Goal: Task Accomplishment & Management: Use online tool/utility

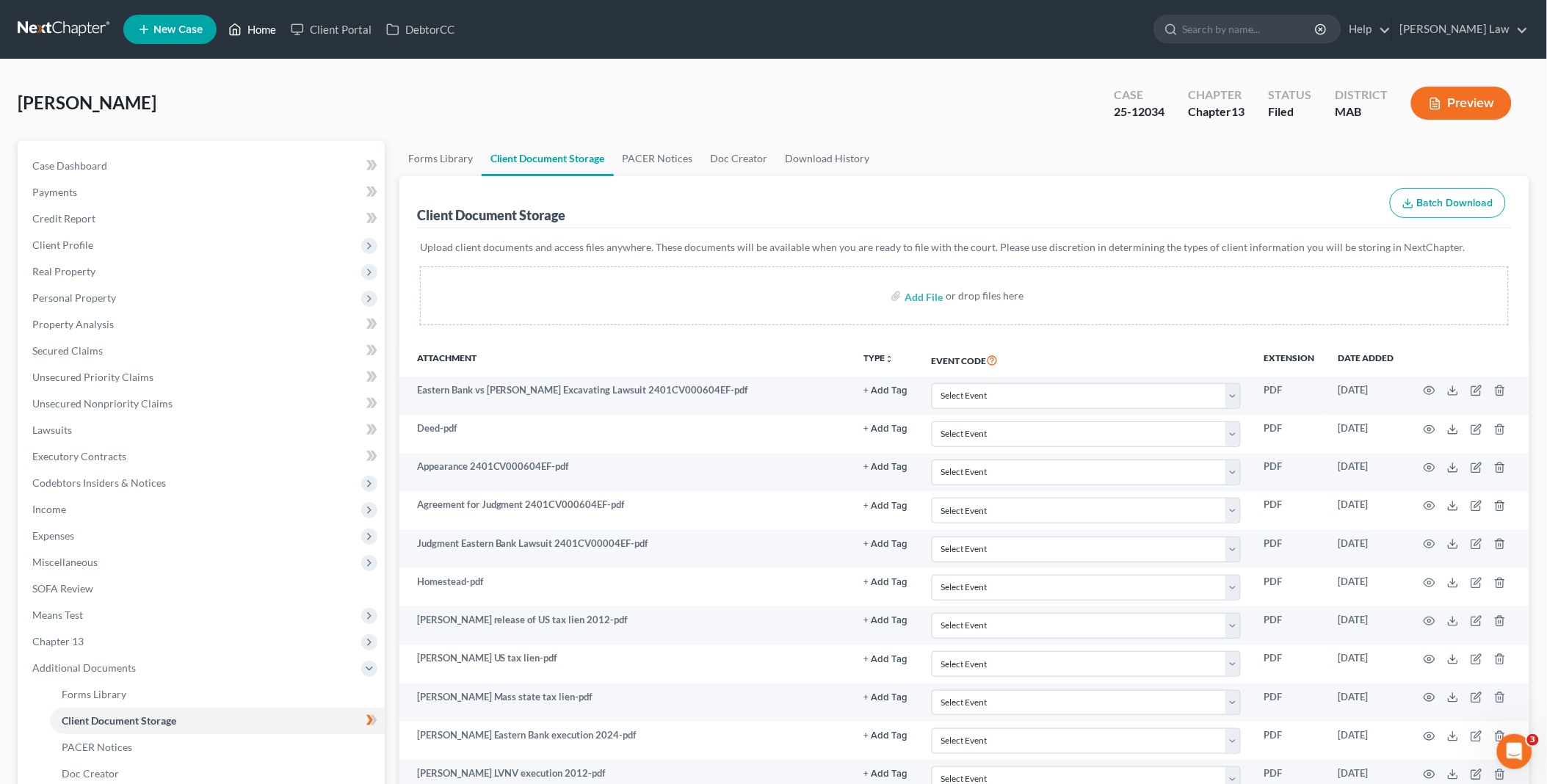
click at [257, 28] on link "Home" at bounding box center [252, 29] width 62 height 27
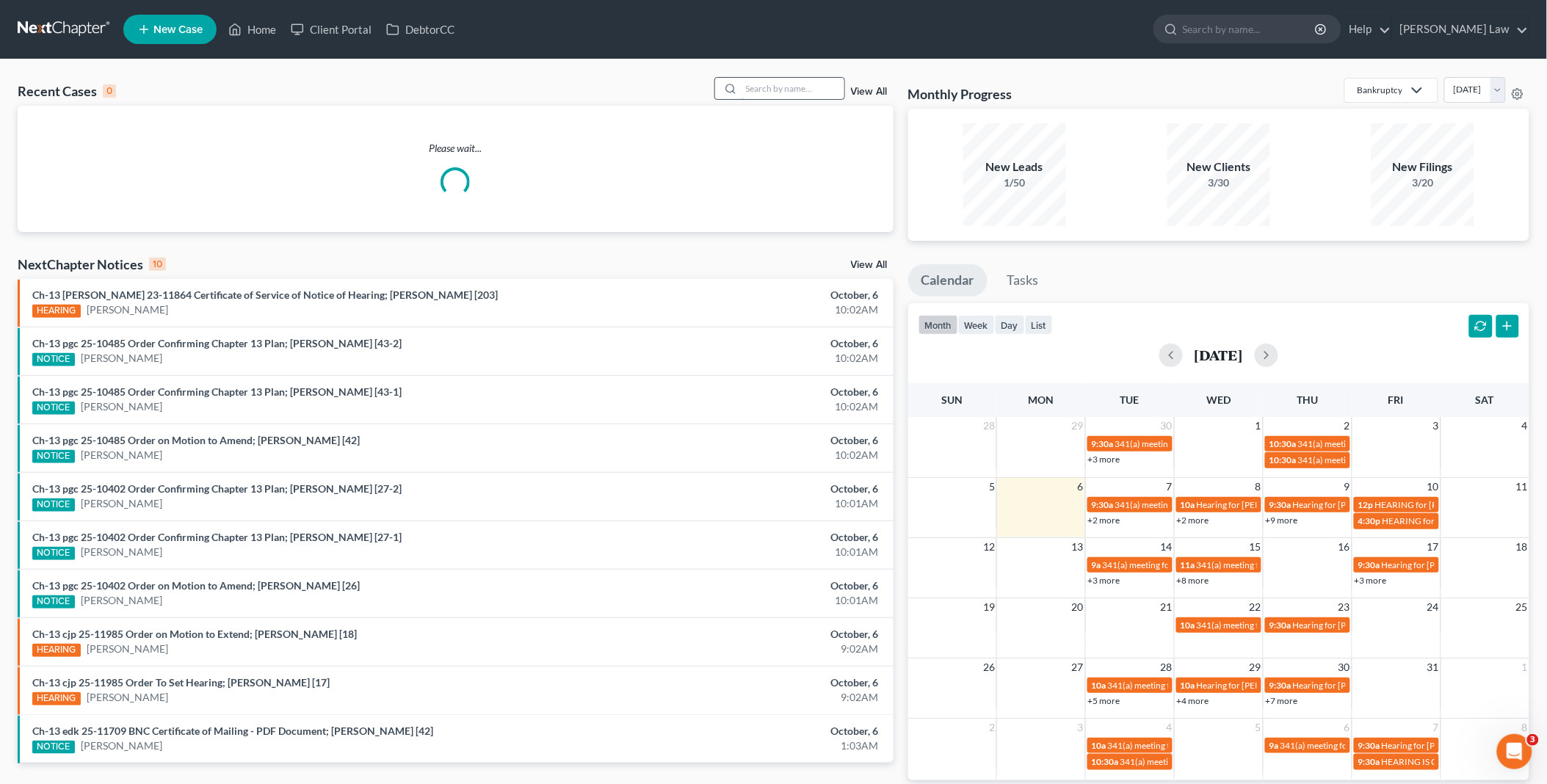
click at [786, 86] on input "search" at bounding box center [793, 88] width 103 height 21
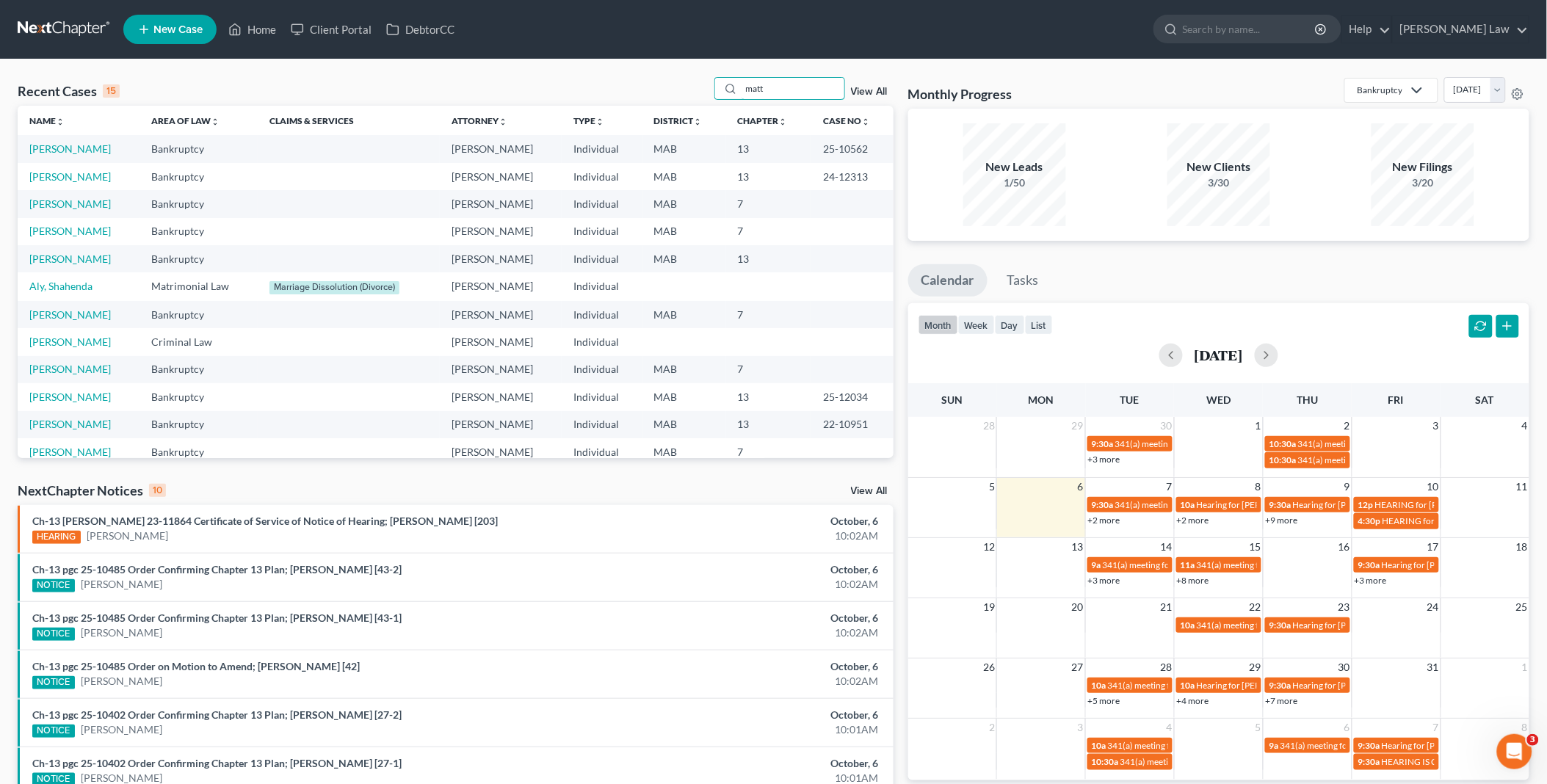
type input "matt"
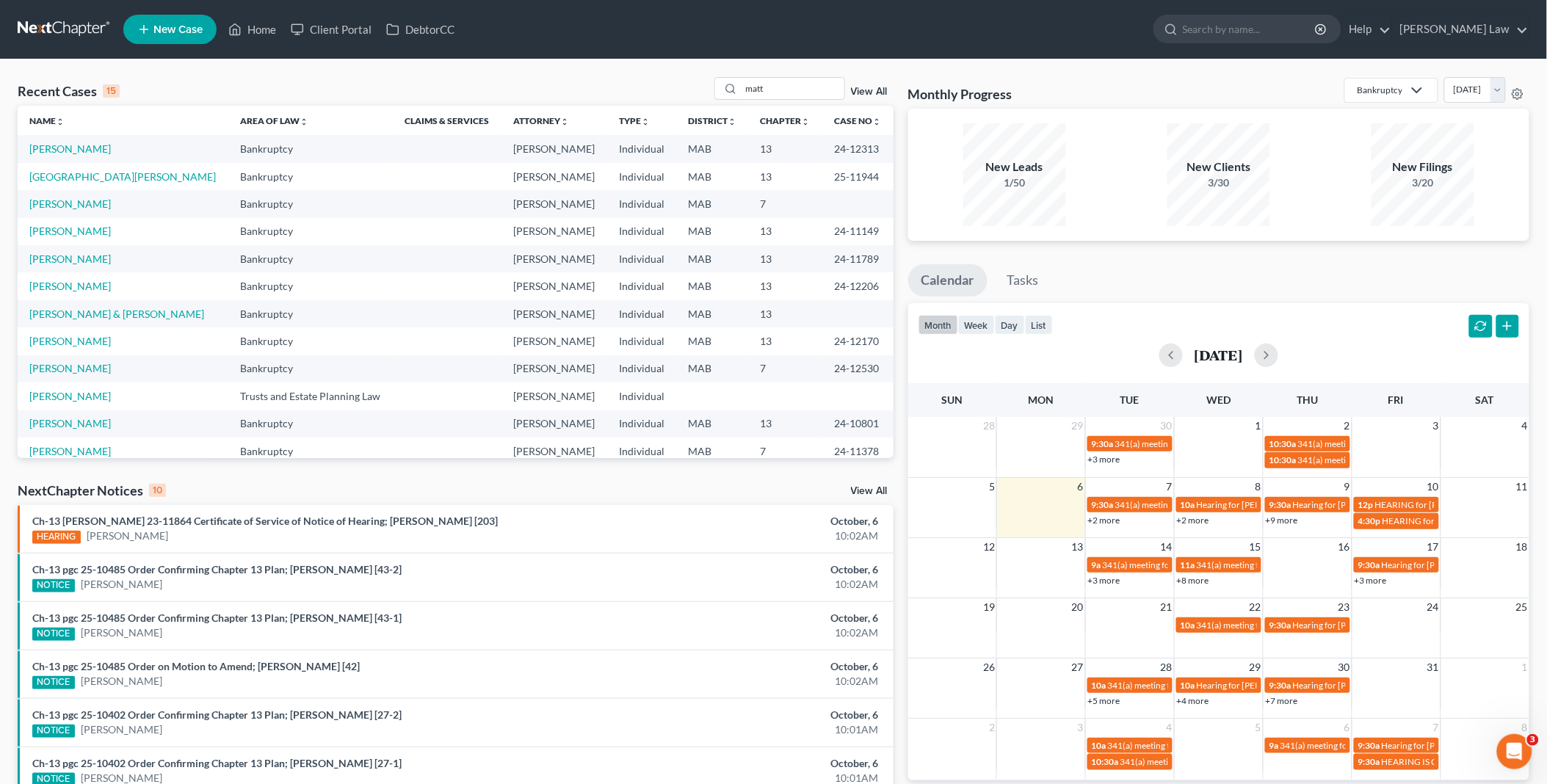
click at [53, 169] on td "[GEOGRAPHIC_DATA][PERSON_NAME]" at bounding box center [123, 177] width 211 height 28
click at [54, 151] on link "[PERSON_NAME]" at bounding box center [70, 149] width 82 height 13
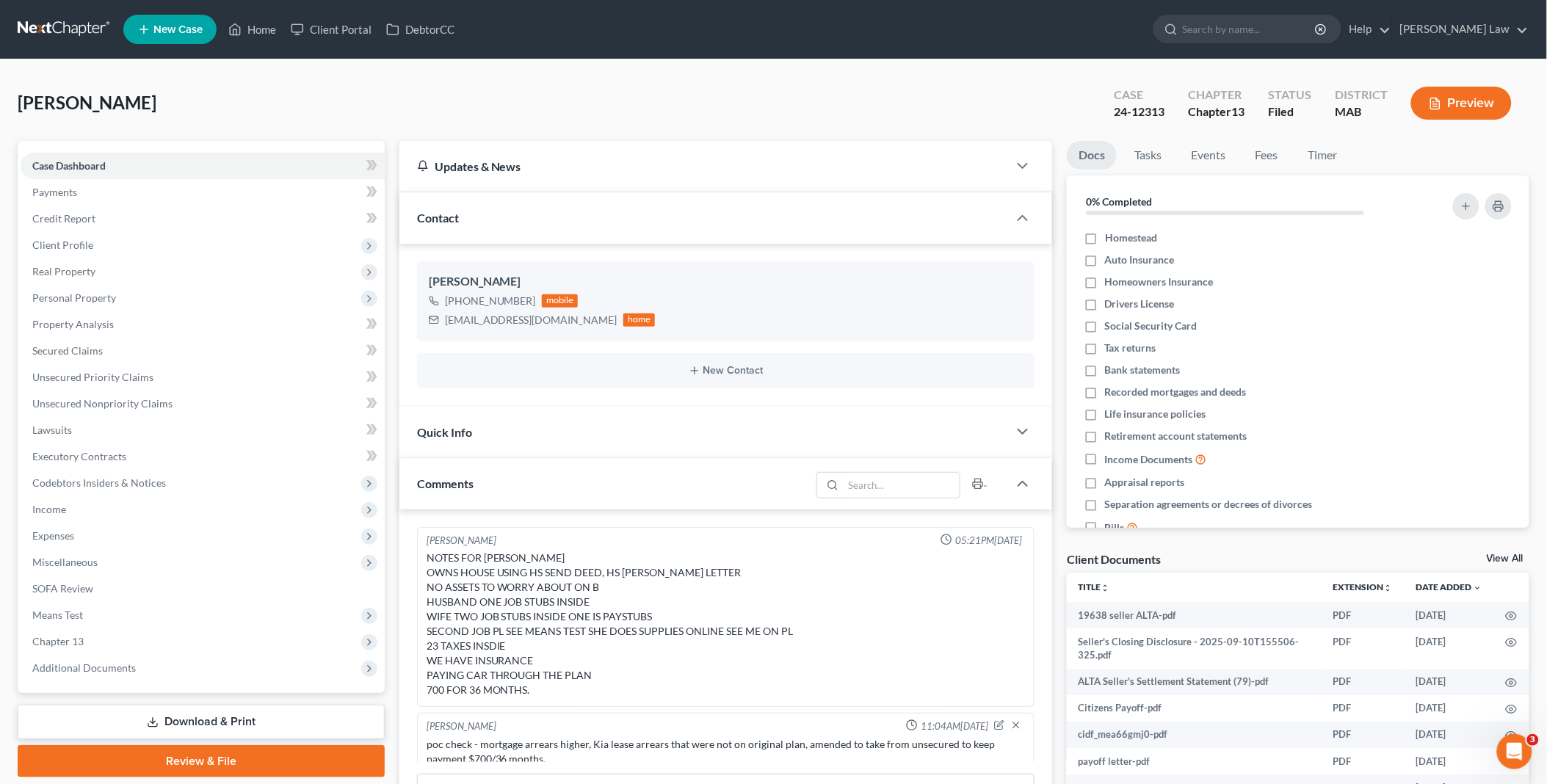
scroll to position [196, 0]
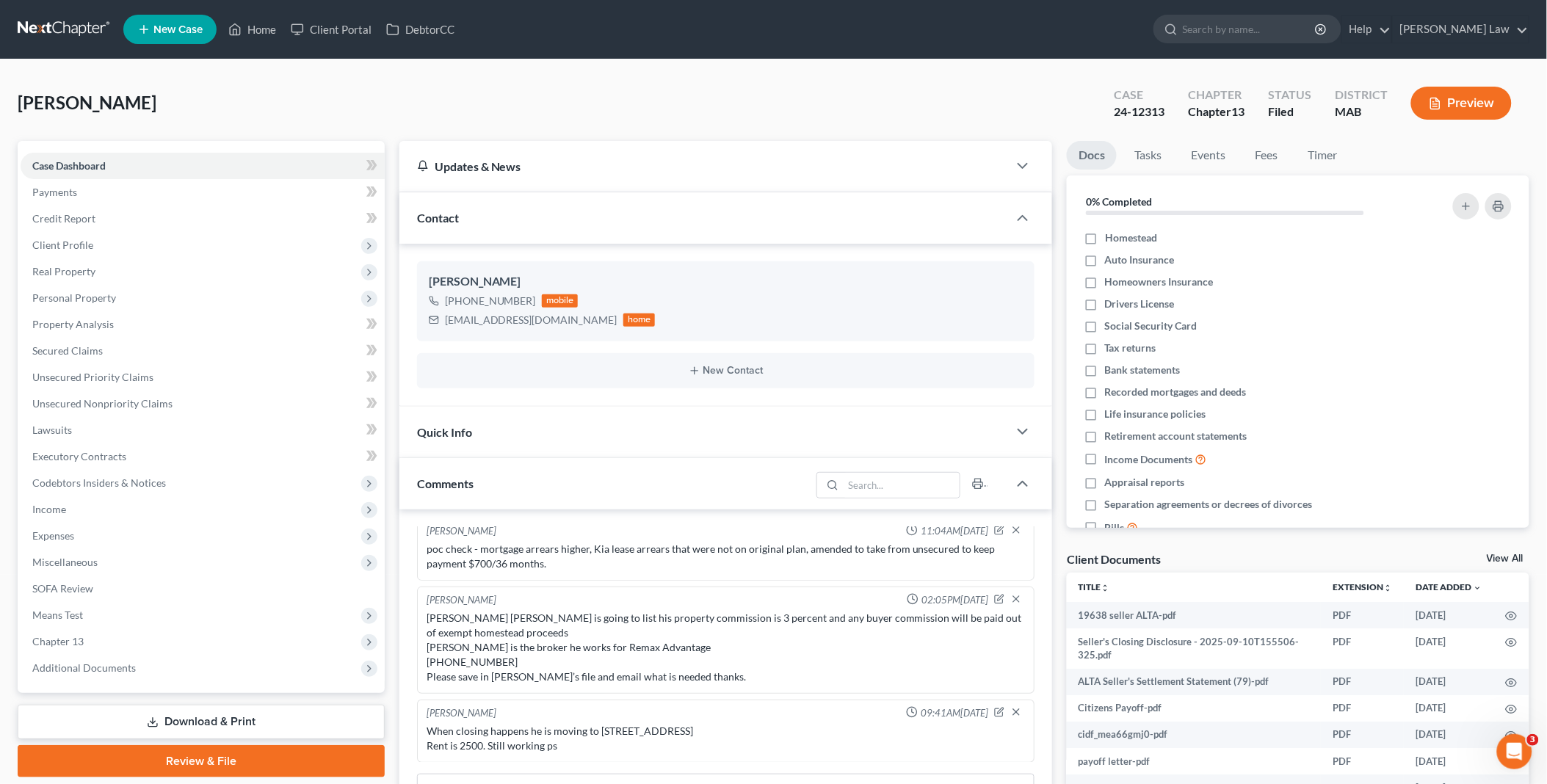
click at [213, 751] on link "Review & File" at bounding box center [201, 761] width 367 height 32
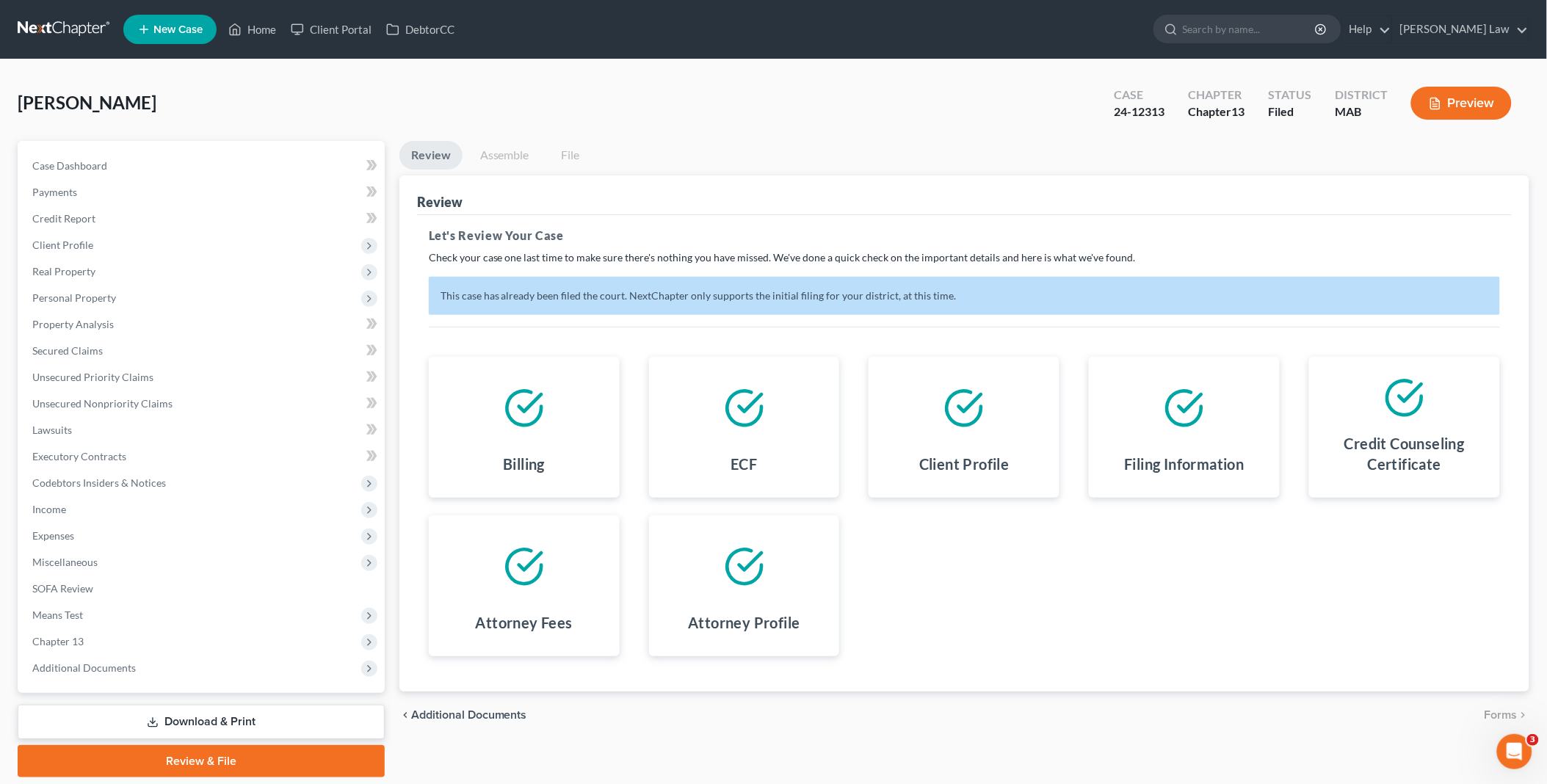
click at [210, 712] on link "Download & Print" at bounding box center [201, 722] width 367 height 35
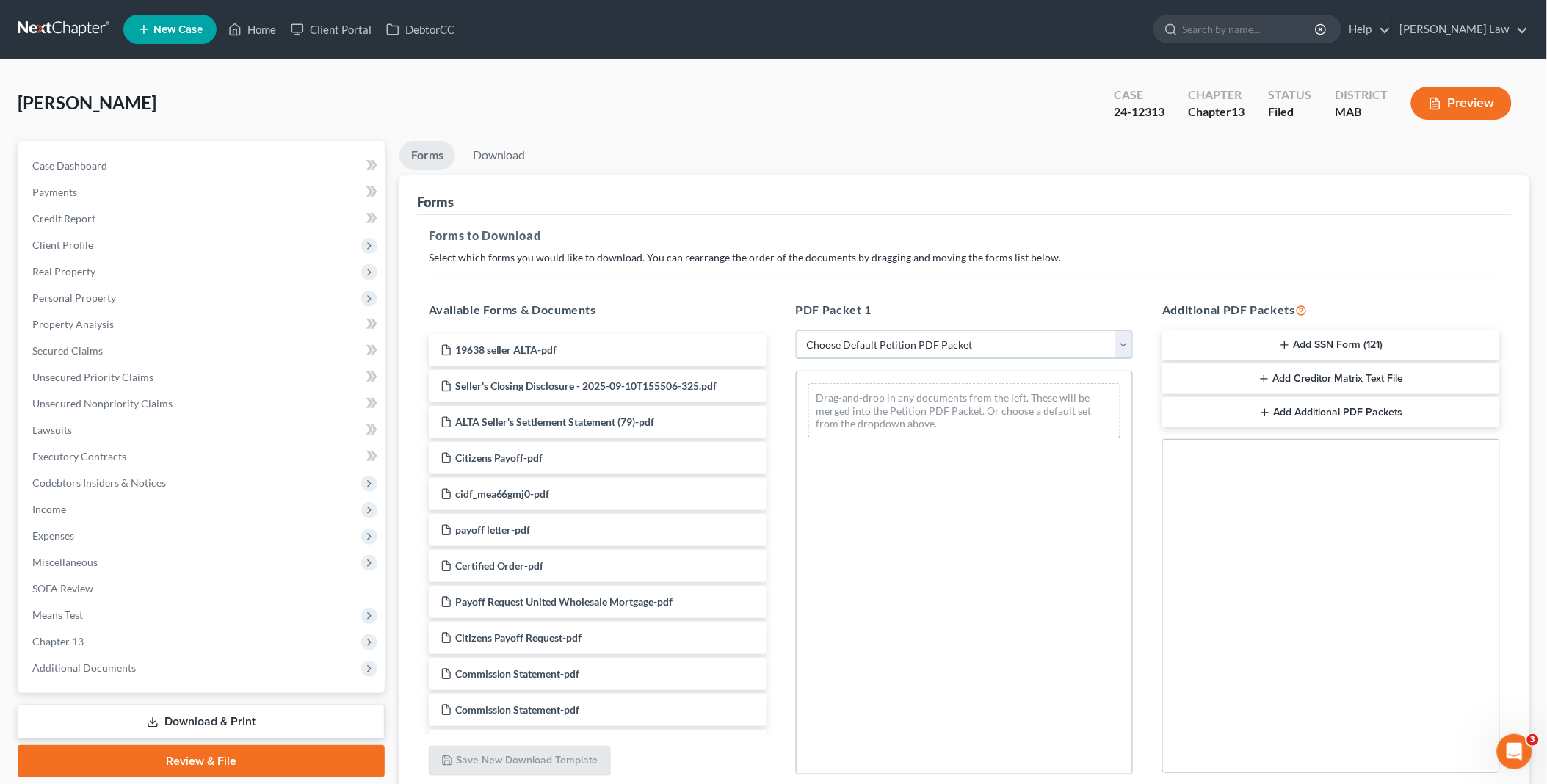
click at [1125, 346] on select "Choose Default Petition PDF Packet Complete Bankruptcy Petition (all forms and …" at bounding box center [965, 345] width 338 height 29
select select "2"
click at [796, 330] on select "Choose Default Petition PDF Packet Complete Bankruptcy Petition (all forms and …" at bounding box center [965, 345] width 338 height 29
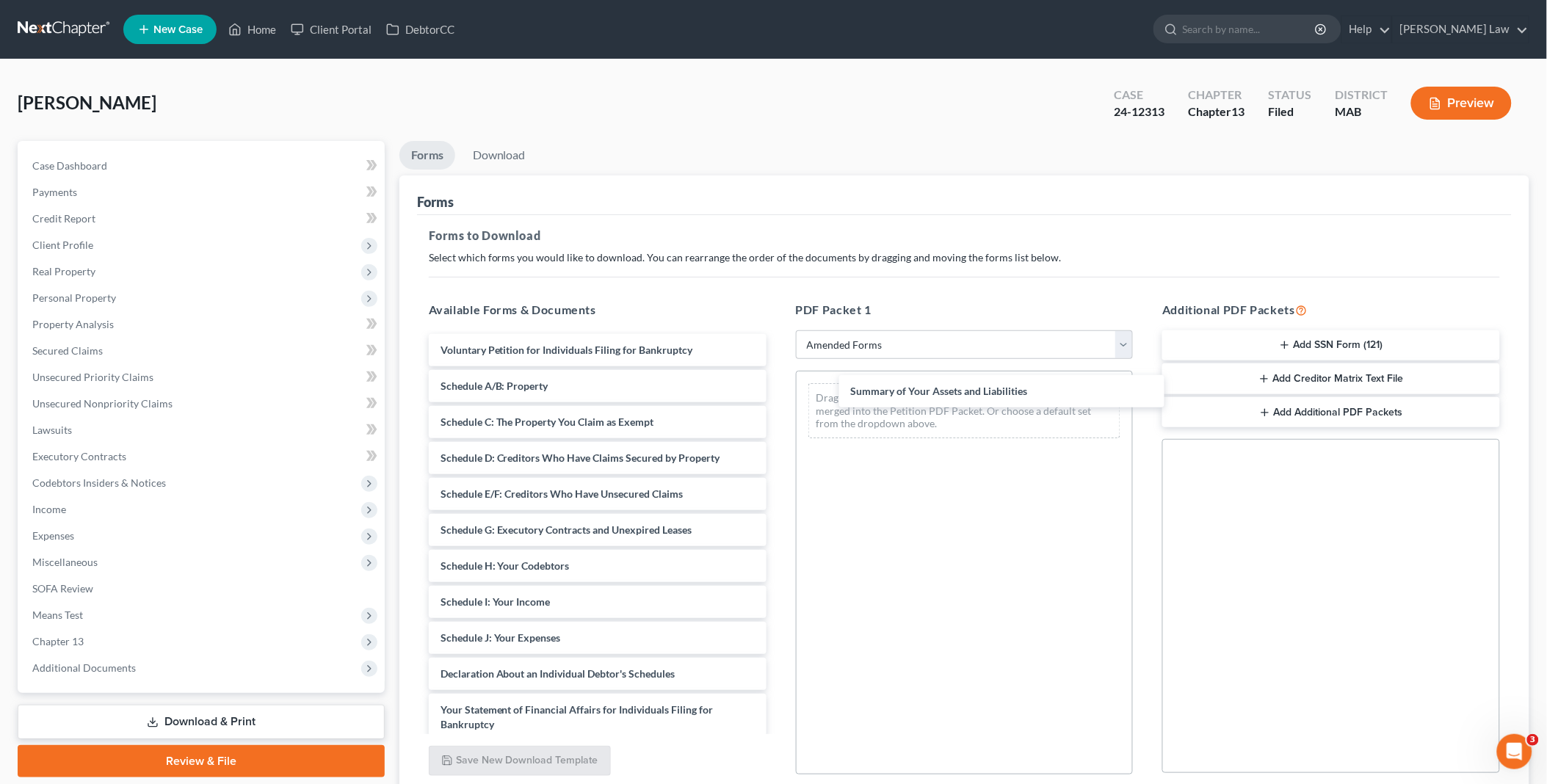
click at [779, 383] on div "Summary of Your Assets and Liabilities Voluntary Petition for Individuals Filin…" at bounding box center [597, 634] width 361 height 601
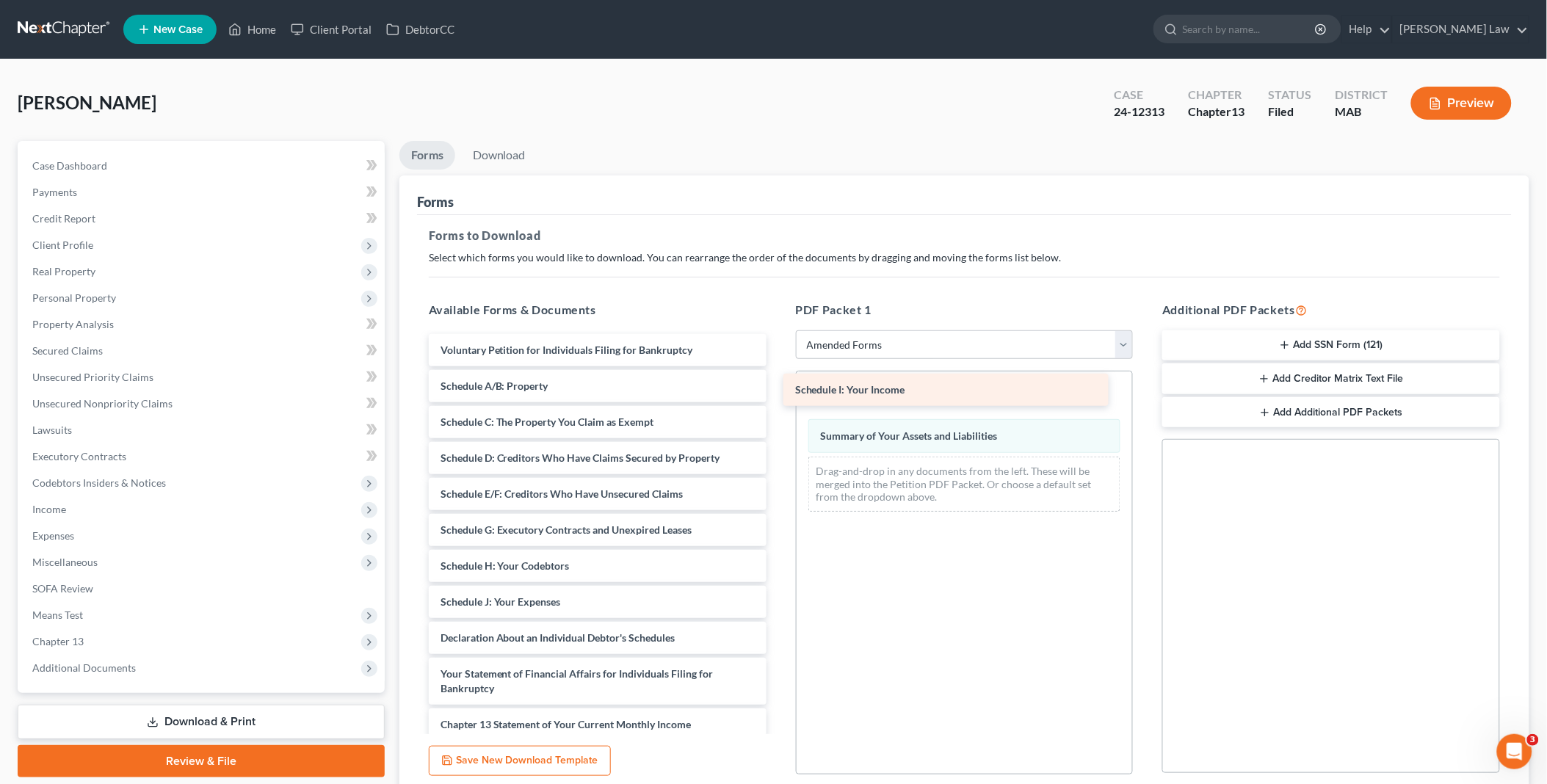
drag, startPoint x: 720, startPoint y: 443, endPoint x: 841, endPoint y: 387, distance: 133.3
click at [779, 382] on div "Schedule I: Your Income Voluntary Petition for Individuals Filing for Bankruptc…" at bounding box center [597, 617] width 361 height 566
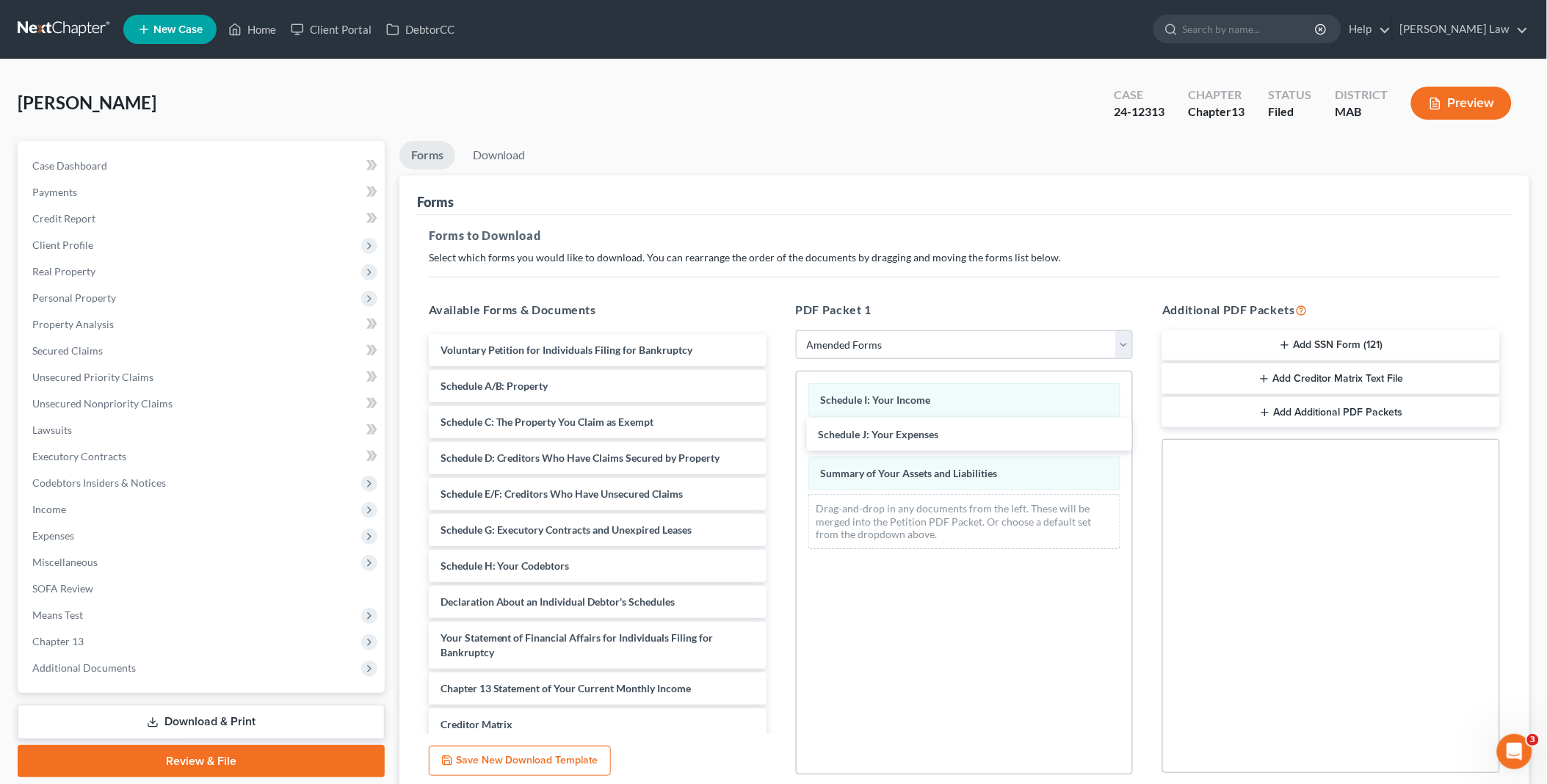
drag, startPoint x: 476, startPoint y: 599, endPoint x: 766, endPoint y: 487, distance: 310.9
click at [779, 431] on div "Schedule J: Your Expenses Voluntary Petition for Individuals Filing for Bankrup…" at bounding box center [597, 599] width 361 height 530
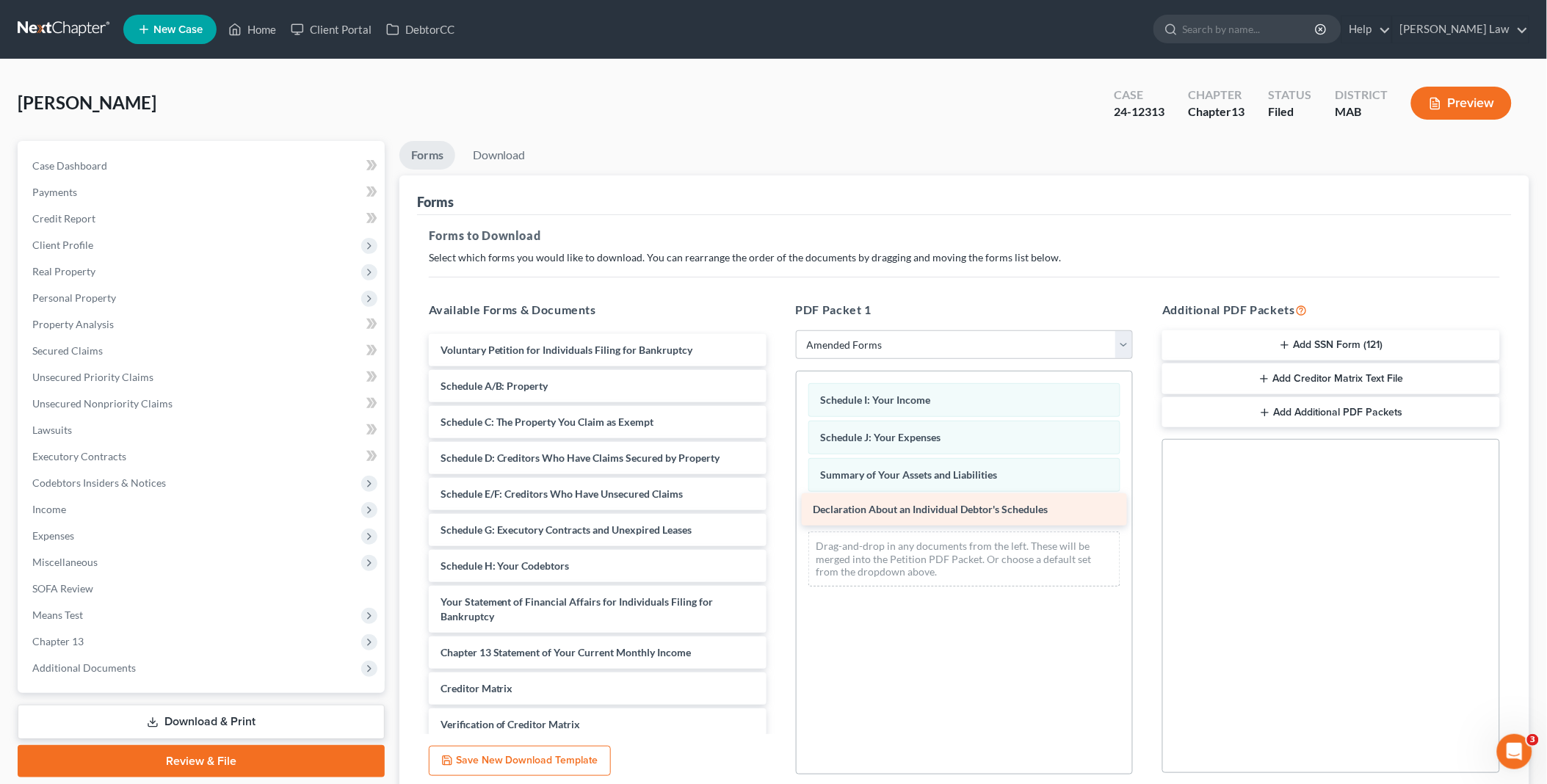
drag, startPoint x: 482, startPoint y: 599, endPoint x: 855, endPoint y: 508, distance: 383.9
click at [779, 508] on div "Declaration About an Individual Debtor's Schedules Voluntary Petition for Indiv…" at bounding box center [597, 580] width 361 height 493
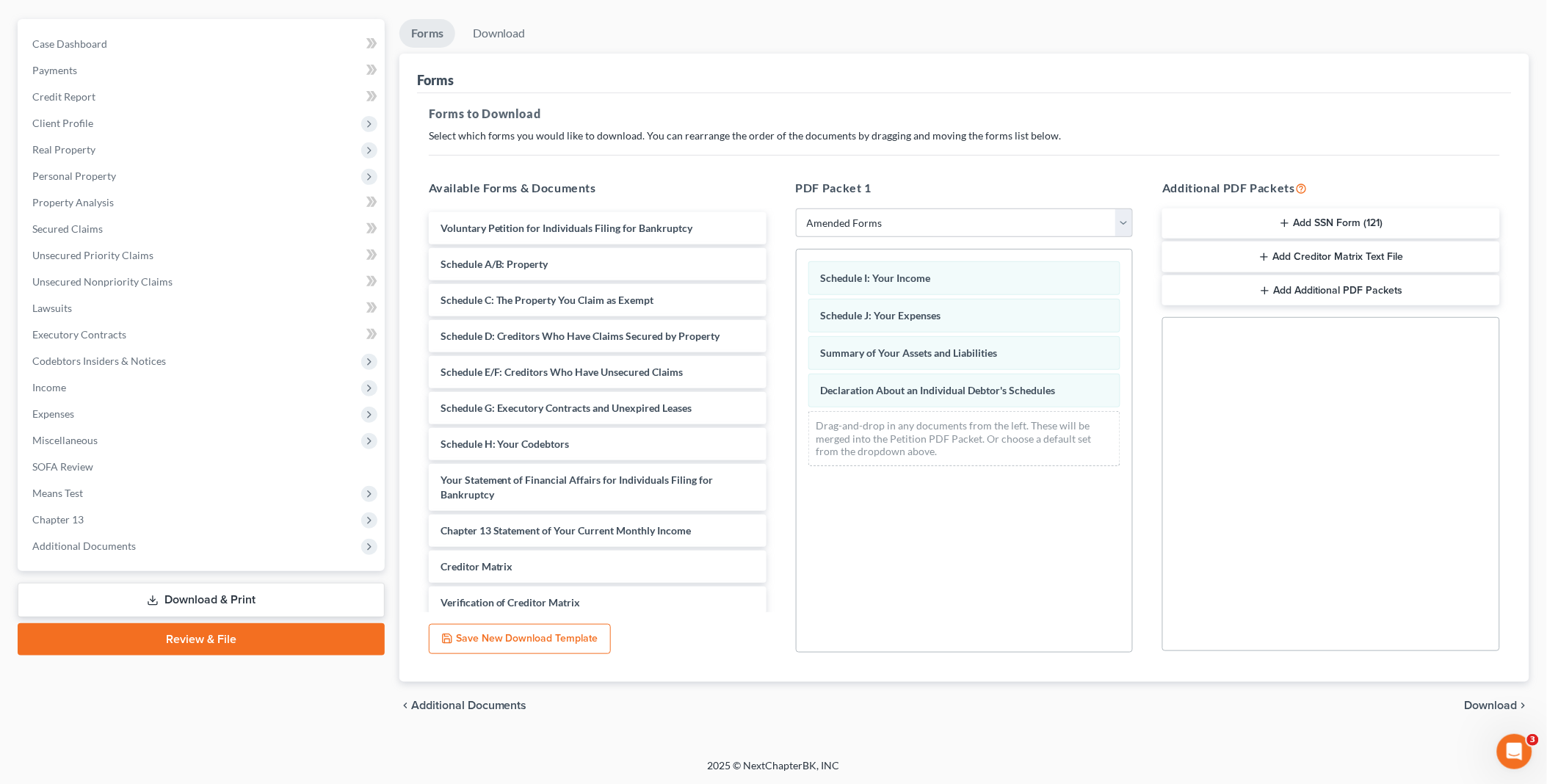
click at [1490, 705] on span "Download" at bounding box center [1491, 705] width 53 height 12
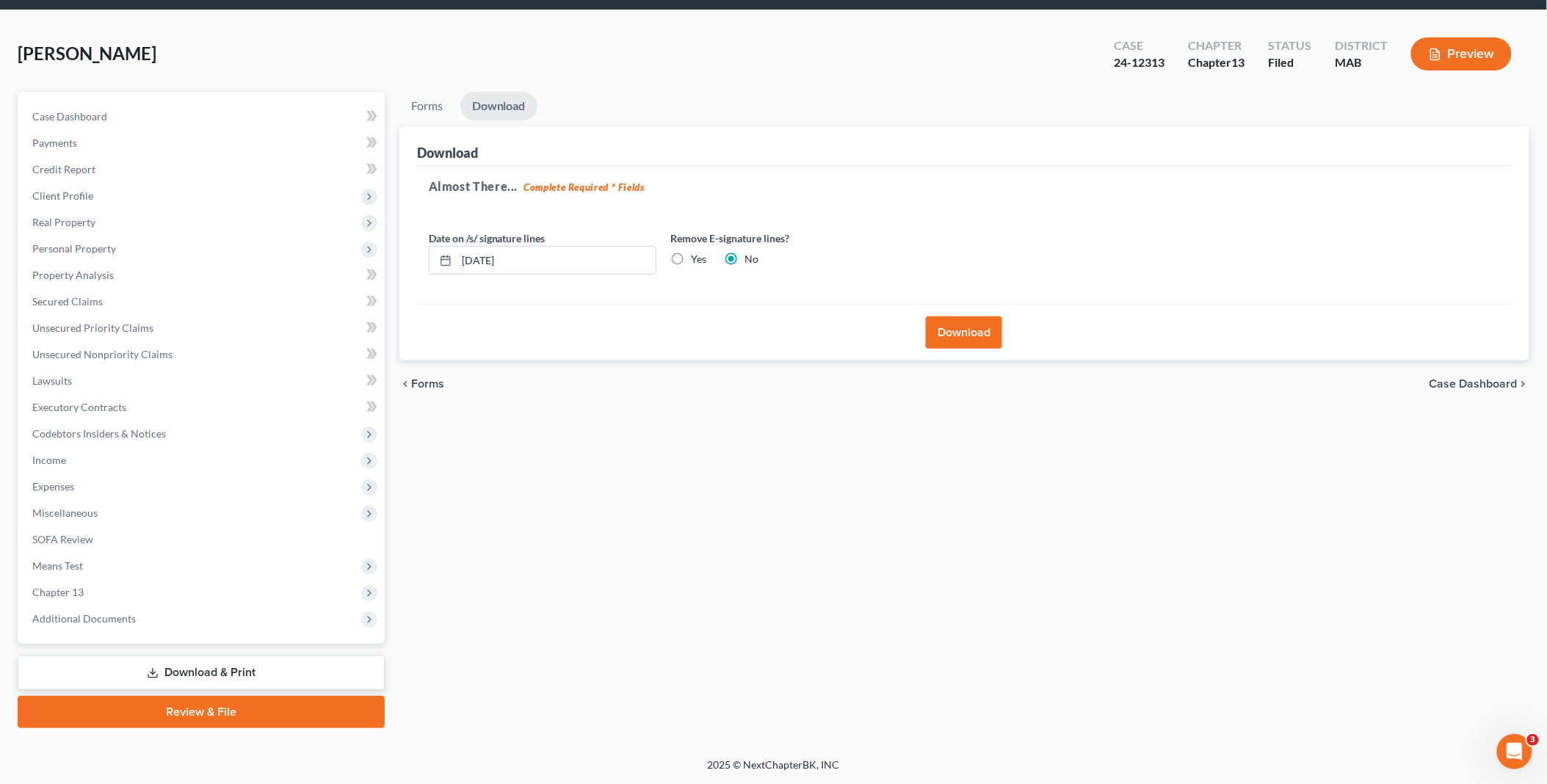
scroll to position [47, 0]
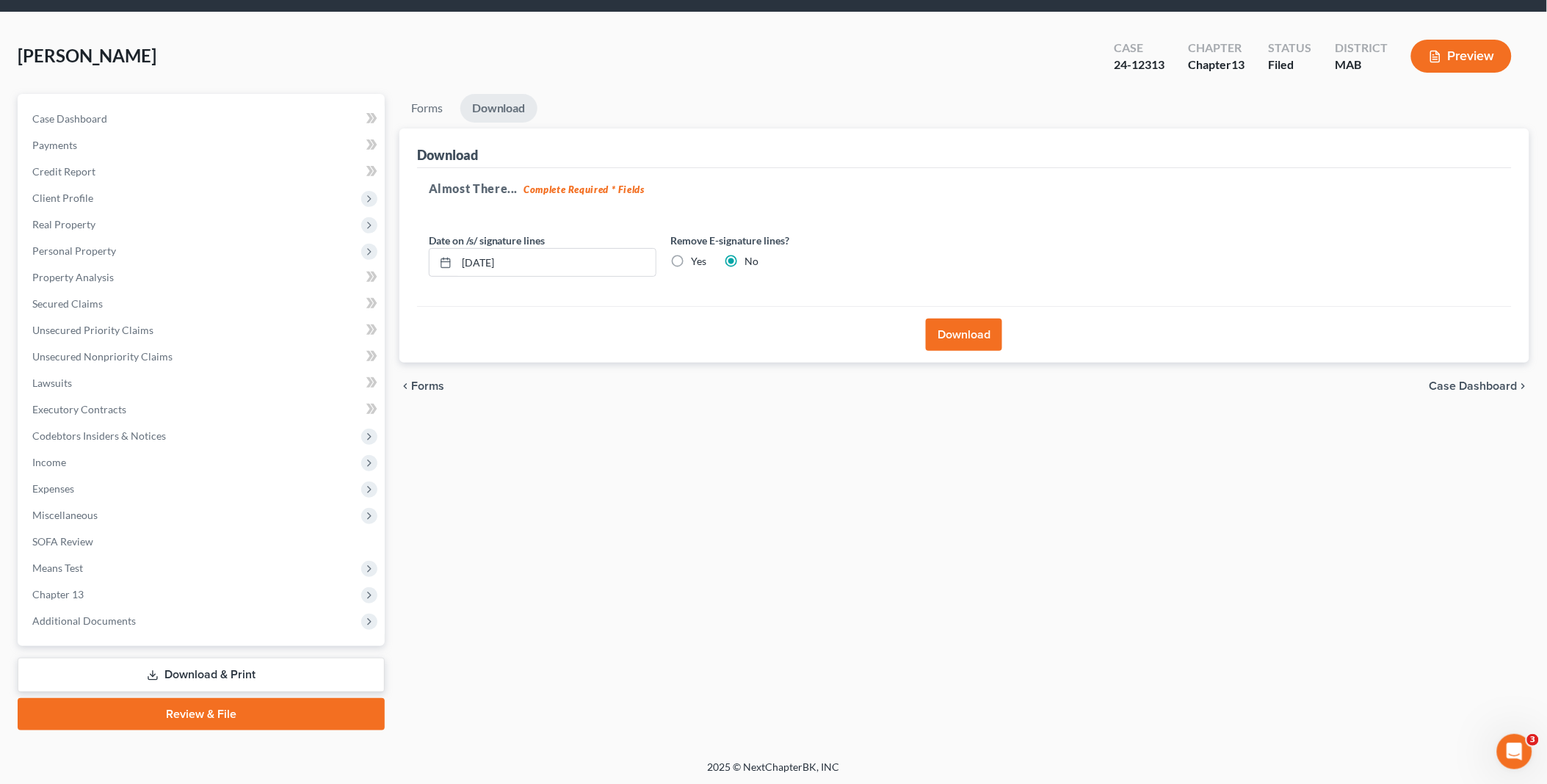
click at [960, 342] on button "Download" at bounding box center [963, 334] width 76 height 32
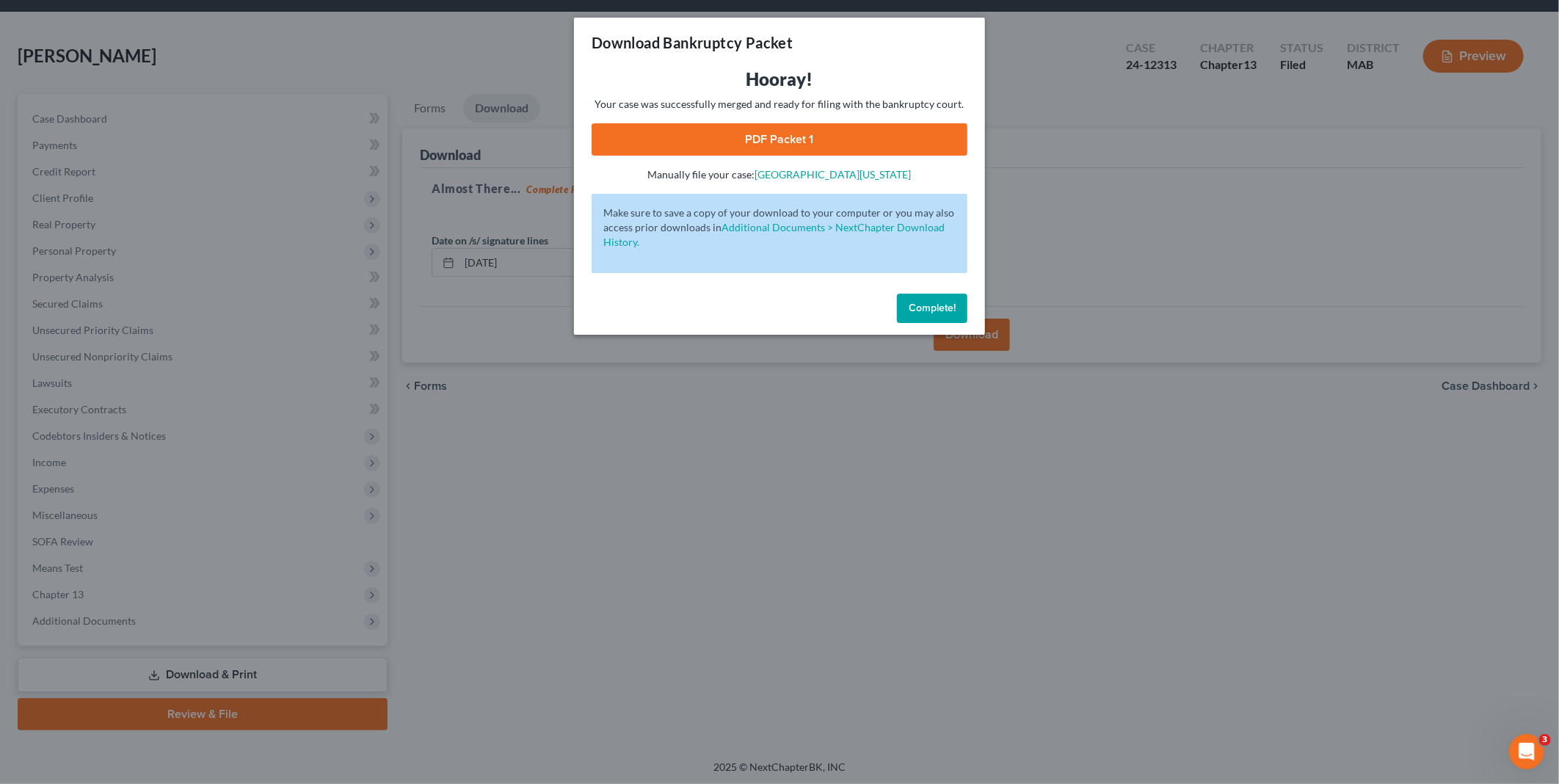
click at [798, 130] on link "PDF Packet 1" at bounding box center [780, 139] width 376 height 32
drag, startPoint x: 937, startPoint y: 298, endPoint x: 793, endPoint y: 287, distance: 144.4
click at [937, 298] on button "Complete!" at bounding box center [932, 308] width 71 height 29
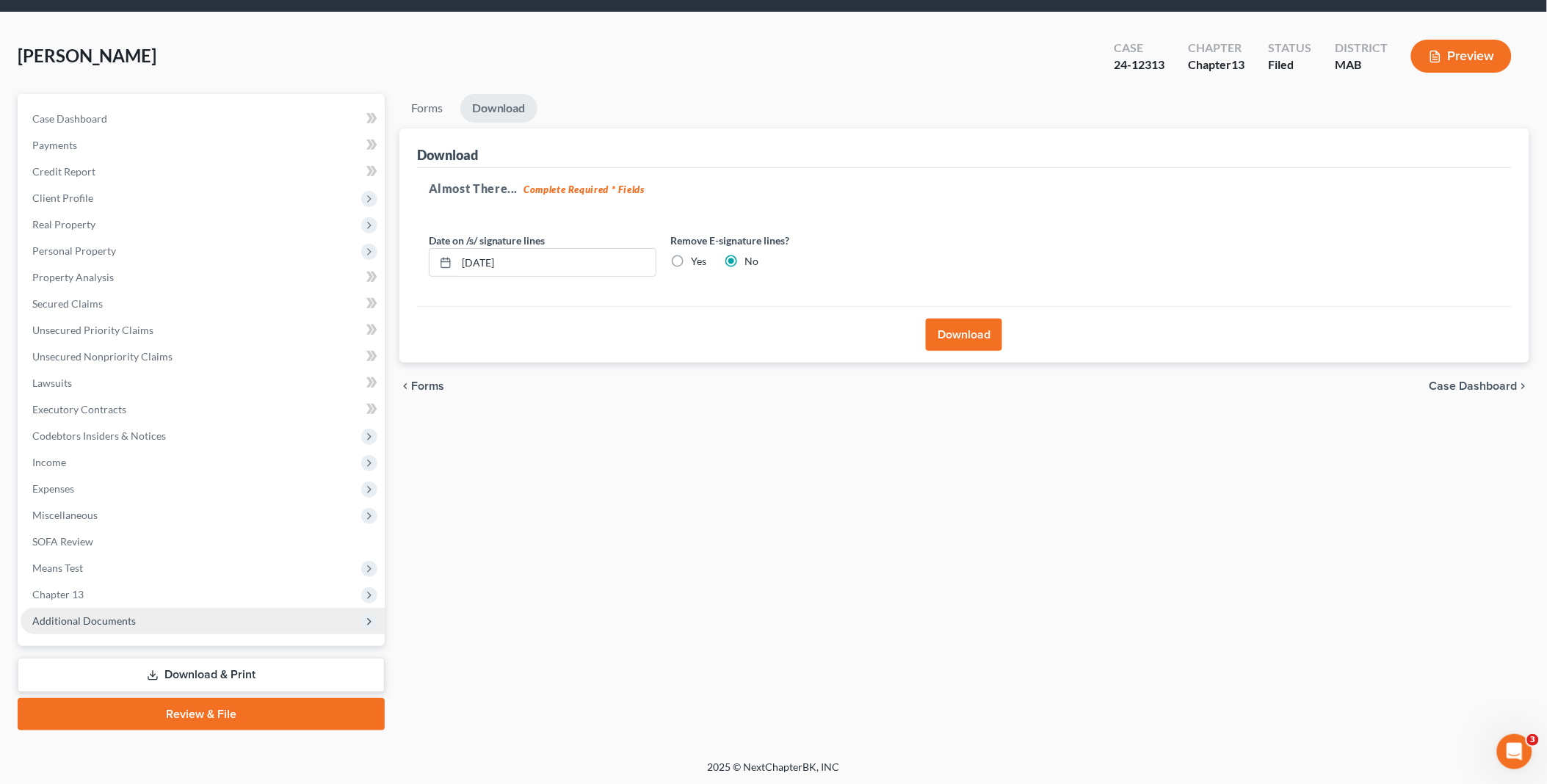
click at [99, 618] on span "Additional Documents" at bounding box center [84, 621] width 104 height 13
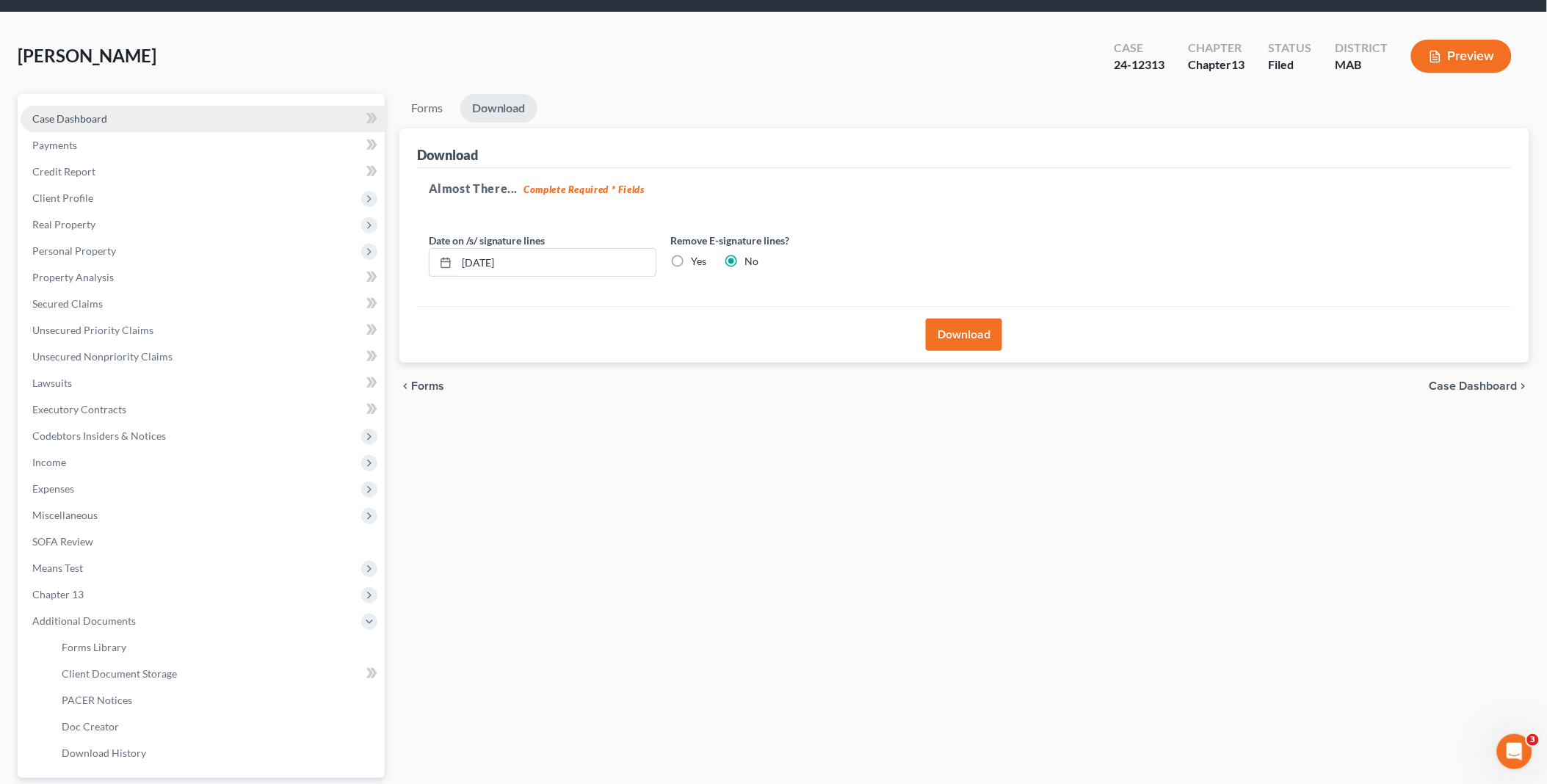
click at [98, 112] on span "Case Dashboard" at bounding box center [70, 118] width 75 height 13
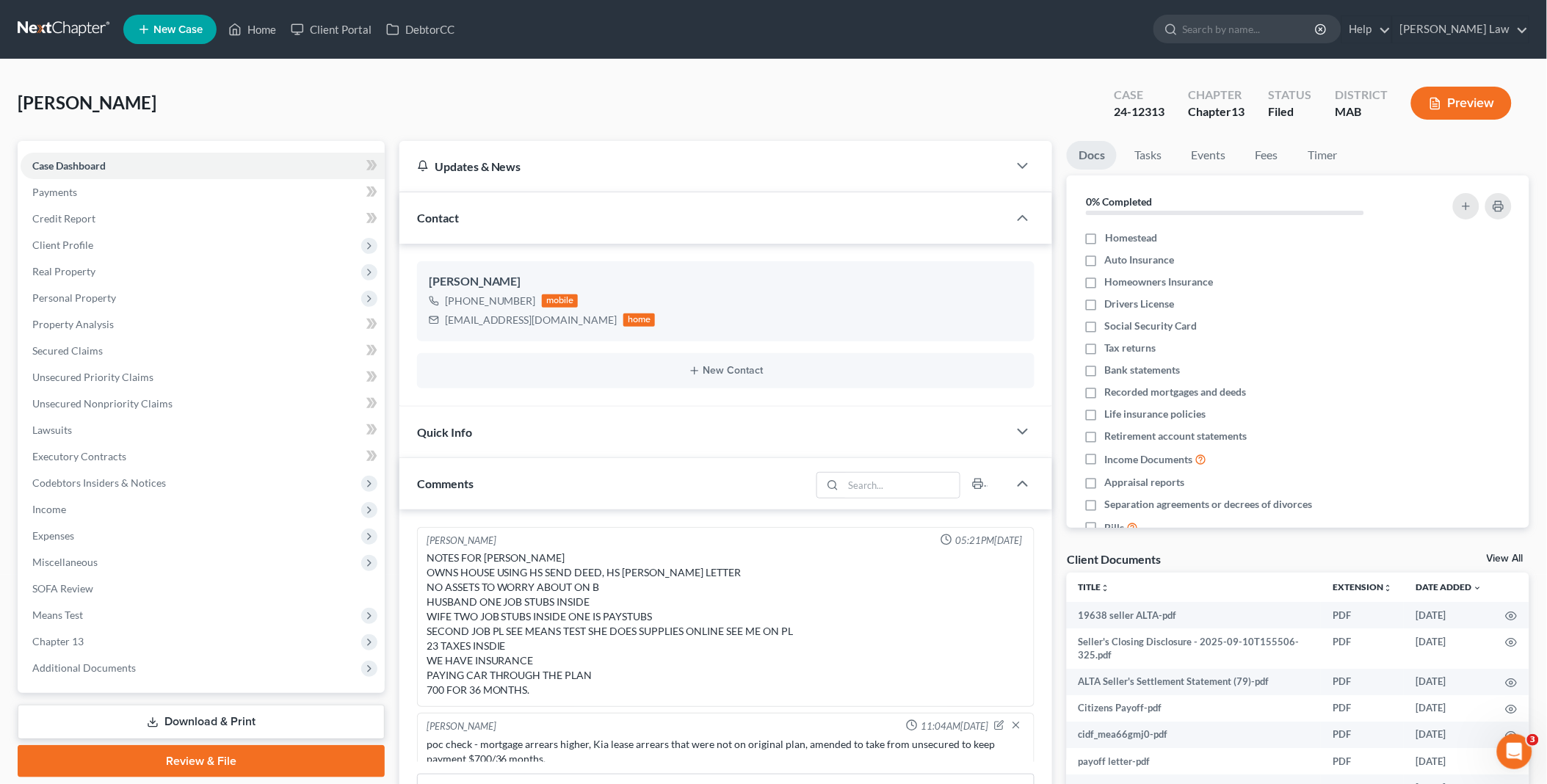
scroll to position [196, 0]
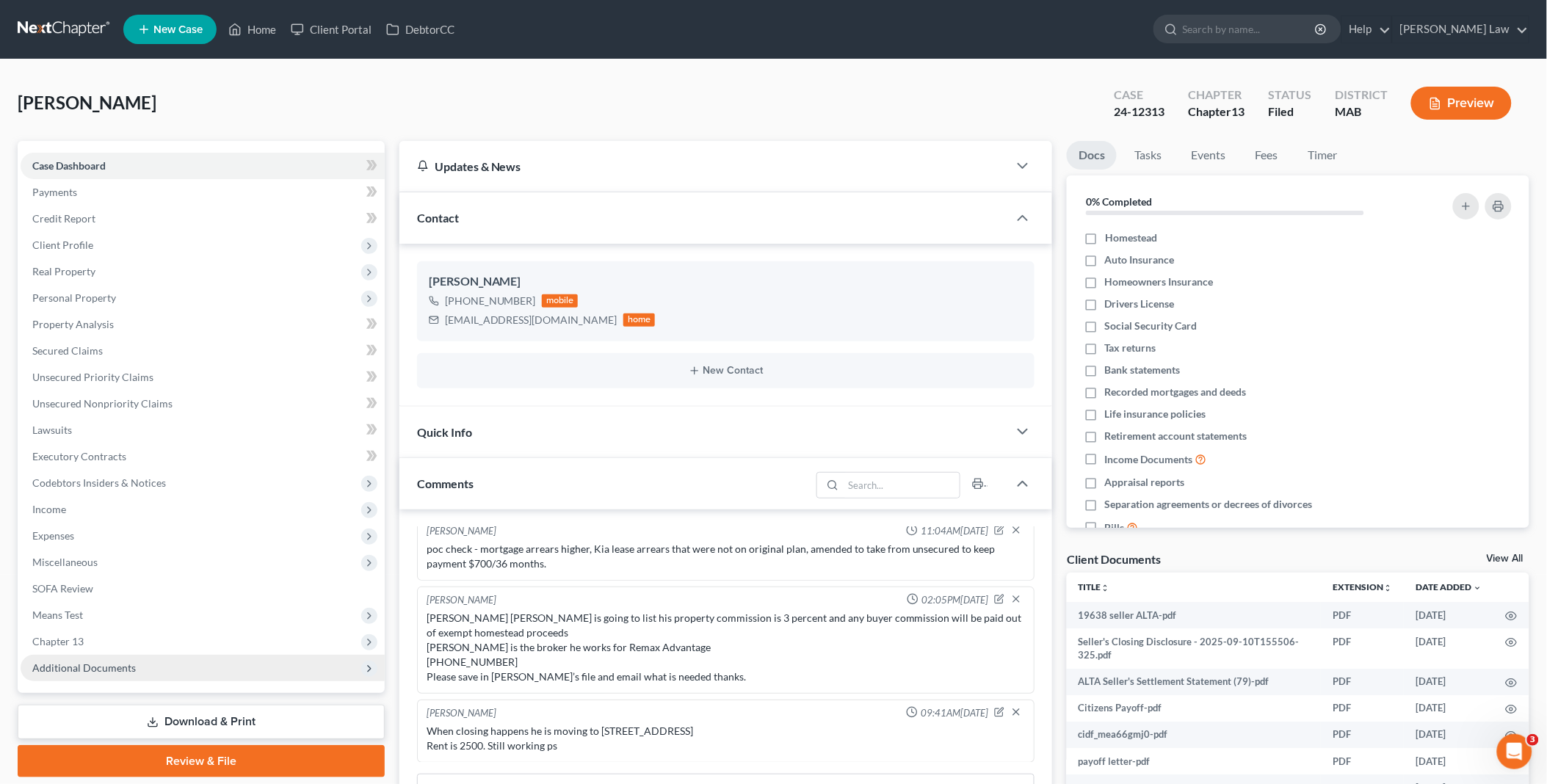
click at [151, 641] on span "Chapter 13" at bounding box center [202, 642] width 364 height 27
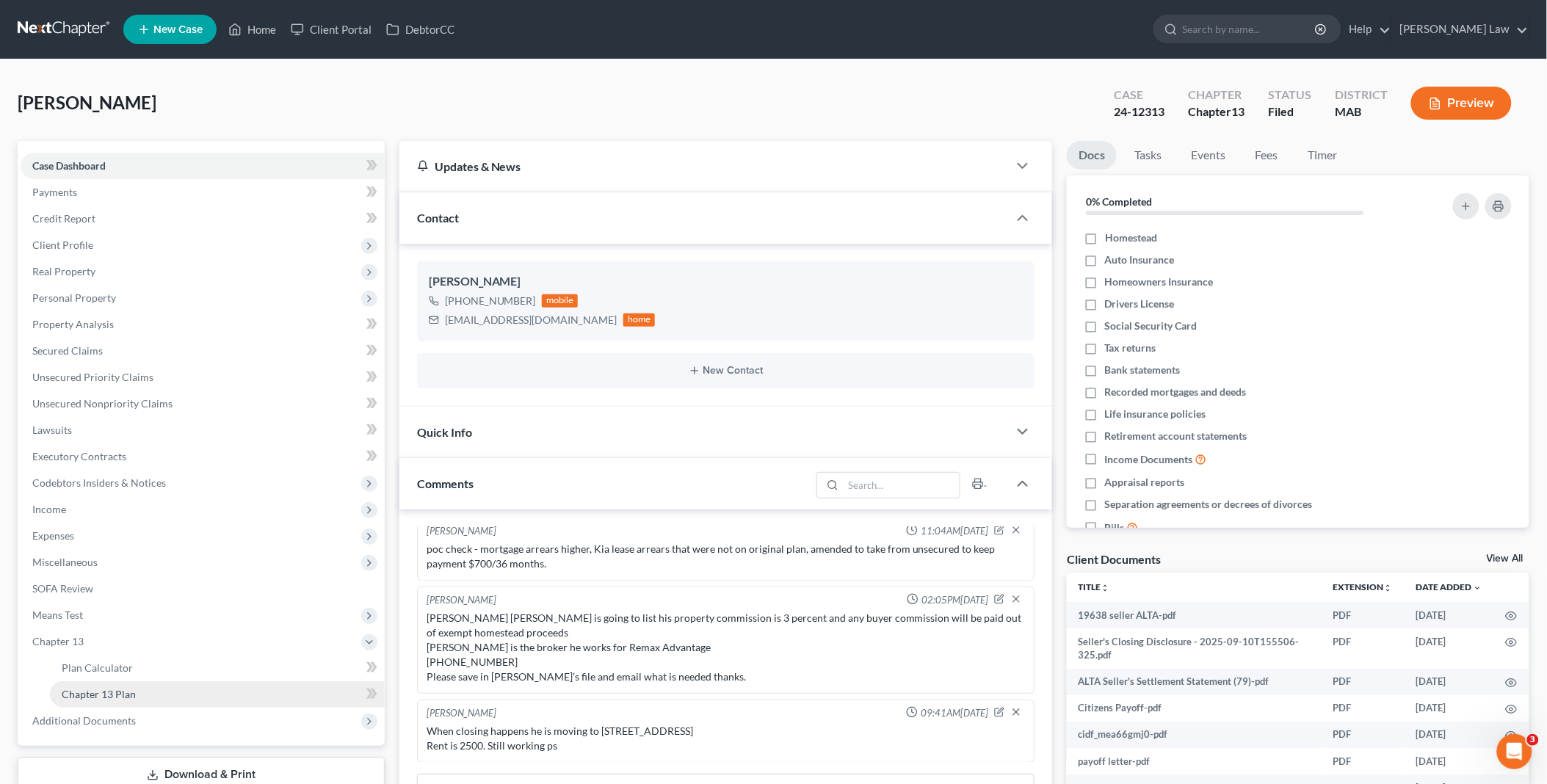
click at [165, 681] on link "Chapter 13 Plan" at bounding box center [217, 694] width 335 height 27
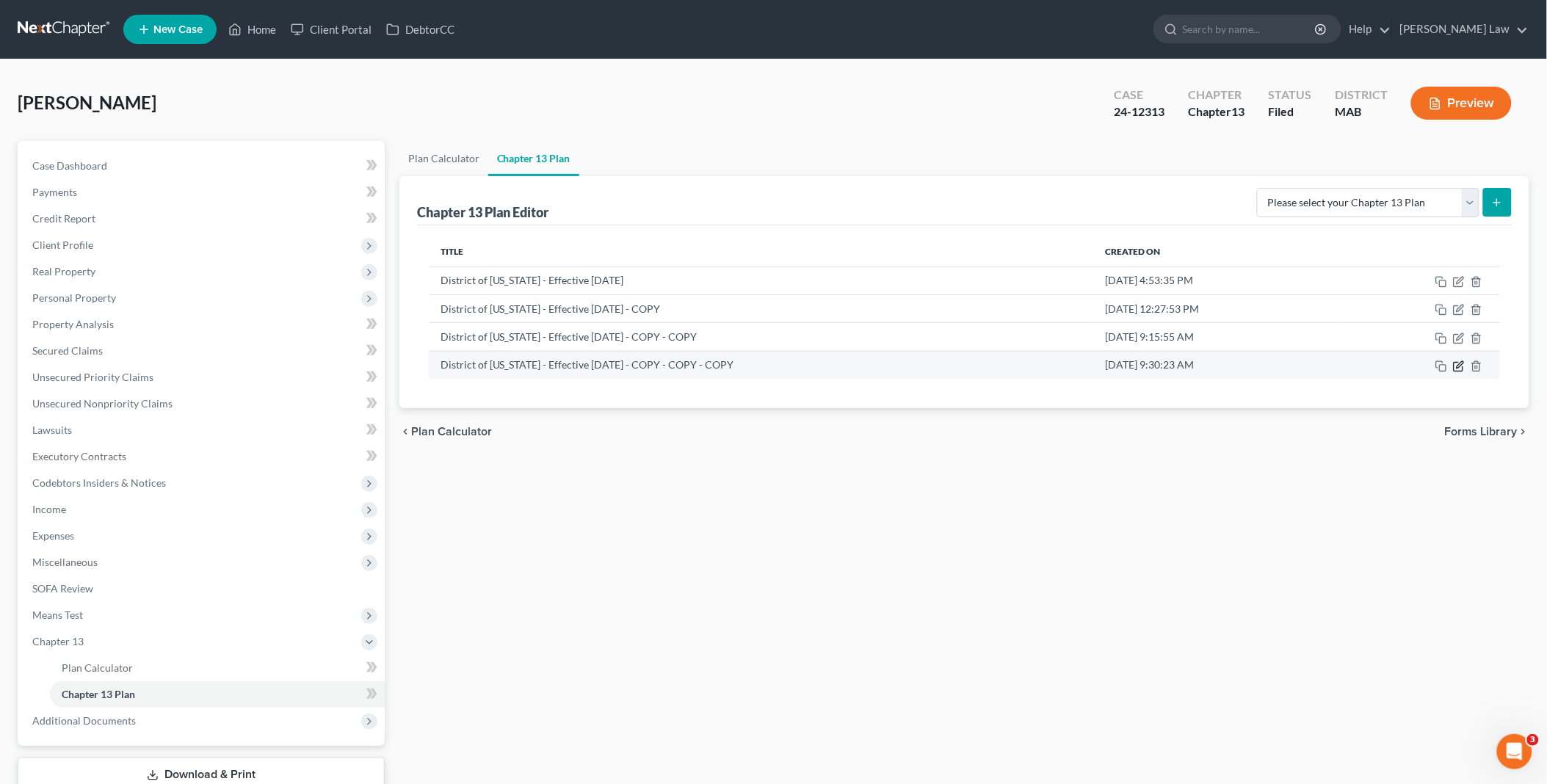
click at [1455, 364] on icon "button" at bounding box center [1459, 366] width 12 height 12
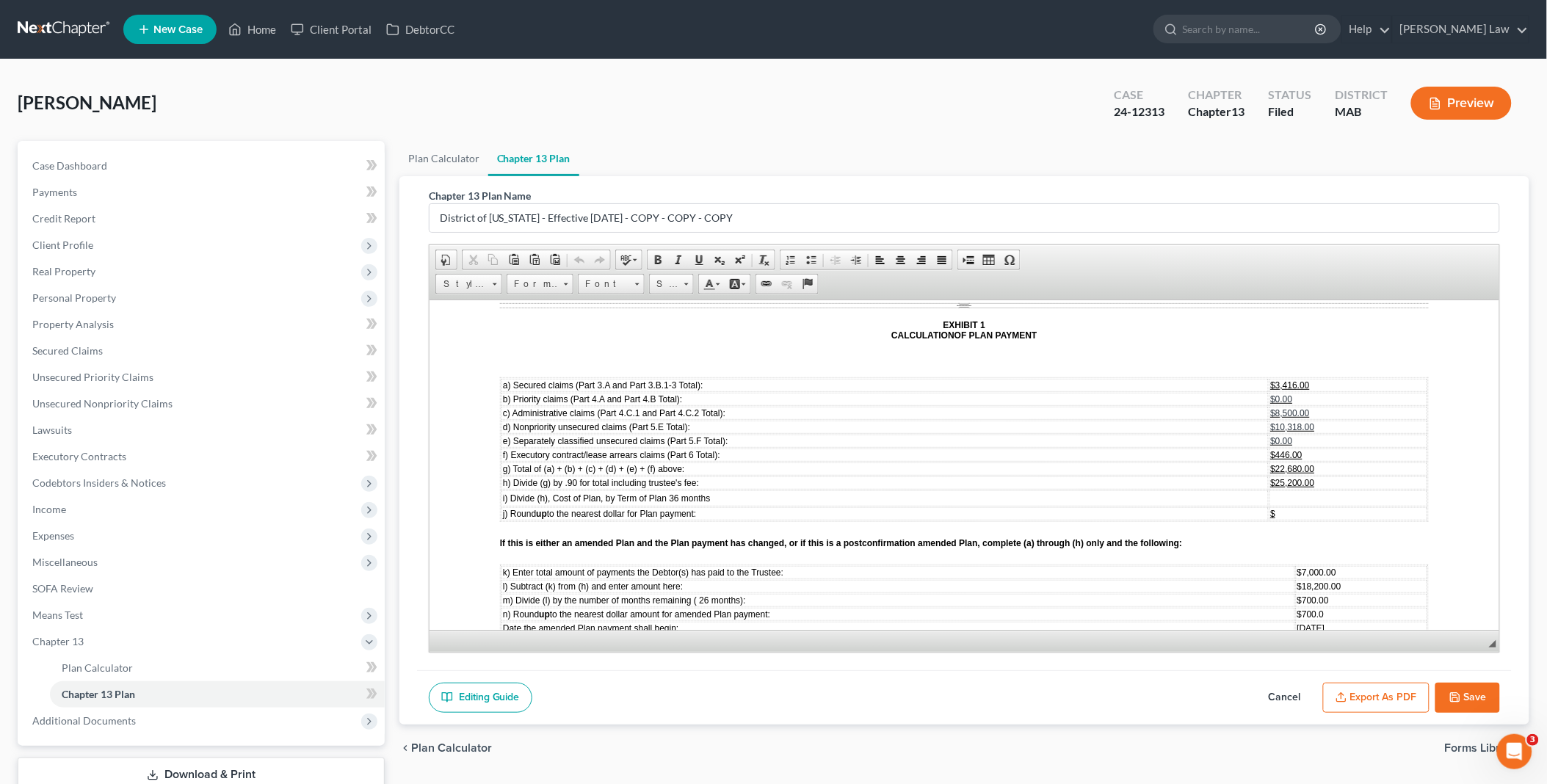
scroll to position [4567, 0]
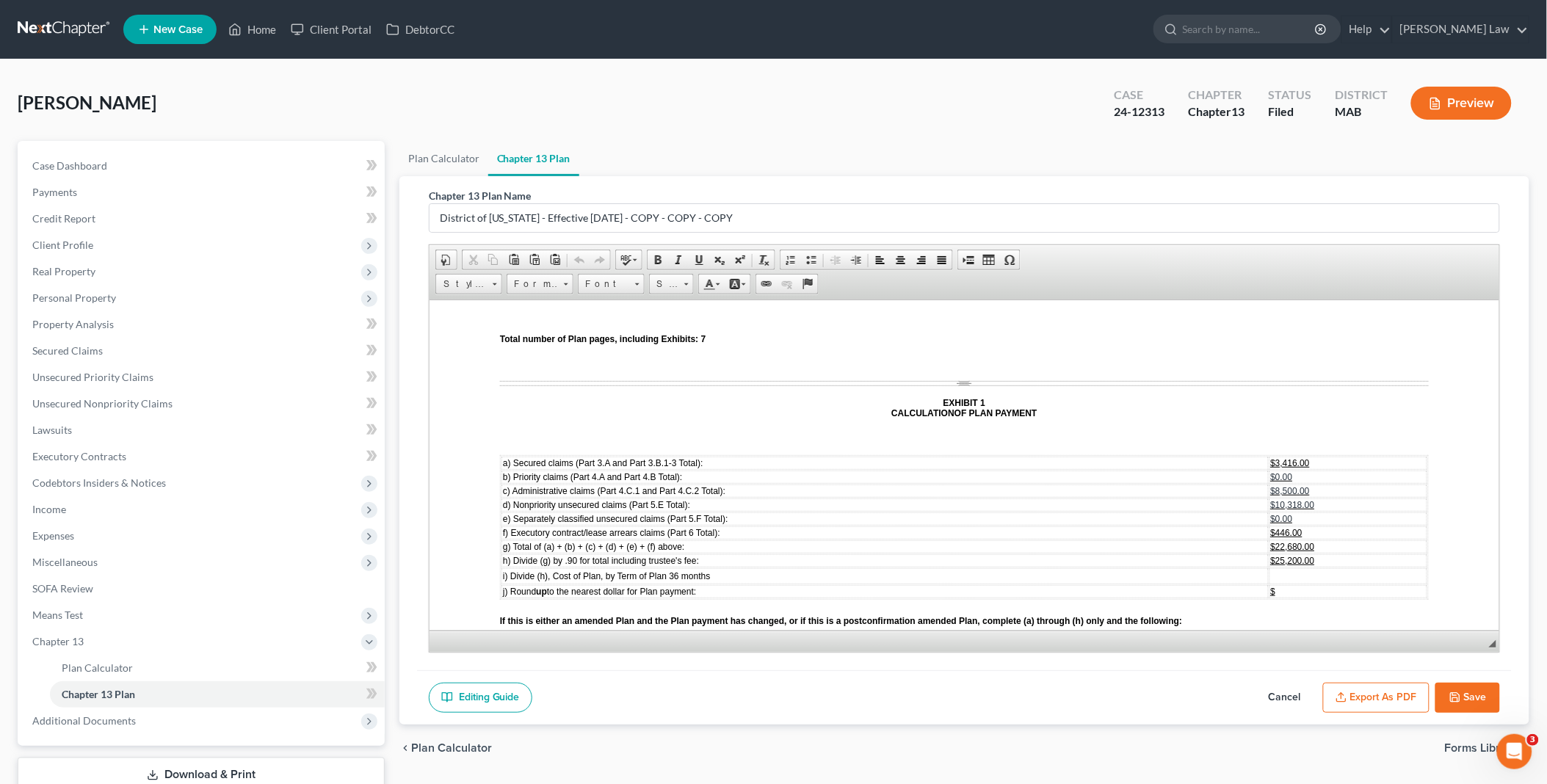
click at [1296, 685] on td "$700.0" at bounding box center [1361, 691] width 131 height 13
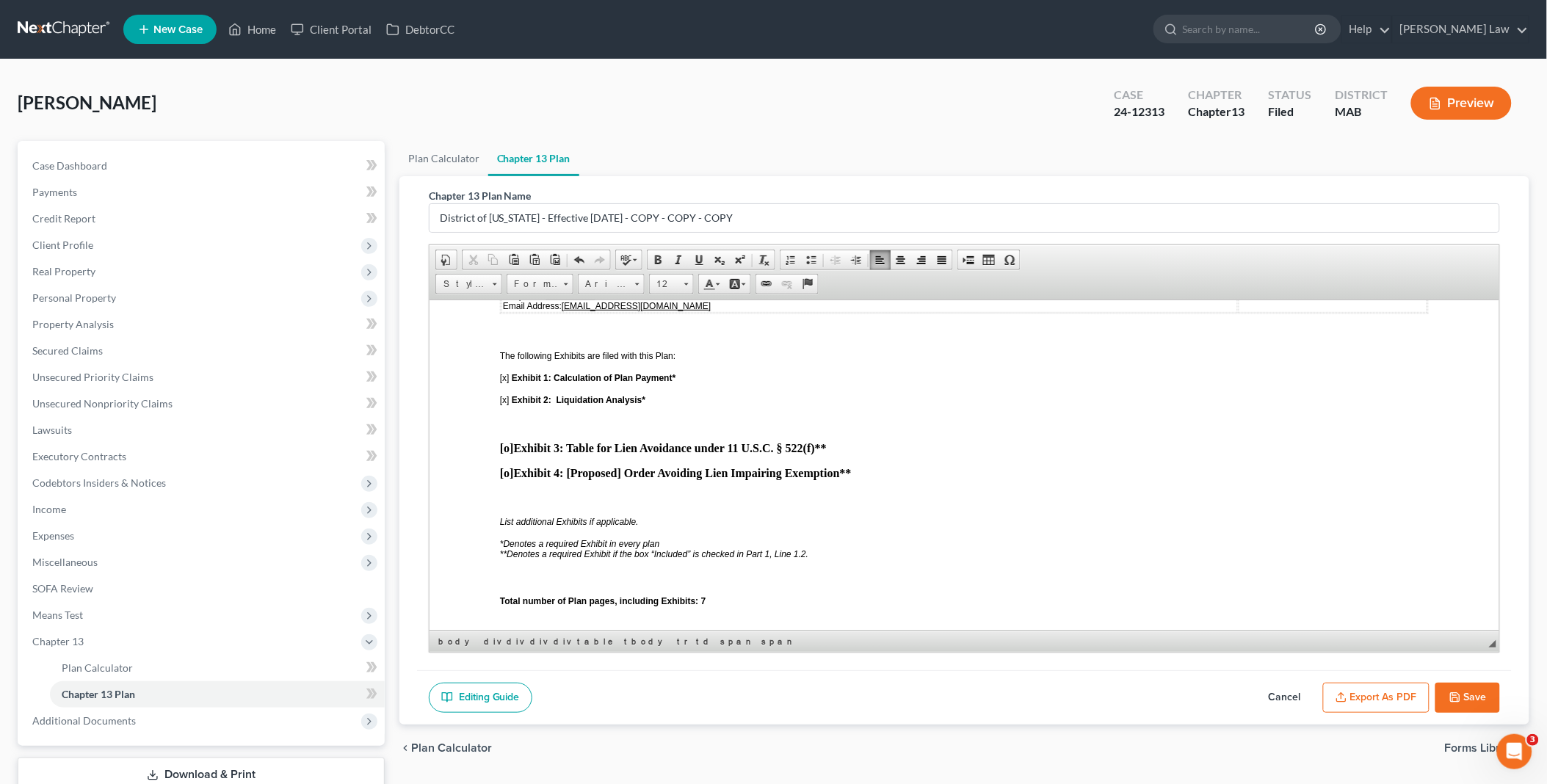
scroll to position [4241, 0]
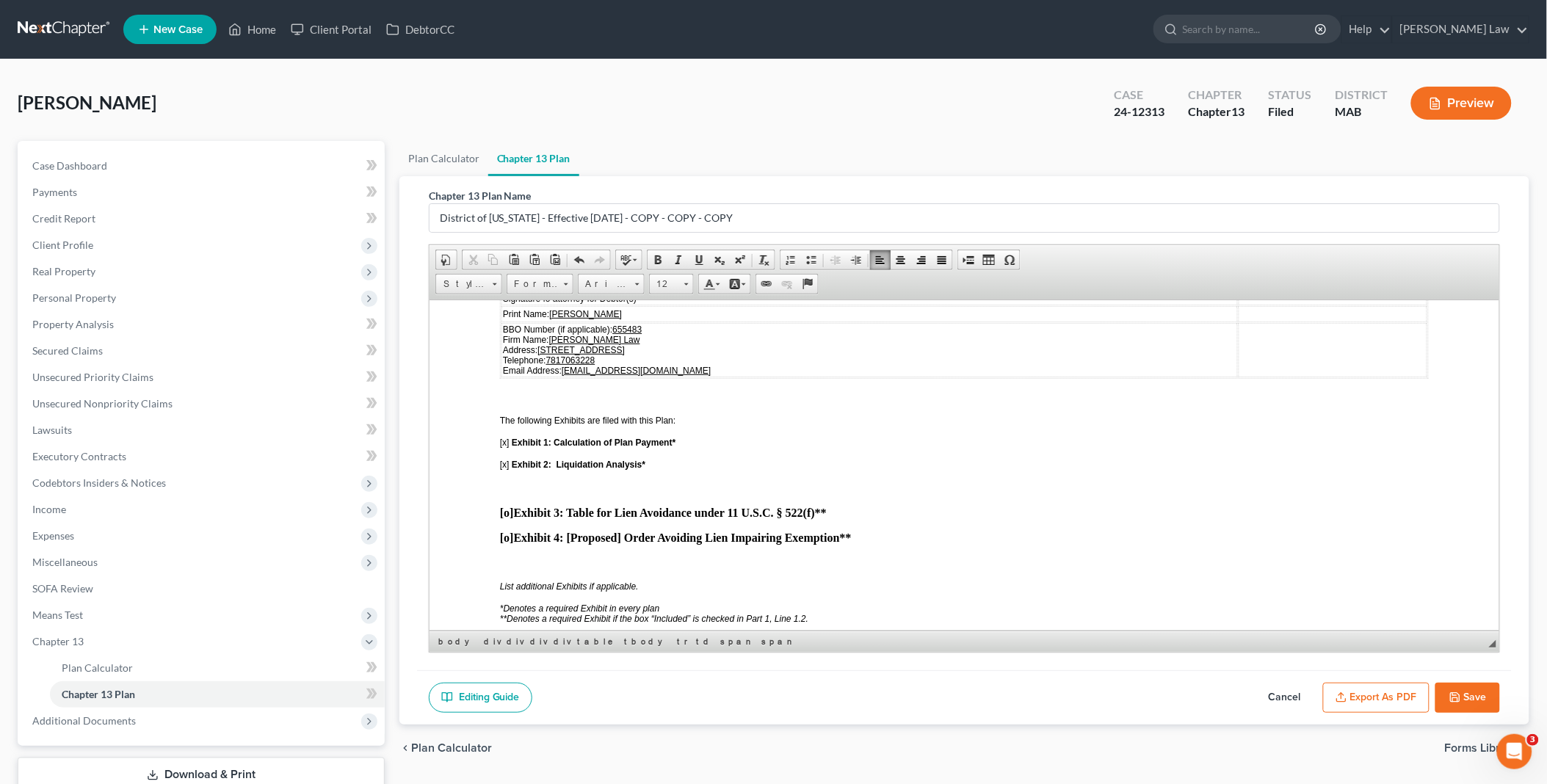
click at [1396, 685] on button "Export as PDF" at bounding box center [1376, 699] width 106 height 31
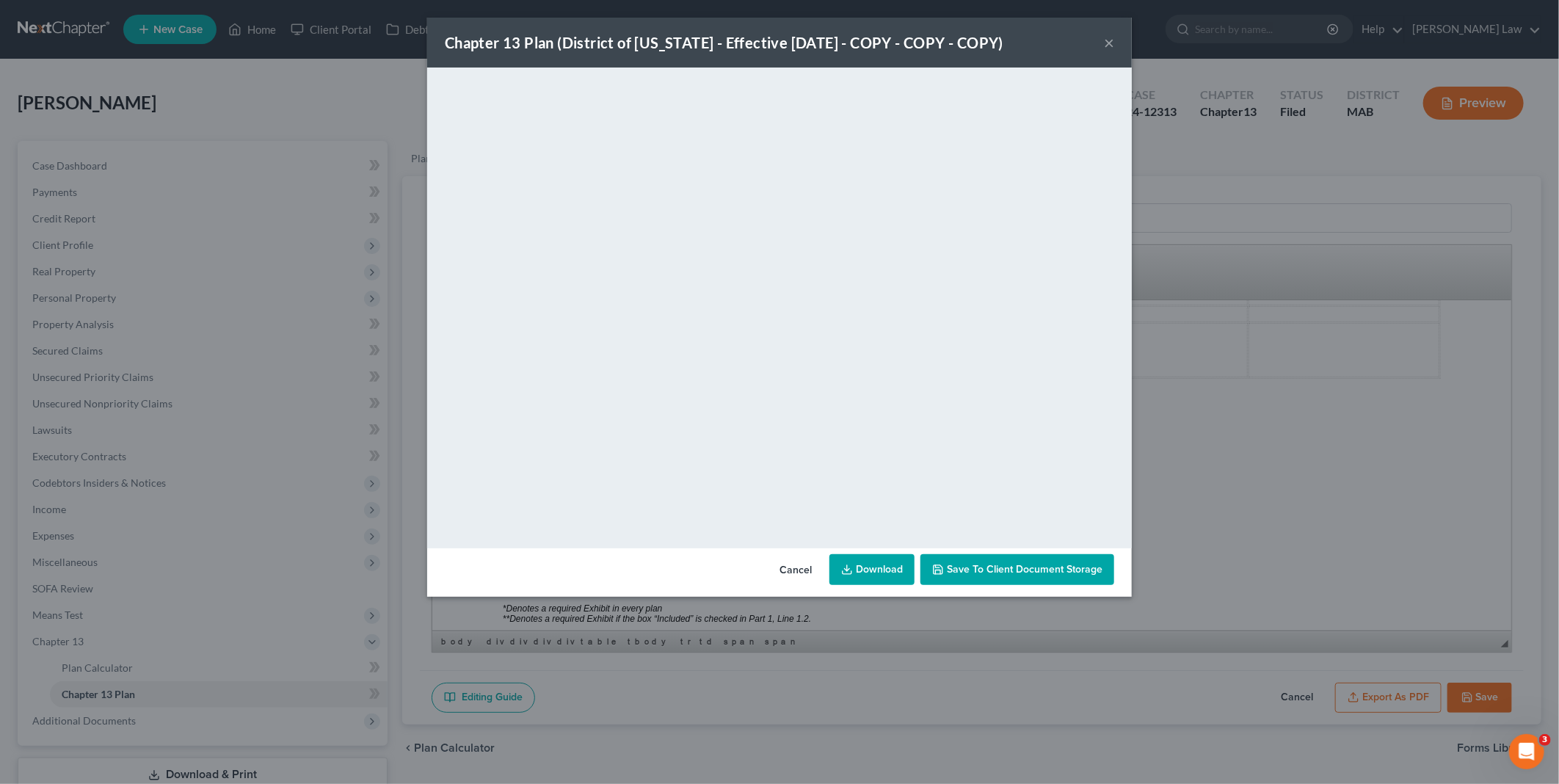
click at [870, 563] on link "Download" at bounding box center [872, 570] width 85 height 31
click at [803, 568] on button "Cancel" at bounding box center [795, 570] width 56 height 29
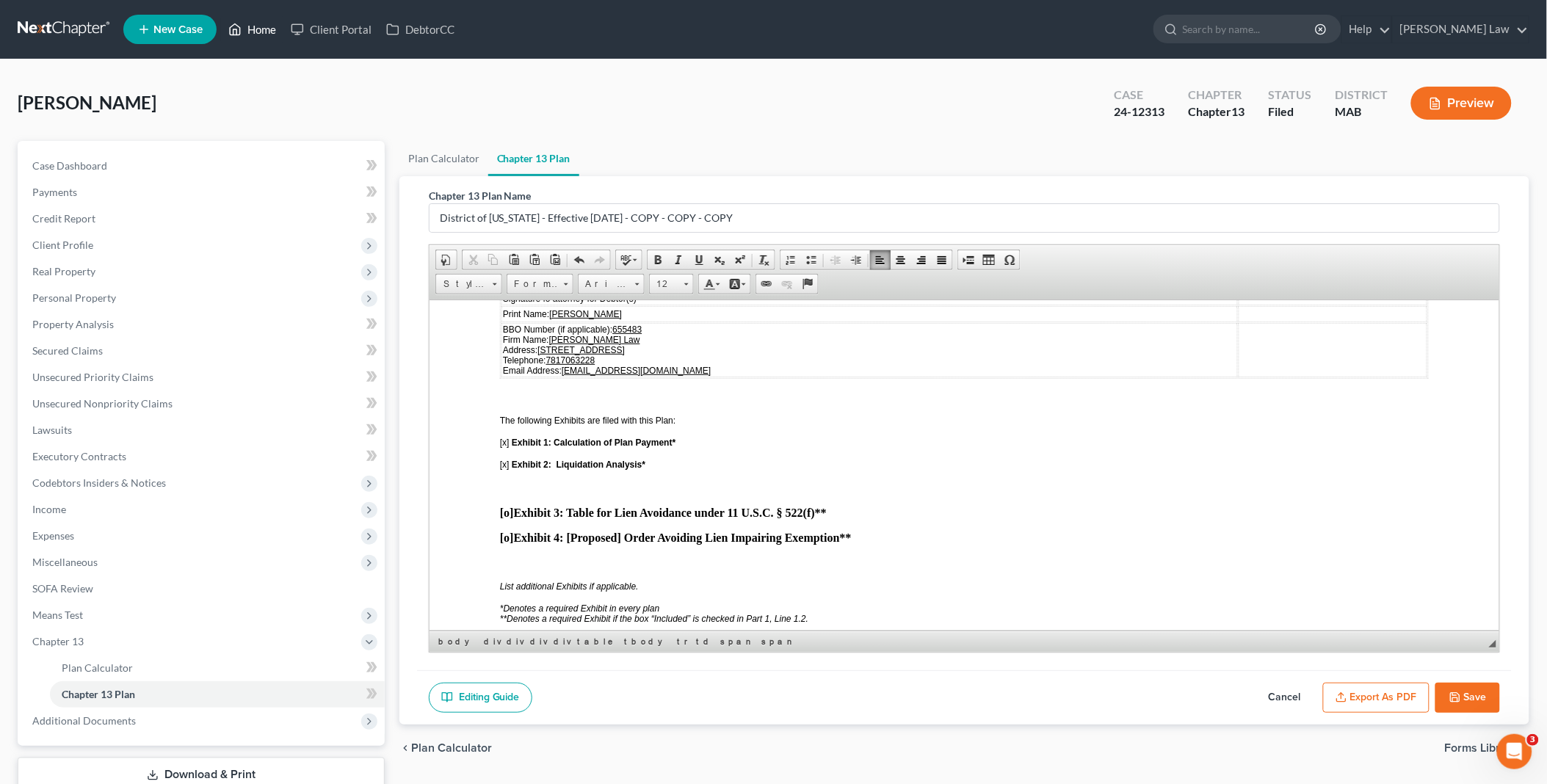
click at [261, 28] on link "Home" at bounding box center [252, 29] width 62 height 27
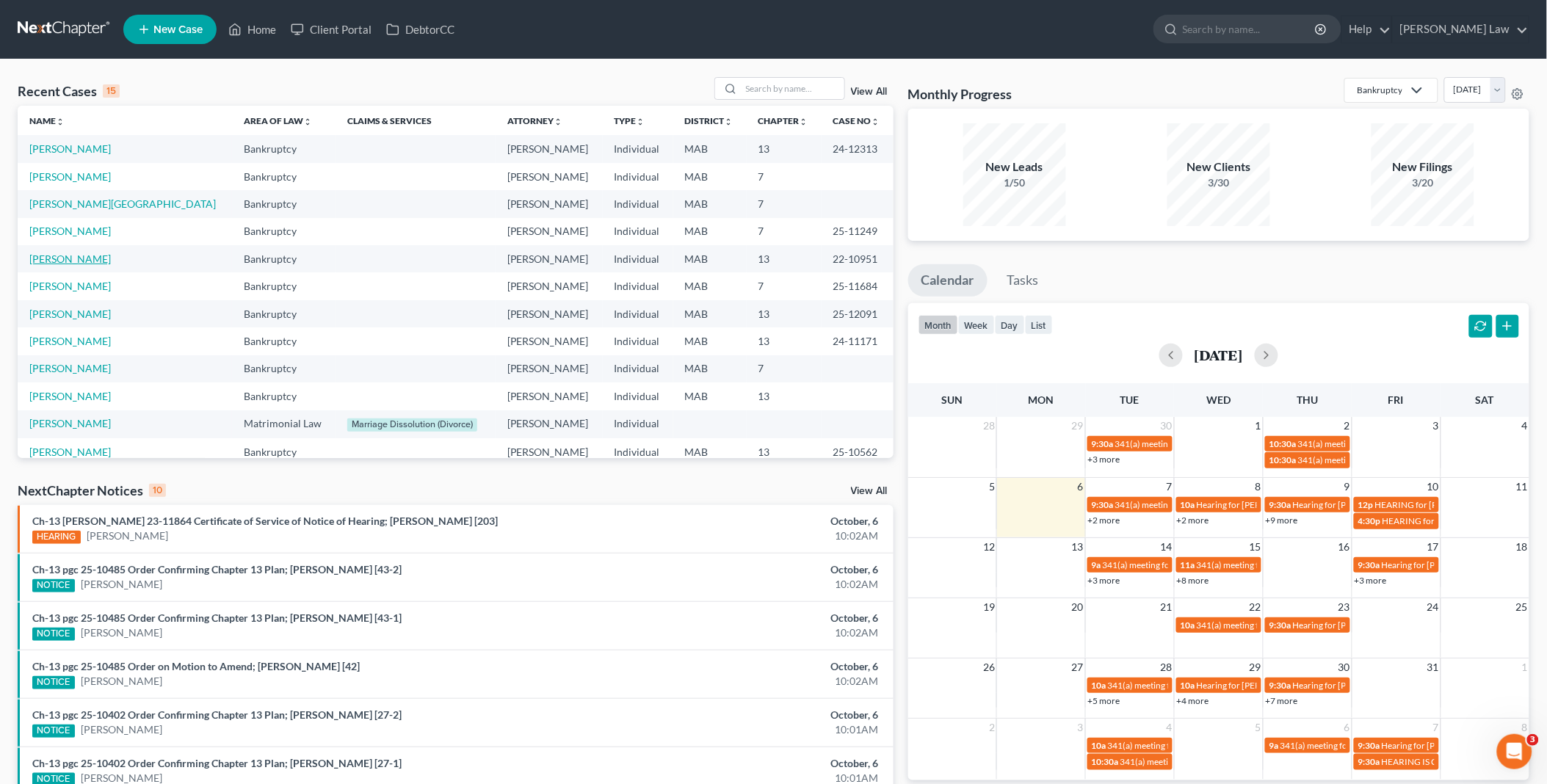
click at [33, 253] on link "[PERSON_NAME]" at bounding box center [70, 259] width 82 height 13
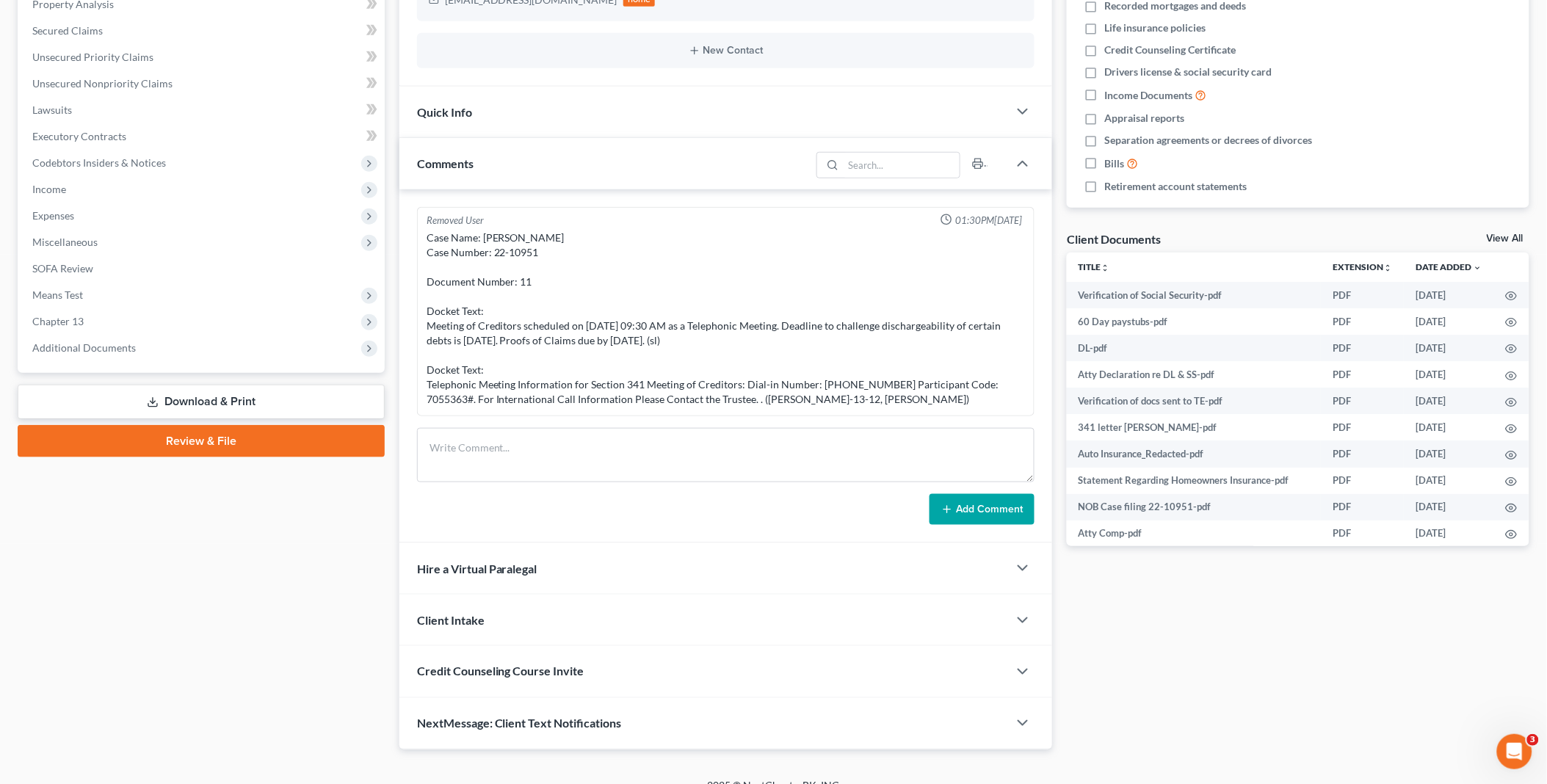
scroll to position [326, 0]
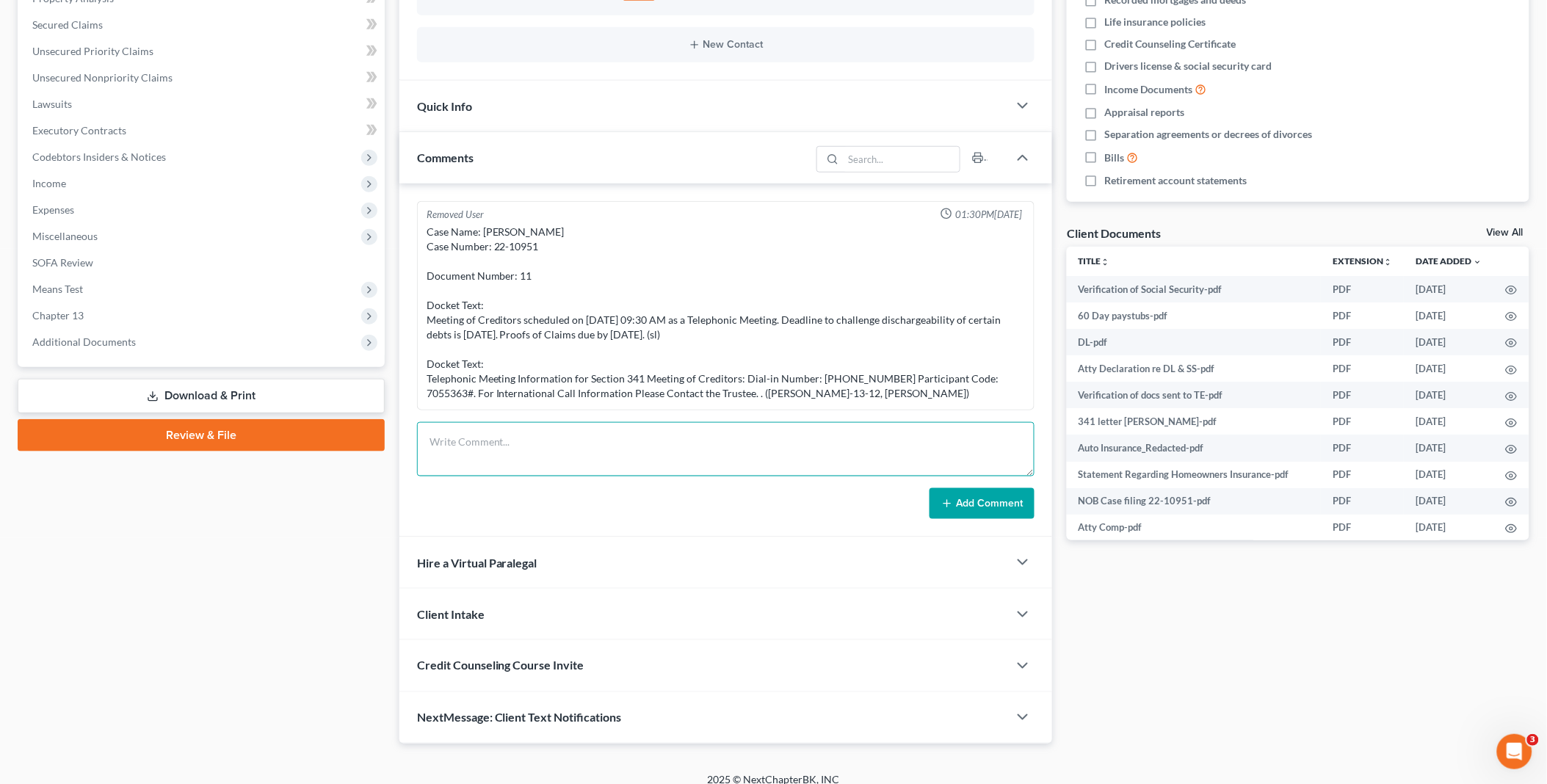
click at [438, 437] on textarea at bounding box center [725, 449] width 618 height 54
paste textarea "New address is [STREET_ADDRESS][PERSON_NAME] phone the same [PHONE_NUMBER] [PER…"
type textarea "New address is [STREET_ADDRESS][PERSON_NAME] phone the same [PHONE_NUMBER] [PER…"
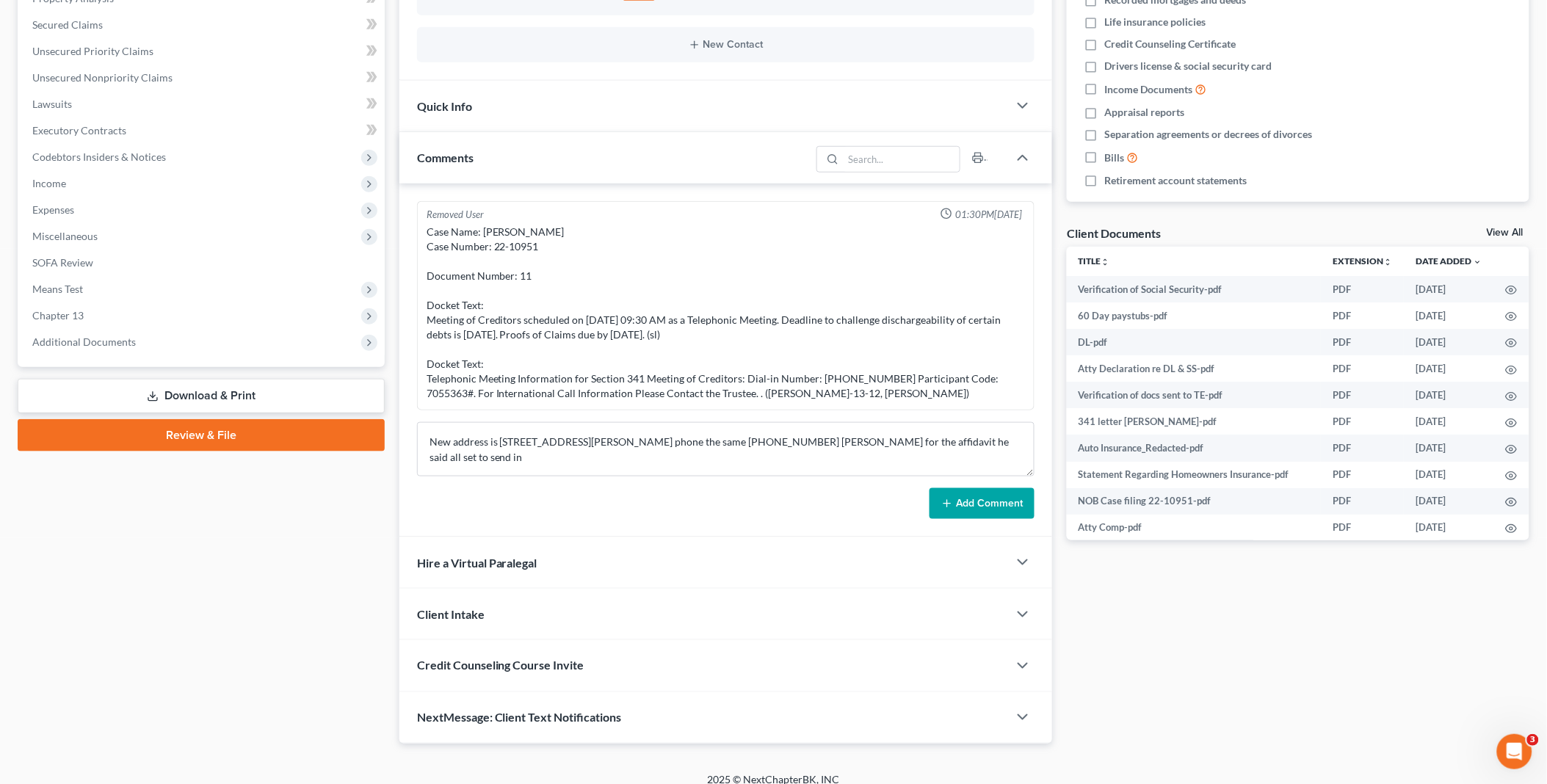
click at [959, 501] on button "Add Comment" at bounding box center [981, 504] width 105 height 31
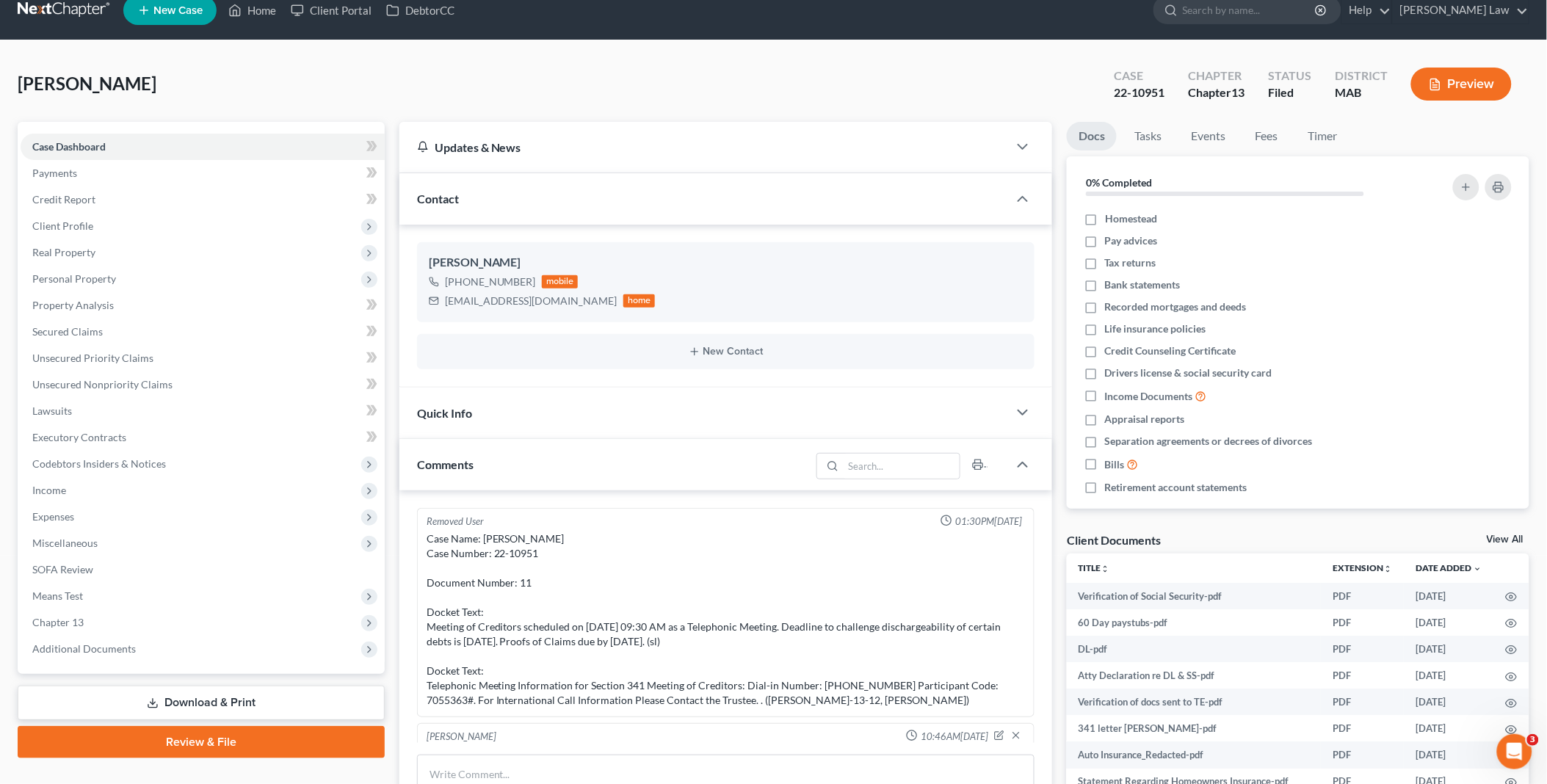
scroll to position [0, 0]
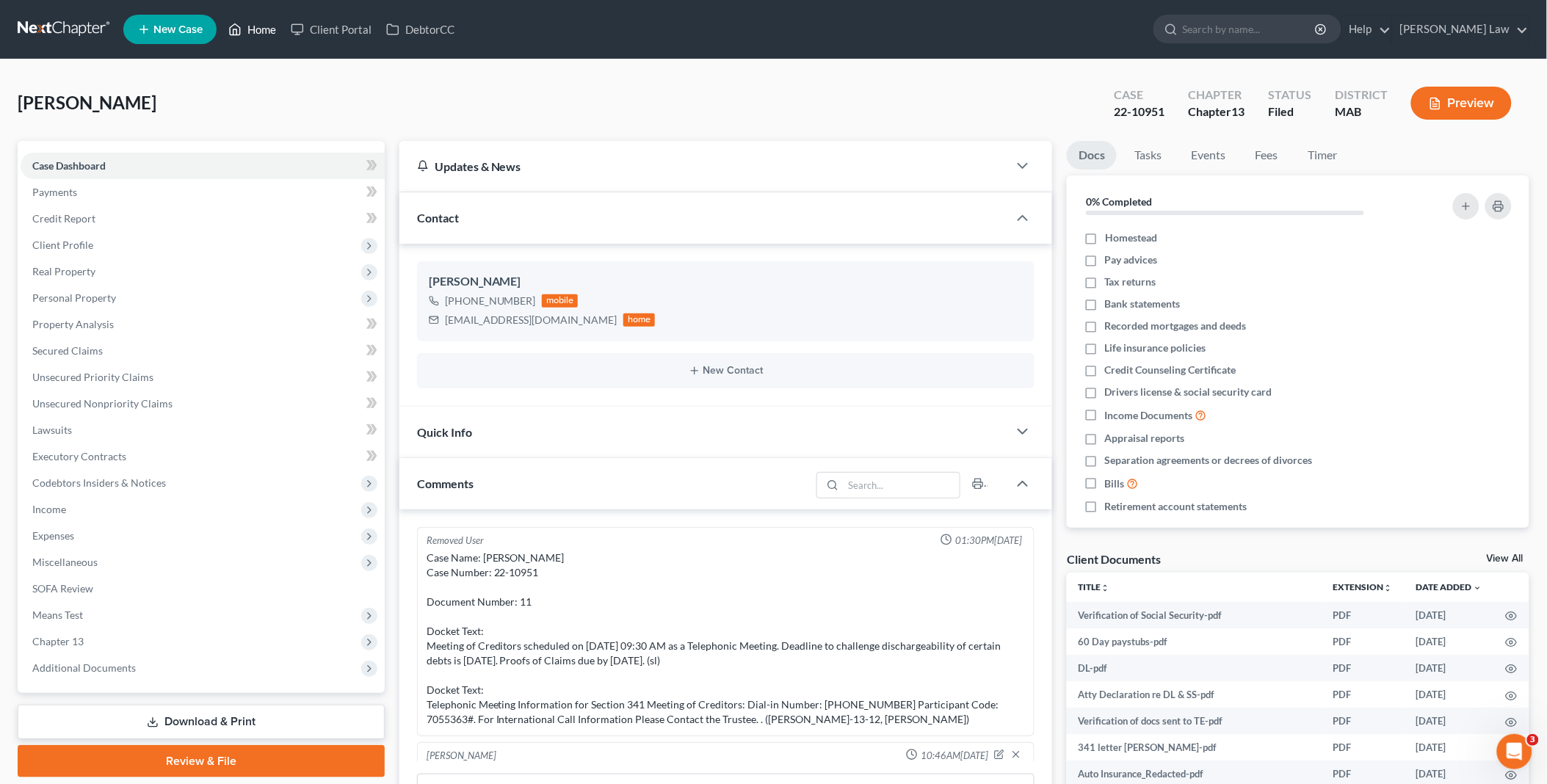
click at [250, 31] on link "Home" at bounding box center [252, 29] width 62 height 27
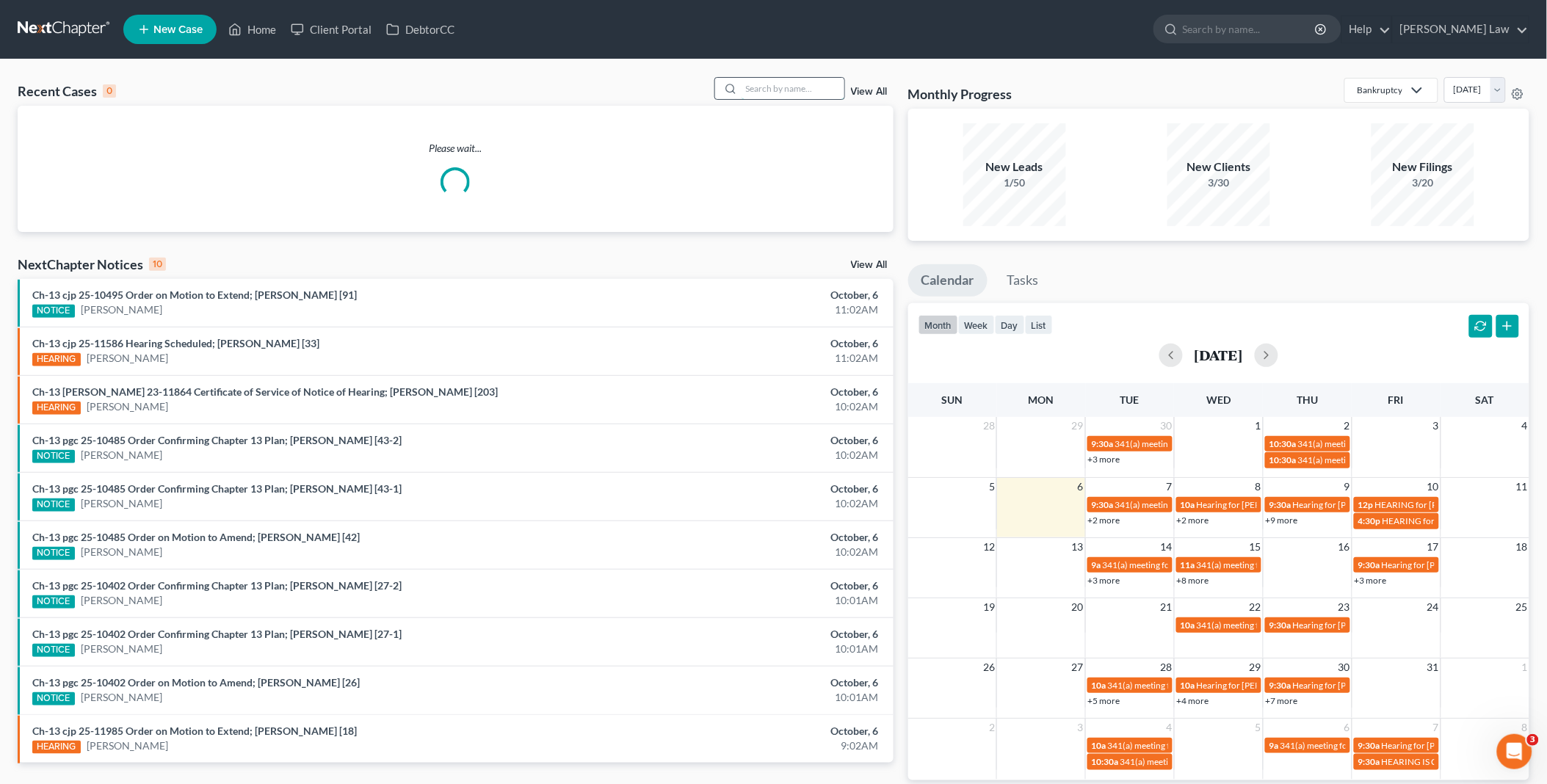
click at [768, 90] on input "search" at bounding box center [793, 88] width 103 height 21
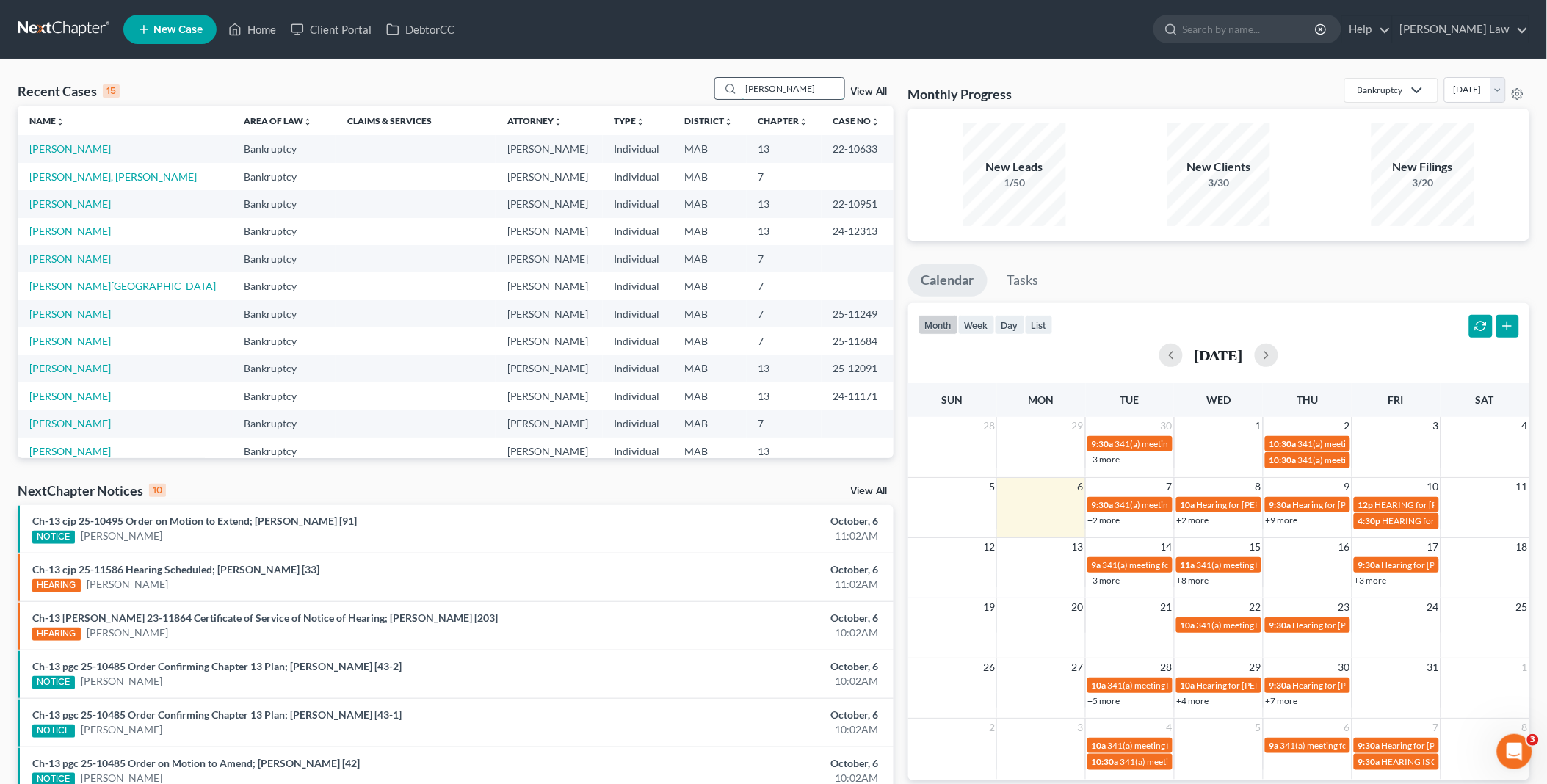
type input "[PERSON_NAME]"
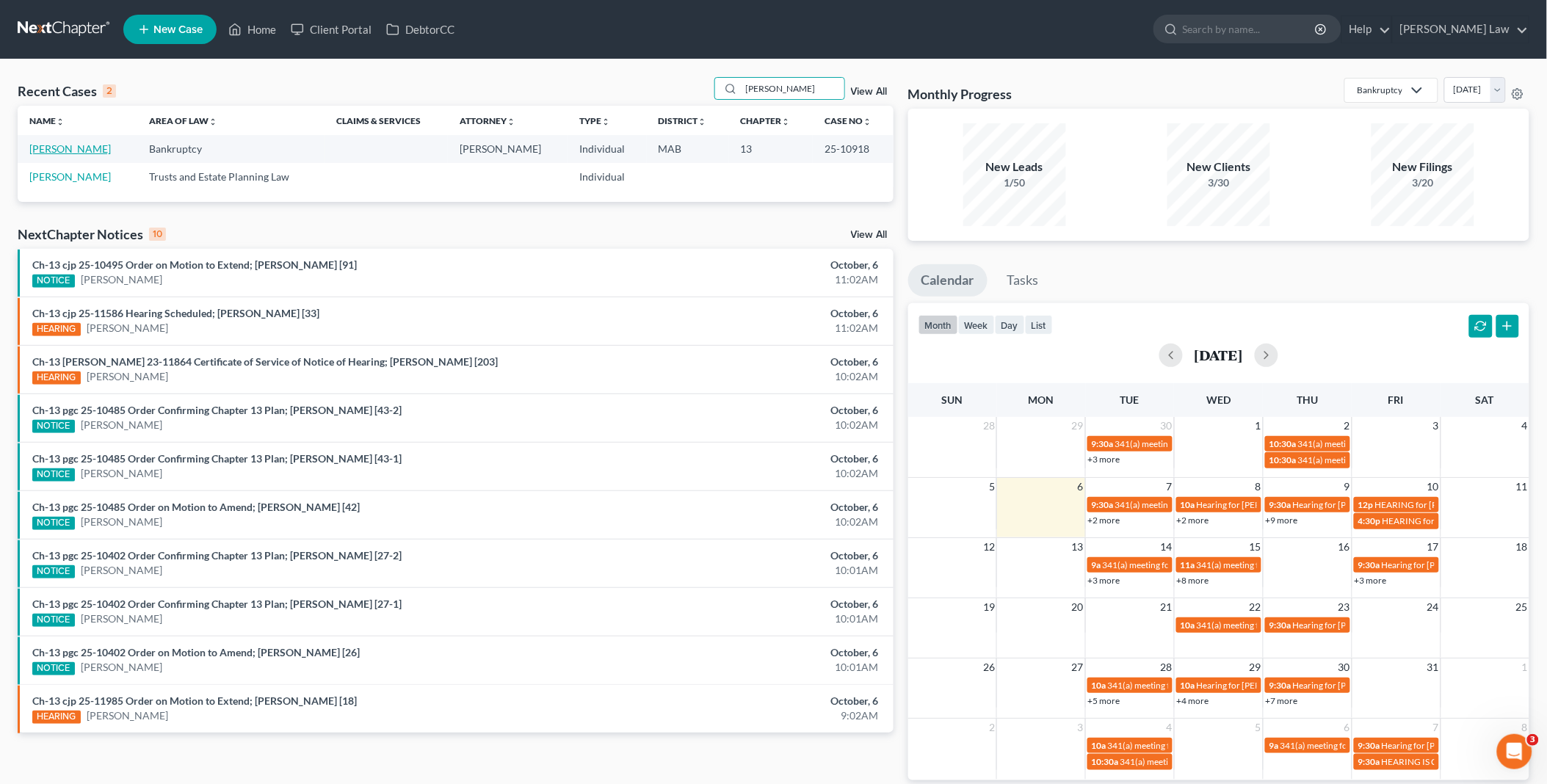
click at [68, 145] on link "[PERSON_NAME]" at bounding box center [70, 149] width 82 height 13
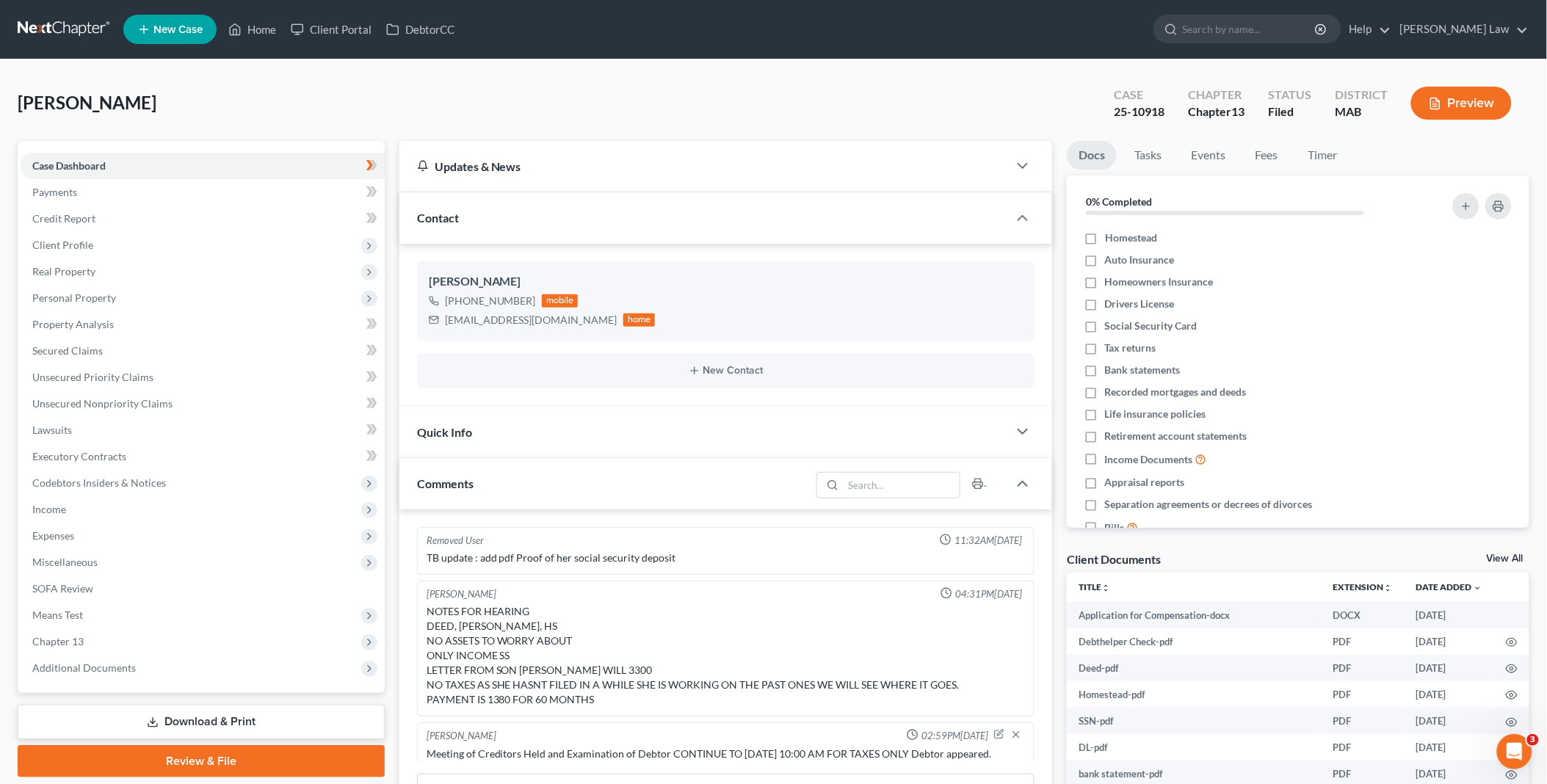
scroll to position [176, 0]
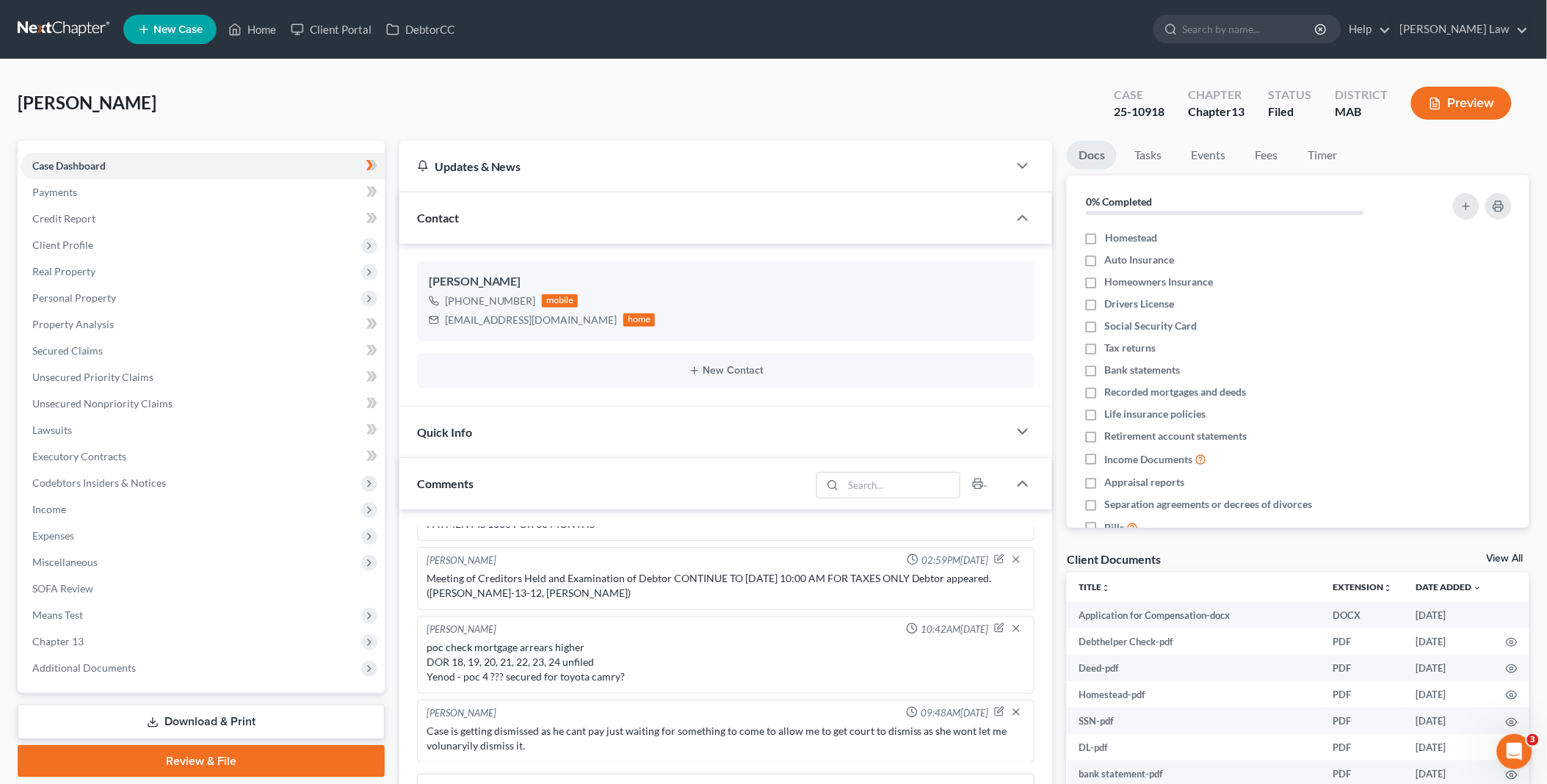
click at [1494, 559] on link "View All" at bounding box center [1505, 558] width 37 height 10
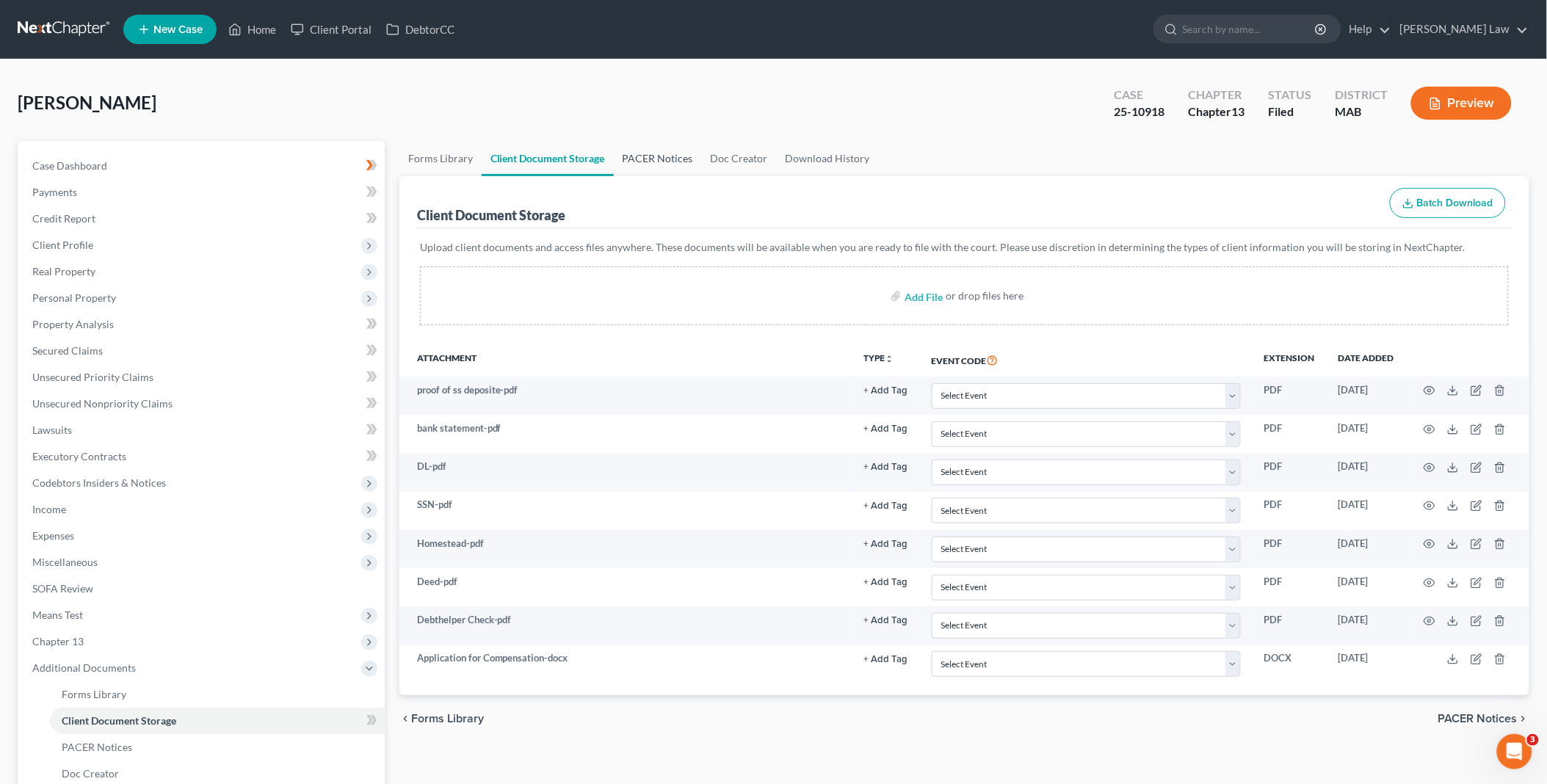
click at [650, 150] on link "PACER Notices" at bounding box center [658, 159] width 88 height 35
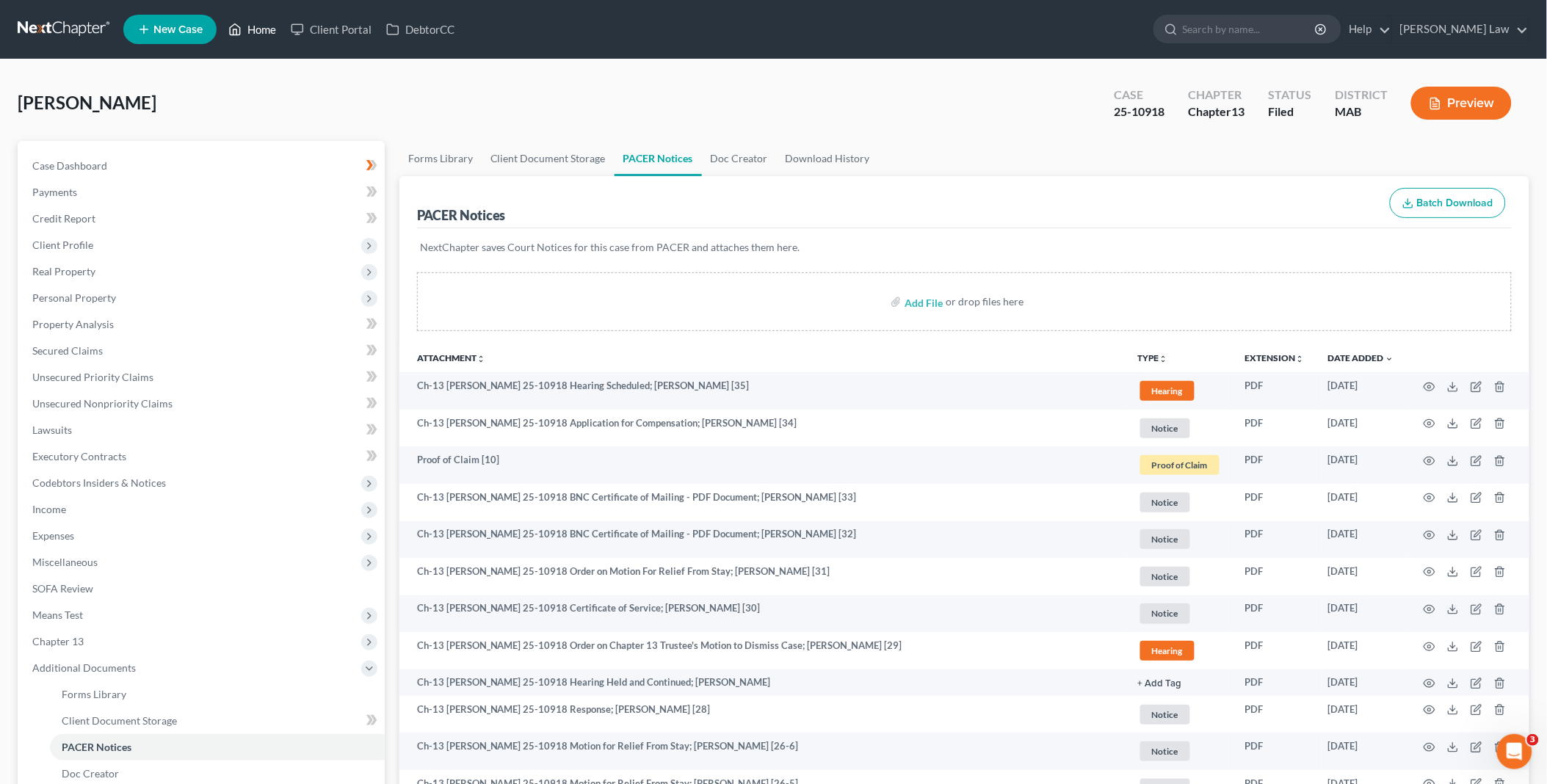
click at [268, 18] on link "Home" at bounding box center [252, 29] width 62 height 27
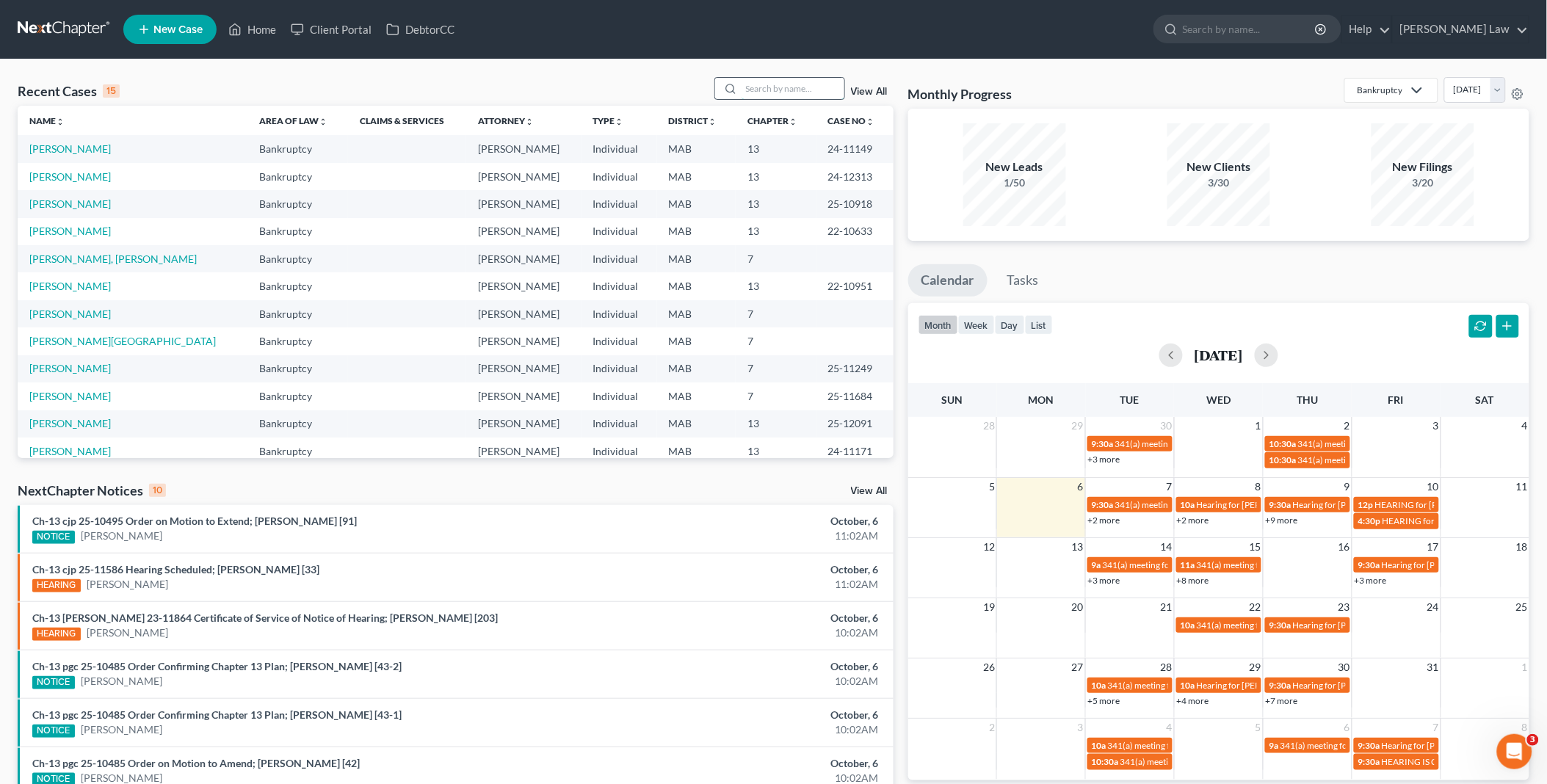
click at [751, 88] on input "search" at bounding box center [793, 88] width 103 height 21
type input "[PERSON_NAME]"
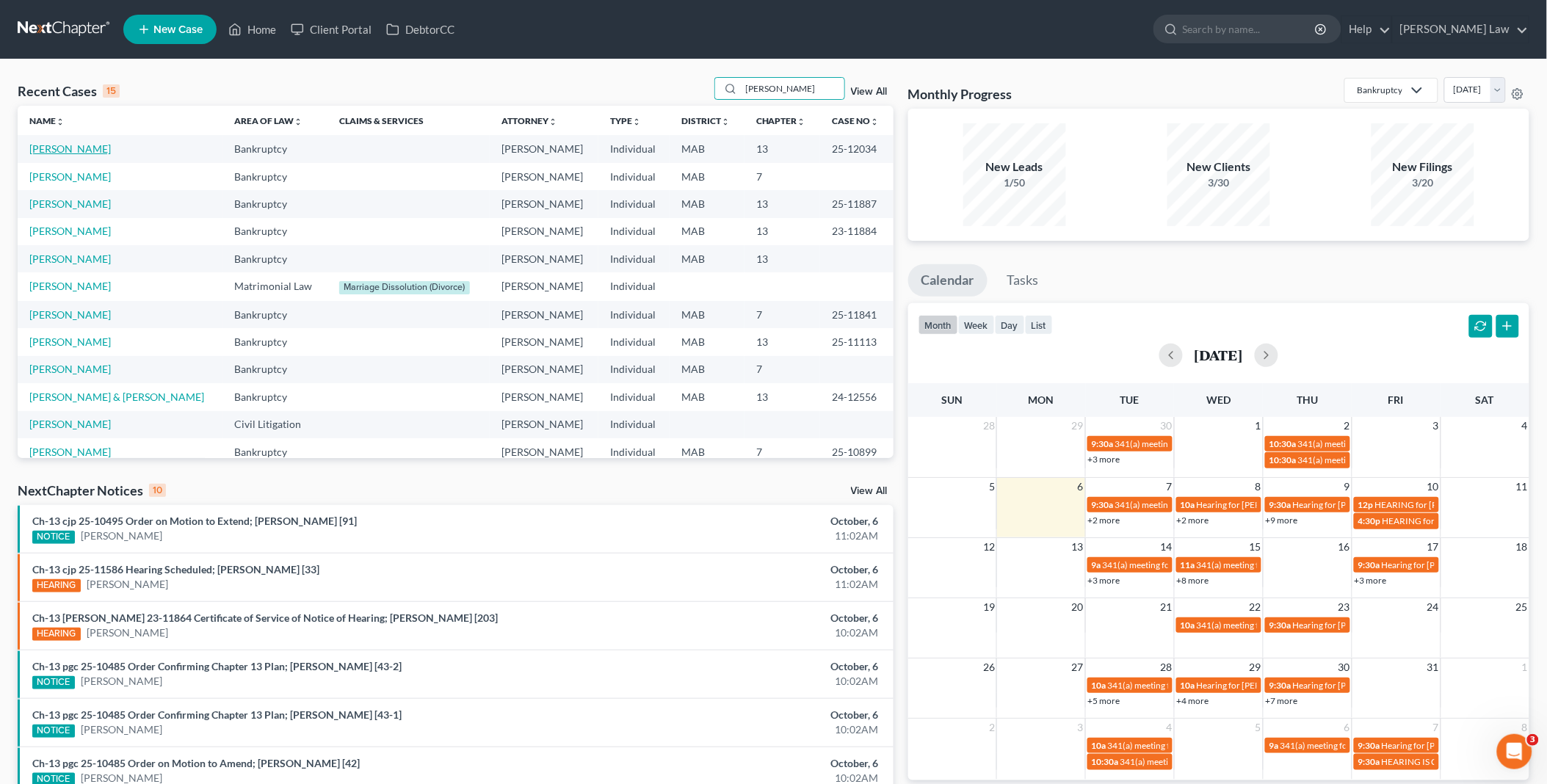
click at [84, 148] on link "[PERSON_NAME]" at bounding box center [70, 149] width 82 height 13
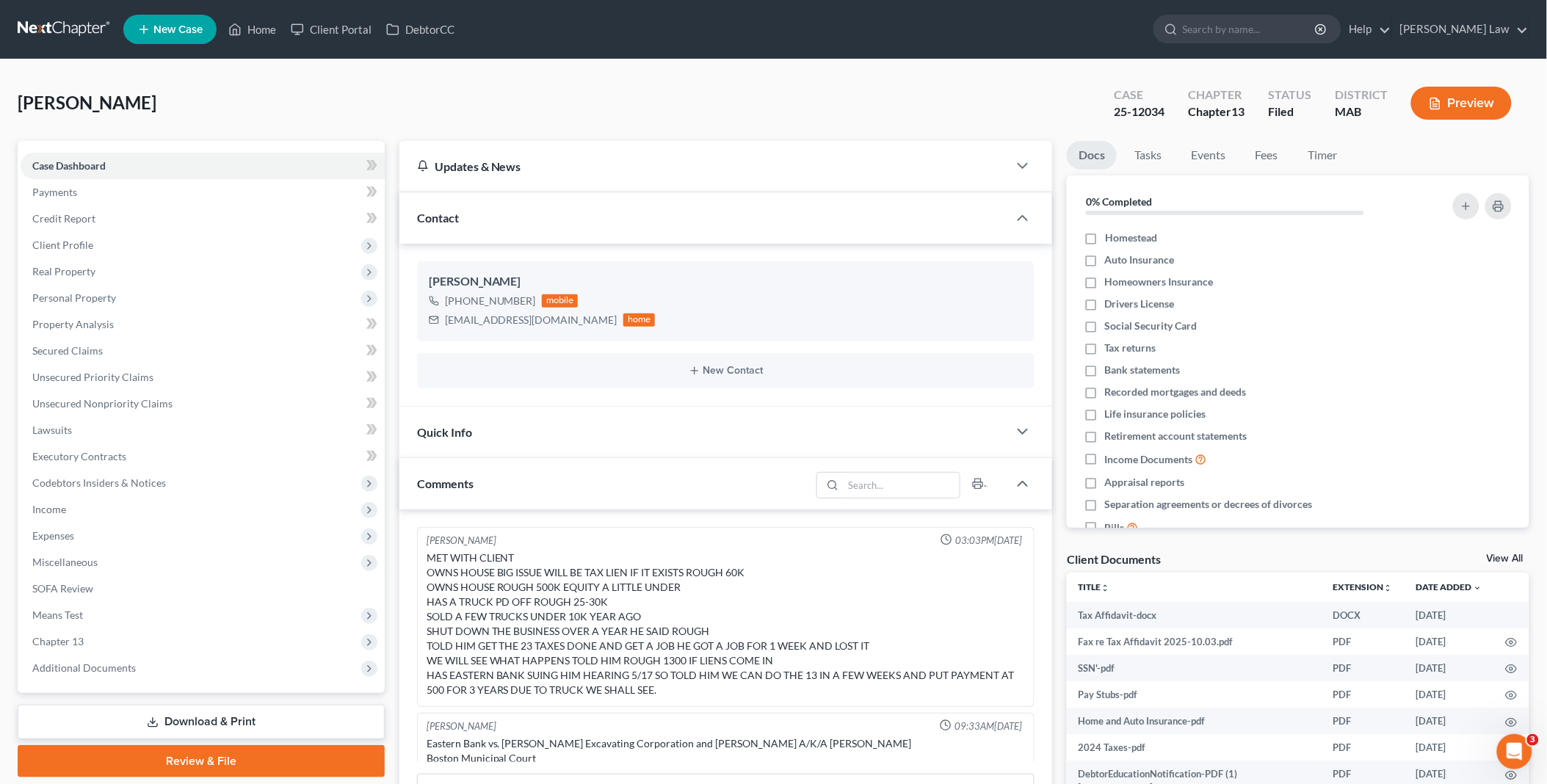
scroll to position [445, 0]
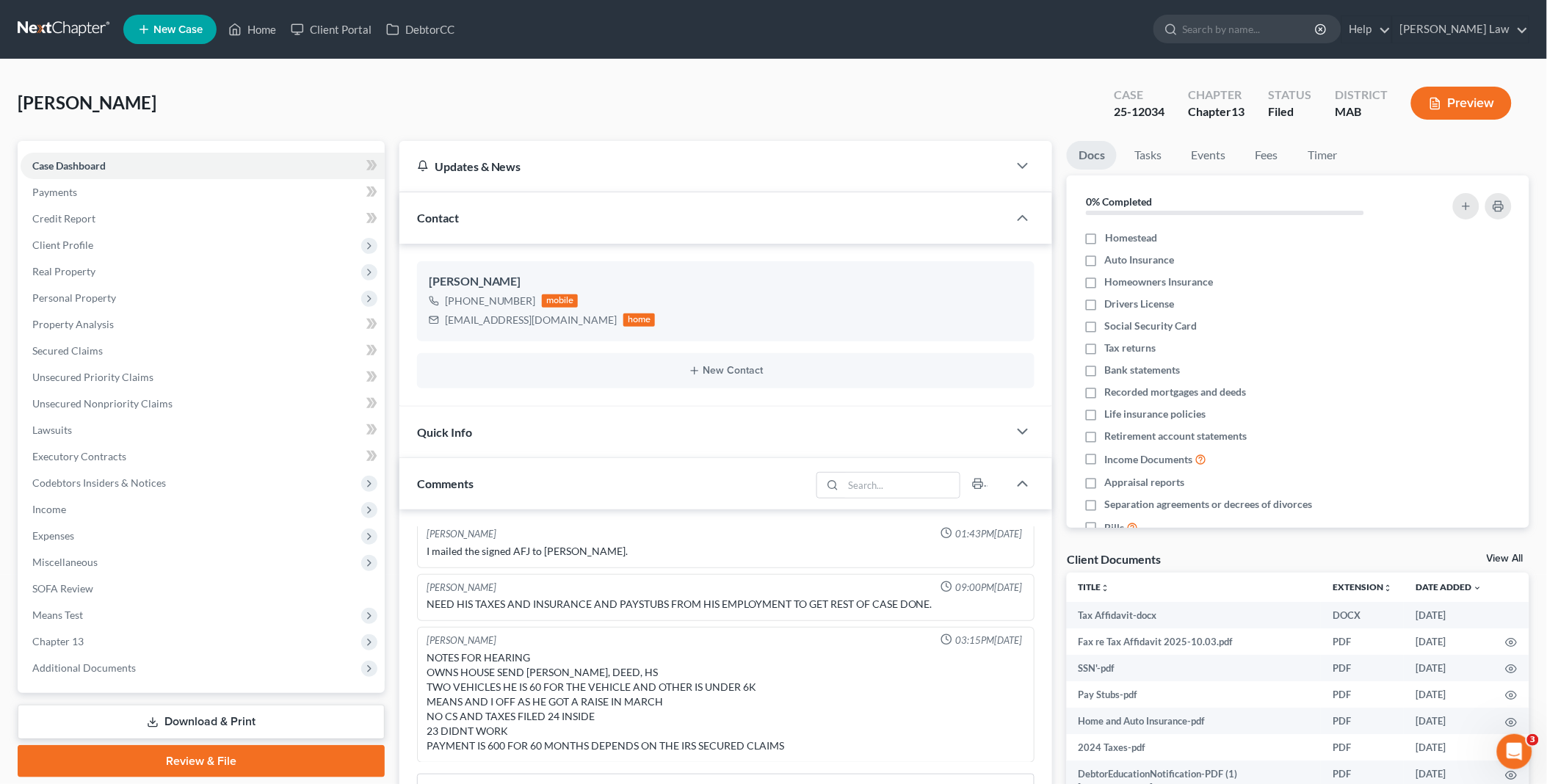
click at [1510, 555] on link "View All" at bounding box center [1505, 558] width 37 height 10
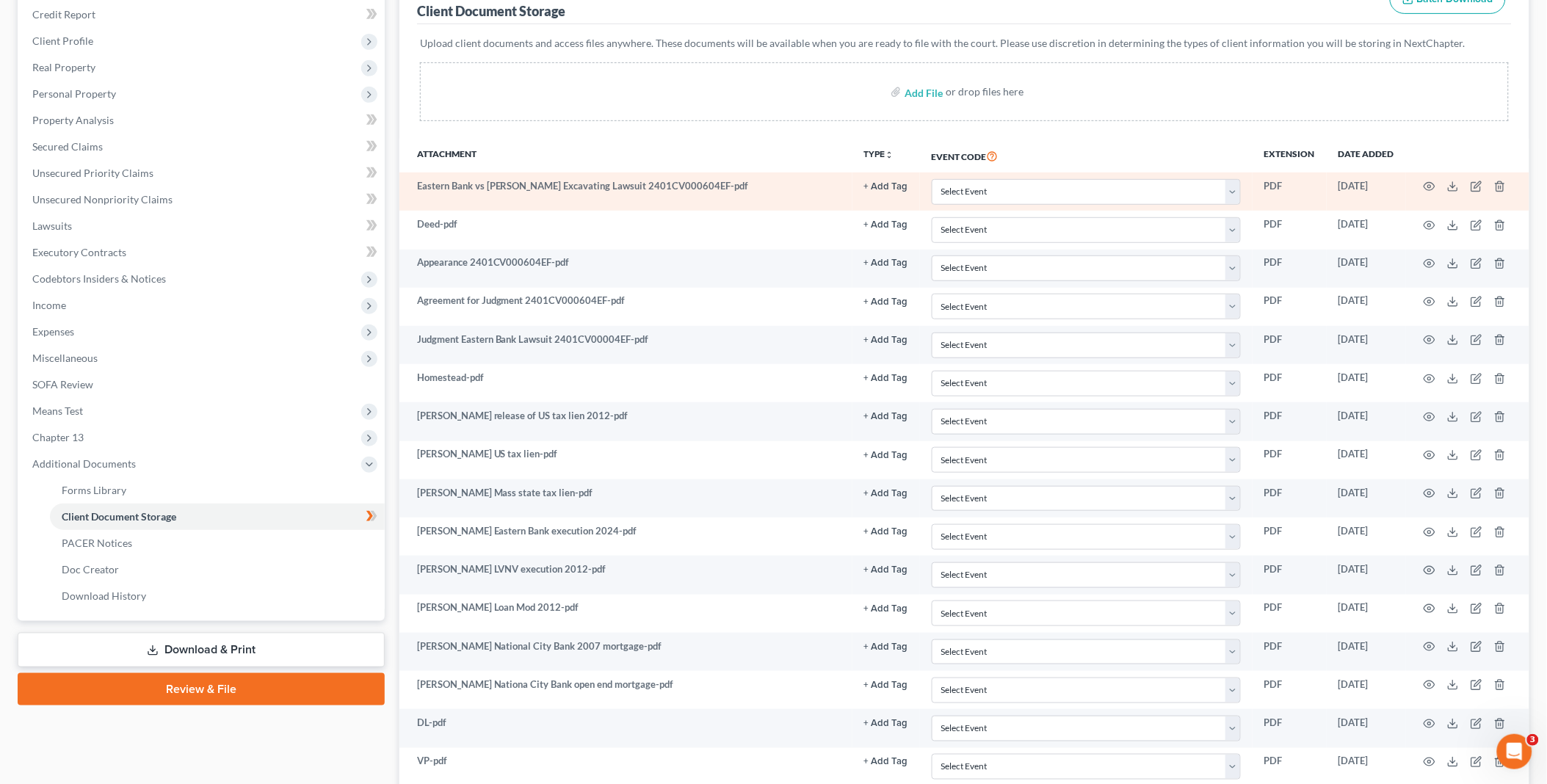
scroll to position [244, 0]
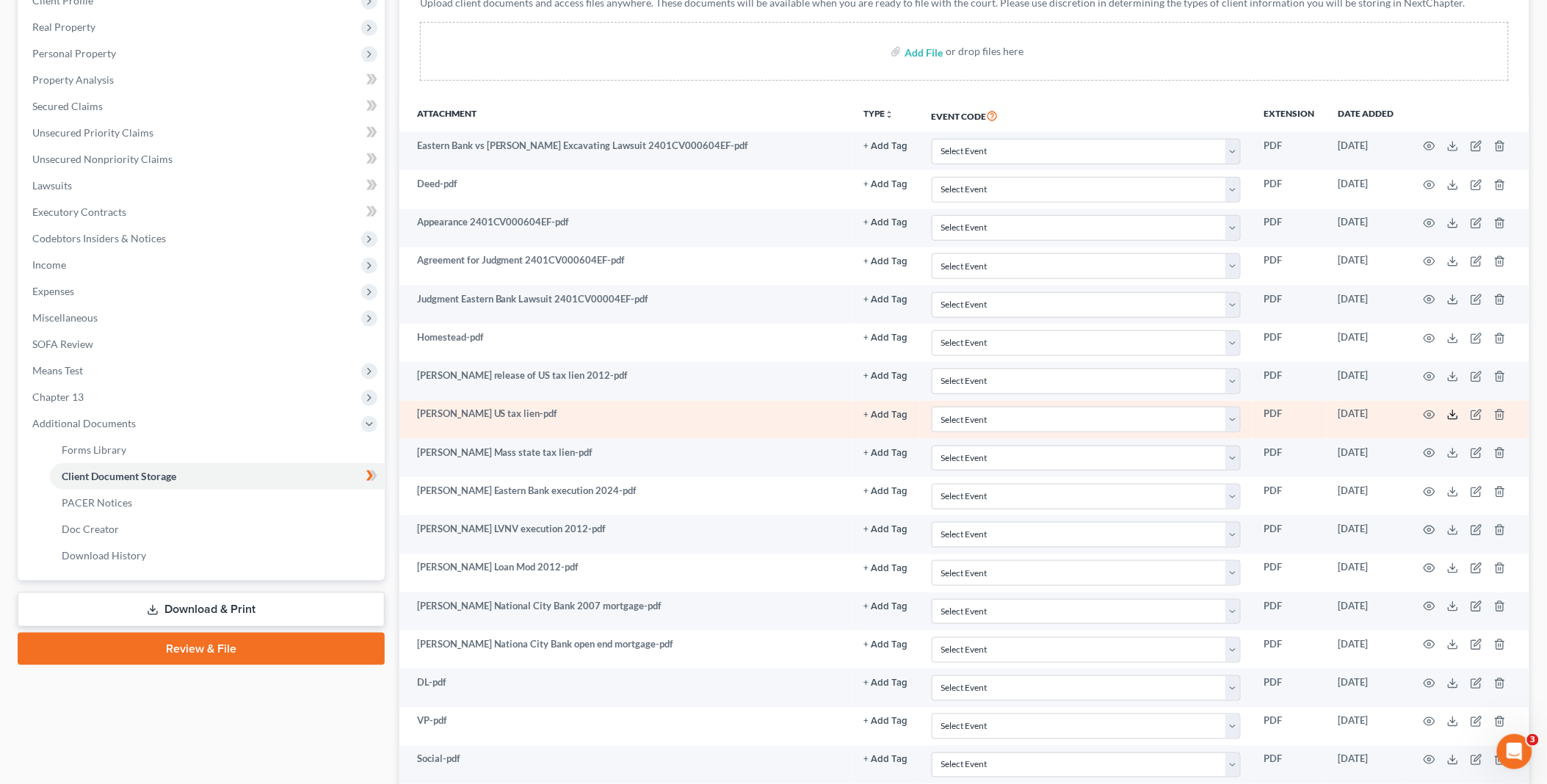
click at [1451, 415] on polyline at bounding box center [1453, 415] width 6 height 2
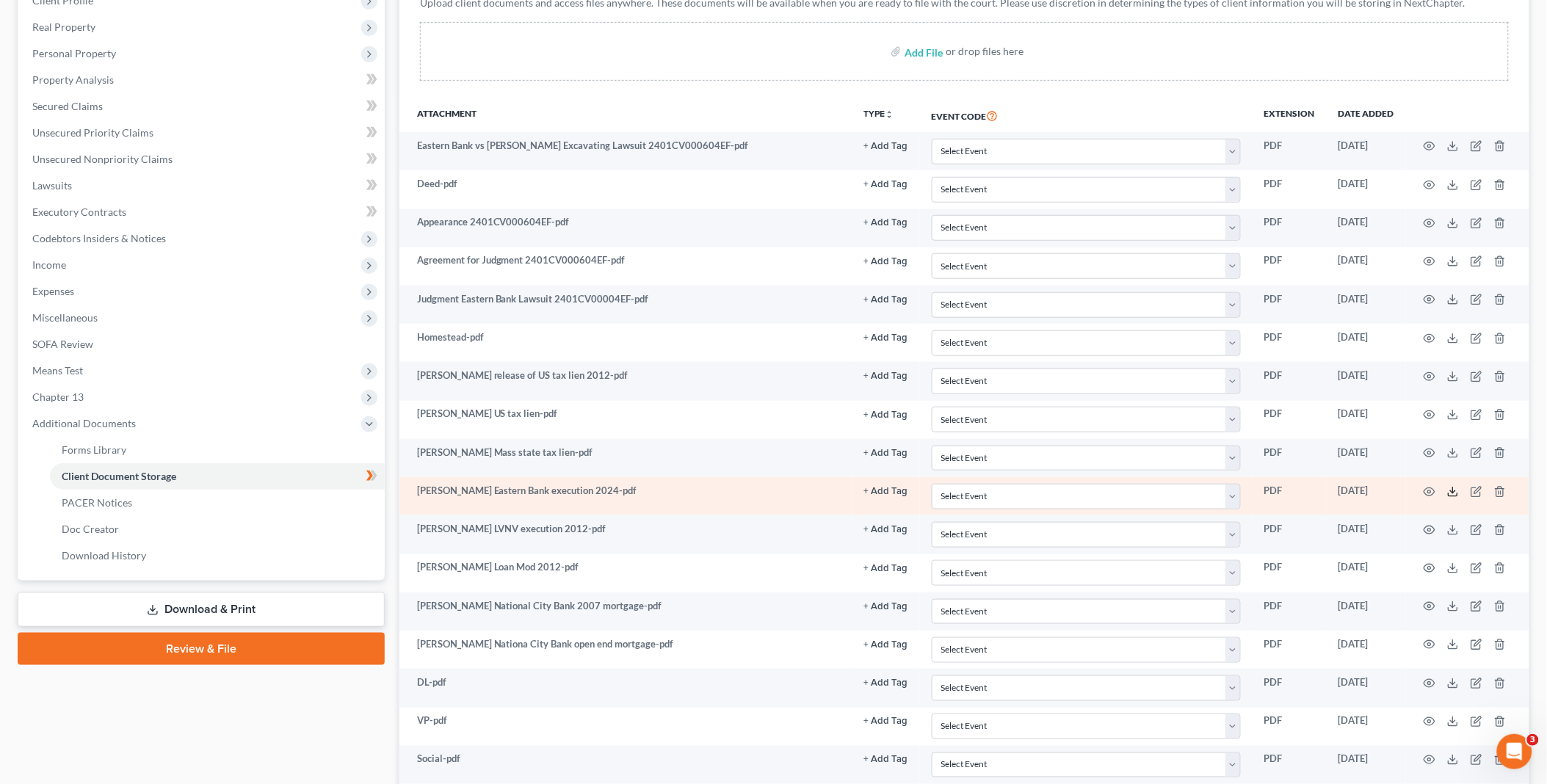
click at [1450, 495] on icon at bounding box center [1452, 491] width 12 height 12
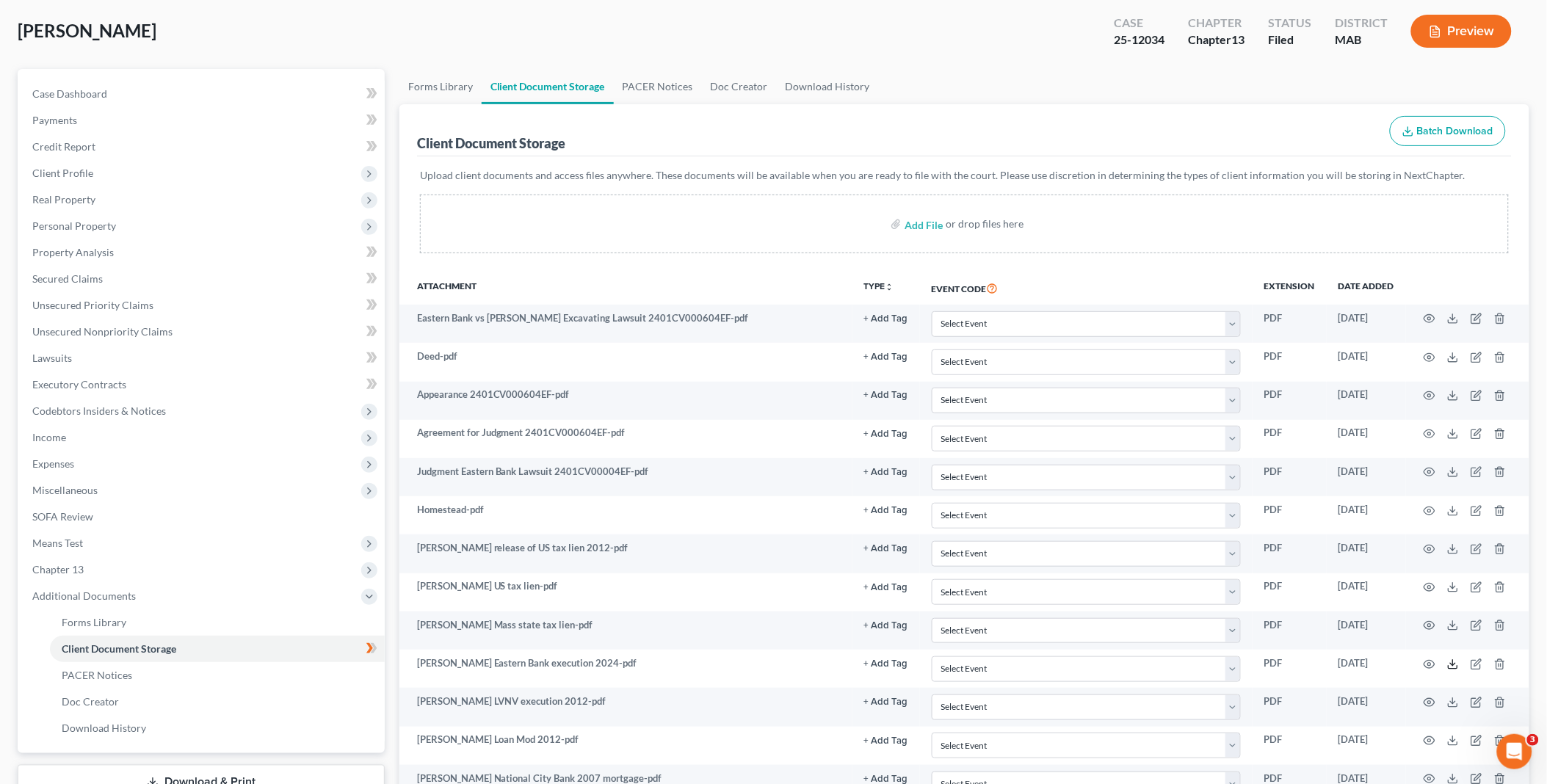
scroll to position [0, 0]
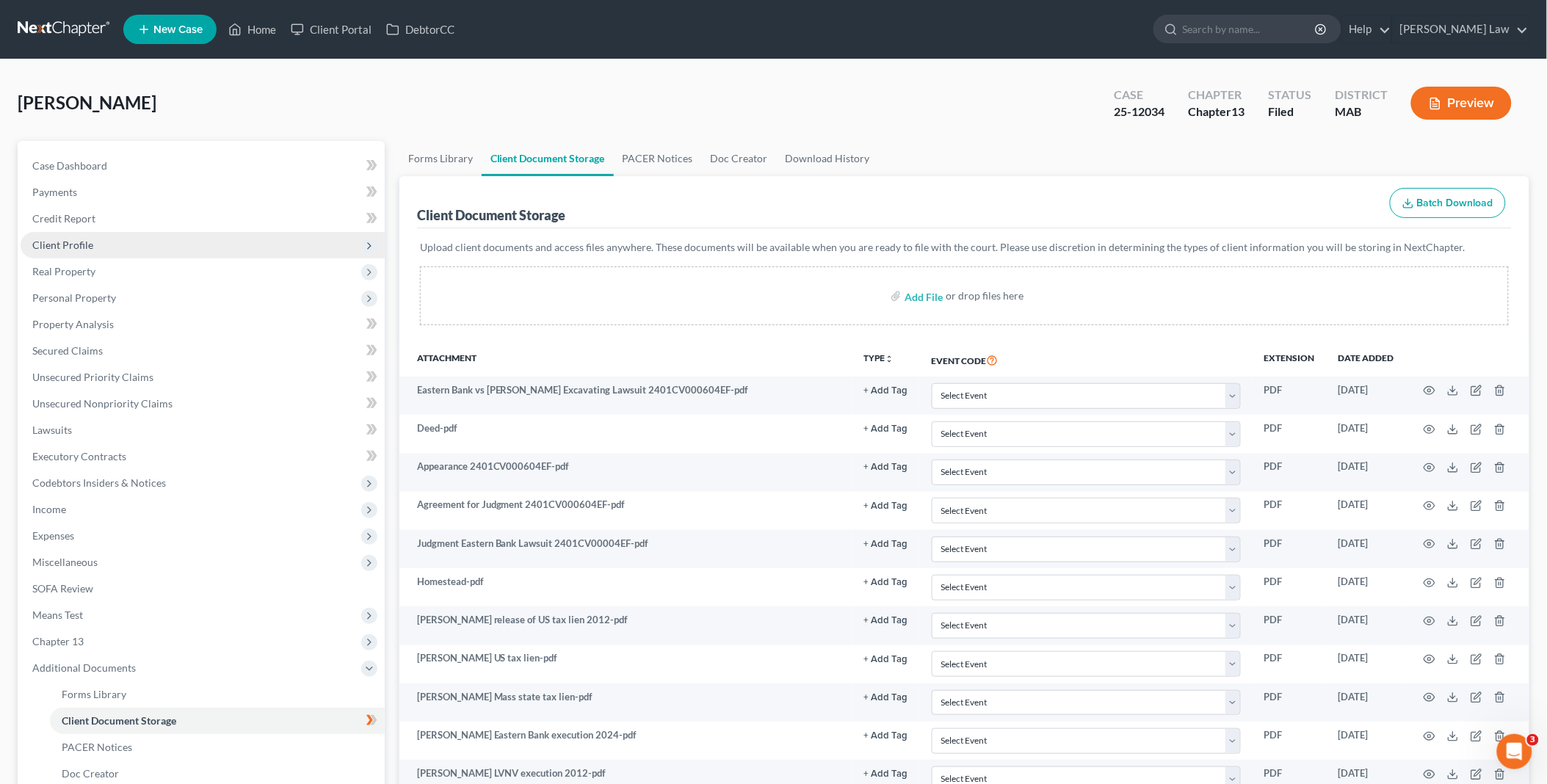
click at [88, 240] on span "Client Profile" at bounding box center [62, 245] width 61 height 13
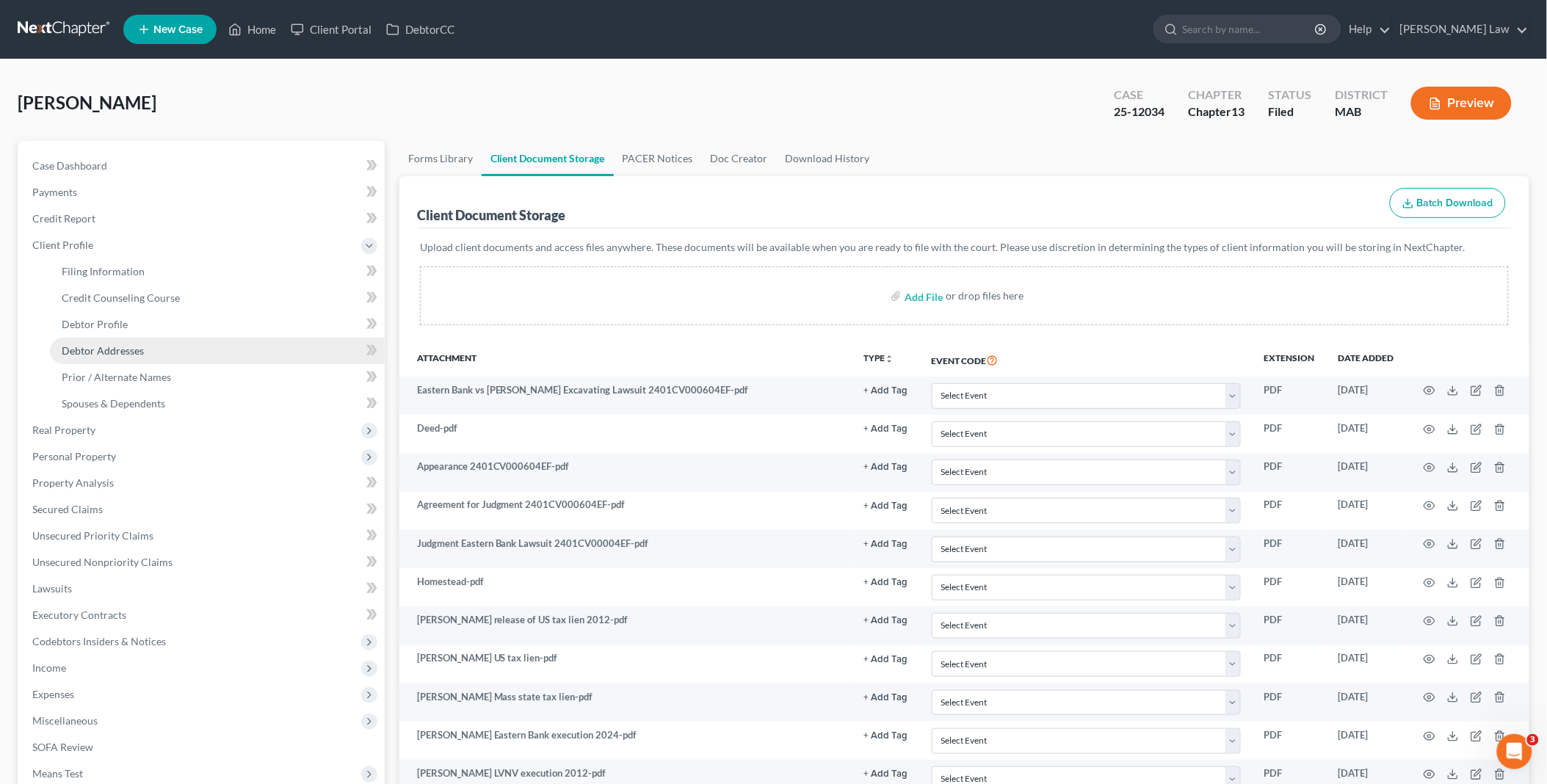
click at [151, 357] on link "Debtor Addresses" at bounding box center [217, 351] width 335 height 27
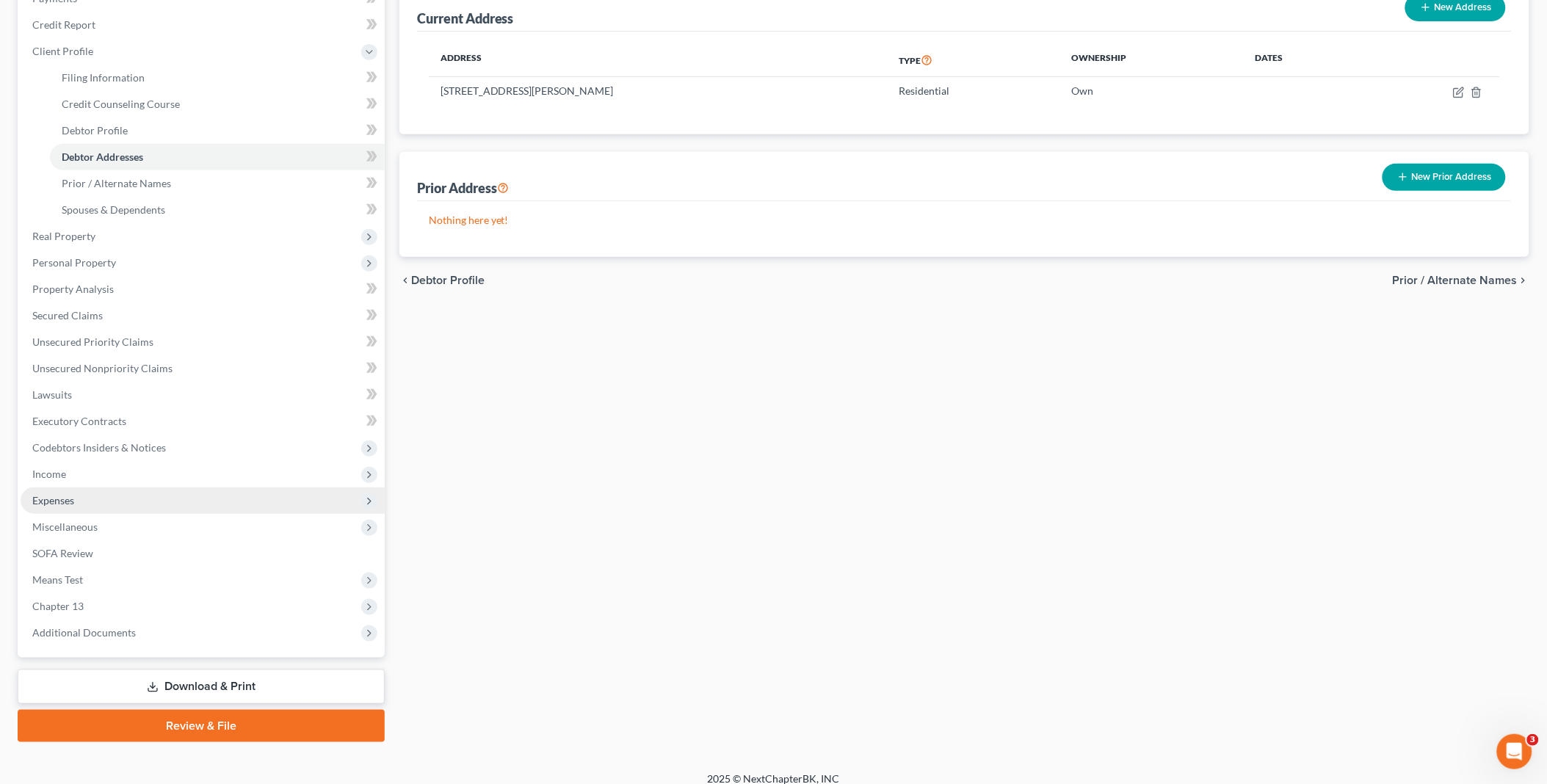
scroll to position [206, 0]
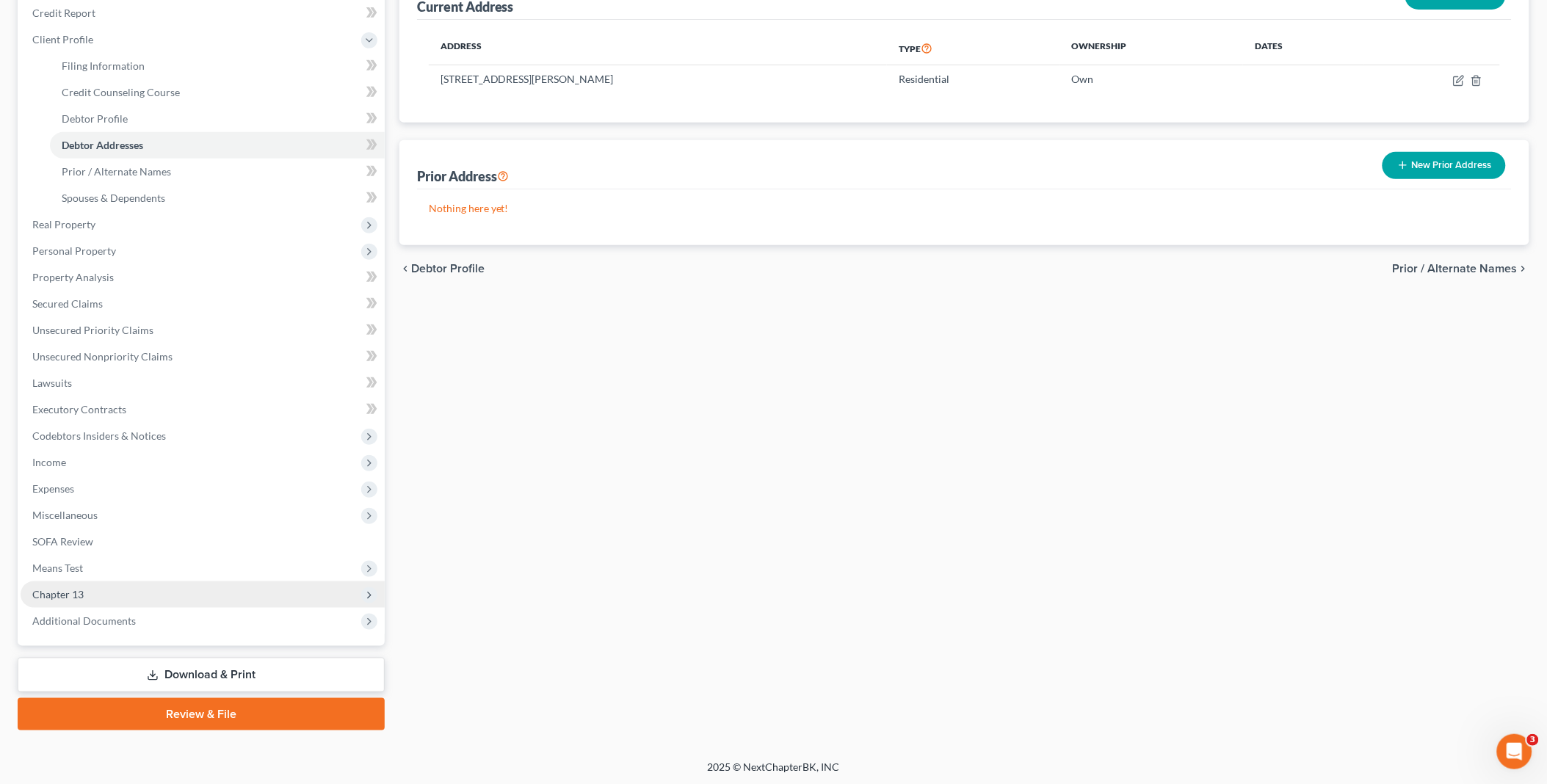
click at [90, 590] on span "Chapter 13" at bounding box center [202, 594] width 364 height 27
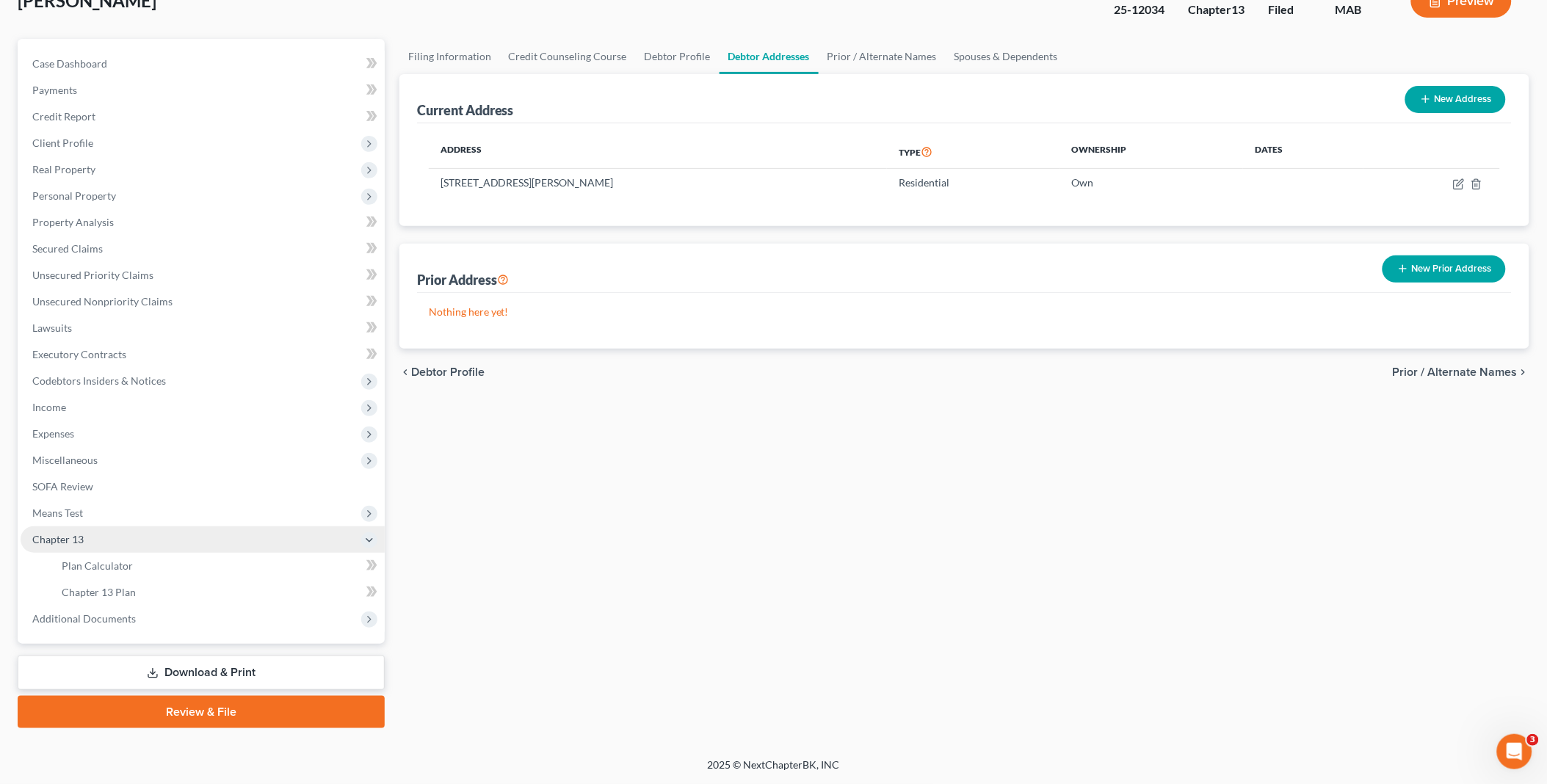
scroll to position [99, 0]
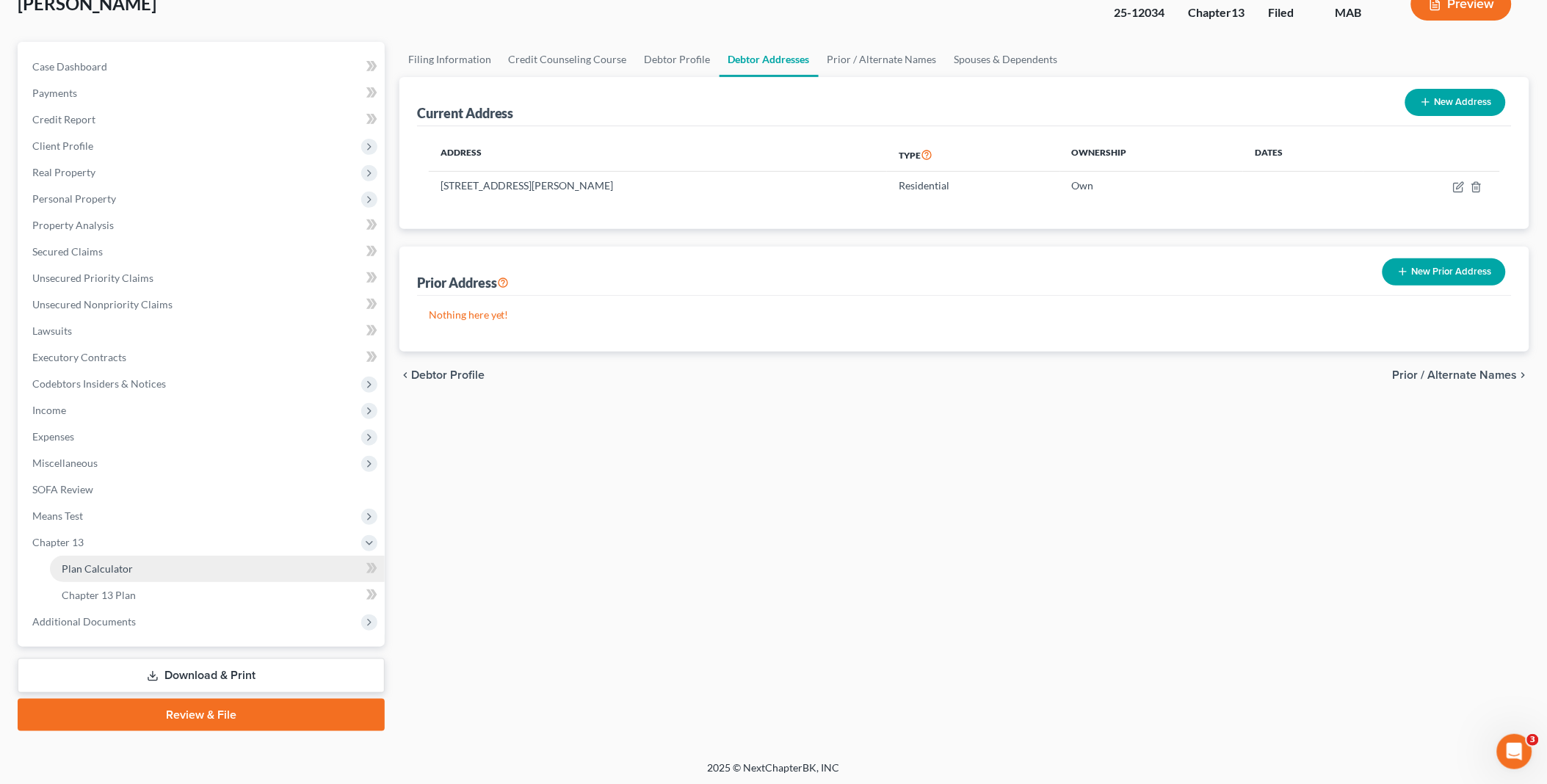
click at [116, 564] on span "Plan Calculator" at bounding box center [97, 569] width 72 height 13
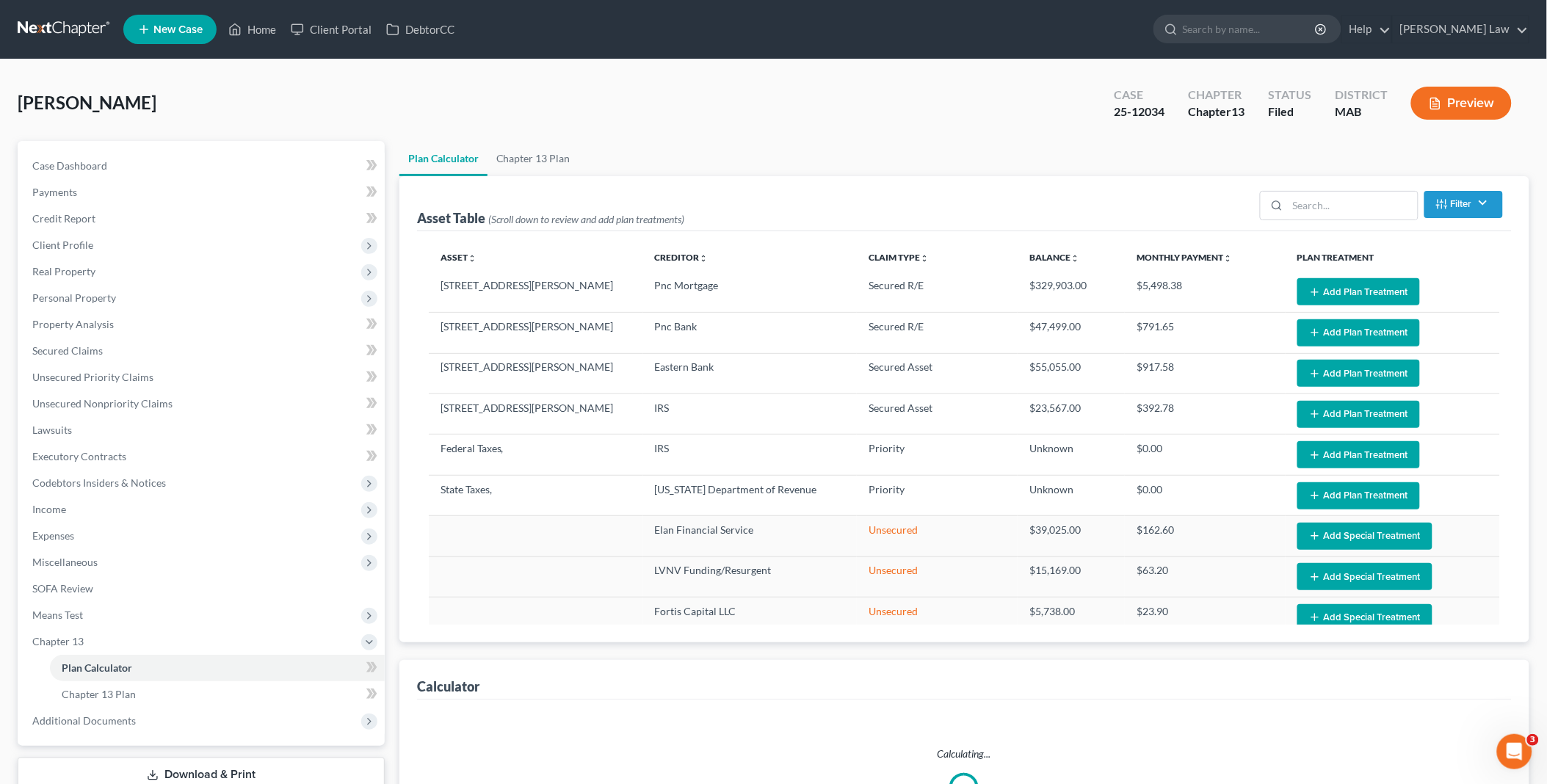
select select "59"
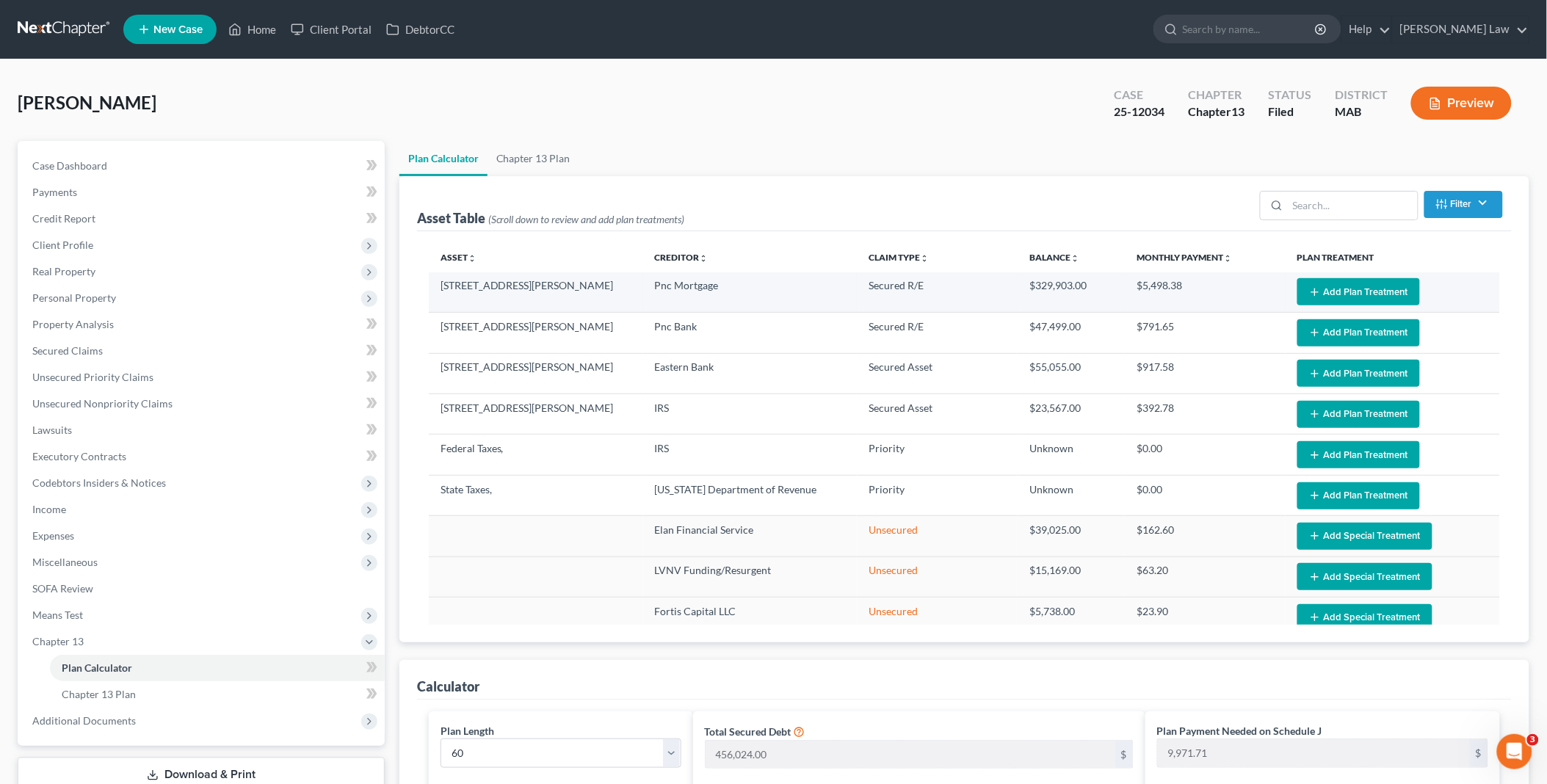
click at [1362, 289] on button "Add Plan Treatment" at bounding box center [1359, 292] width 123 height 28
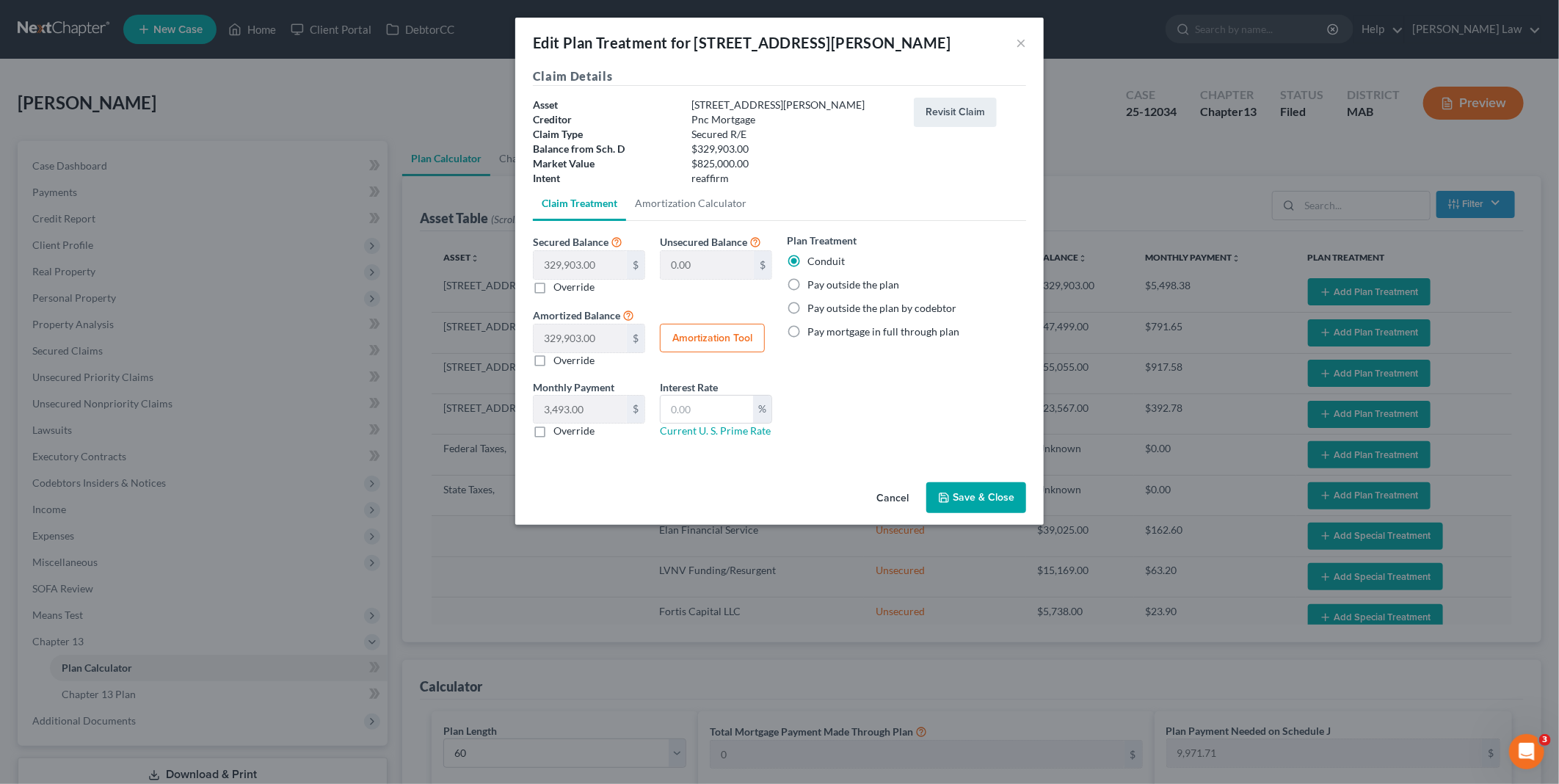
click at [808, 284] on label "Pay outside the plan" at bounding box center [854, 285] width 92 height 15
click at [813, 284] on input "Pay outside the plan" at bounding box center [818, 282] width 9 height 9
radio input "true"
click at [974, 500] on button "Save & Close" at bounding box center [976, 498] width 100 height 31
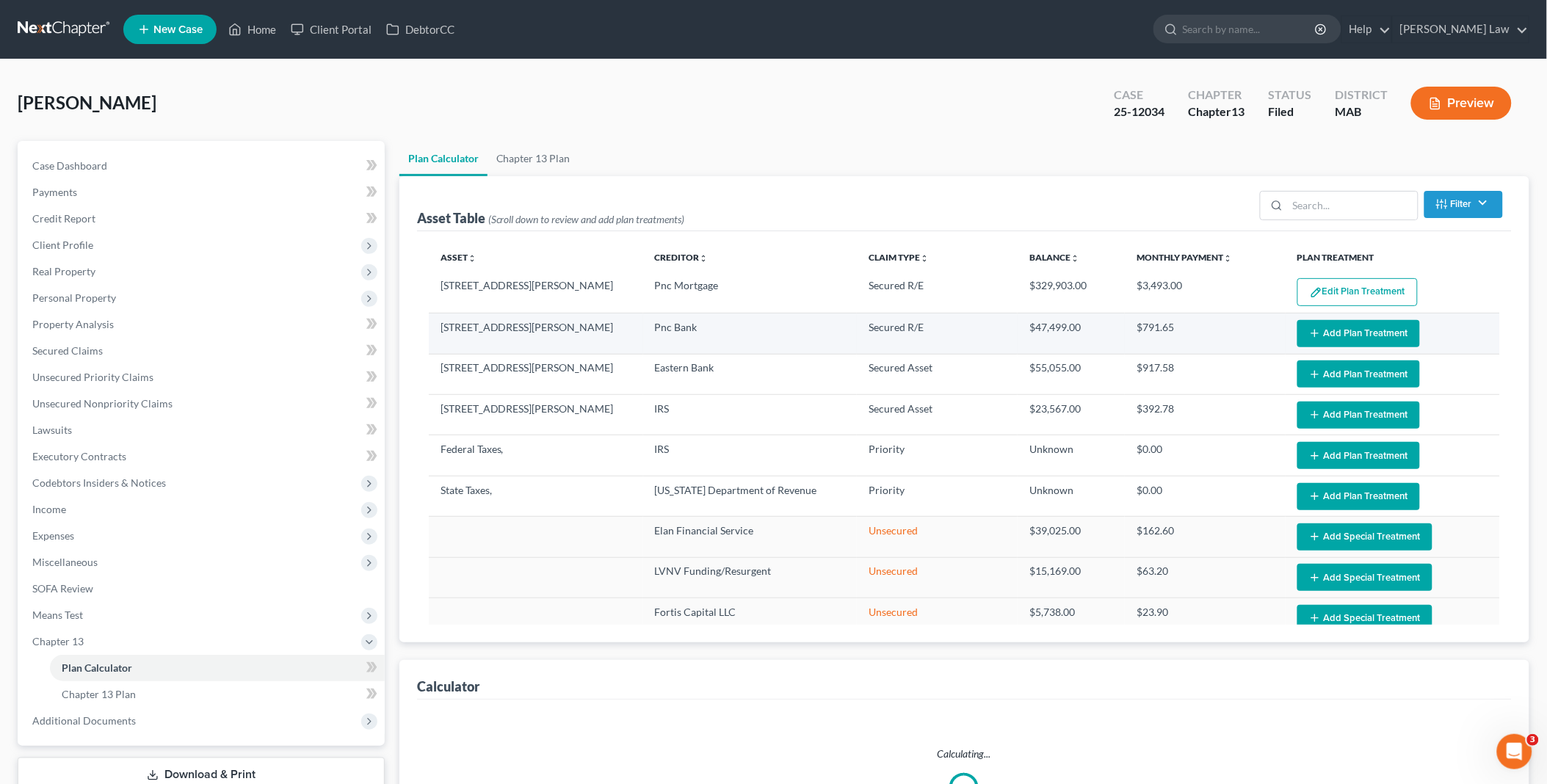
select select "59"
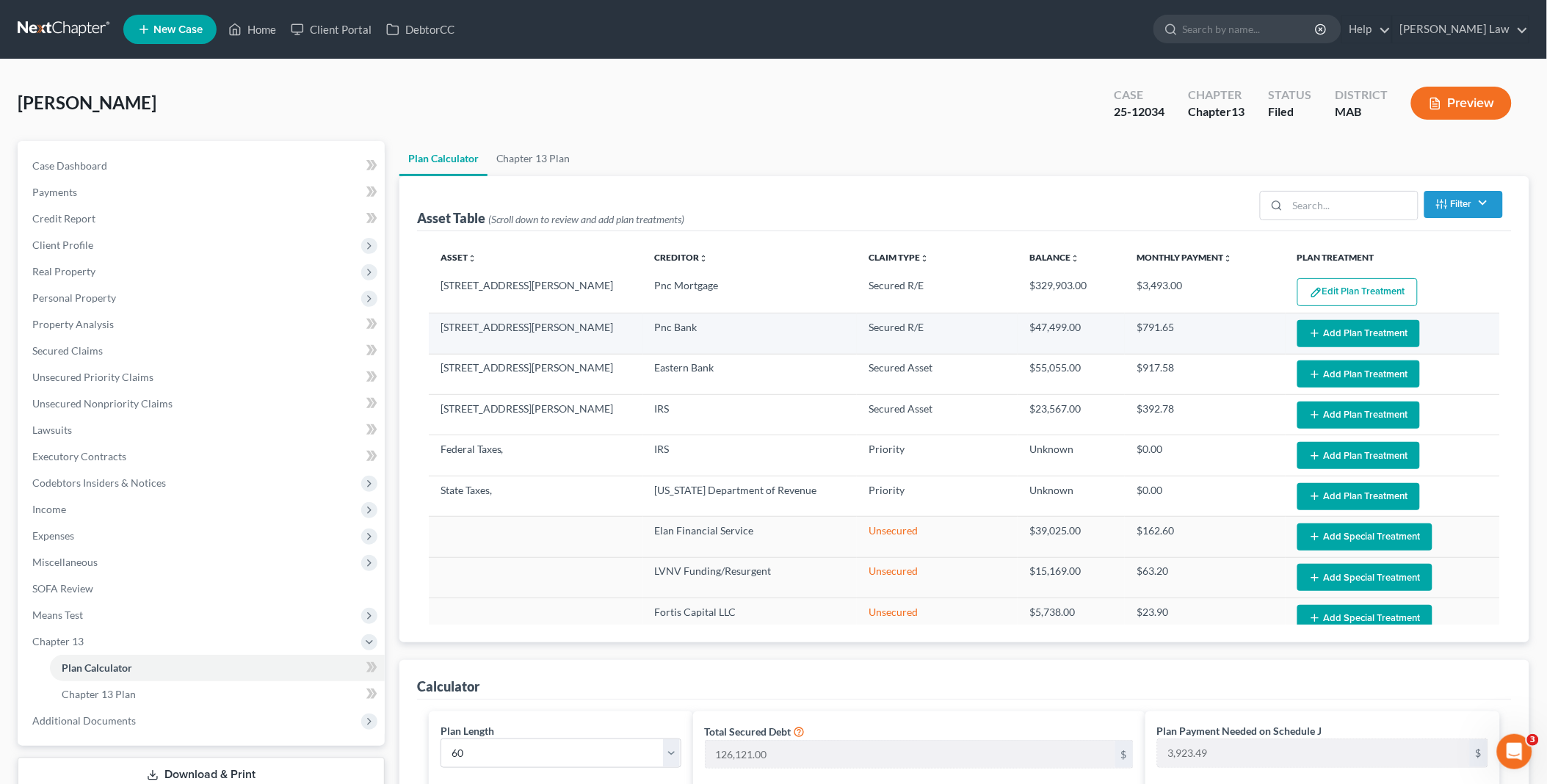
click at [1309, 331] on icon "button" at bounding box center [1315, 333] width 12 height 12
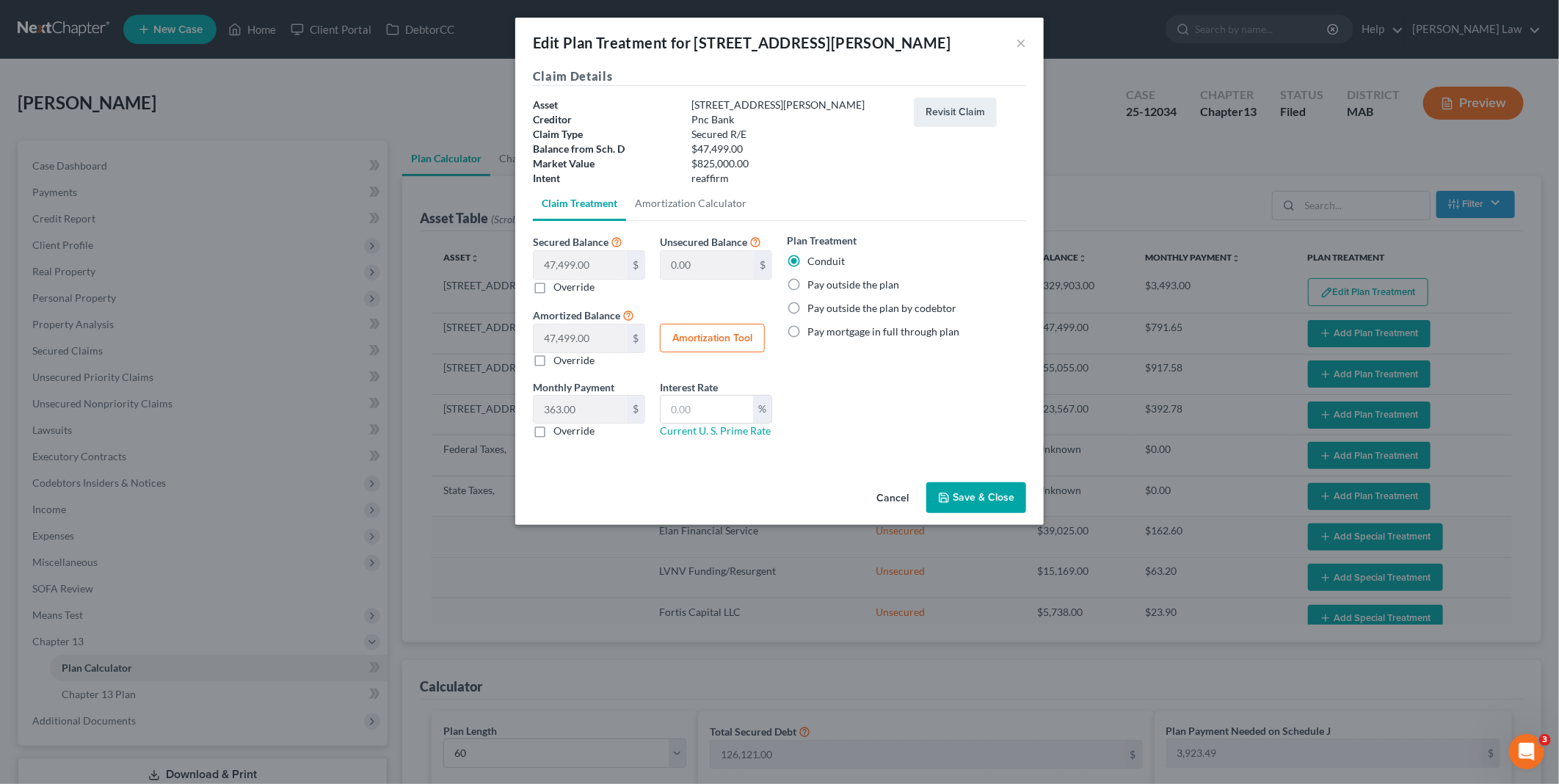
click at [808, 281] on label "Pay outside the plan" at bounding box center [854, 285] width 92 height 15
click at [813, 281] on input "Pay outside the plan" at bounding box center [818, 282] width 9 height 9
radio input "true"
click at [970, 494] on button "Save & Close" at bounding box center [976, 498] width 100 height 31
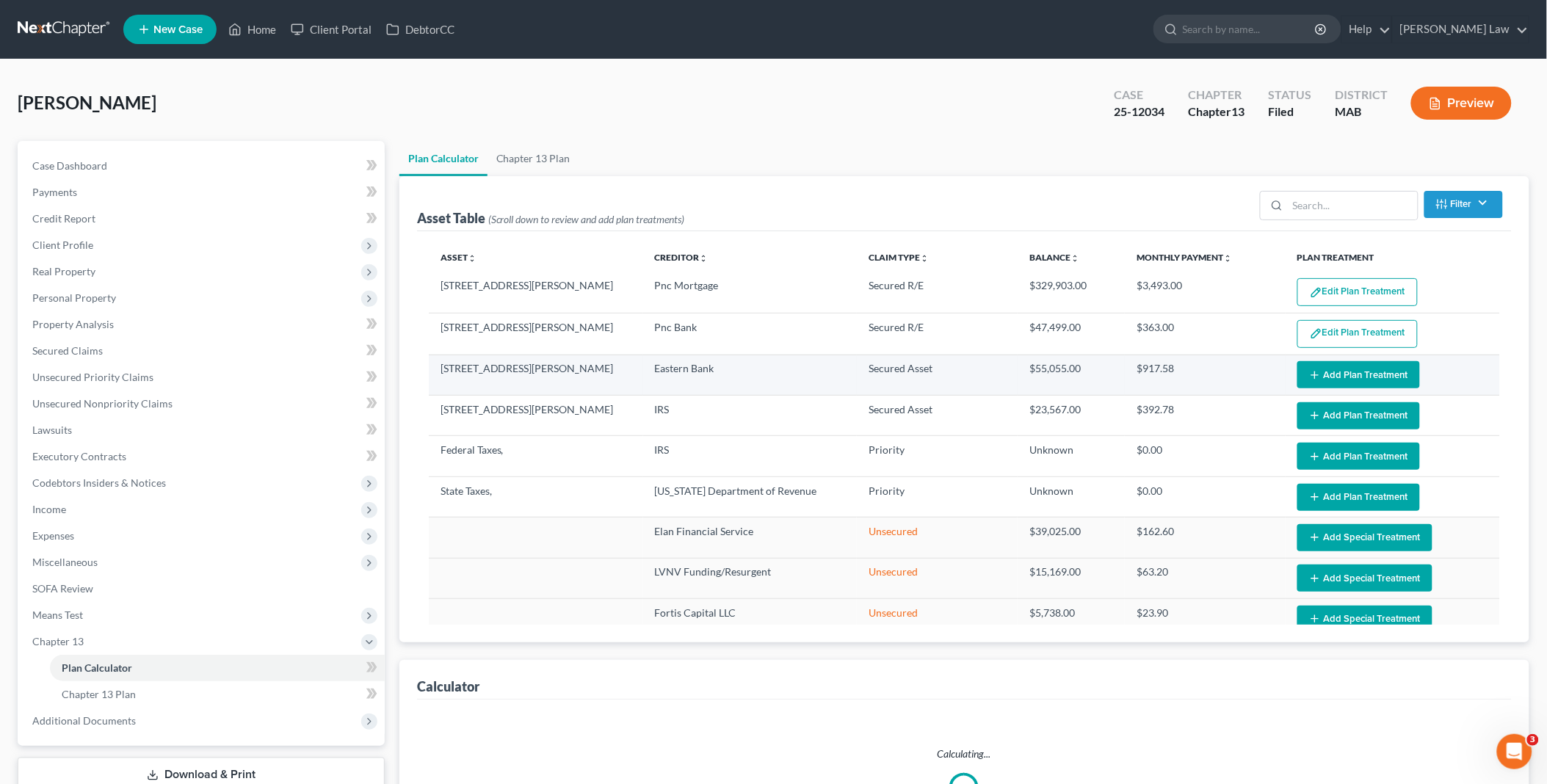
select select "59"
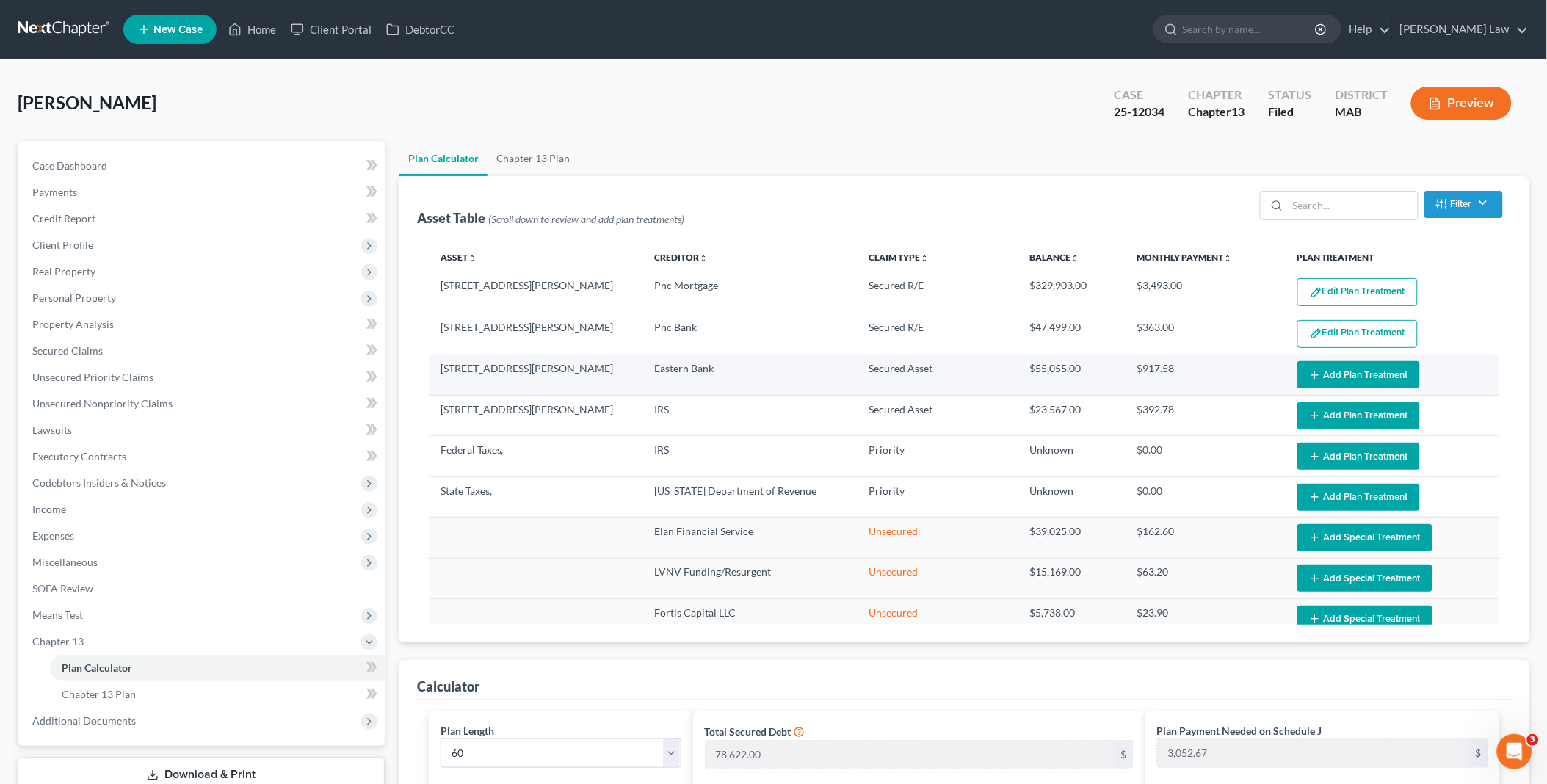
click at [1319, 375] on button "Add Plan Treatment" at bounding box center [1359, 375] width 123 height 28
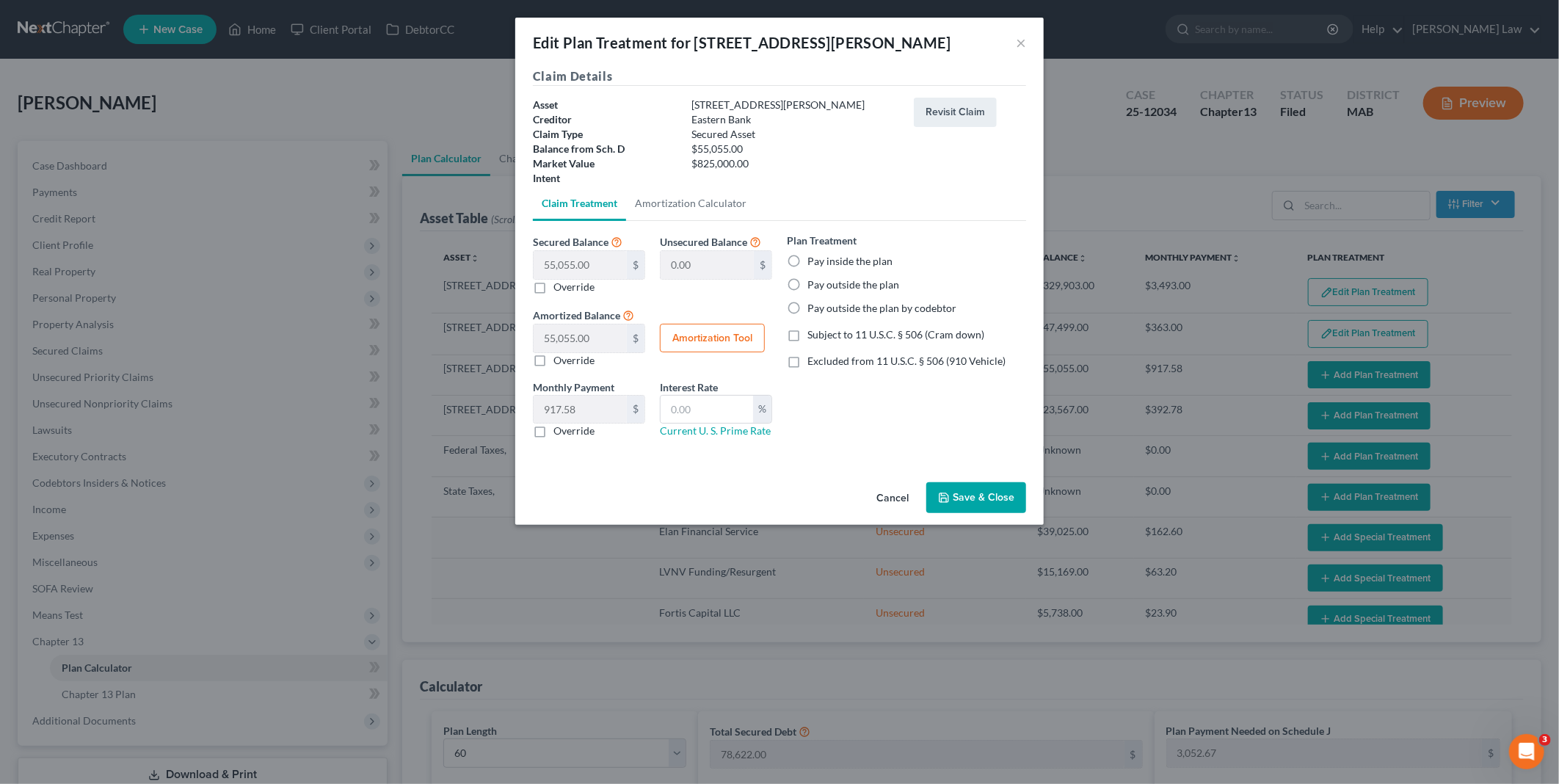
click at [890, 497] on button "Cancel" at bounding box center [892, 498] width 56 height 29
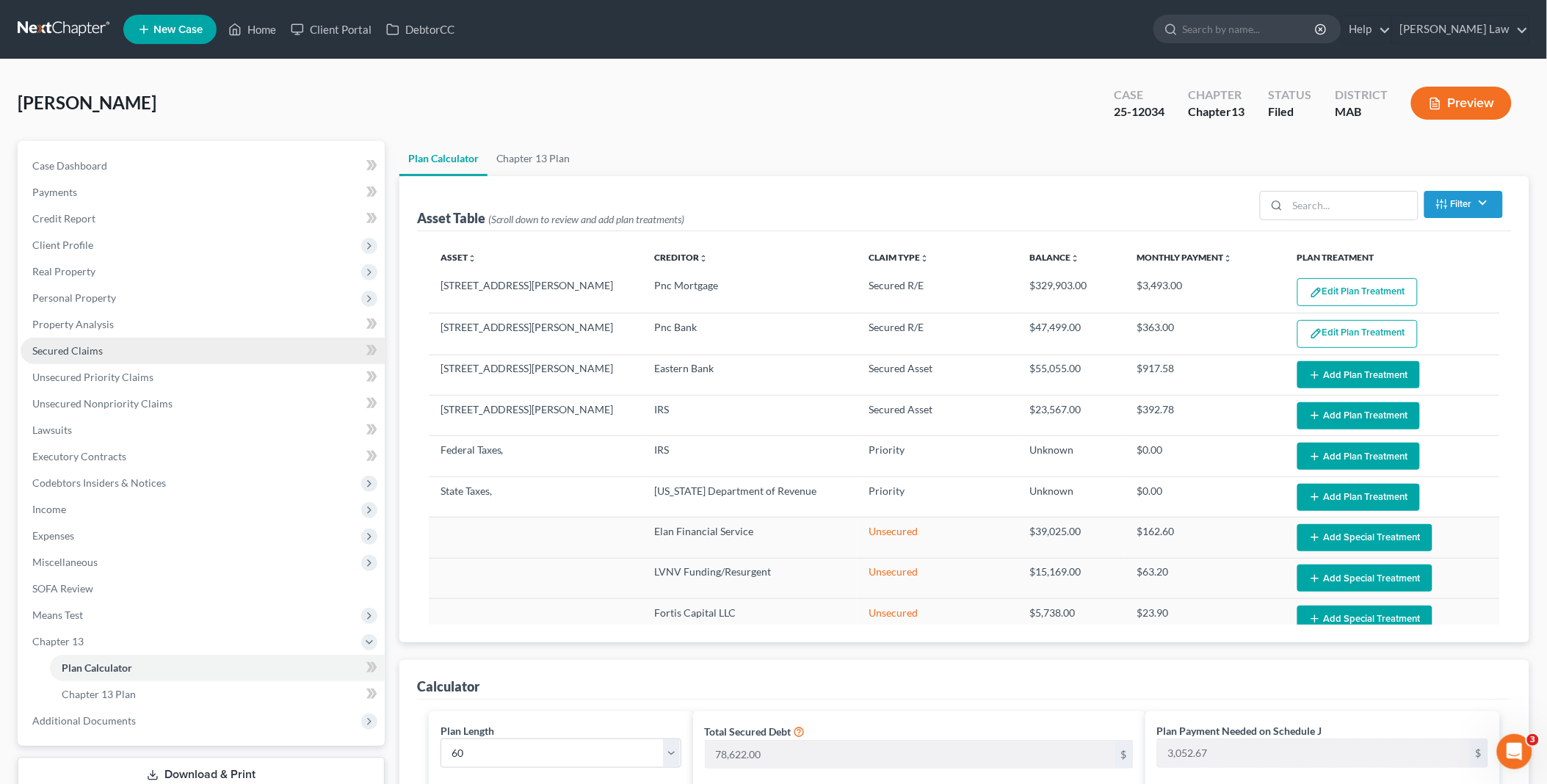
click at [93, 344] on span "Secured Claims" at bounding box center [67, 351] width 71 height 13
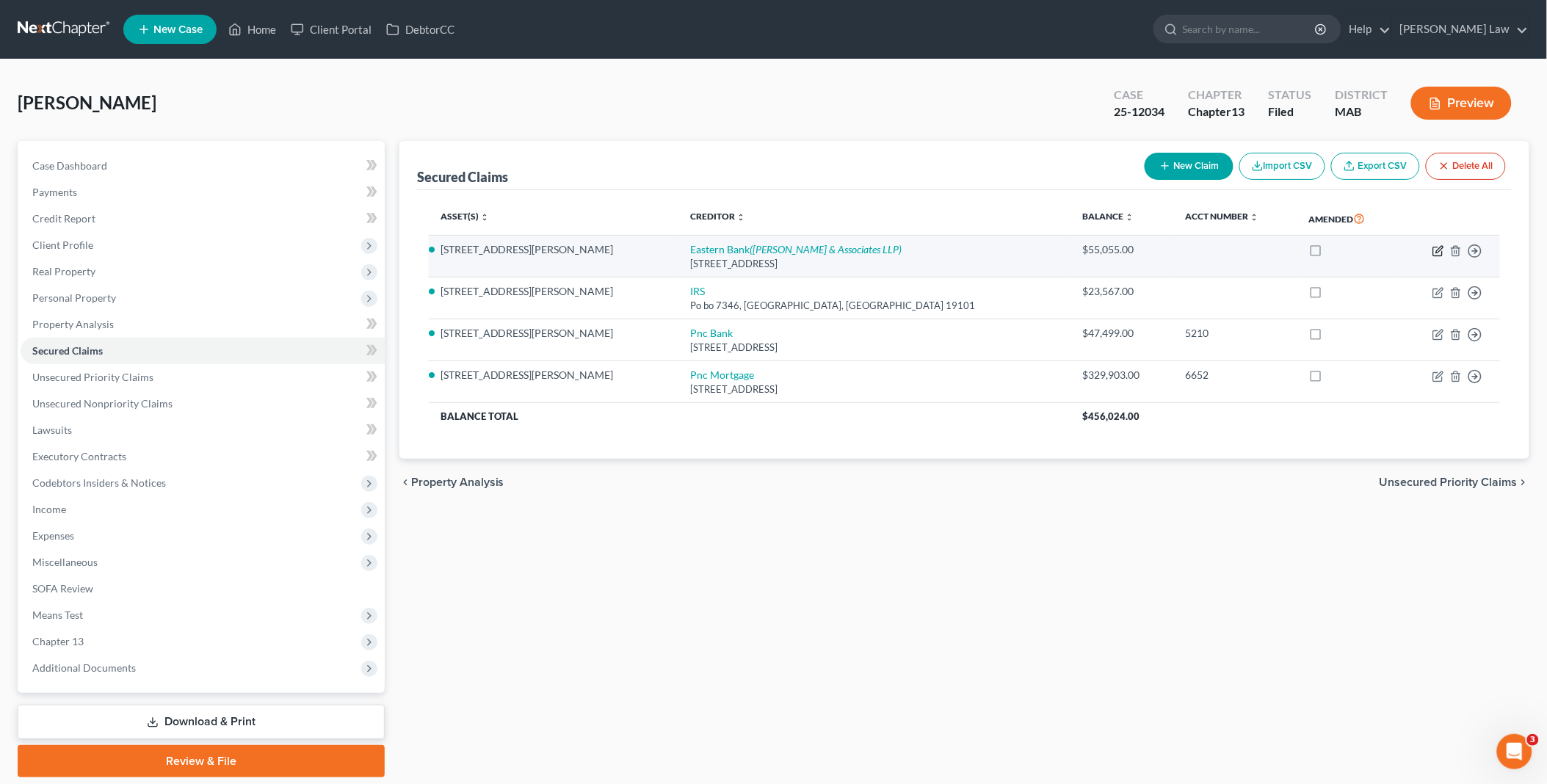
click at [1437, 250] on icon "button" at bounding box center [1438, 251] width 12 height 12
select select "22"
select select "0"
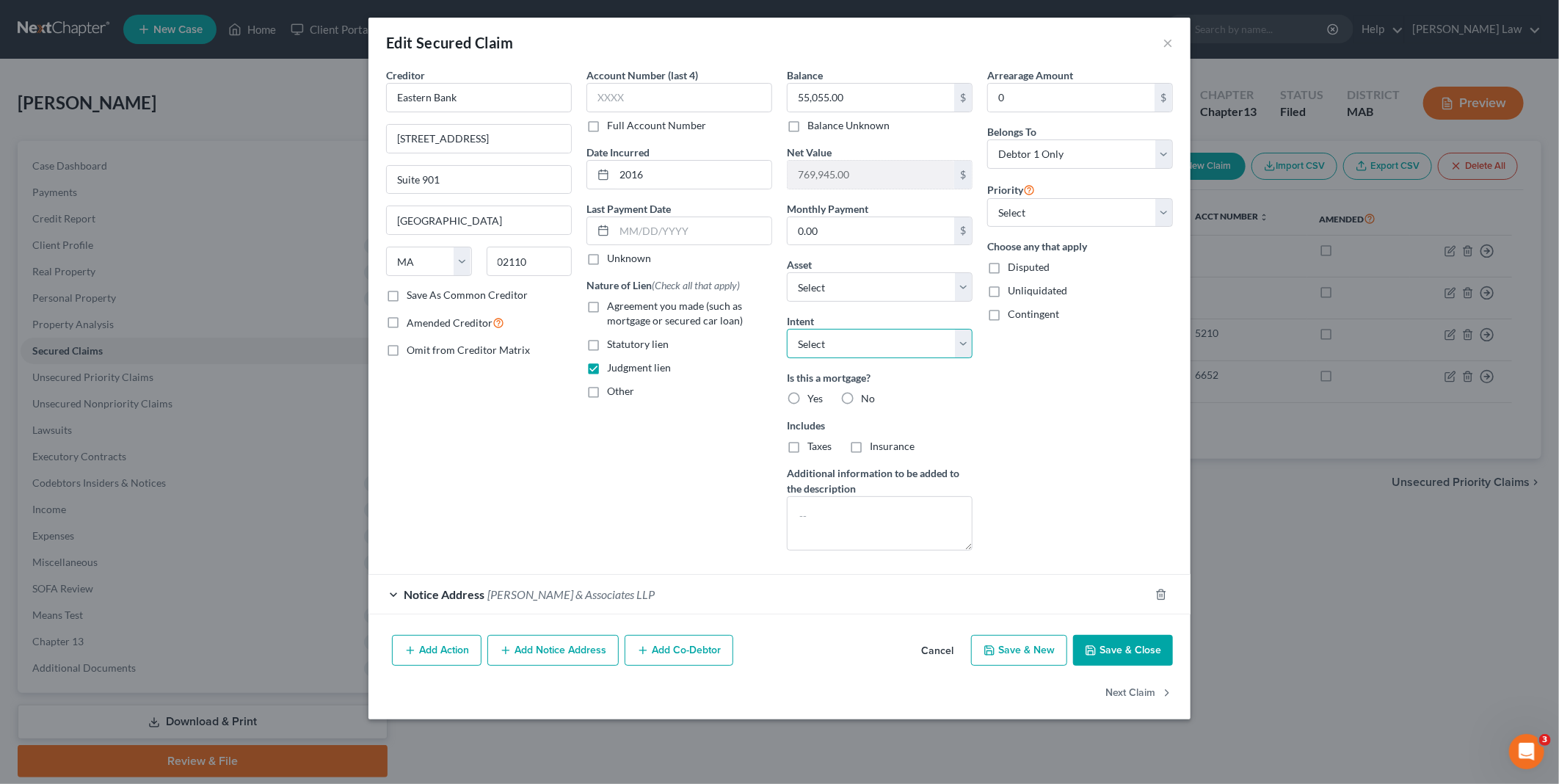
click at [966, 343] on select "Select Surrender Redeem Reaffirm Avoid Other" at bounding box center [880, 343] width 185 height 29
select select "3"
click at [787, 329] on select "Select Surrender Redeem Reaffirm Avoid Other" at bounding box center [880, 343] width 185 height 29
click at [1109, 652] on button "Save & Close" at bounding box center [1123, 651] width 100 height 31
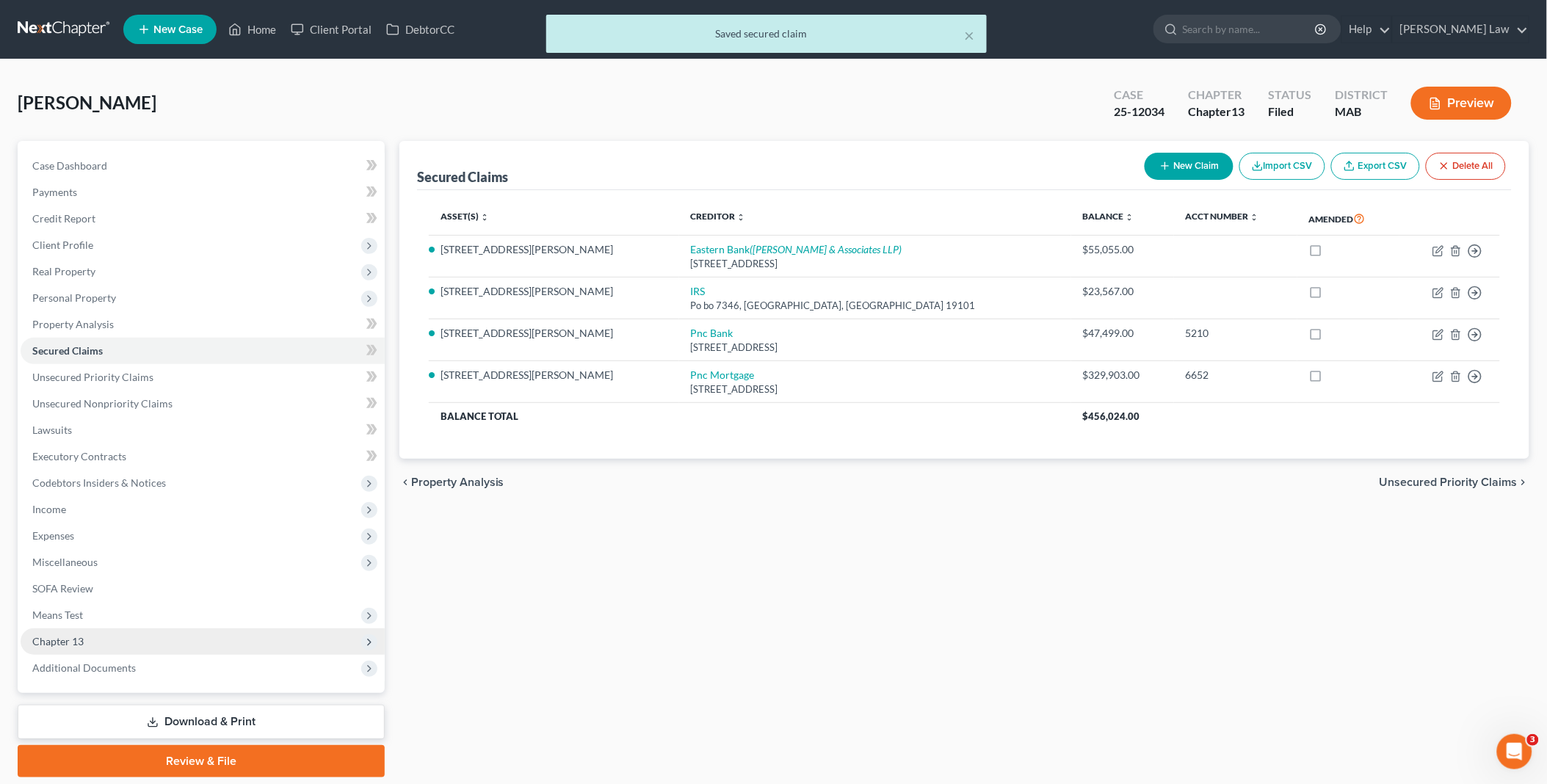
click at [66, 639] on span "Chapter 13" at bounding box center [58, 642] width 51 height 13
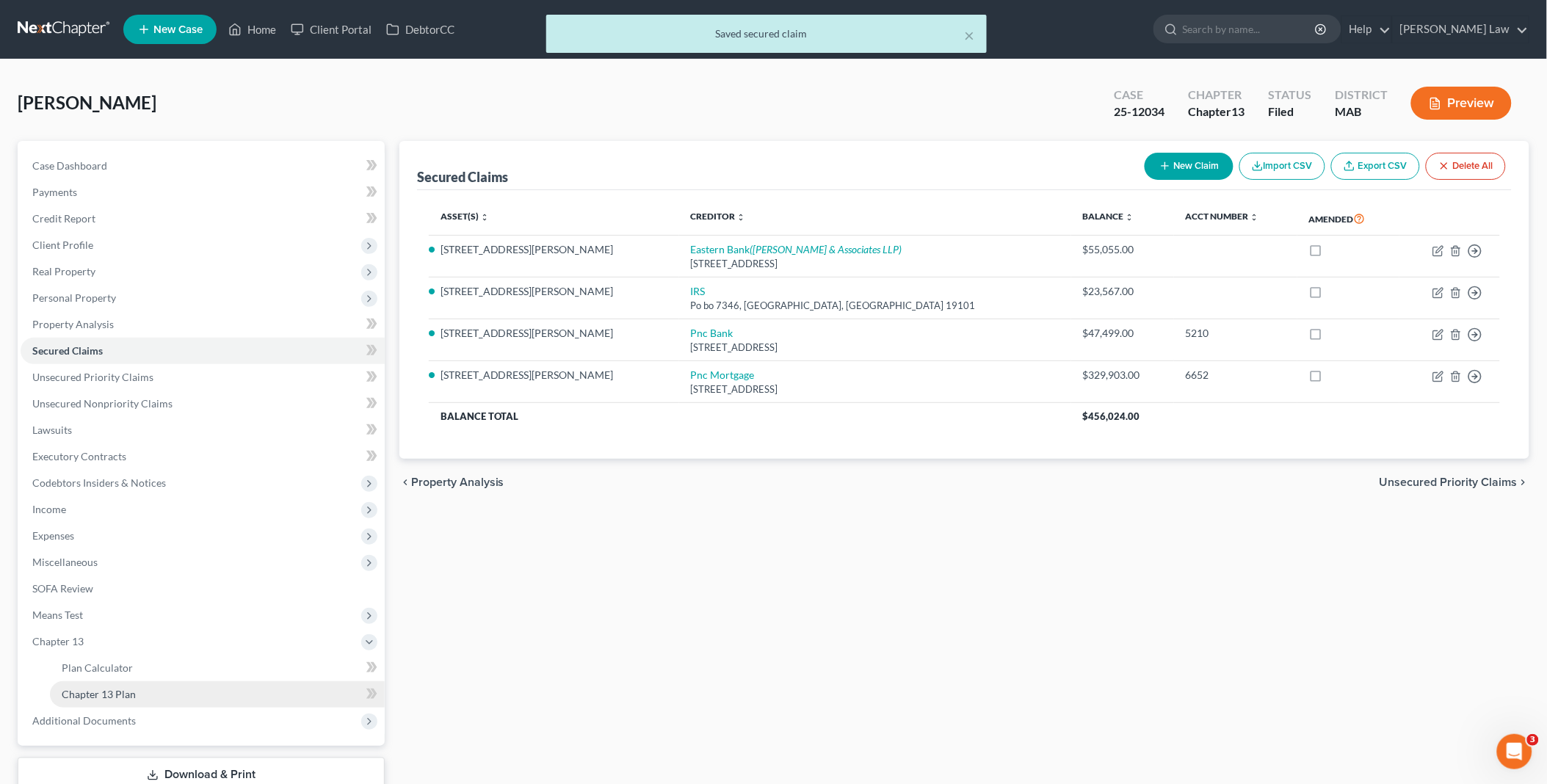
click at [112, 691] on span "Chapter 13 Plan" at bounding box center [98, 694] width 74 height 13
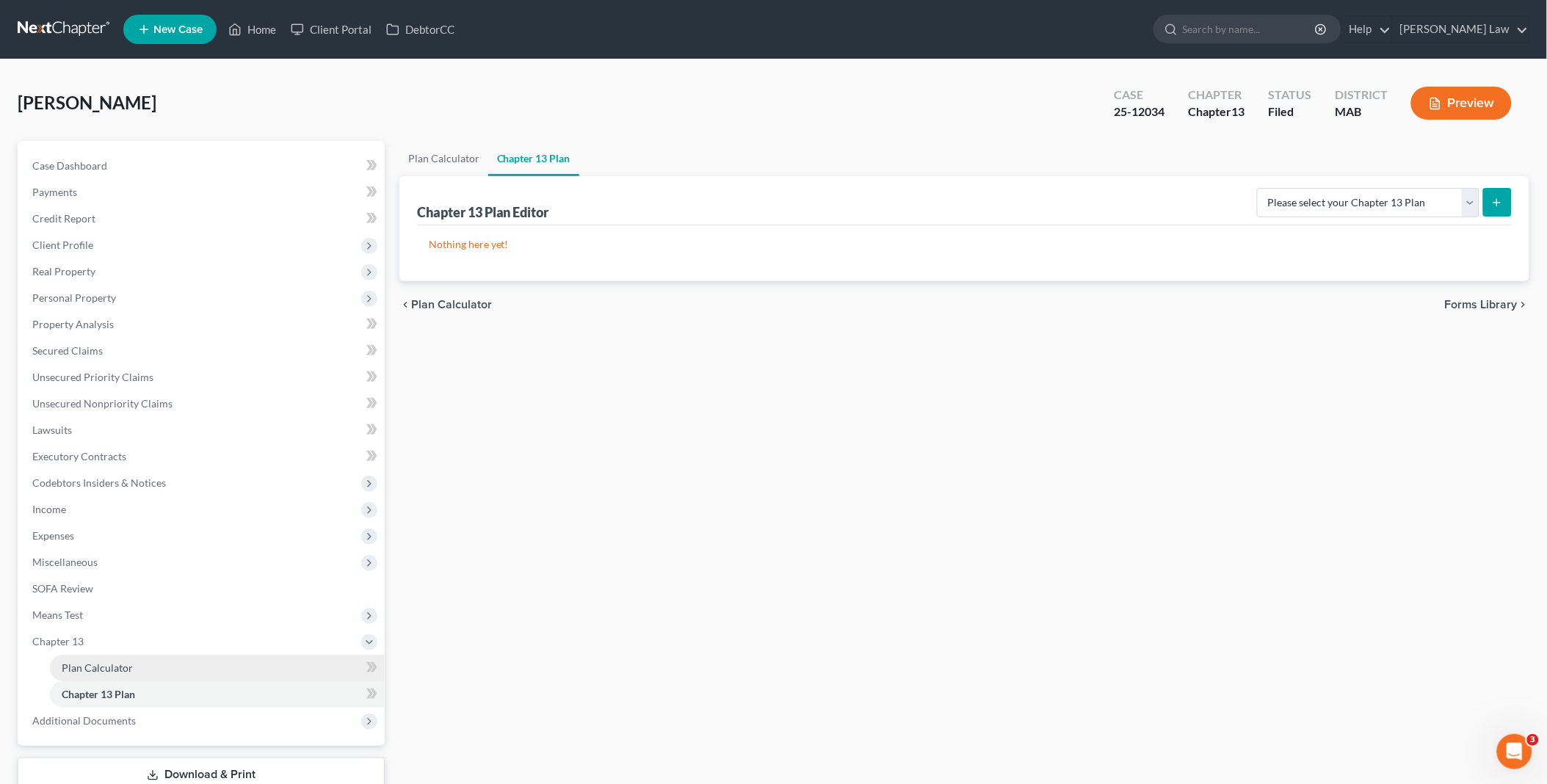
click at [105, 665] on span "Plan Calculator" at bounding box center [97, 667] width 72 height 13
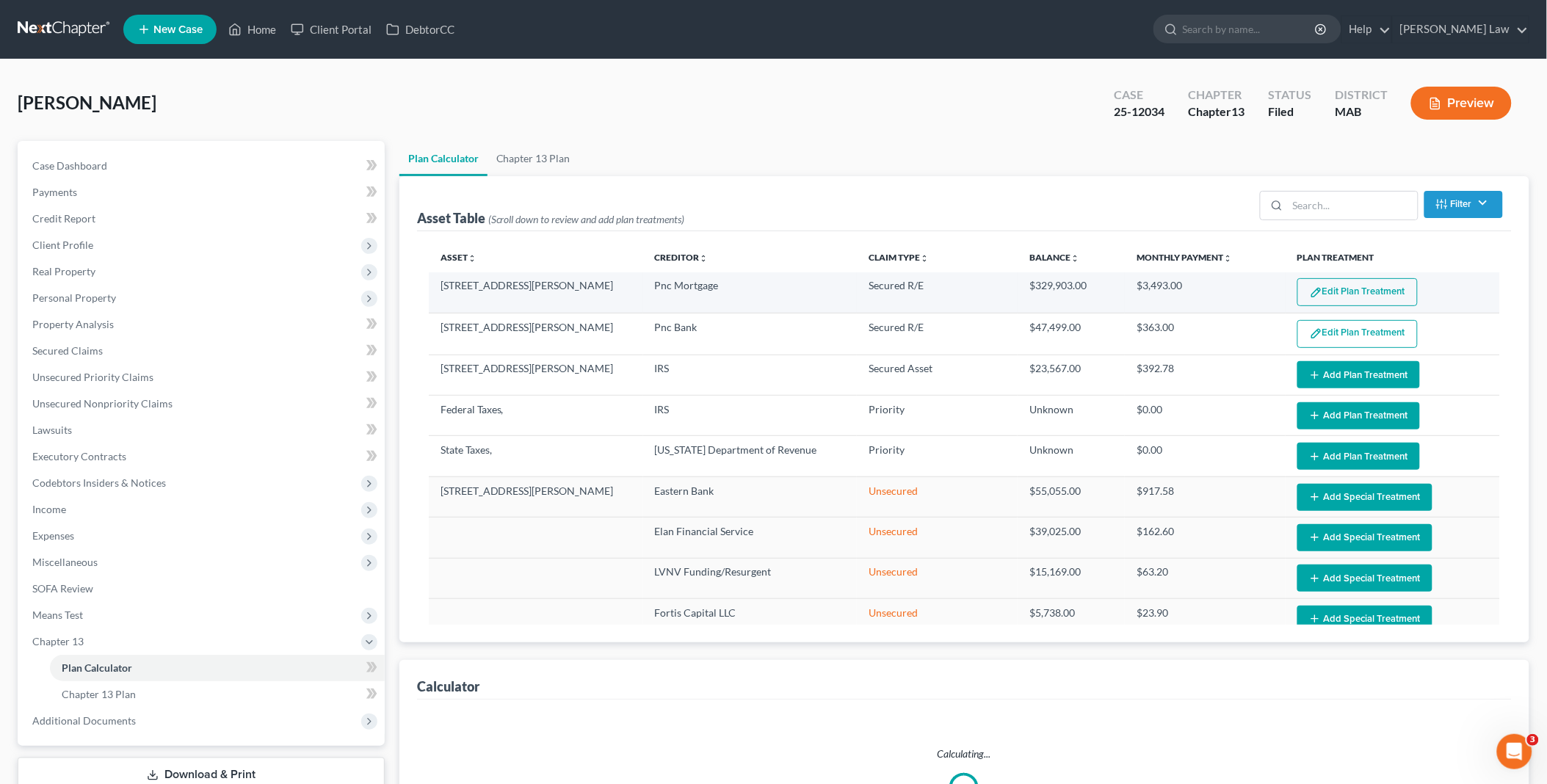
select select "59"
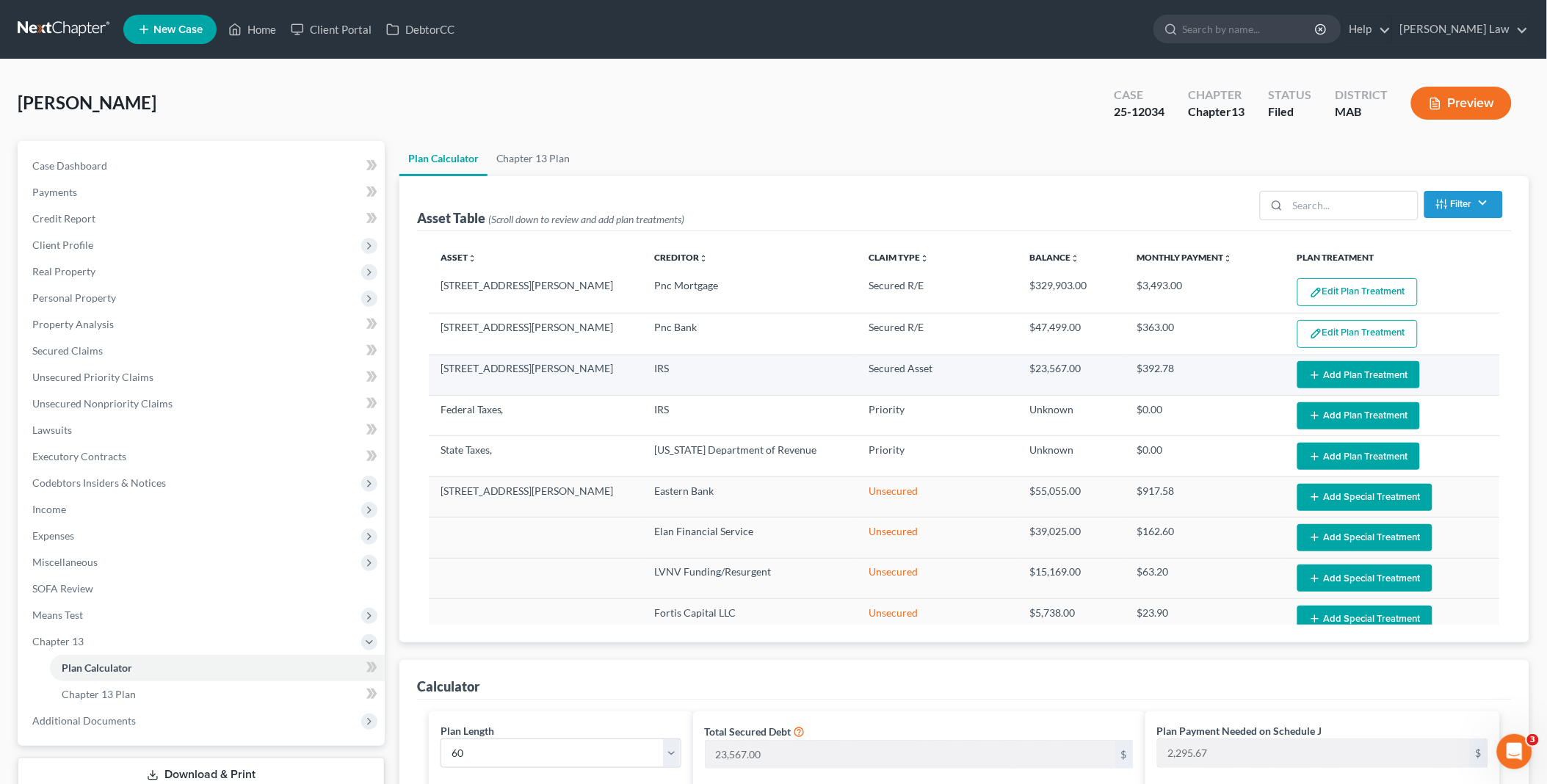
click at [1309, 375] on icon "button" at bounding box center [1315, 375] width 12 height 12
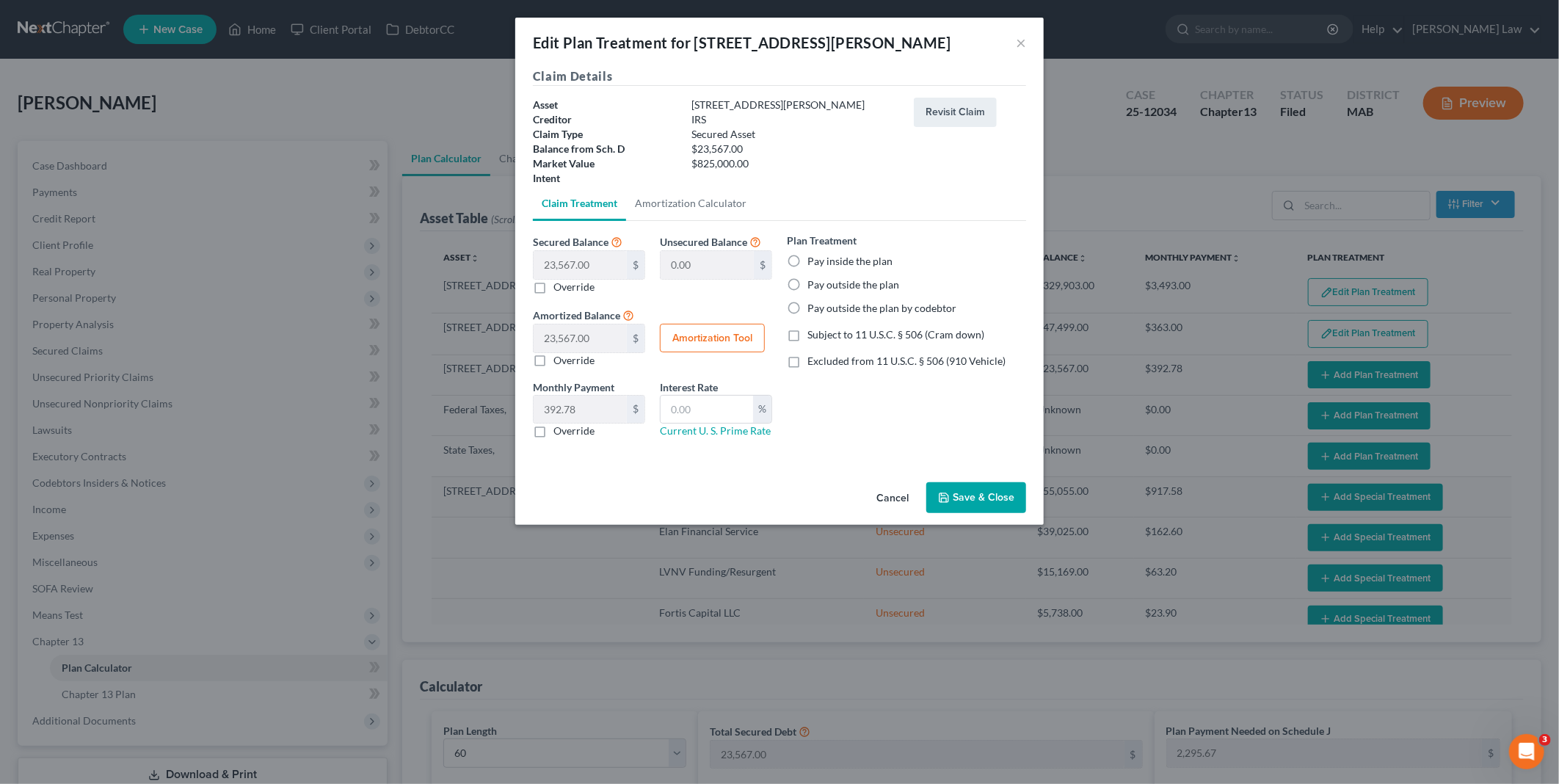
click at [808, 264] on label "Pay inside the plan" at bounding box center [850, 262] width 85 height 15
click at [813, 263] on input "Pay inside the plan" at bounding box center [818, 259] width 9 height 9
radio input "true"
click at [959, 497] on button "Save & Close" at bounding box center [976, 498] width 100 height 31
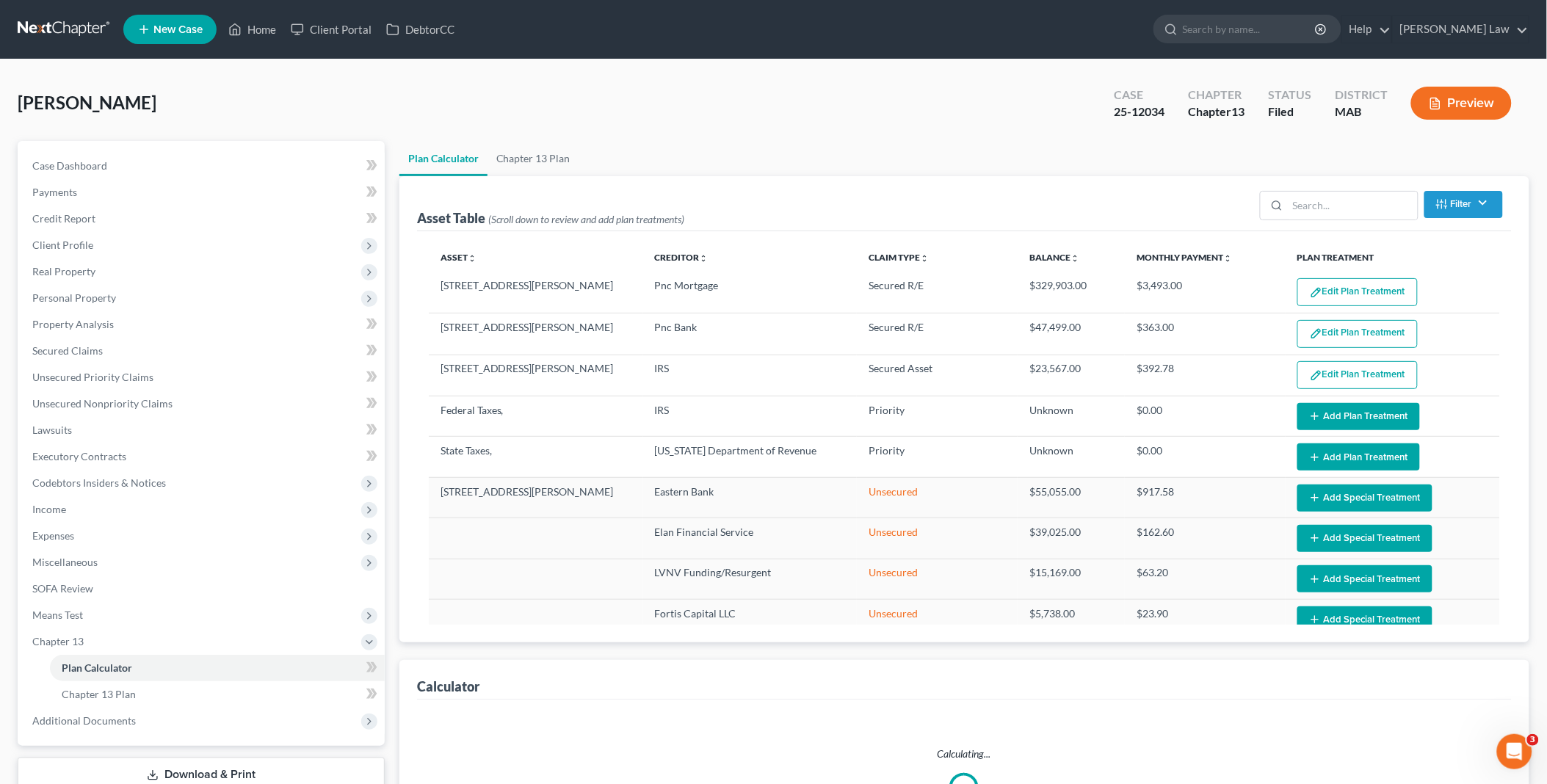
select select "59"
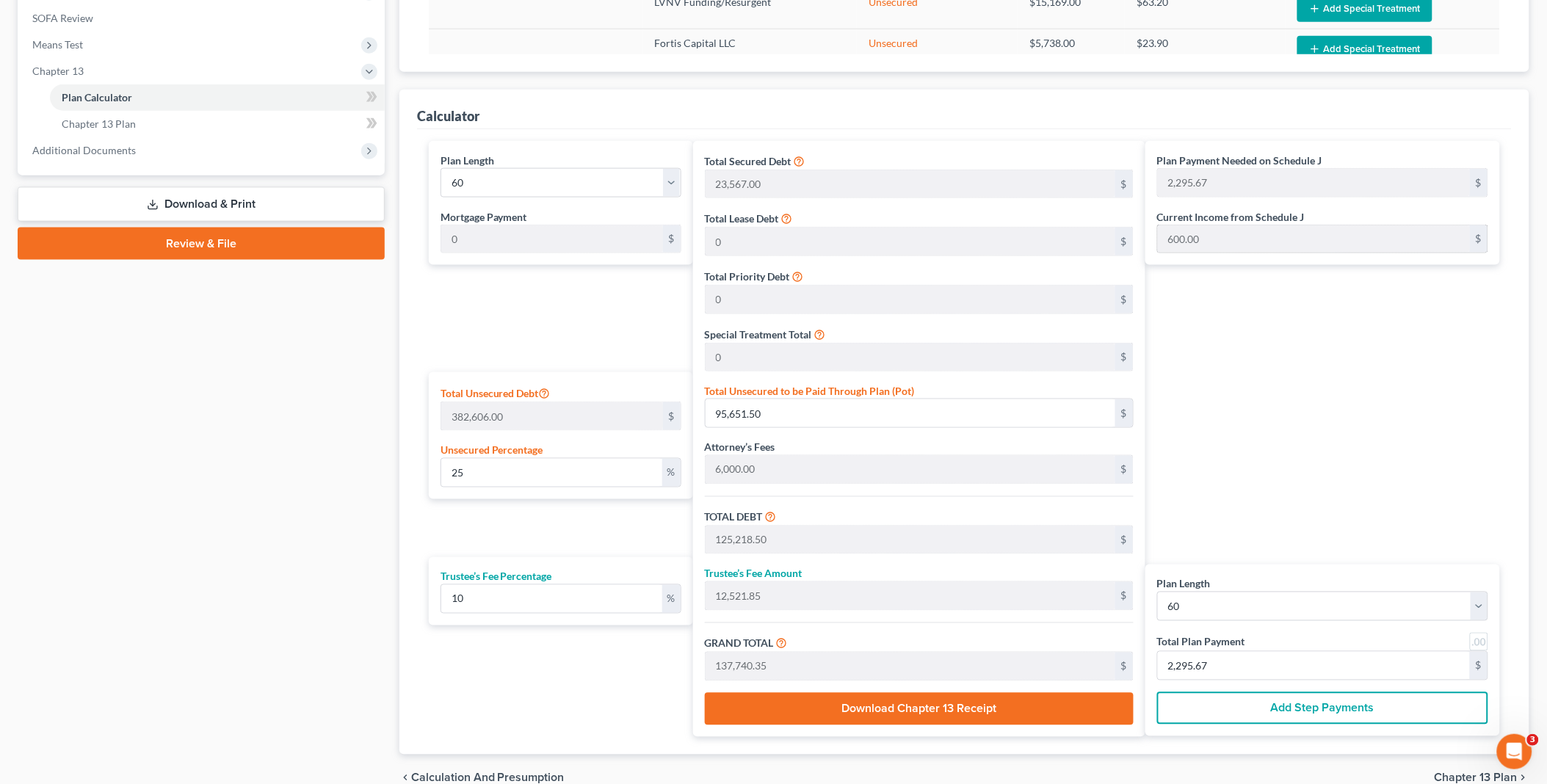
scroll to position [646, 0]
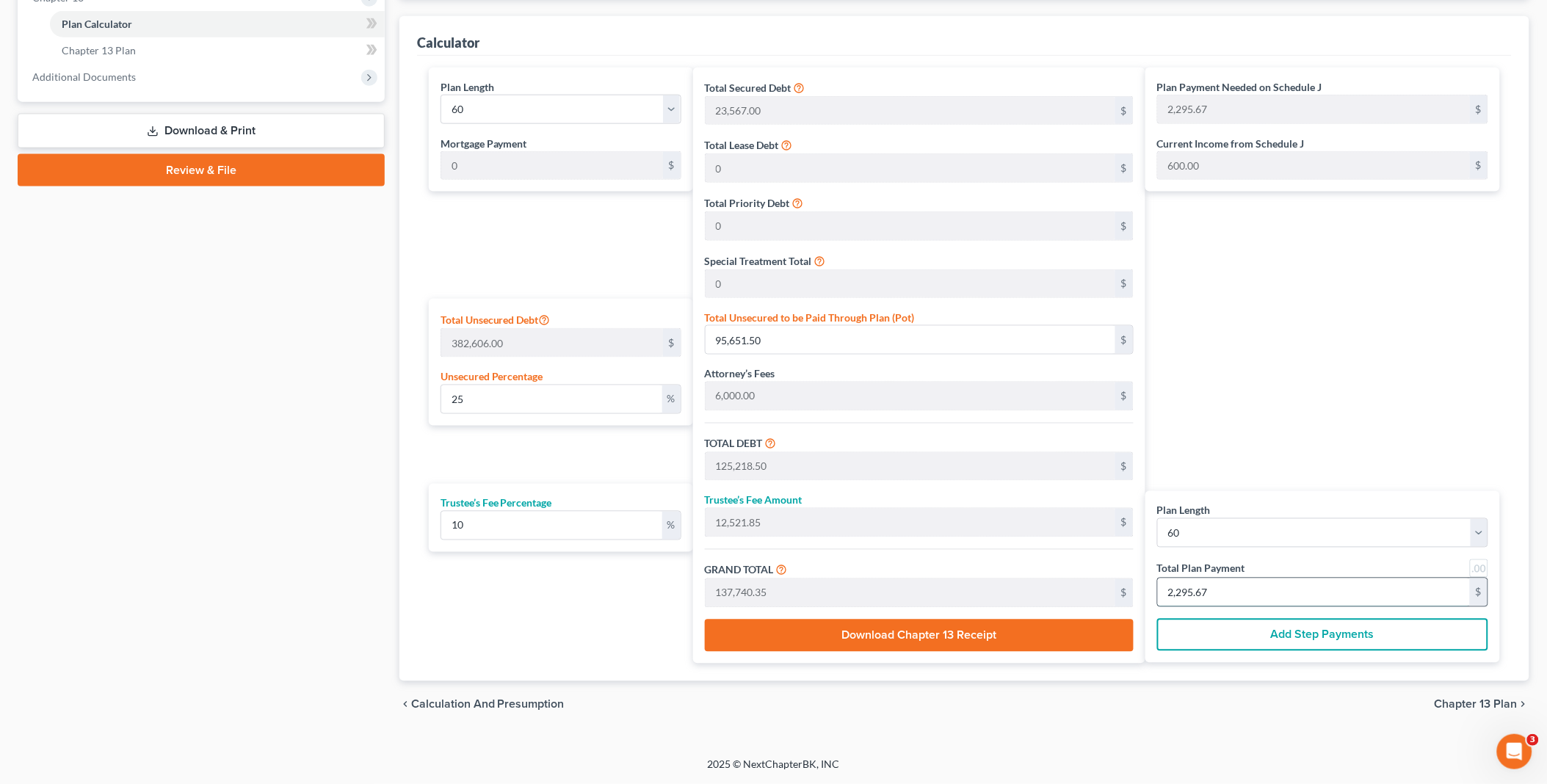
click at [1210, 596] on input "2,295.67" at bounding box center [1314, 592] width 312 height 28
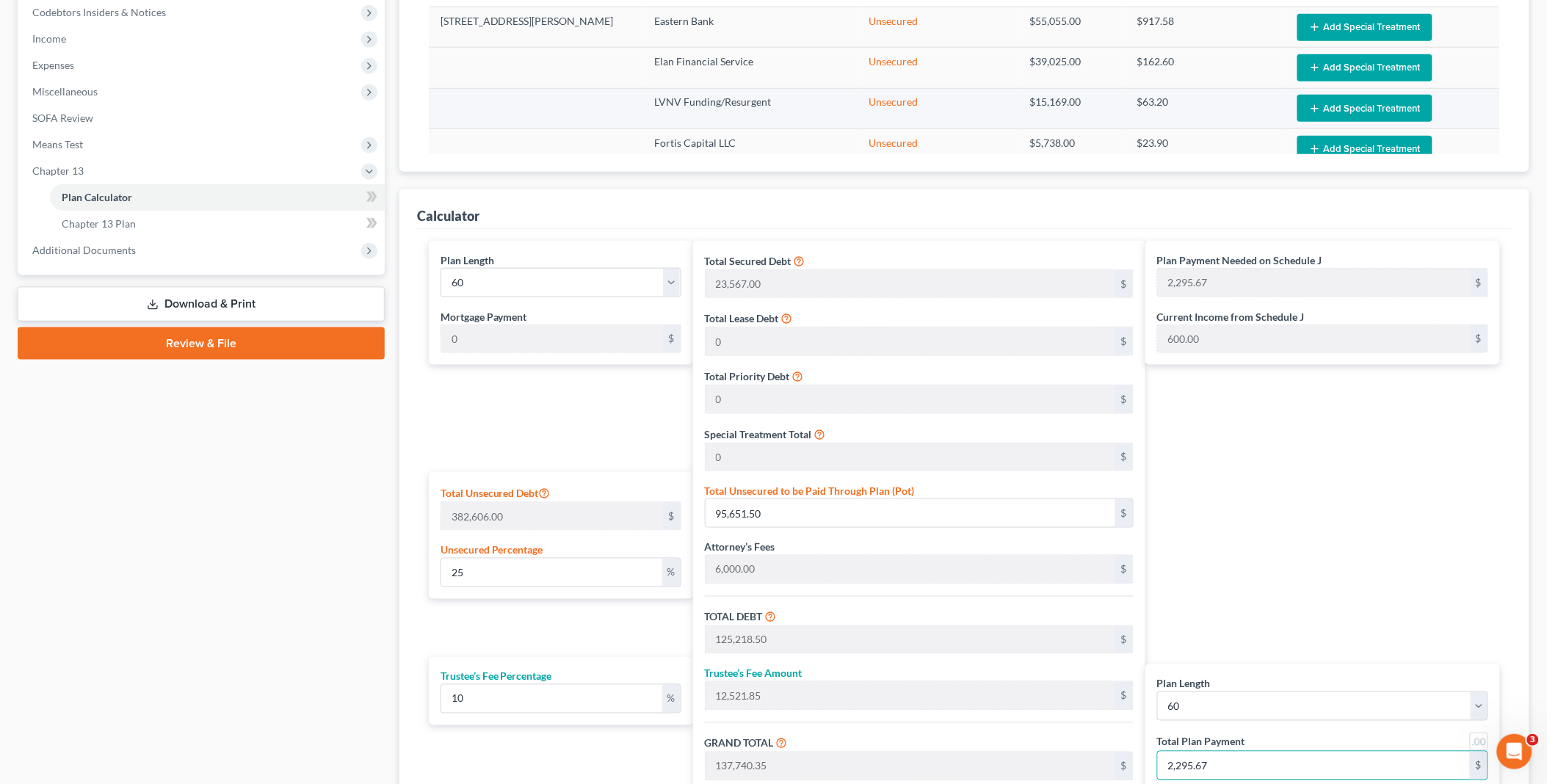
scroll to position [319, 0]
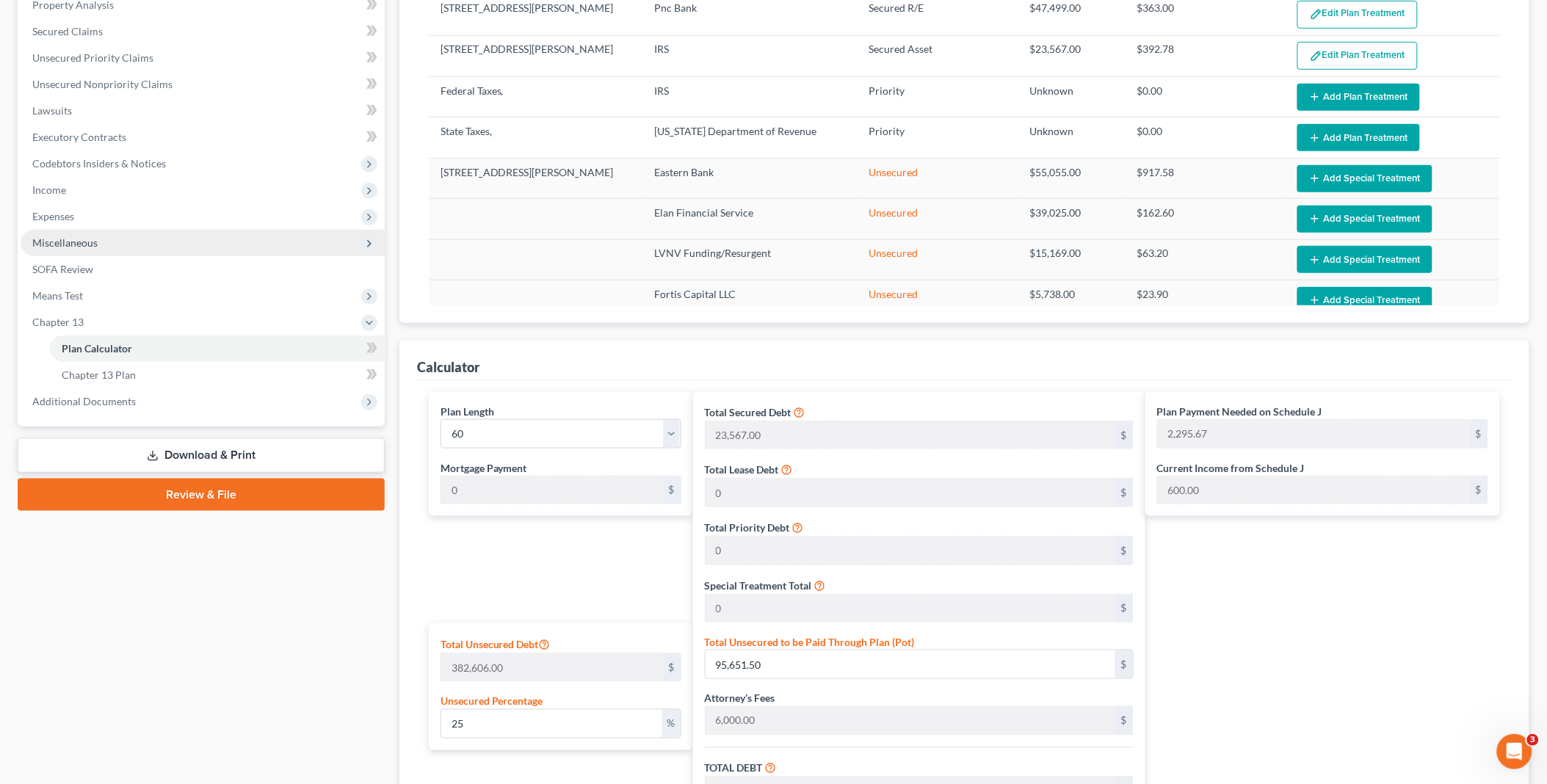
click at [79, 241] on span "Miscellaneous" at bounding box center [64, 242] width 65 height 13
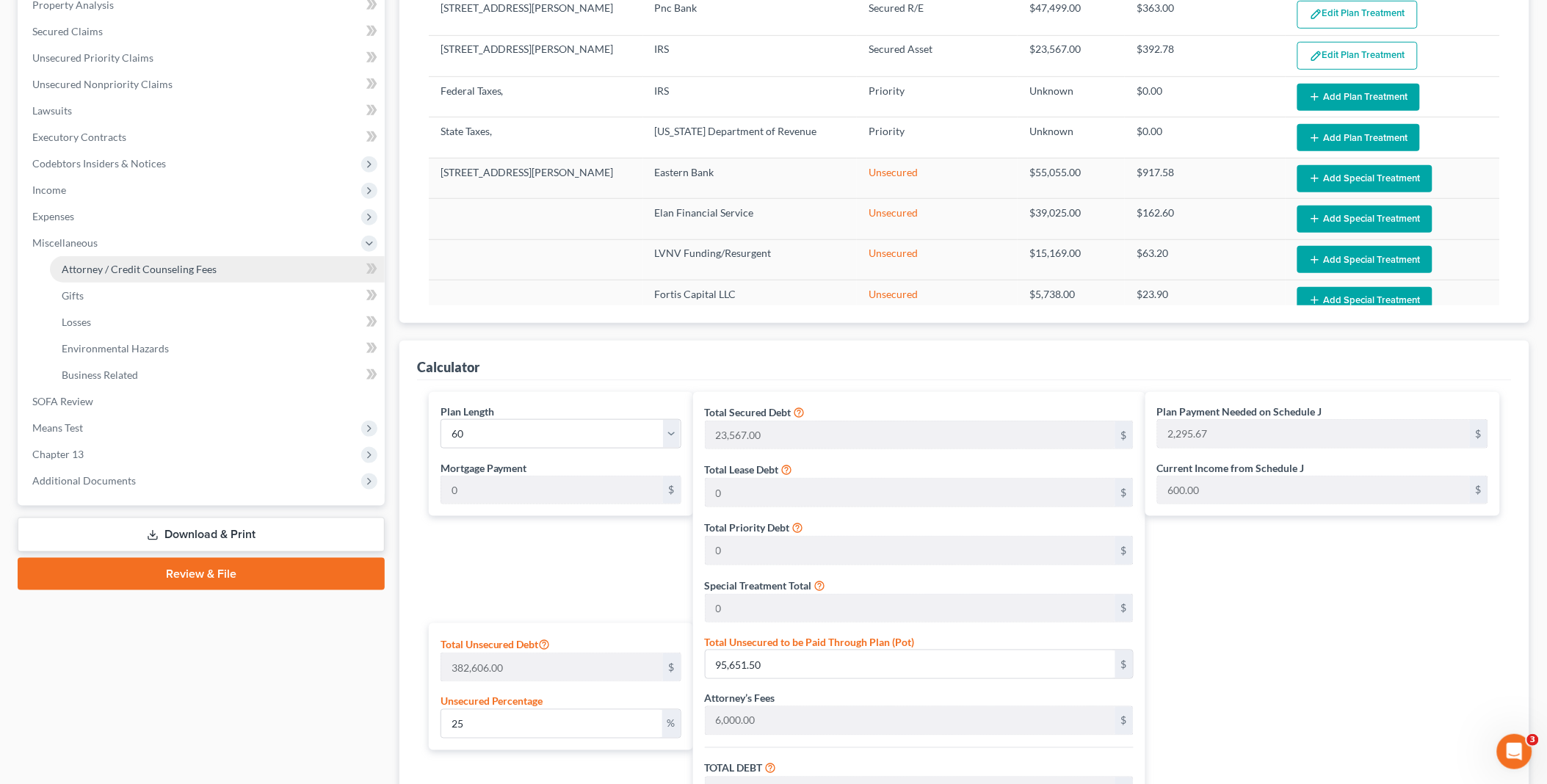
click at [105, 263] on span "Attorney / Credit Counseling Fees" at bounding box center [139, 269] width 155 height 13
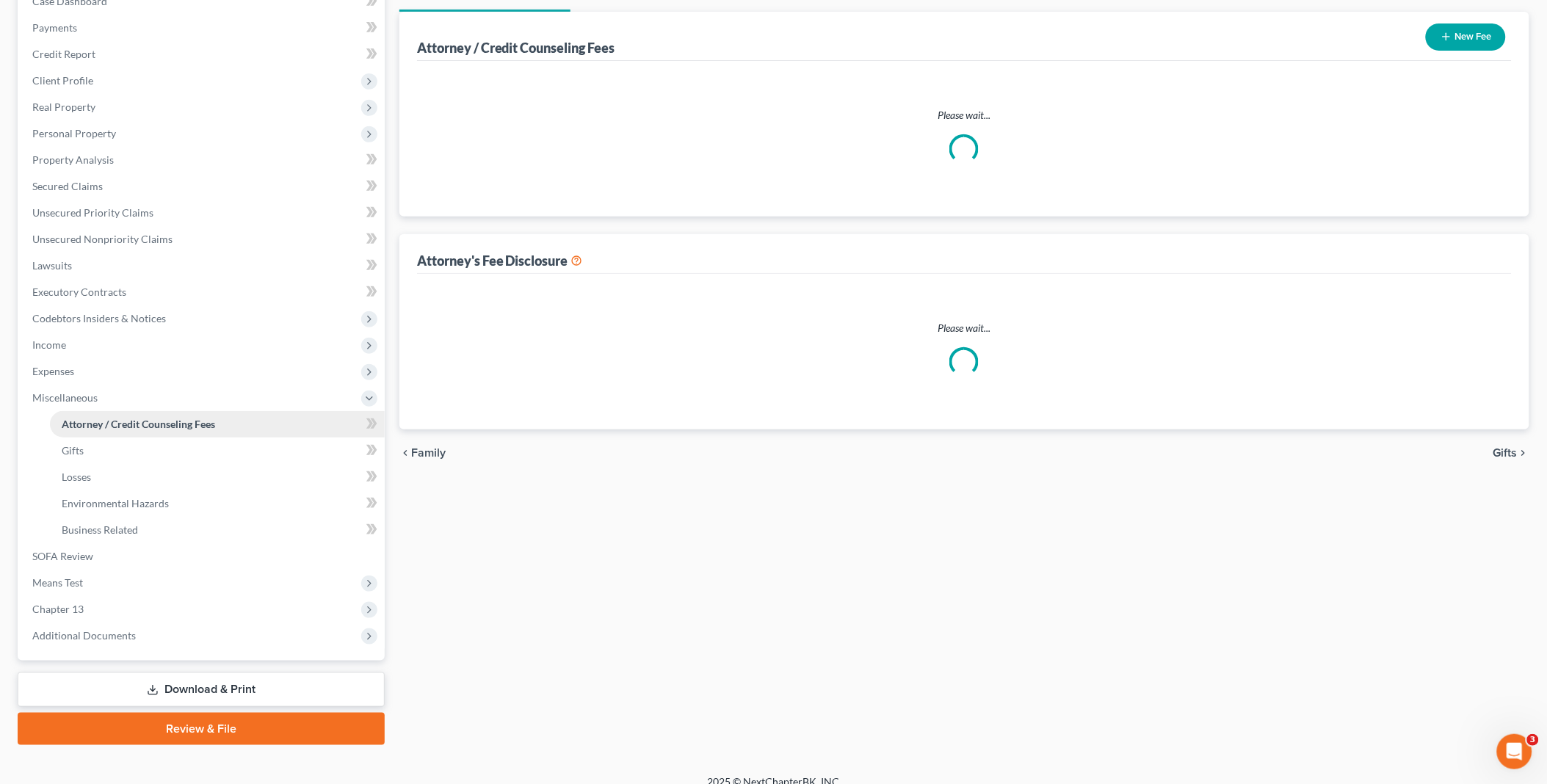
scroll to position [39, 0]
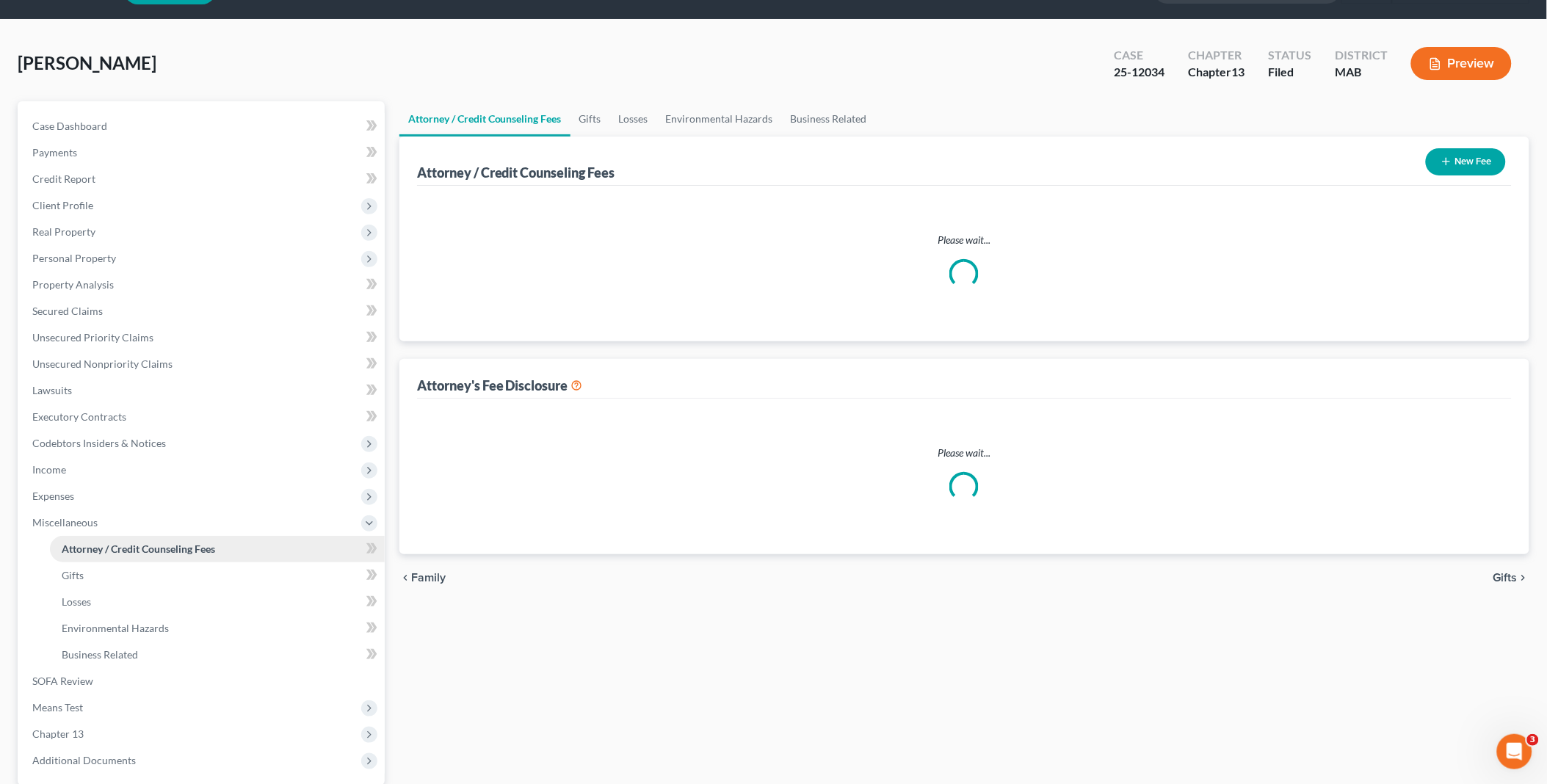
select select "0"
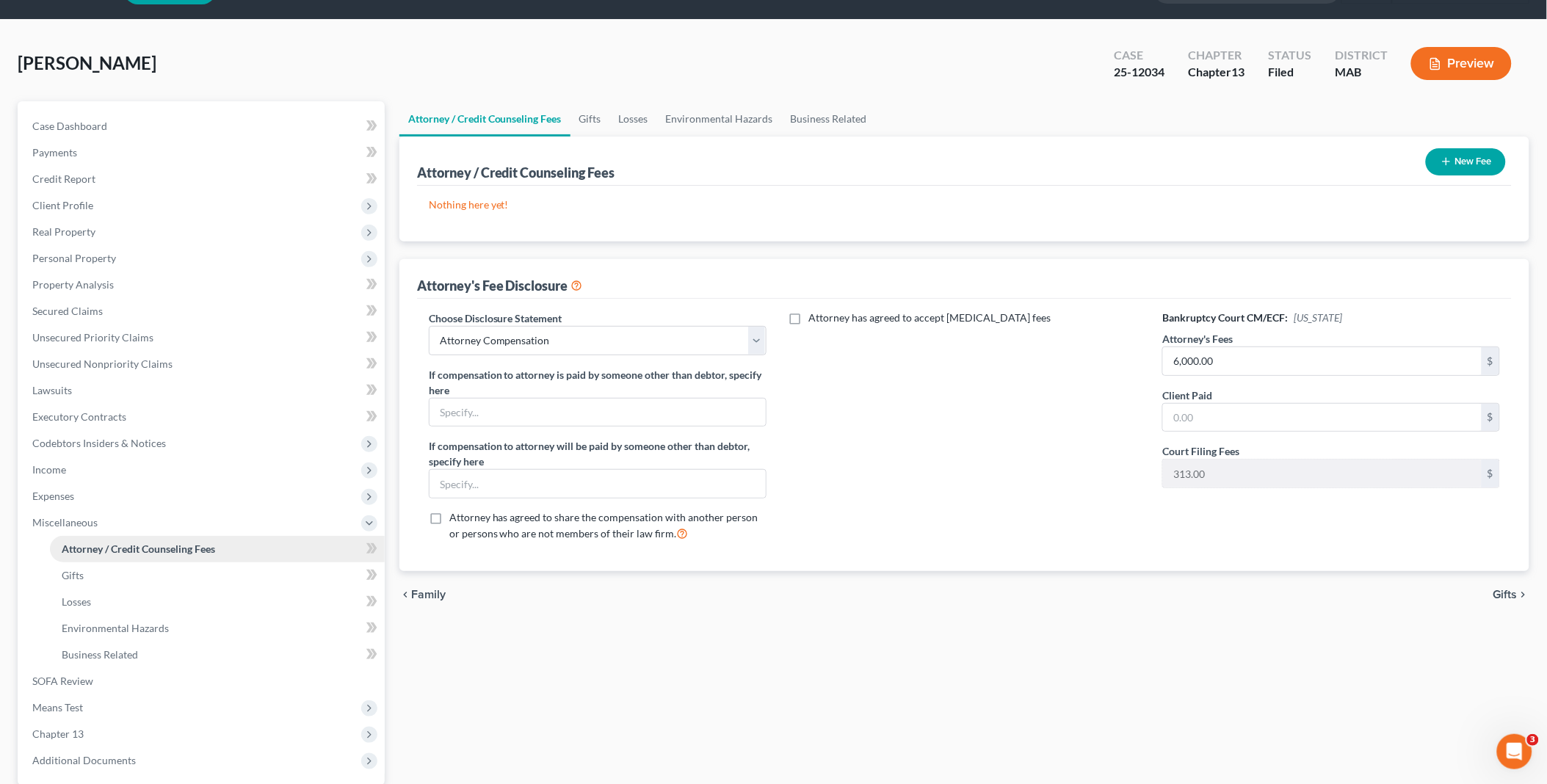
scroll to position [0, 0]
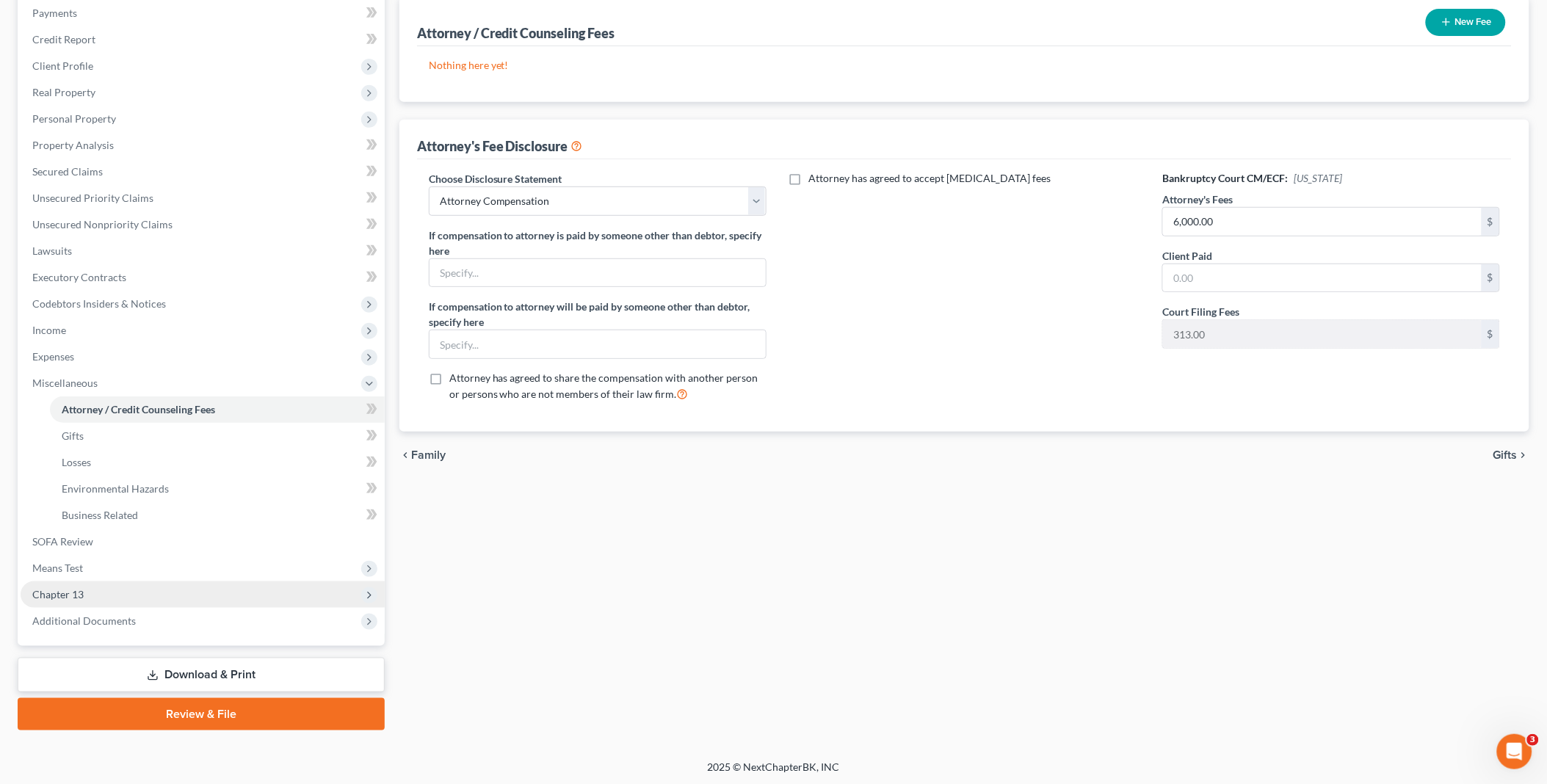
click at [125, 598] on span "Chapter 13" at bounding box center [202, 594] width 364 height 27
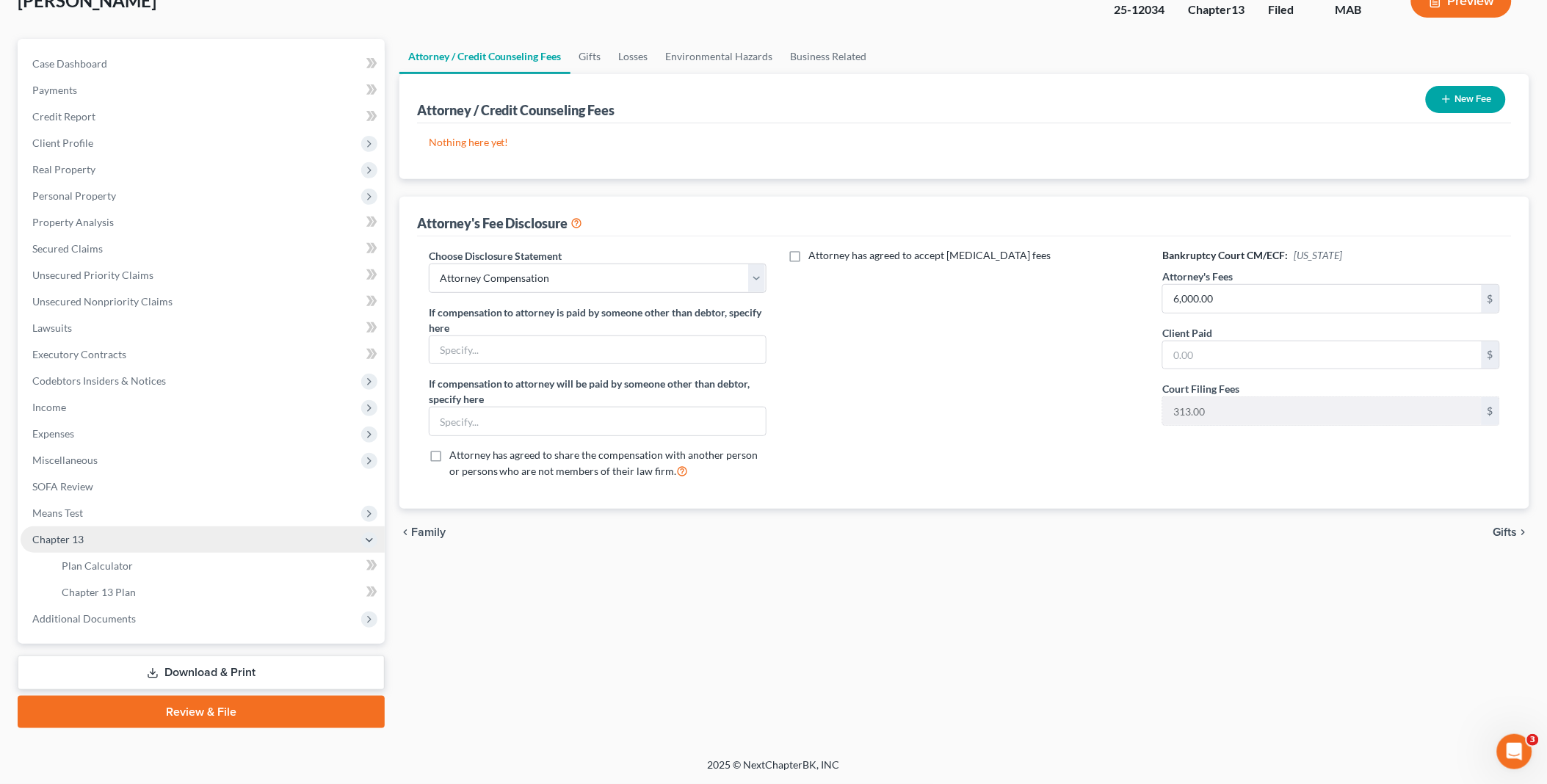
scroll to position [99, 0]
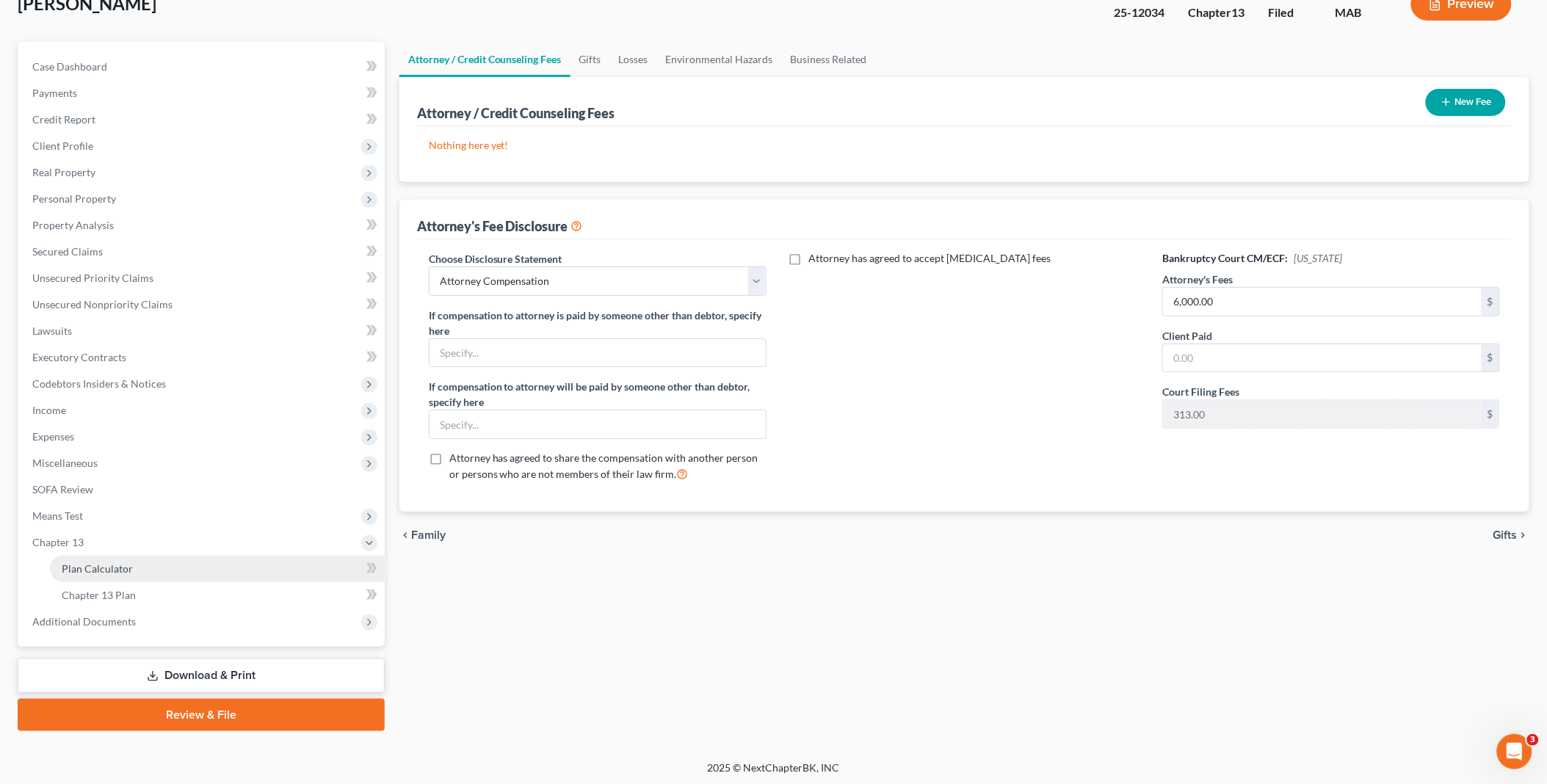
click at [120, 559] on link "Plan Calculator" at bounding box center [217, 568] width 335 height 27
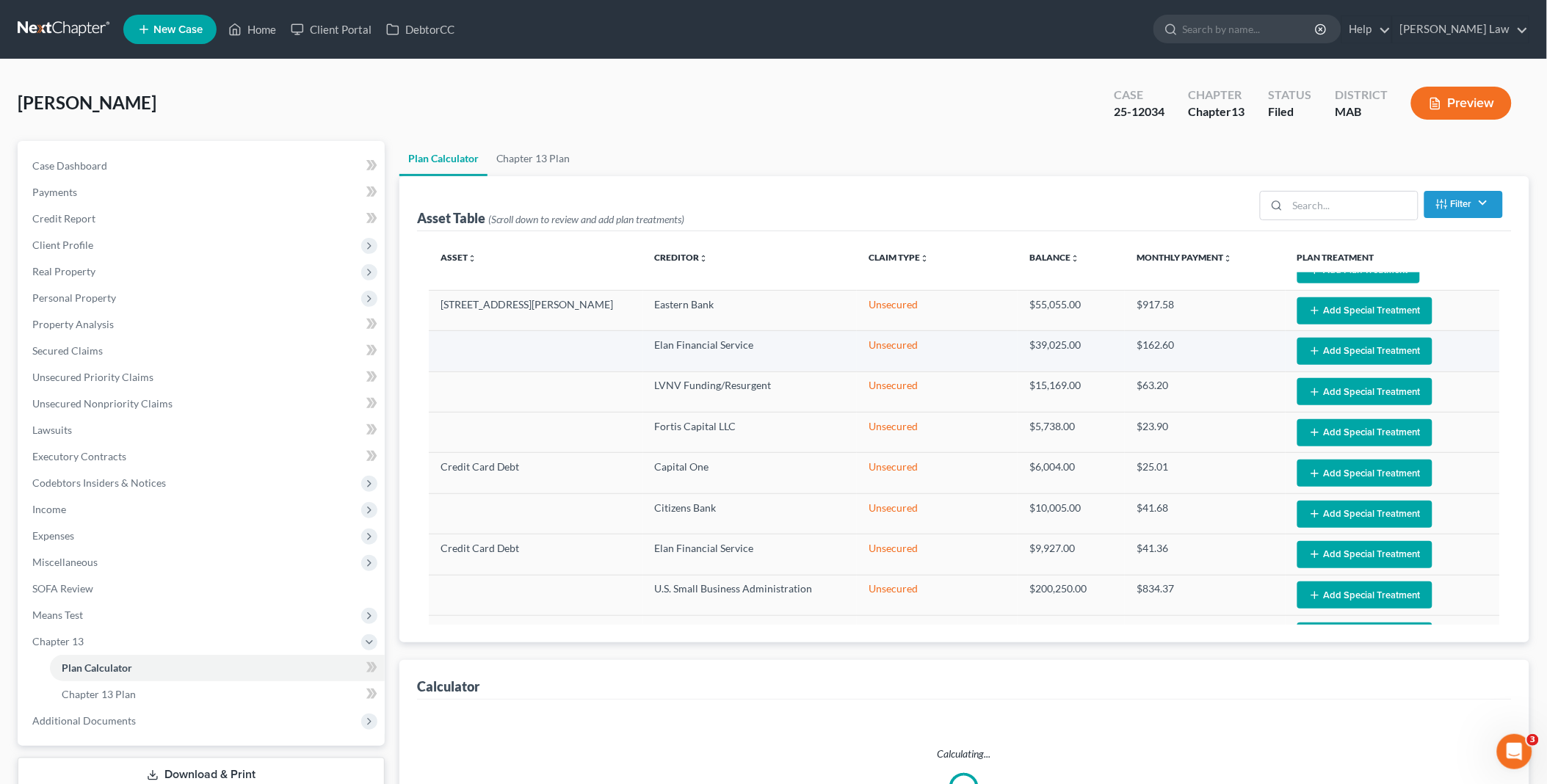
scroll to position [231, 0]
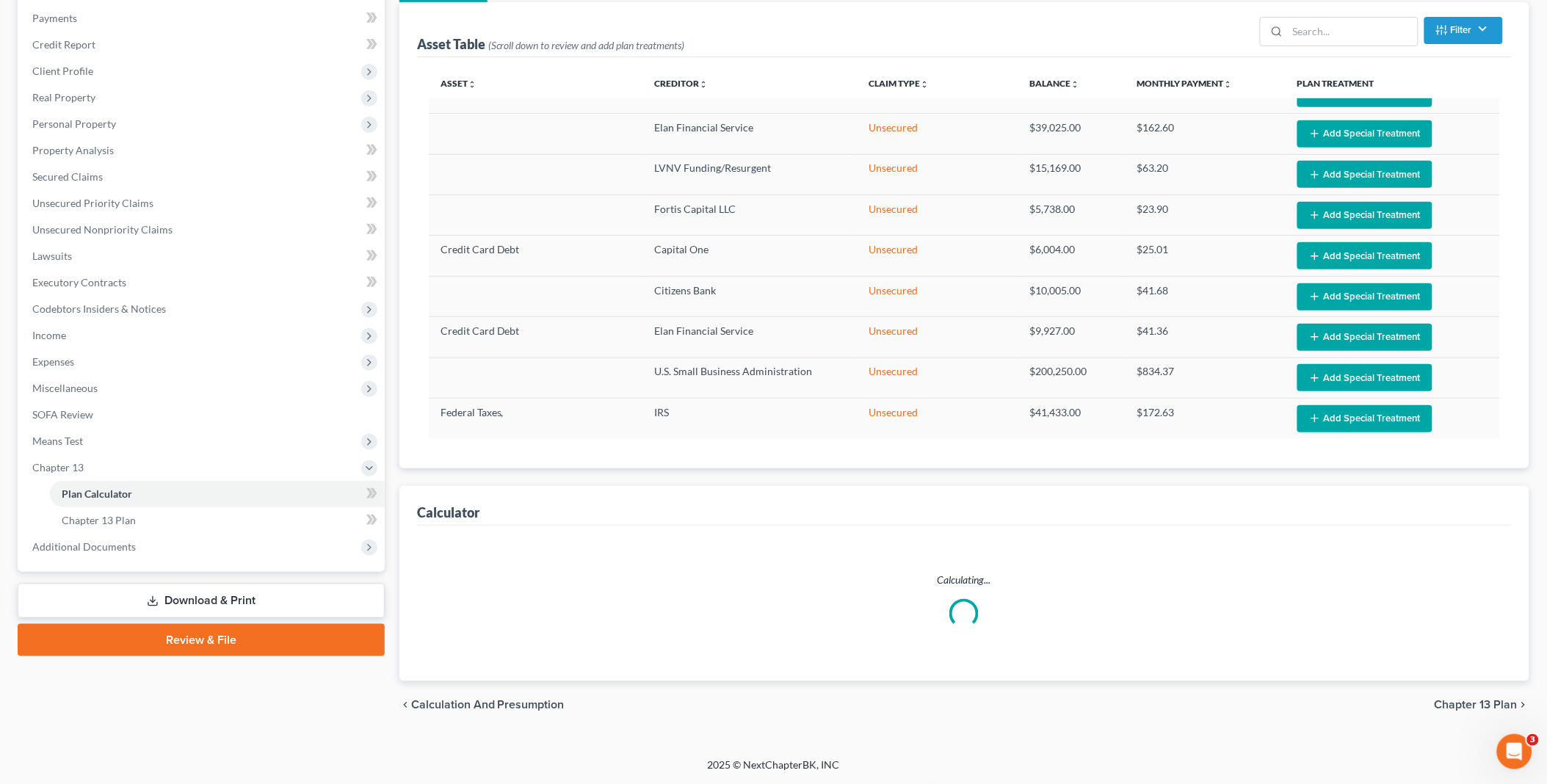
select select "59"
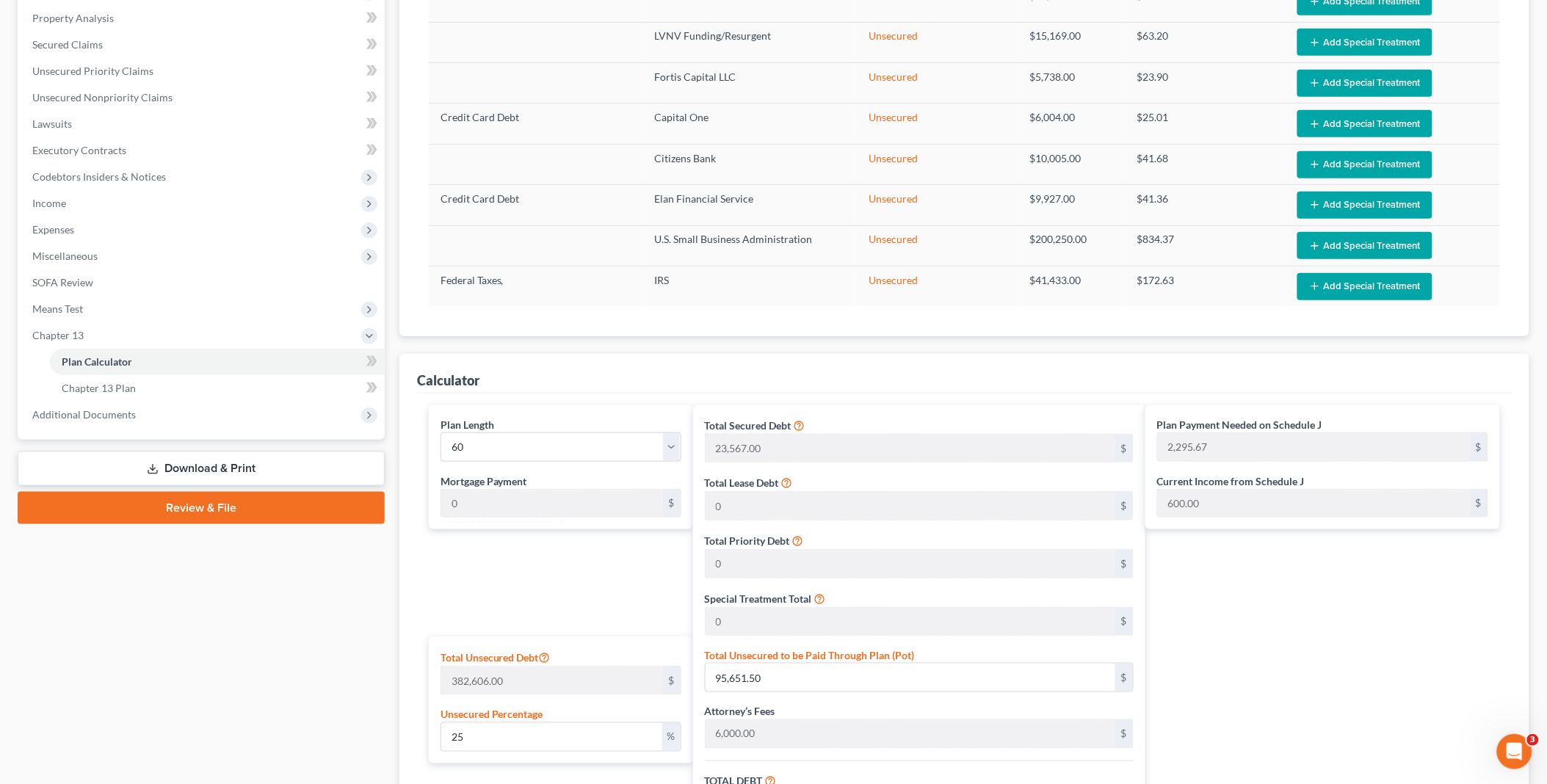
scroll to position [489, 0]
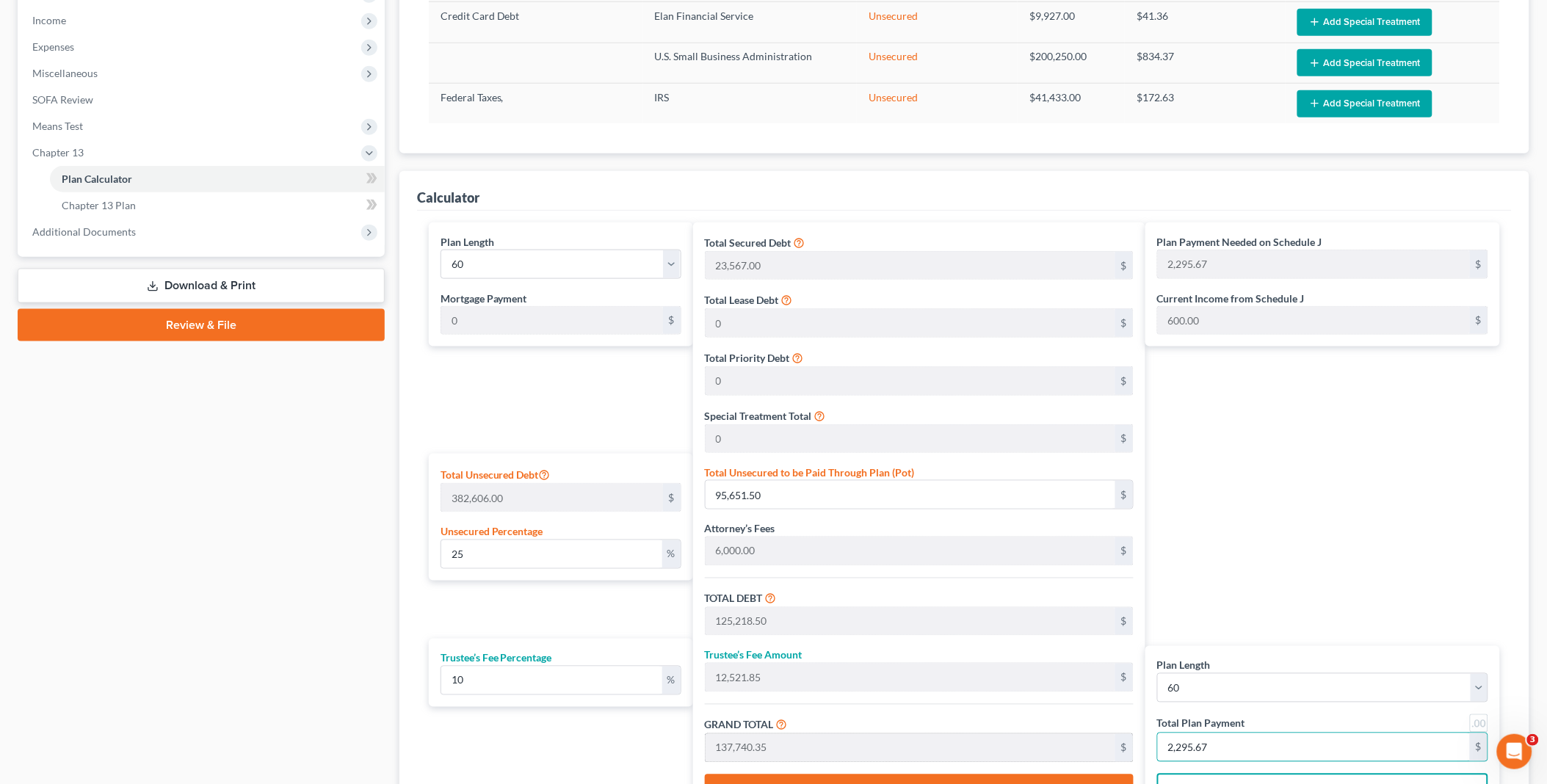
type input "0"
type input "327.27"
type input "32.72"
type input "360.00"
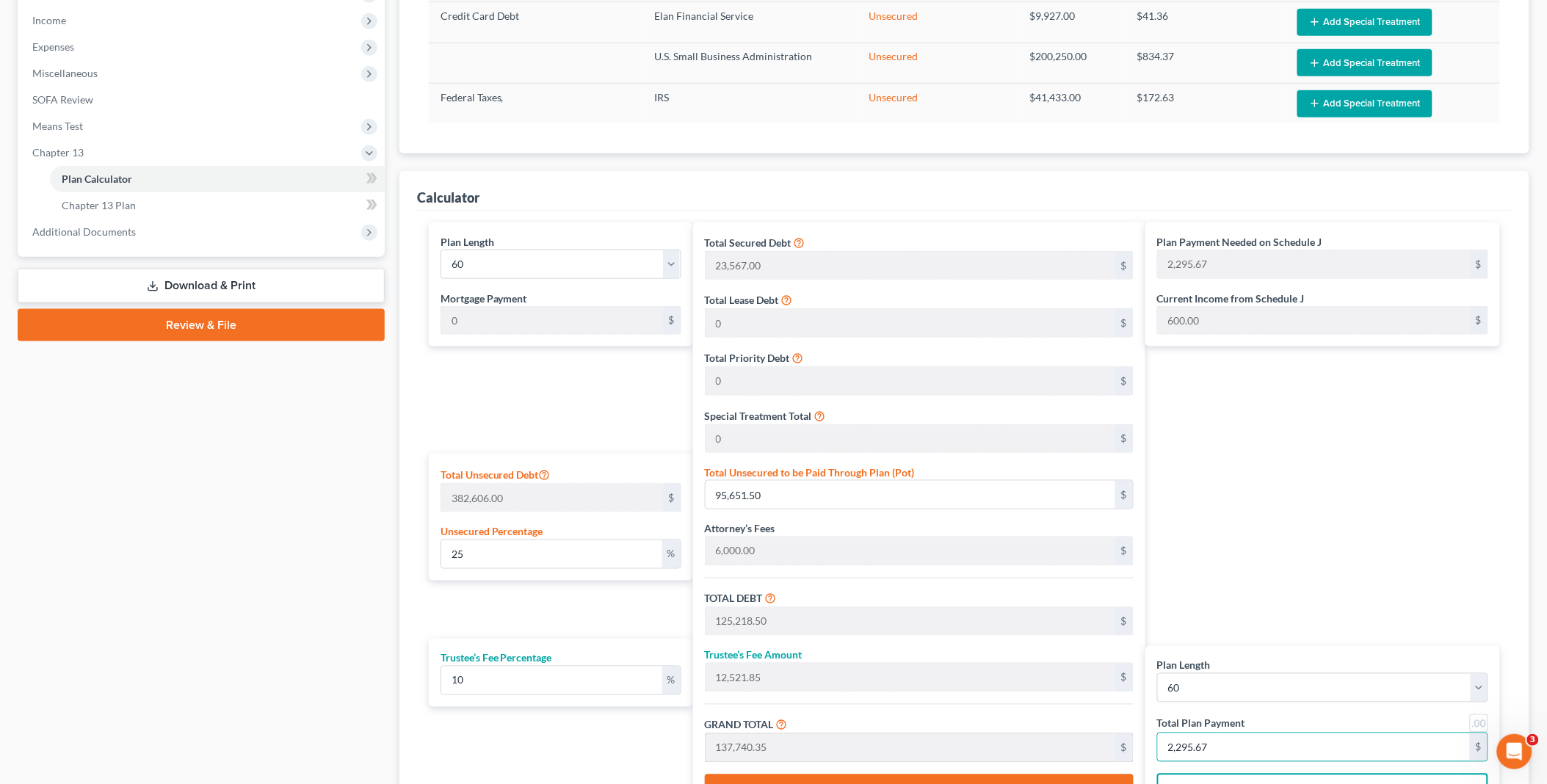
type input "6"
type input "3,272.72"
type input "327.27"
type input "3,600.00"
type input "60"
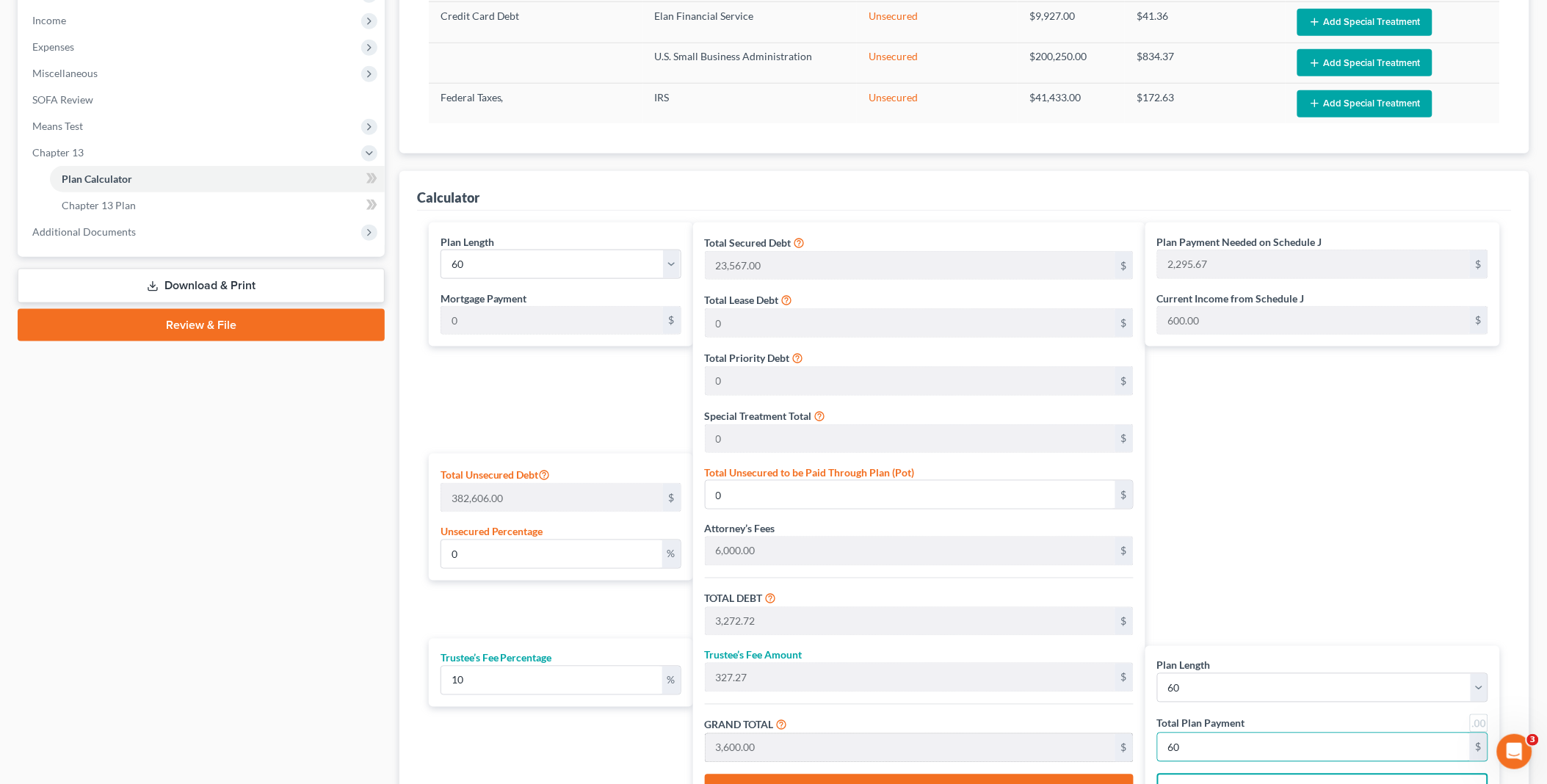
type input "0.83"
type input "3,160.27"
type input "32,727.27"
type input "3,272.72"
type input "36,000.00"
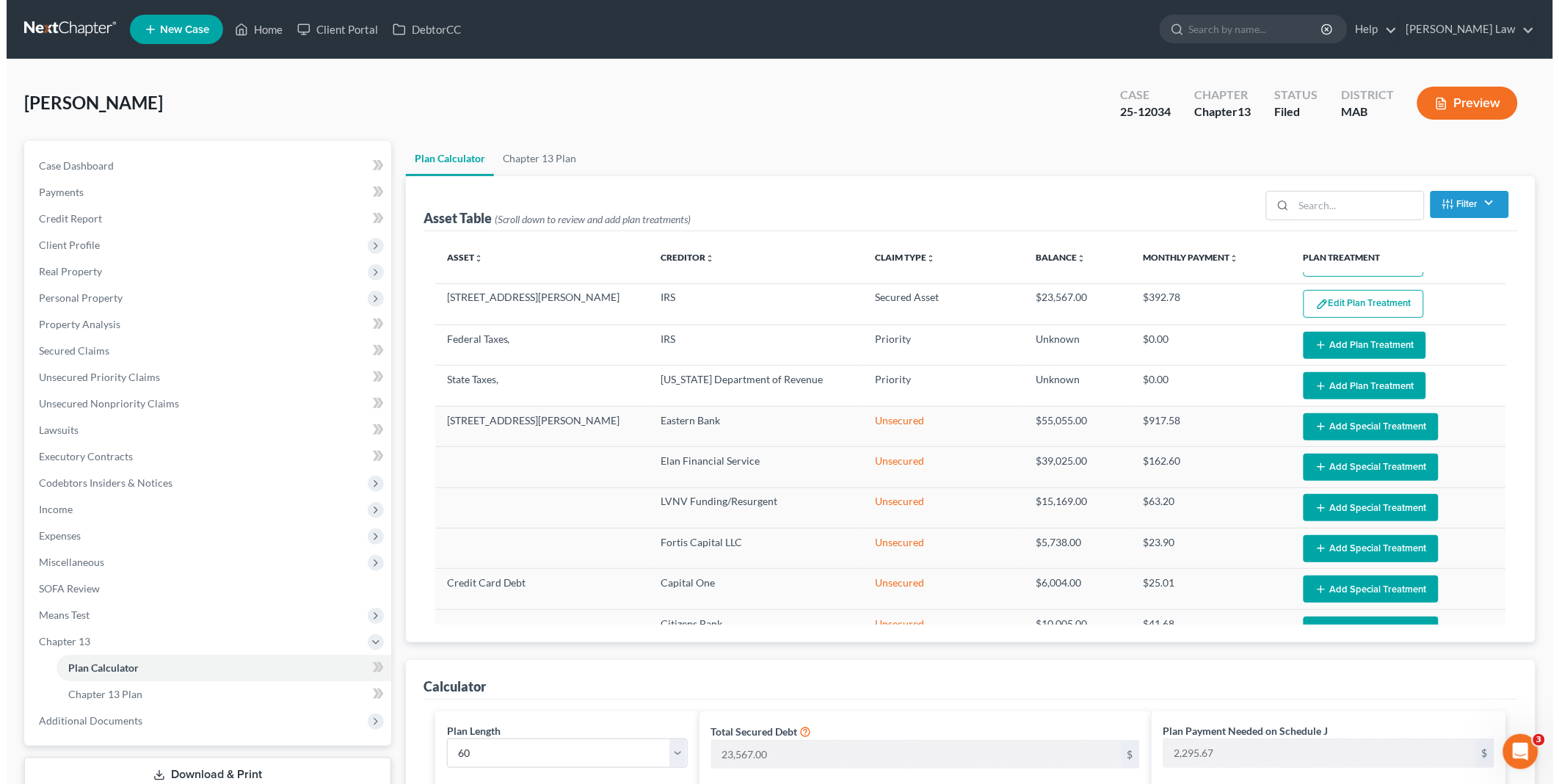
scroll to position [0, 0]
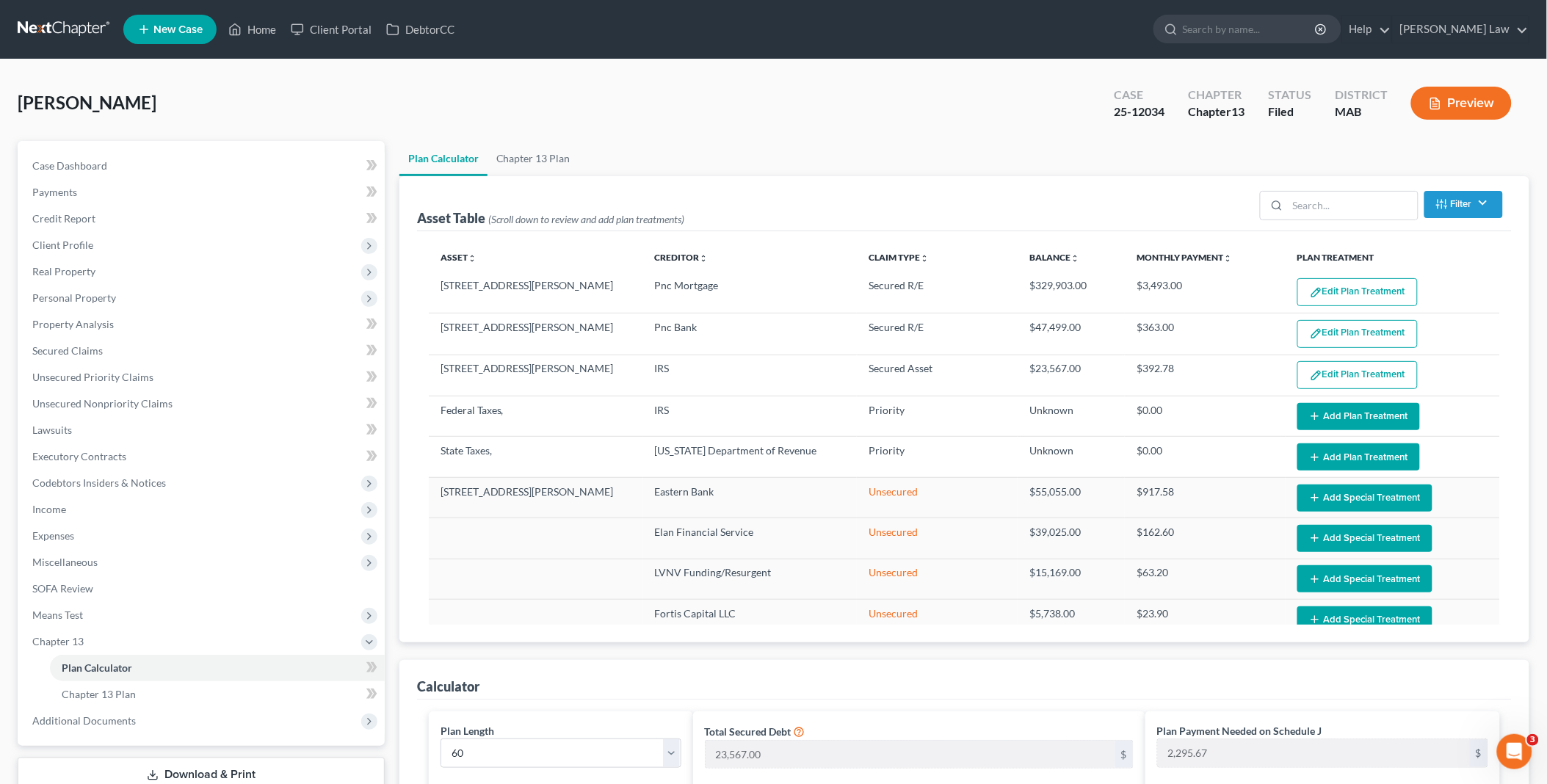
type input "600.00"
click at [538, 155] on link "Chapter 13 Plan" at bounding box center [533, 159] width 92 height 35
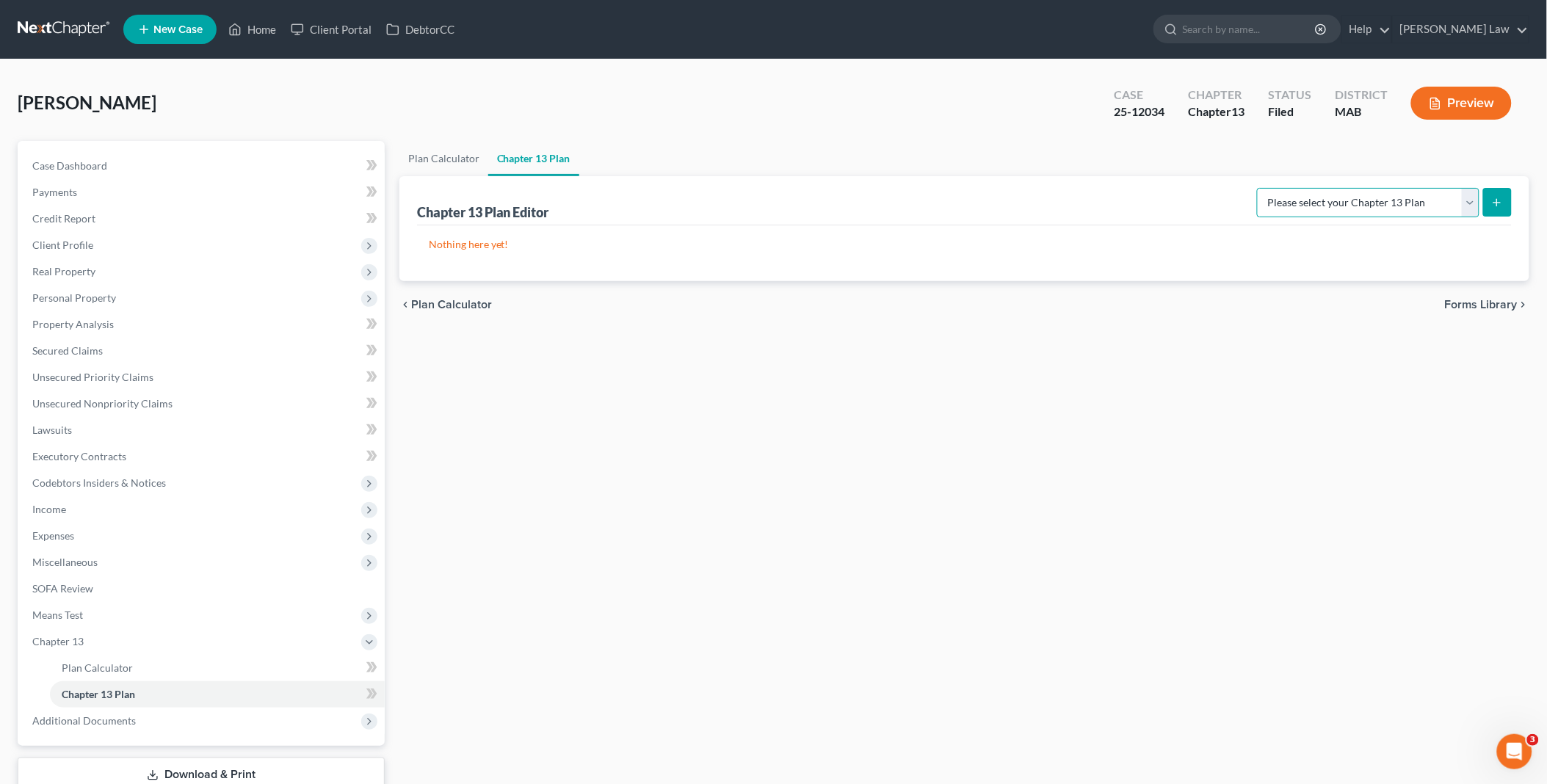
click at [1469, 200] on select "Please select your Chapter 13 Plan District of [US_STATE] - Effective [DATE] Na…" at bounding box center [1368, 203] width 222 height 29
select select "0"
click at [1257, 188] on select "Please select your Chapter 13 Plan District of [US_STATE] - Effective [DATE] Na…" at bounding box center [1368, 203] width 222 height 29
click at [1494, 198] on icon "submit" at bounding box center [1497, 202] width 12 height 12
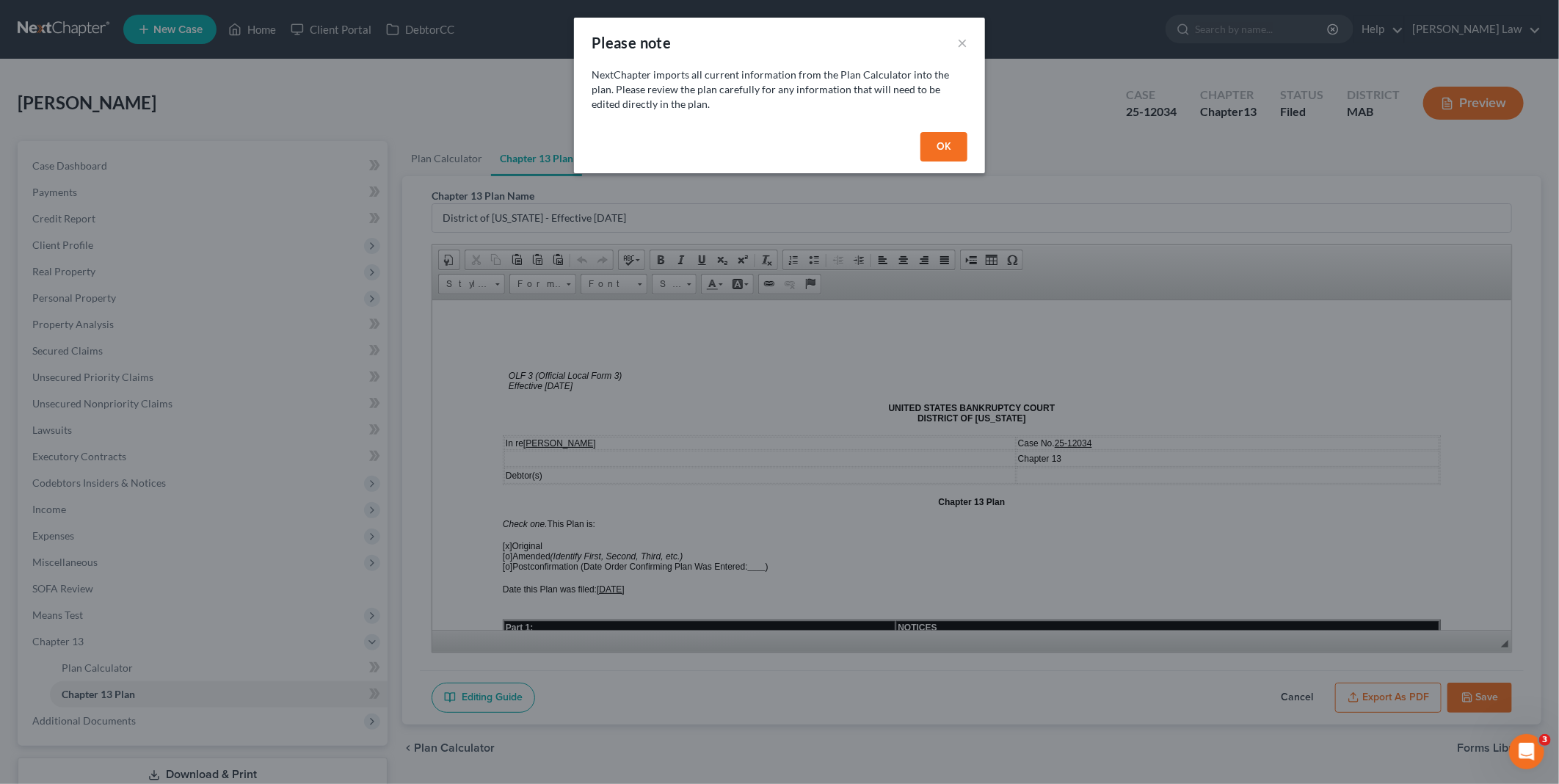
click at [933, 140] on button "OK" at bounding box center [944, 147] width 47 height 29
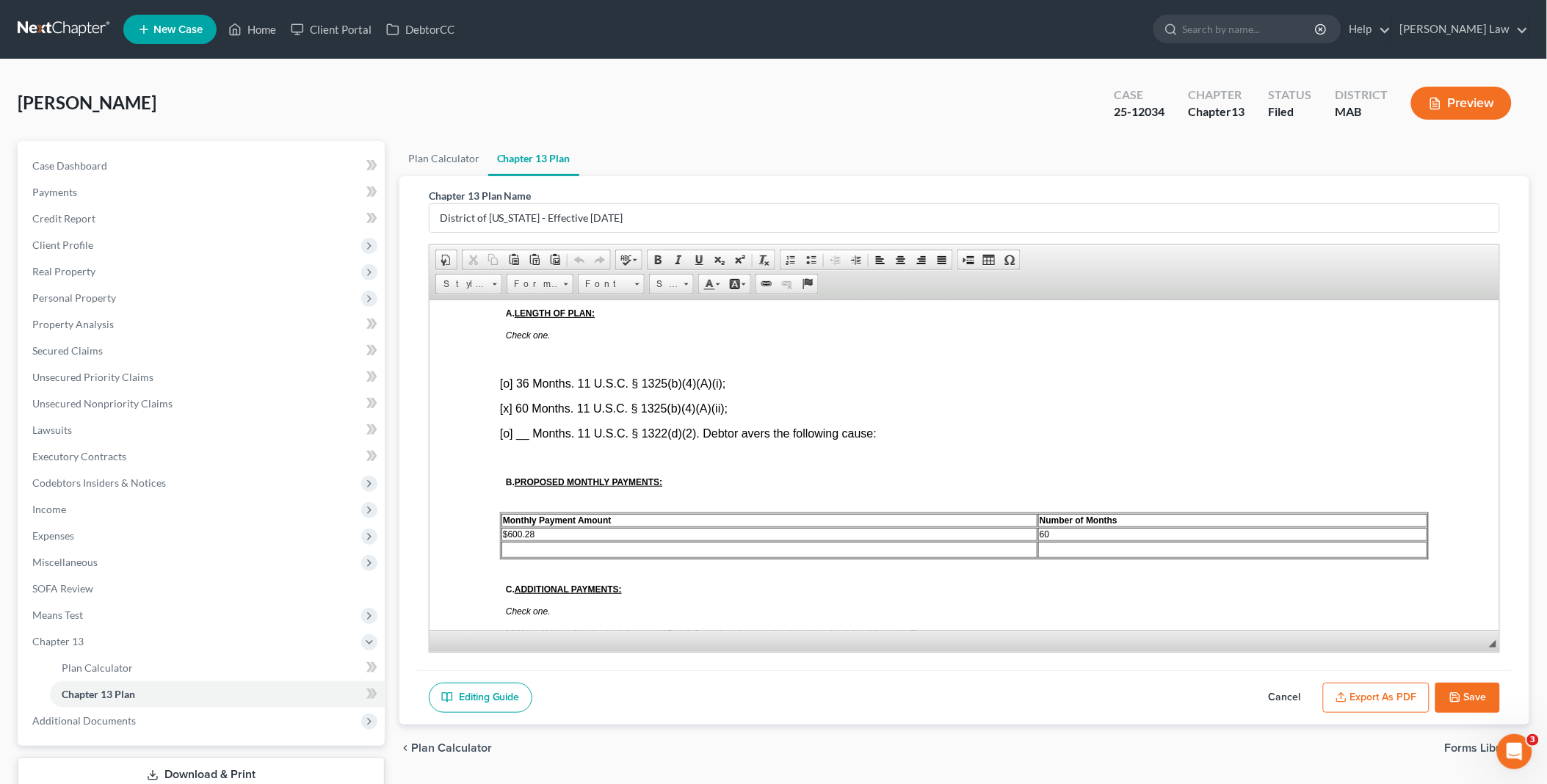
scroll to position [734, 0]
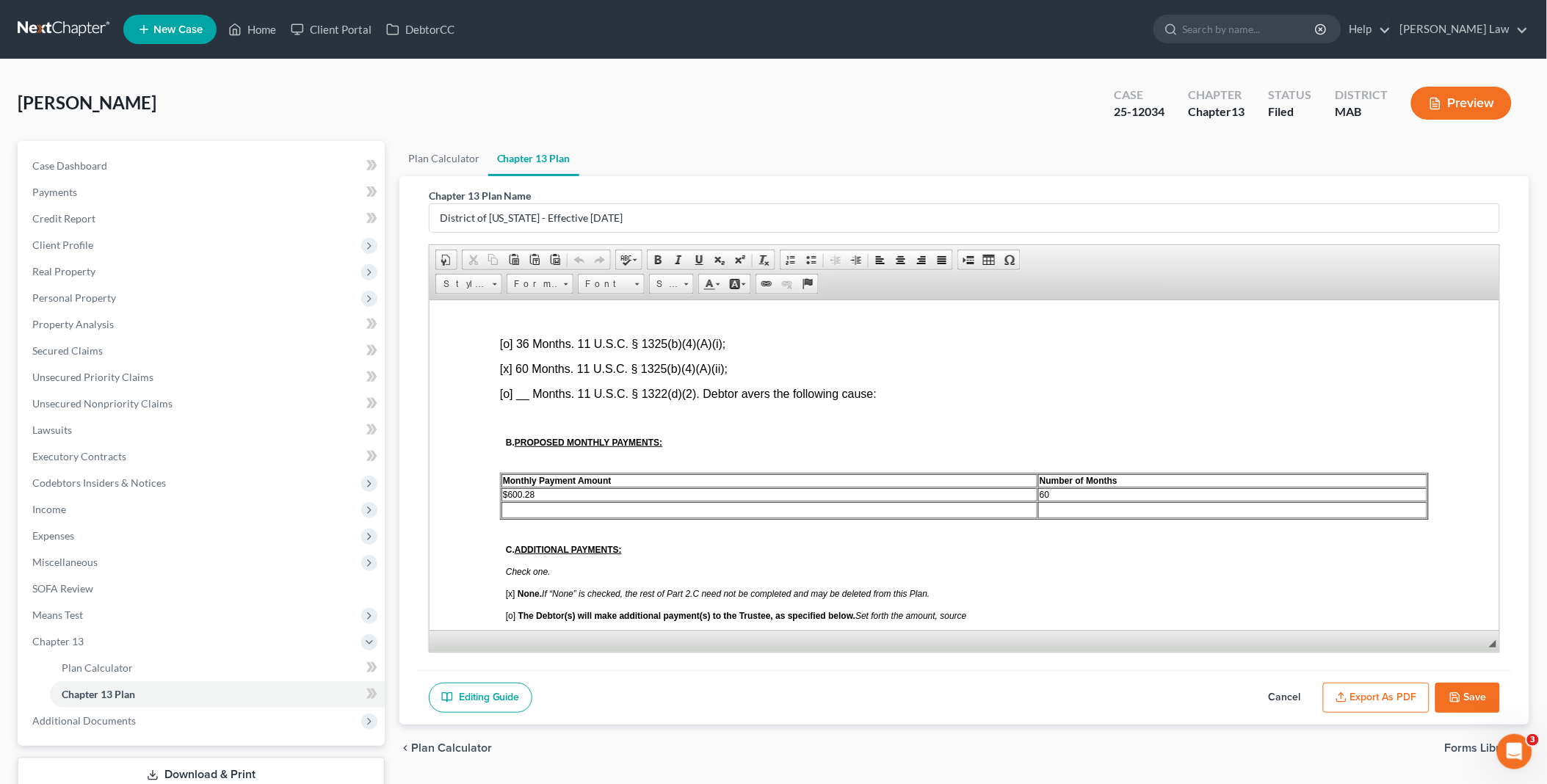
click at [568, 487] on td "$600.28" at bounding box center [768, 494] width 536 height 13
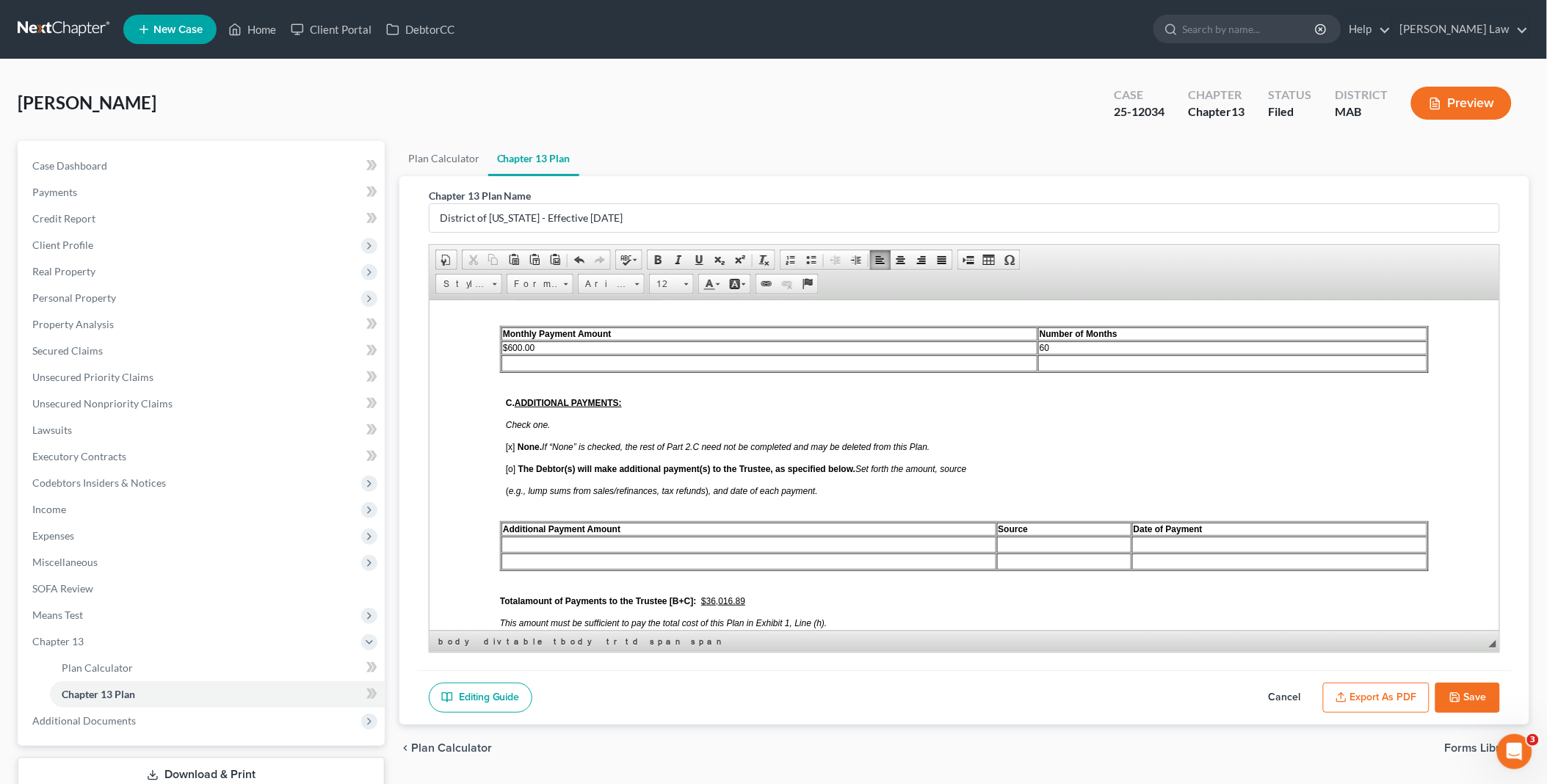
scroll to position [897, 0]
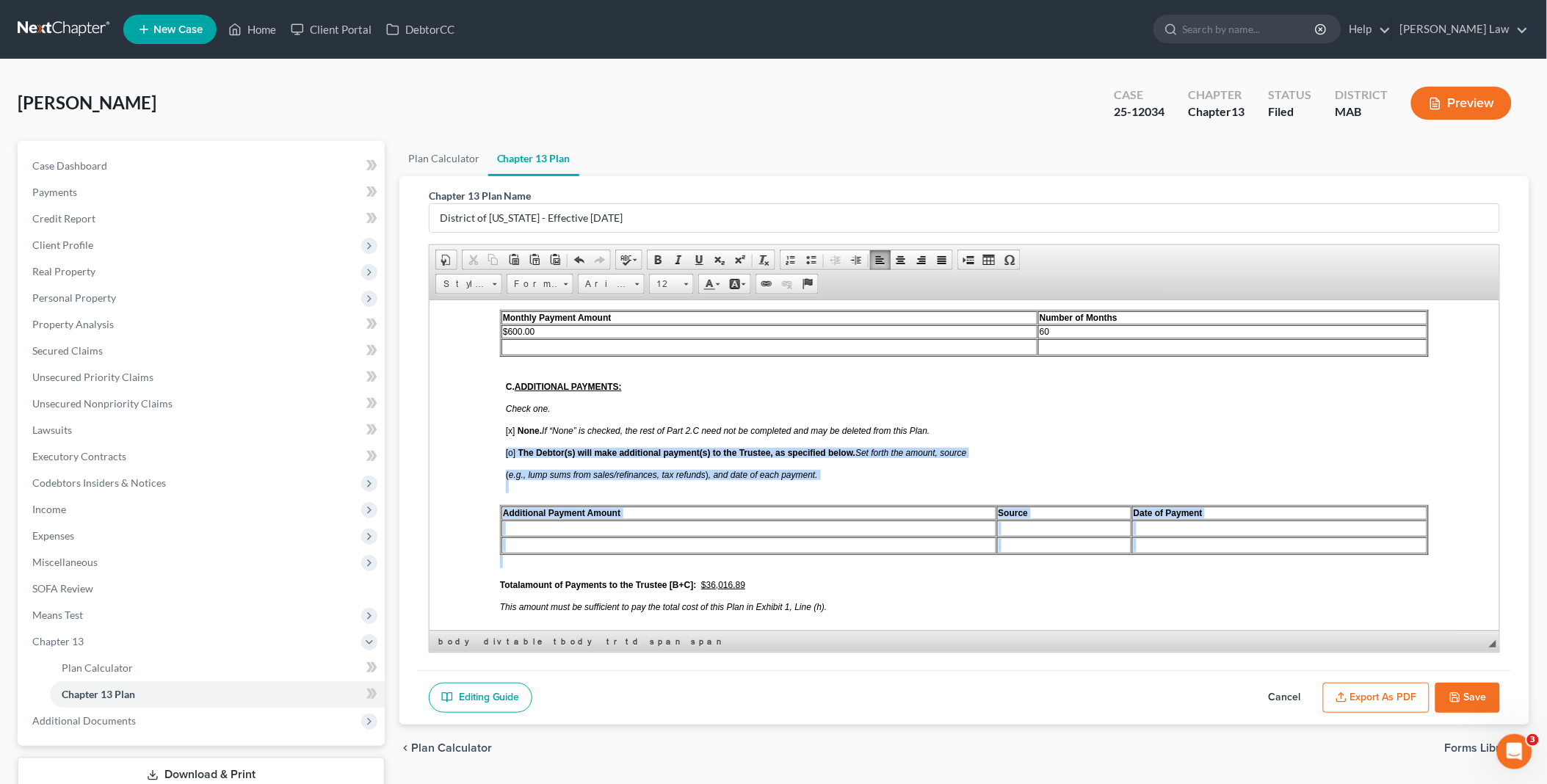
drag, startPoint x: 500, startPoint y: 429, endPoint x: 504, endPoint y: 535, distance: 106.1
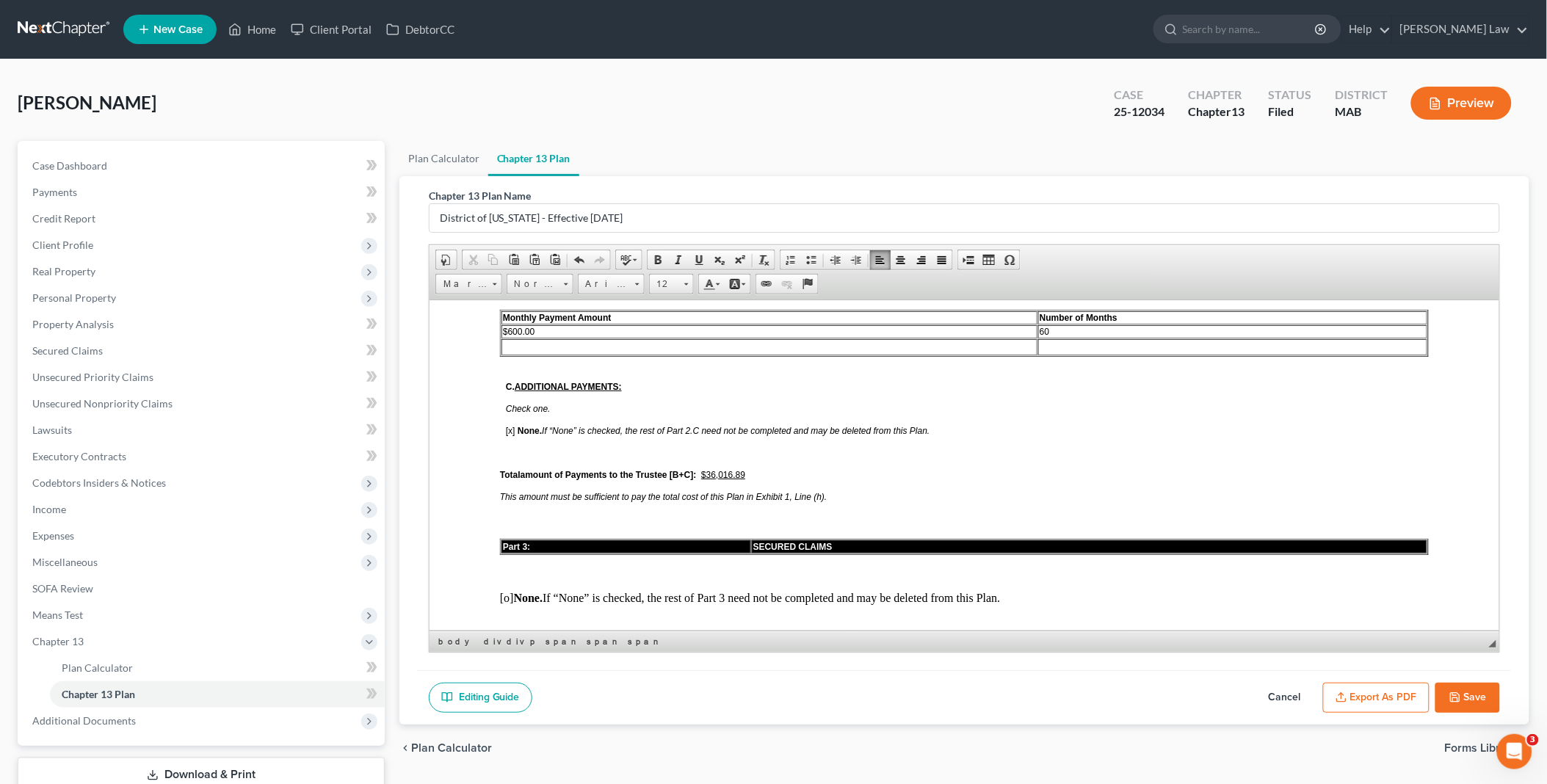
click at [718, 469] on u "$36,016.89" at bounding box center [723, 474] width 44 height 10
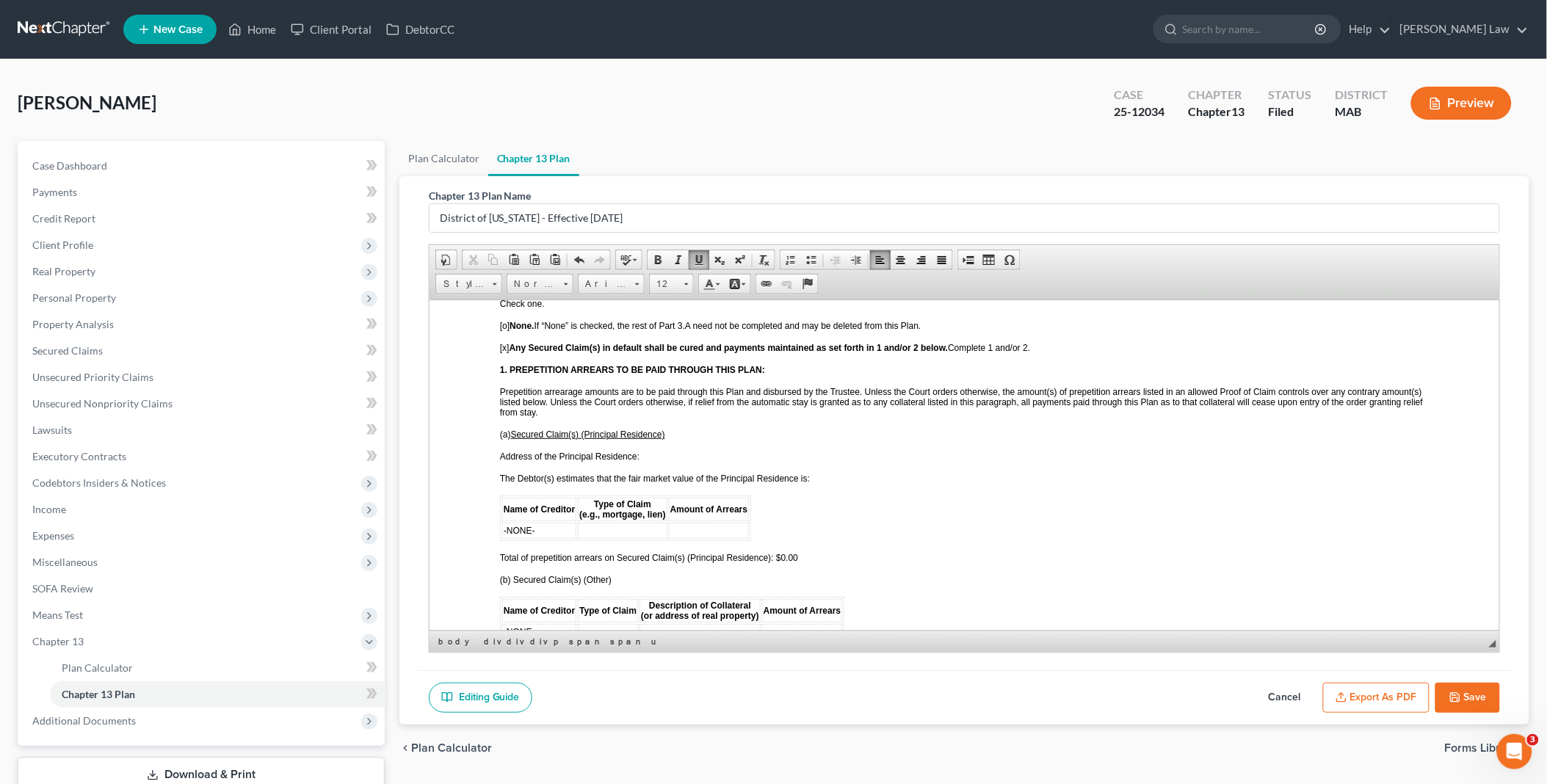
scroll to position [1305, 0]
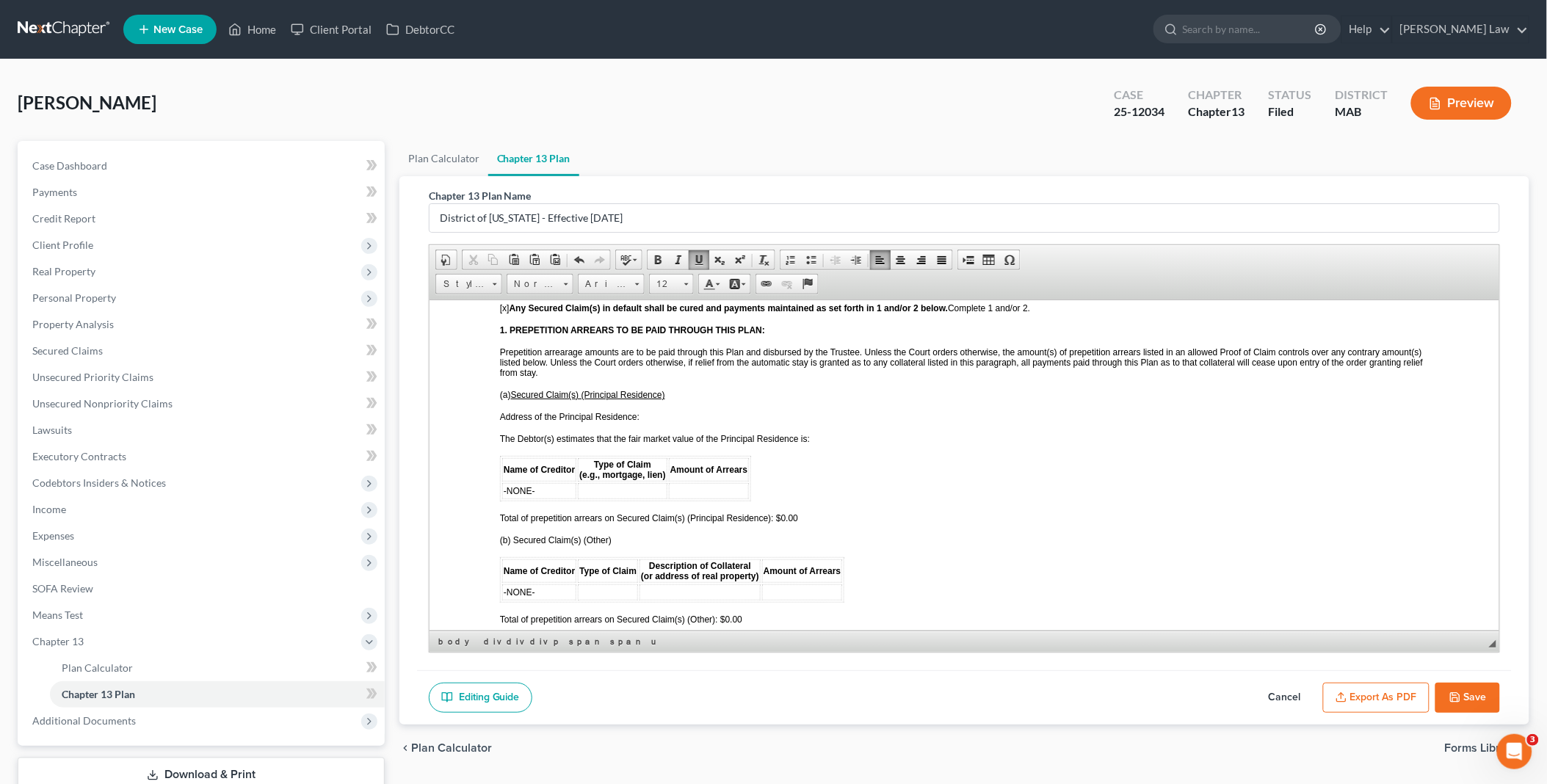
click at [683, 411] on p "Address of the Principal Residence:" at bounding box center [964, 416] width 929 height 10
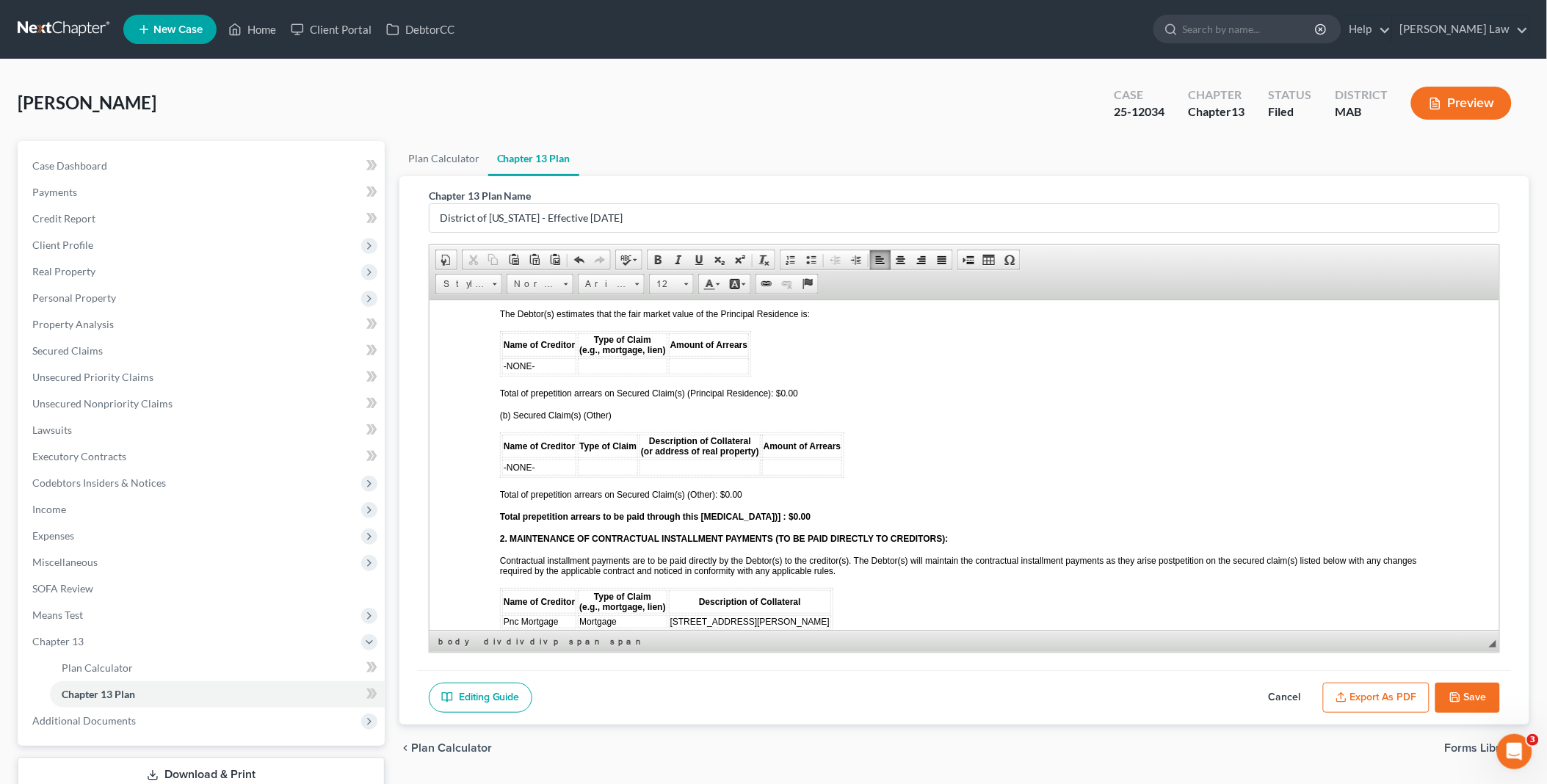
scroll to position [1468, 0]
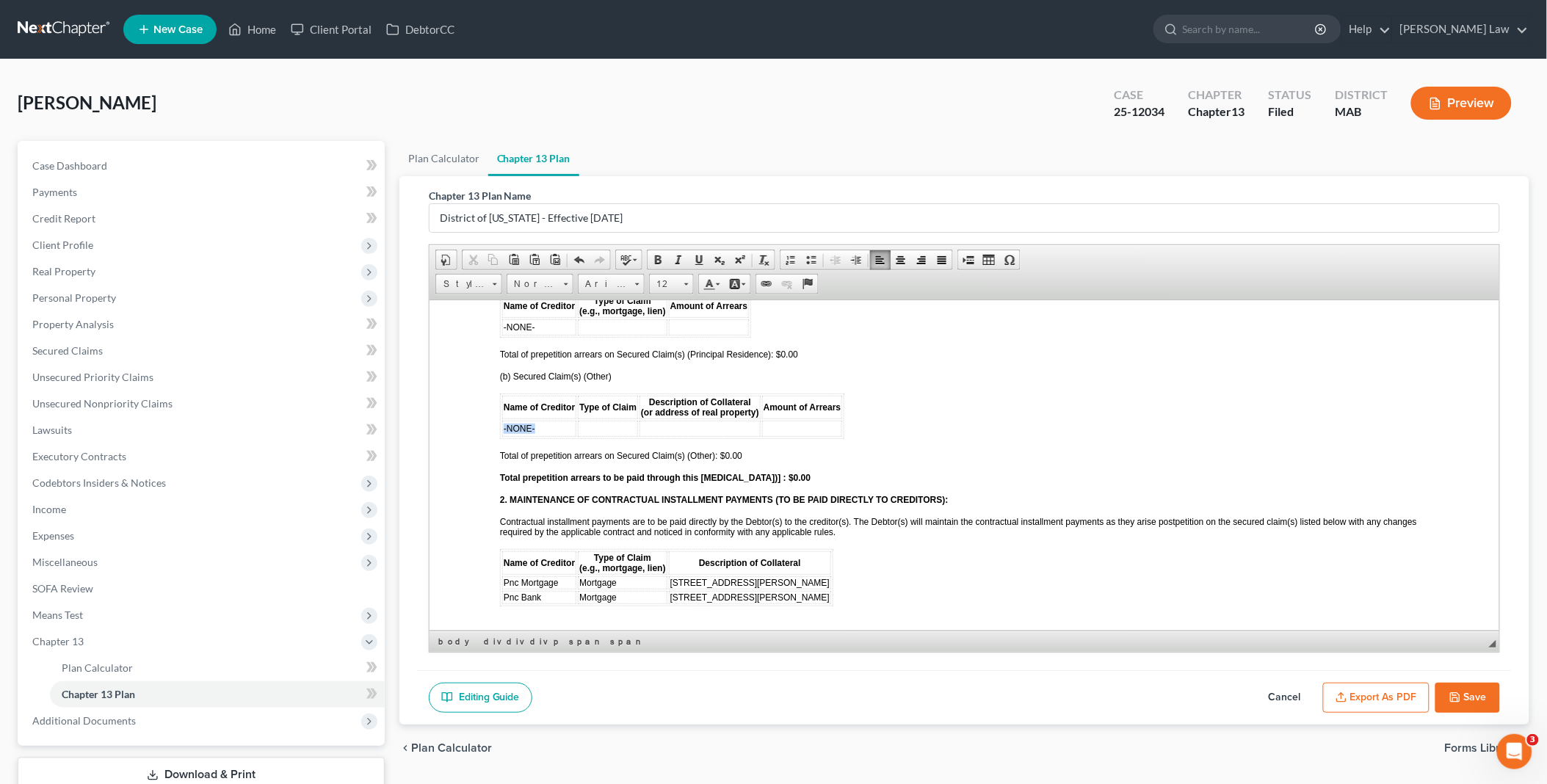
drag, startPoint x: 538, startPoint y: 396, endPoint x: 501, endPoint y: 390, distance: 37.5
click at [501, 420] on td "-NONE-" at bounding box center [538, 428] width 74 height 17
click at [789, 420] on td at bounding box center [802, 428] width 81 height 17
click at [779, 420] on td "$23m567.00" at bounding box center [802, 428] width 81 height 17
click at [779, 420] on td "$23, 567.00" at bounding box center [802, 428] width 81 height 17
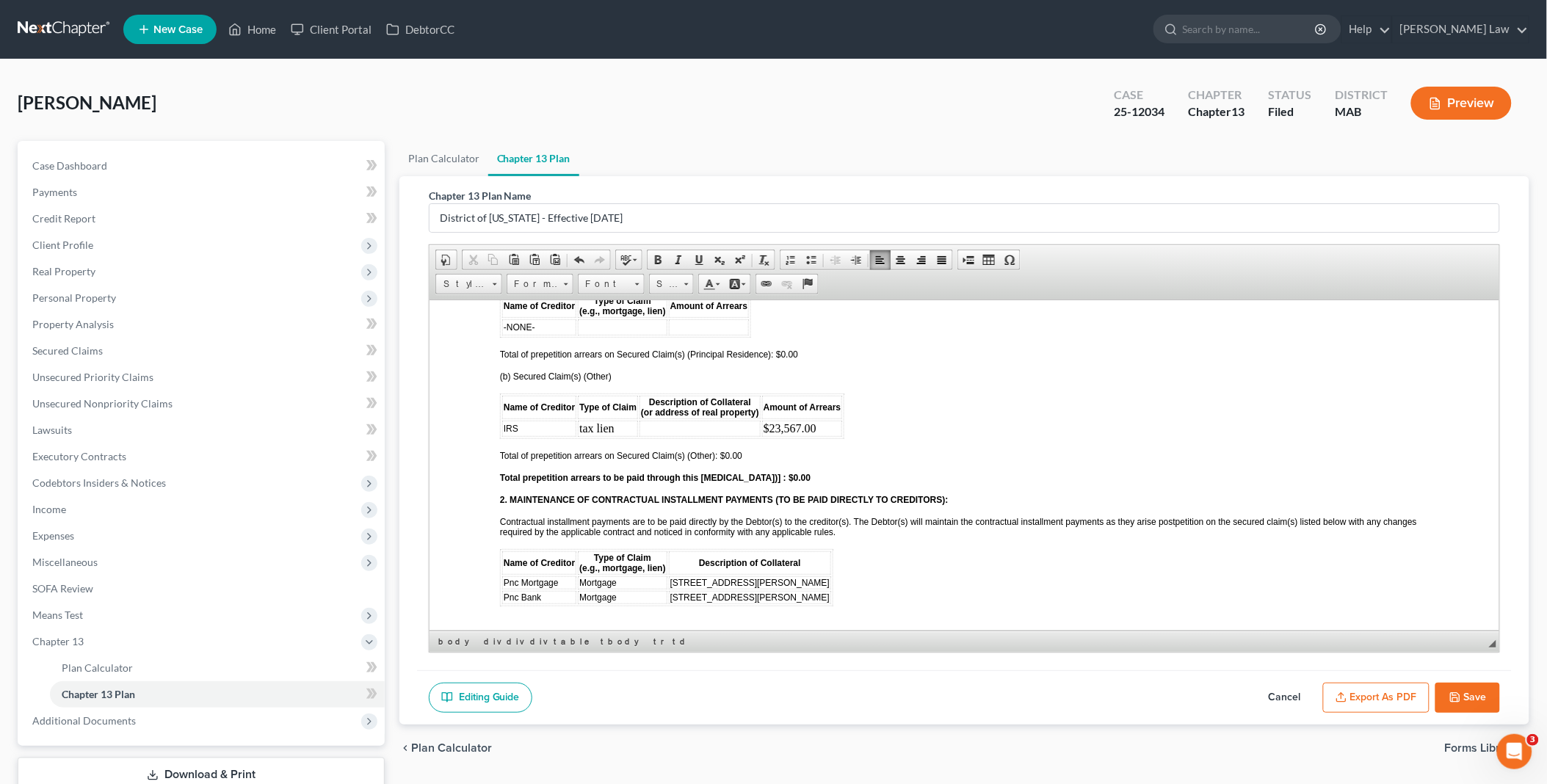
click at [723, 450] on span "Total of prepetition arrears on Secured Claim(s) (Other): $0.00" at bounding box center [621, 454] width 242 height 10
click at [772, 472] on strong "Total prepetition arrears to be paid through this [MEDICAL_DATA])] : $0.00" at bounding box center [655, 476] width 310 height 10
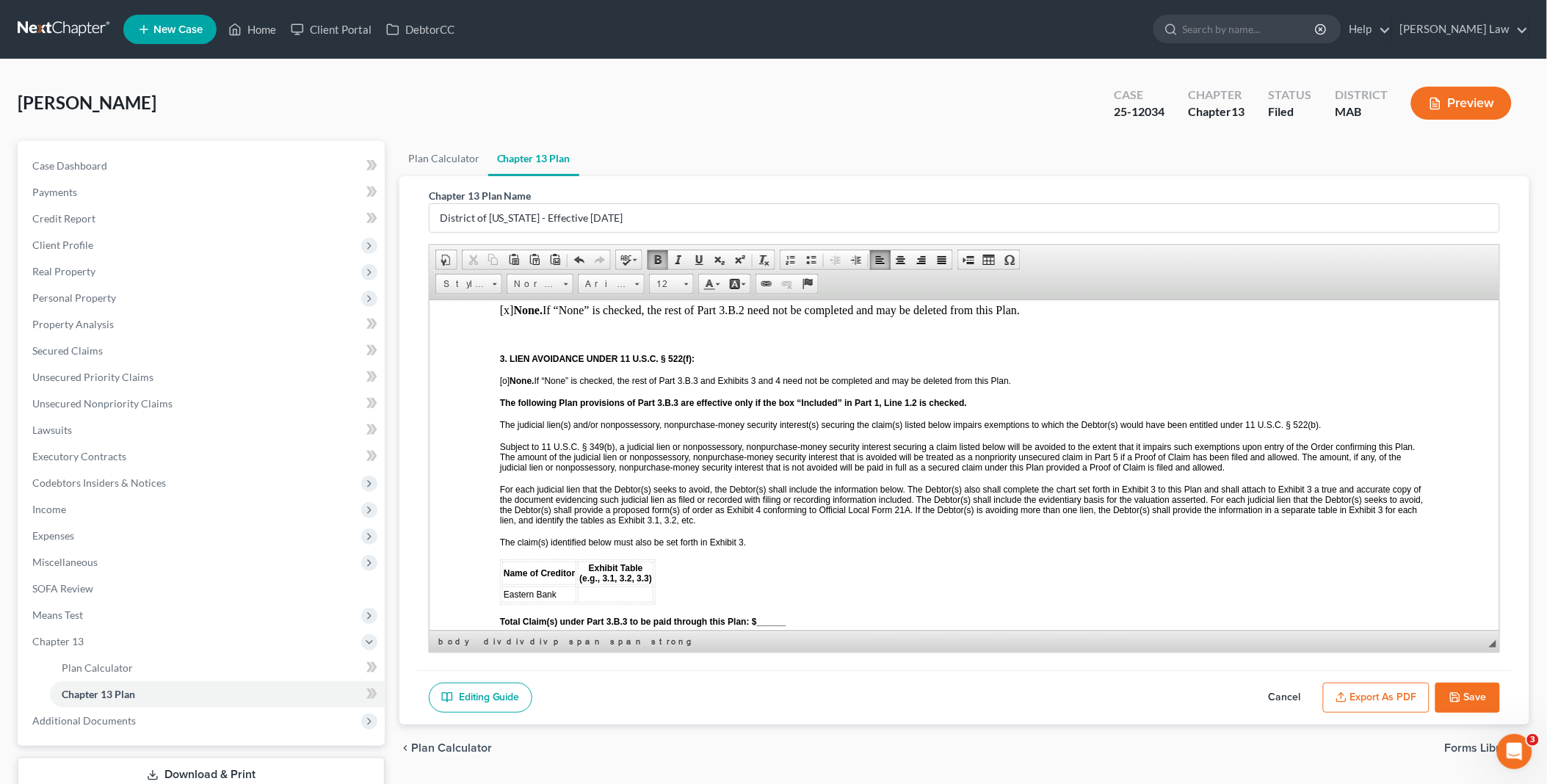
scroll to position [2120, 0]
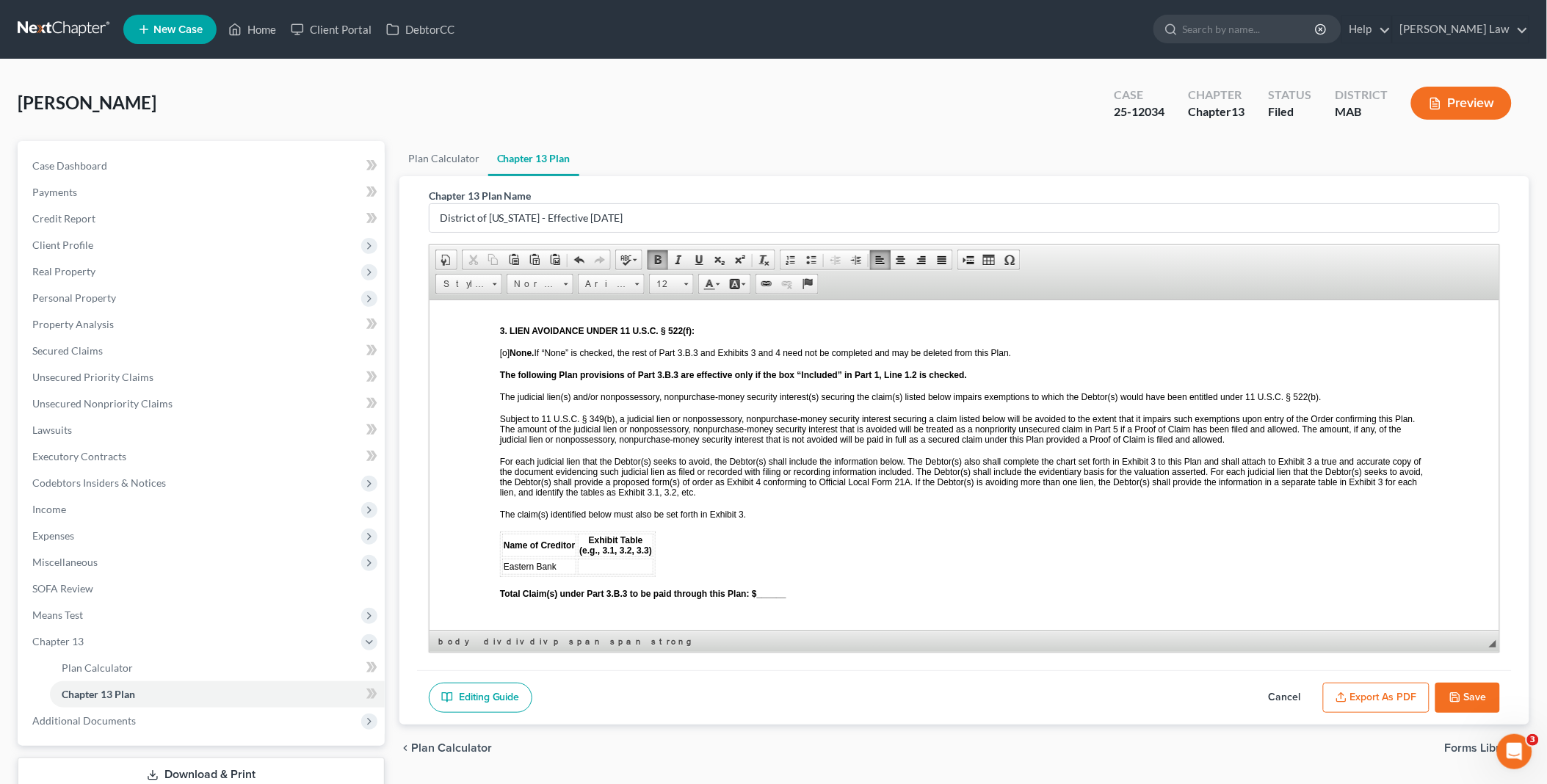
click at [610, 558] on td at bounding box center [615, 566] width 75 height 17
click at [754, 588] on strong "Total Claim(s) under Part 3.B.3 to be paid through this Plan: $______" at bounding box center [643, 593] width 286 height 10
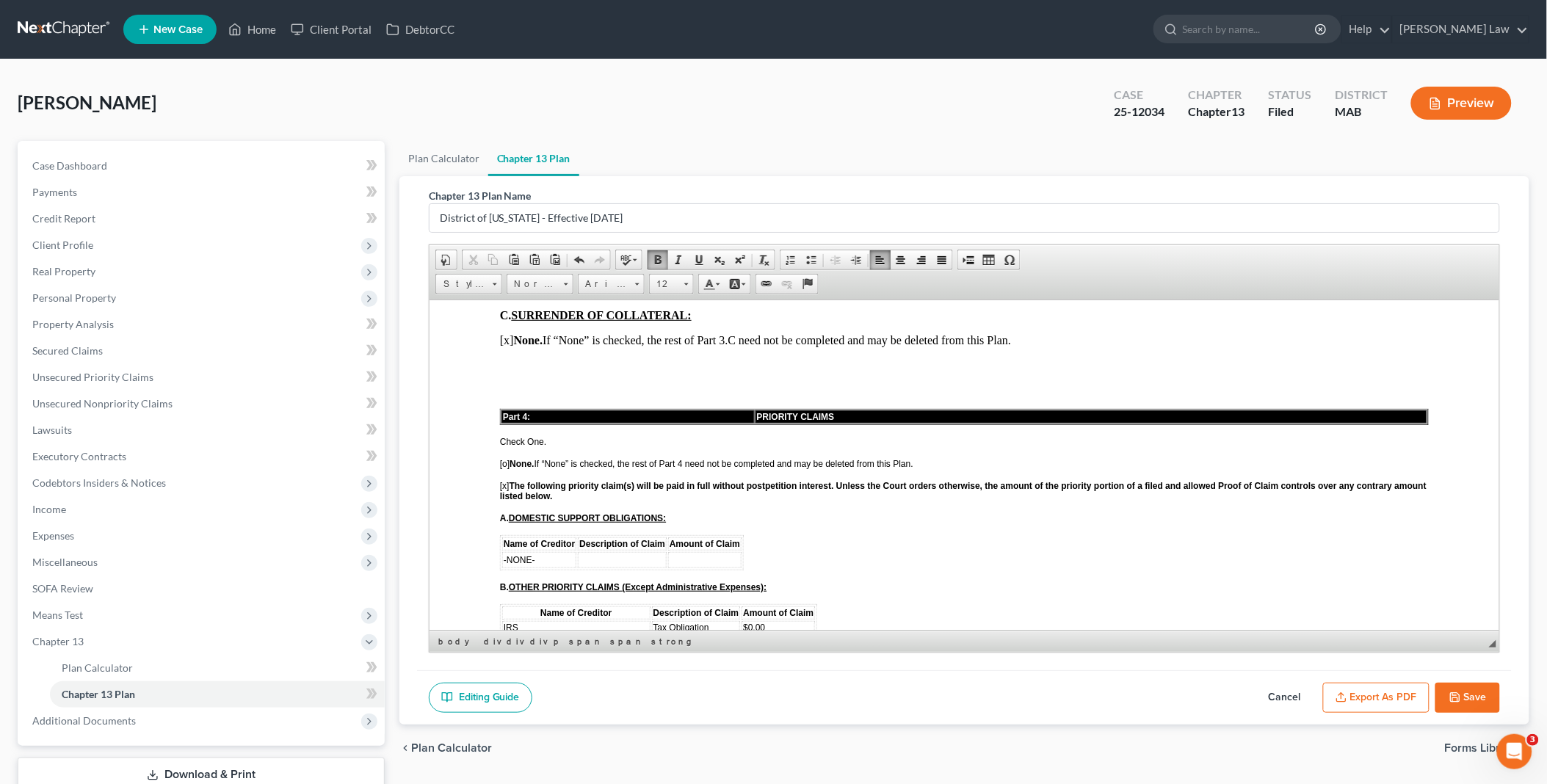
scroll to position [2528, 0]
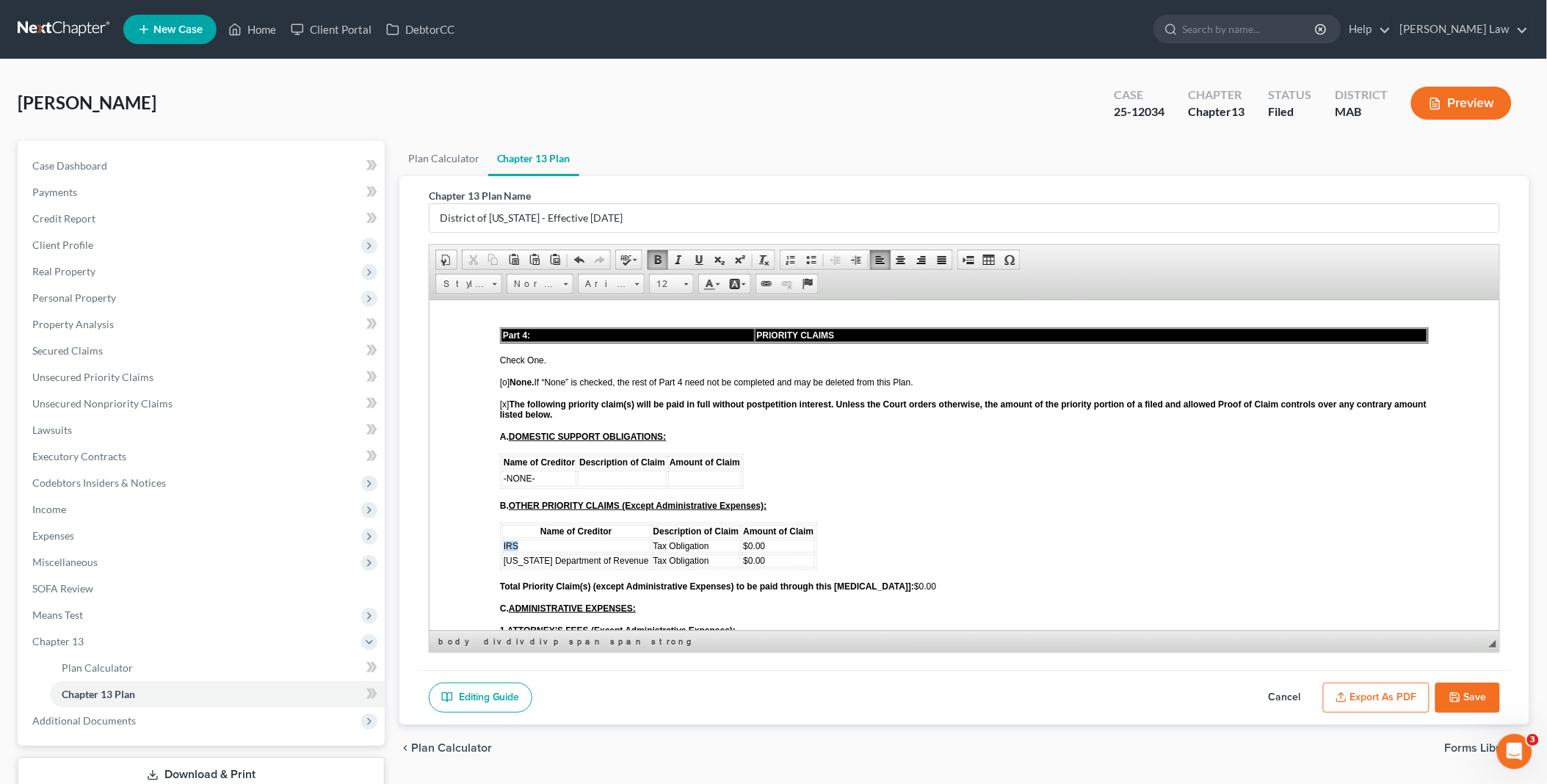
drag, startPoint x: 500, startPoint y: 500, endPoint x: 519, endPoint y: 500, distance: 19.0
click at [519, 539] on td "IRS" at bounding box center [576, 545] width 149 height 13
click at [515, 558] on span "[US_STATE] Department of Revenue" at bounding box center [576, 563] width 145 height 10
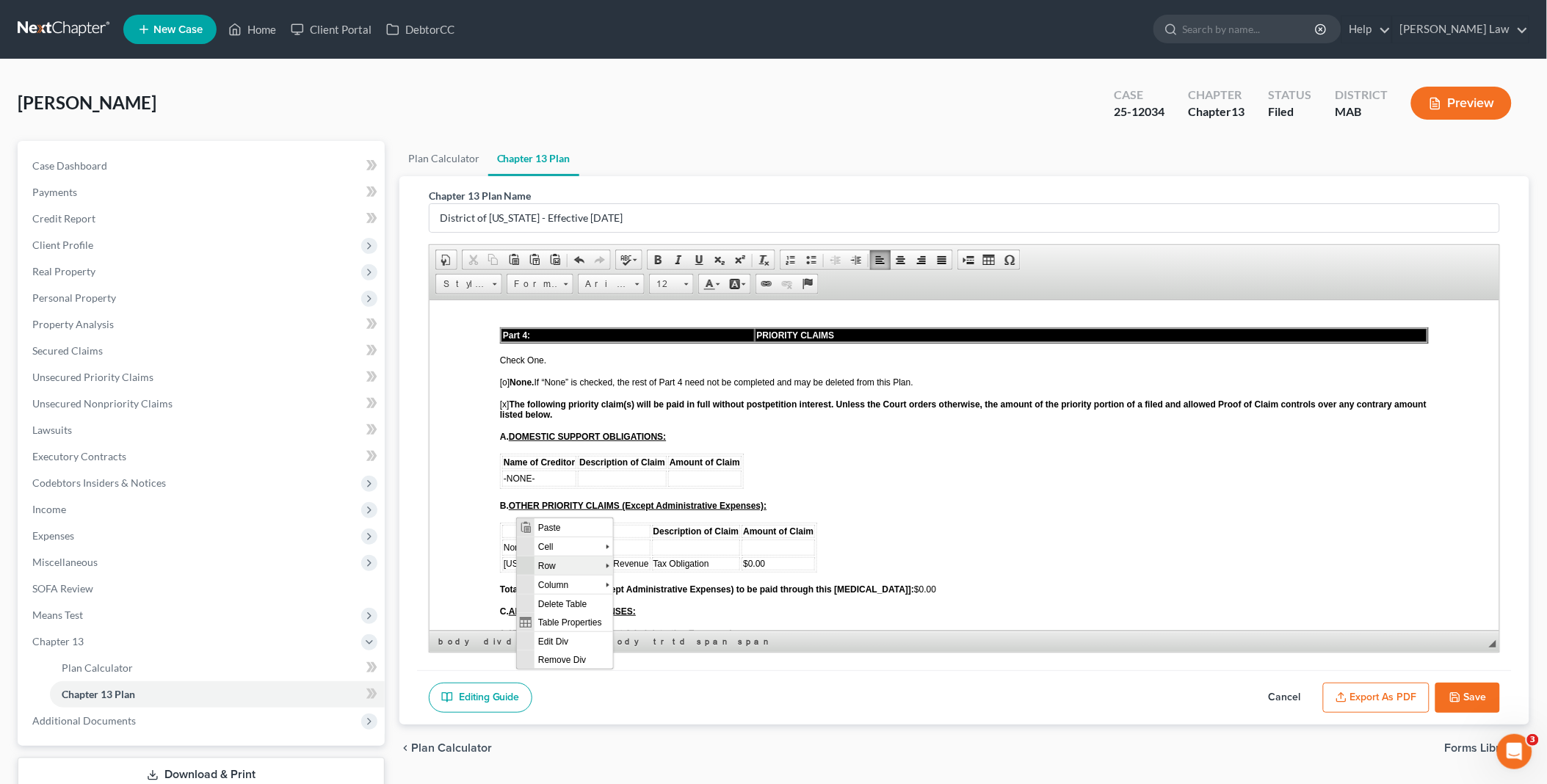
click at [553, 566] on span "Row" at bounding box center [569, 565] width 72 height 18
click at [666, 602] on span "Delete Rows" at bounding box center [672, 602] width 85 height 18
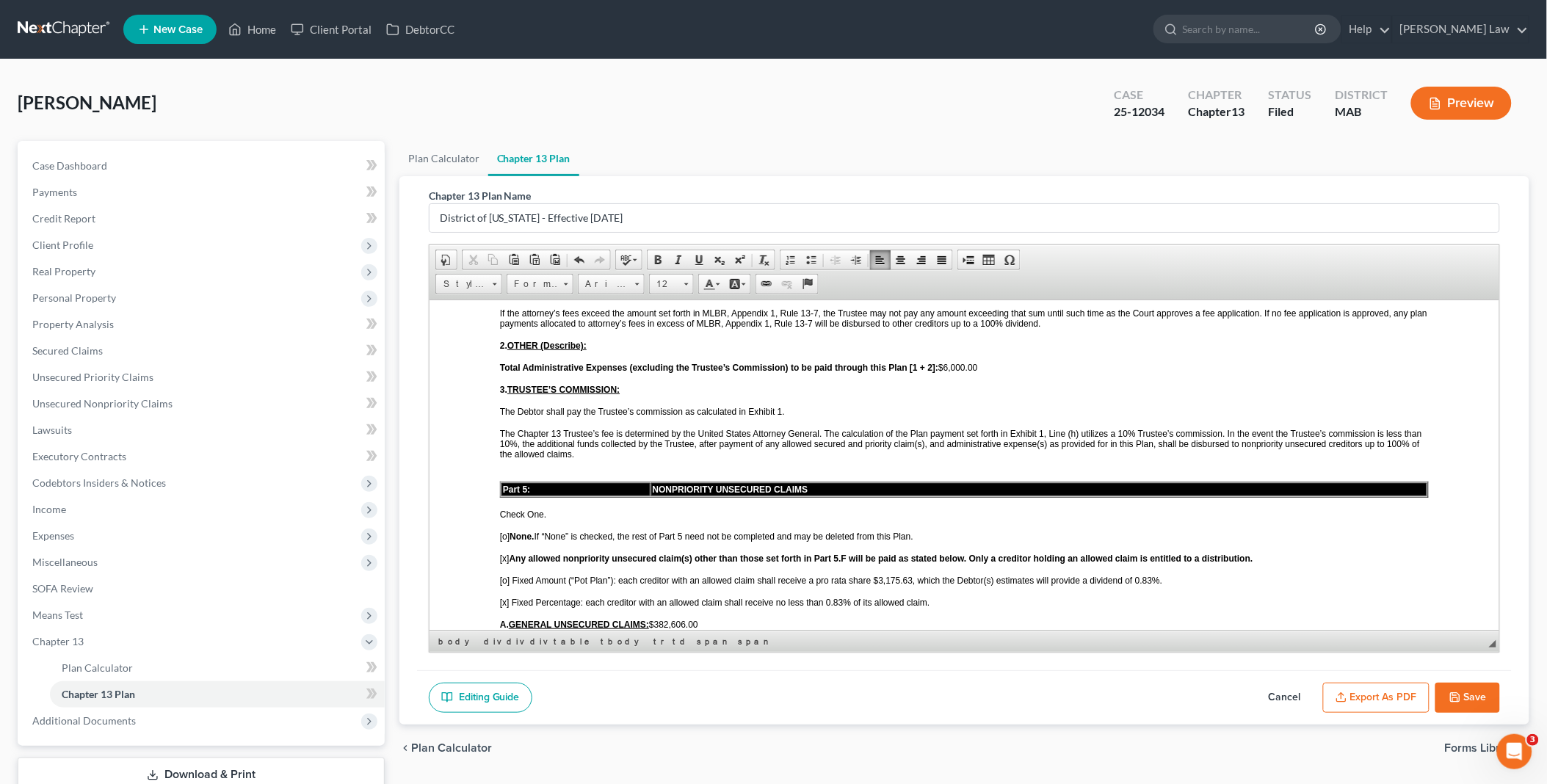
scroll to position [2937, 0]
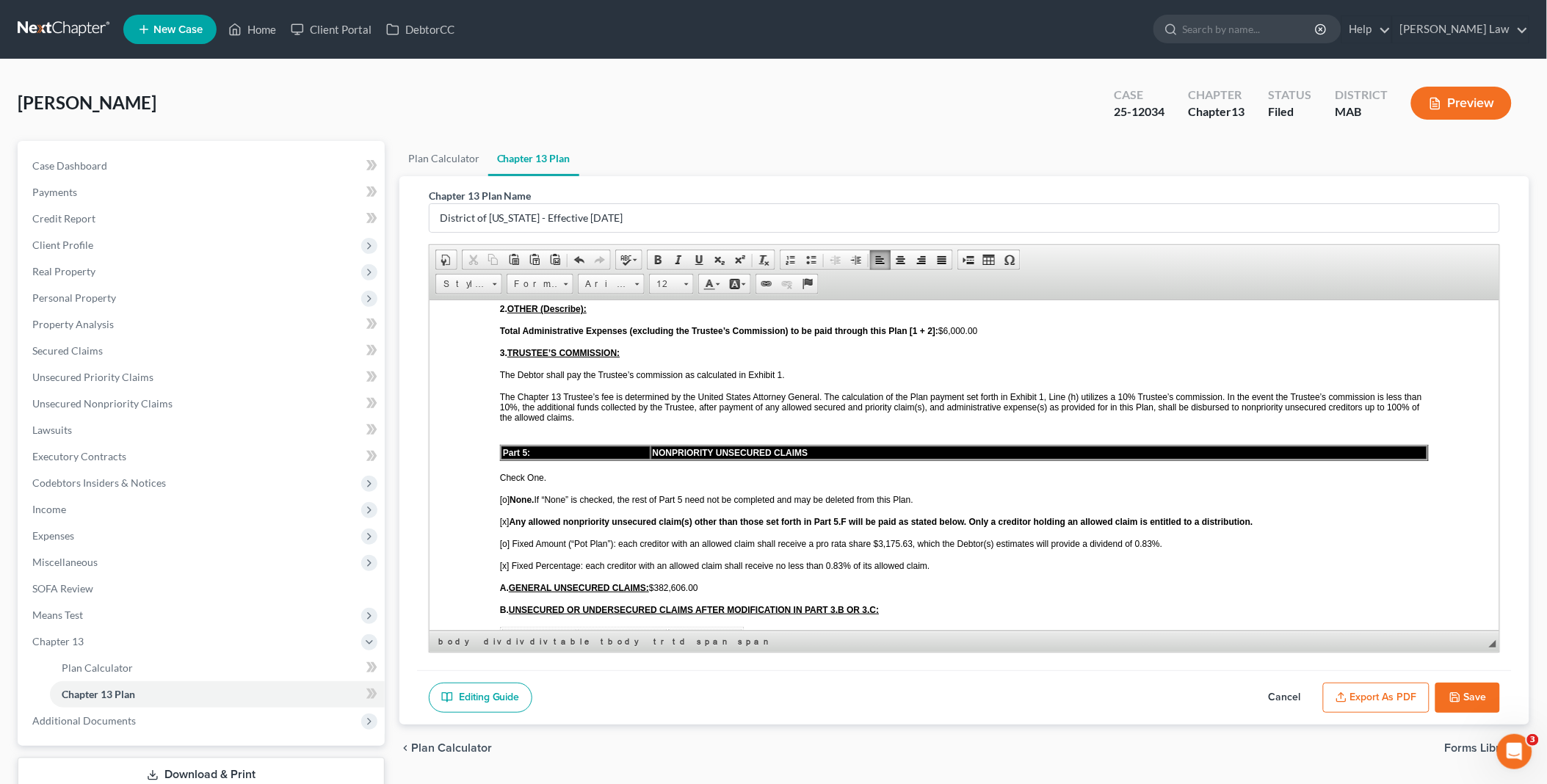
click at [877, 538] on span "[o] Fixed Amount (“Pot Plan”): each creditor with an allowed claim shall receiv…" at bounding box center [830, 543] width 662 height 10
click at [1140, 538] on span "[o] Fixed Amount (“Pot Plan”): each creditor with an allowed claim shall receiv…" at bounding box center [830, 543] width 662 height 10
click at [1467, 698] on button "Save" at bounding box center [1467, 699] width 64 height 31
select select "0"
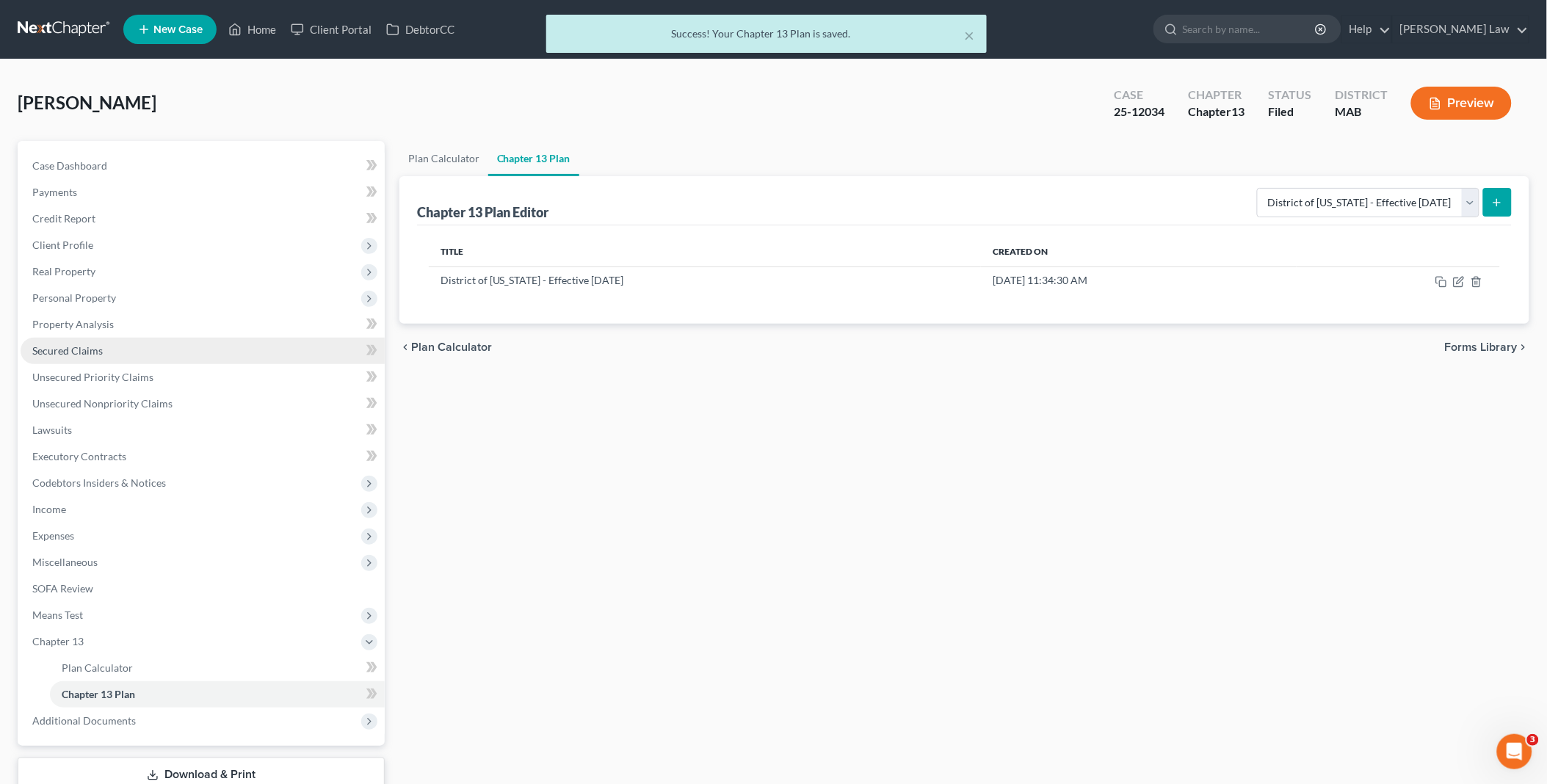
click at [79, 344] on span "Secured Claims" at bounding box center [67, 351] width 71 height 13
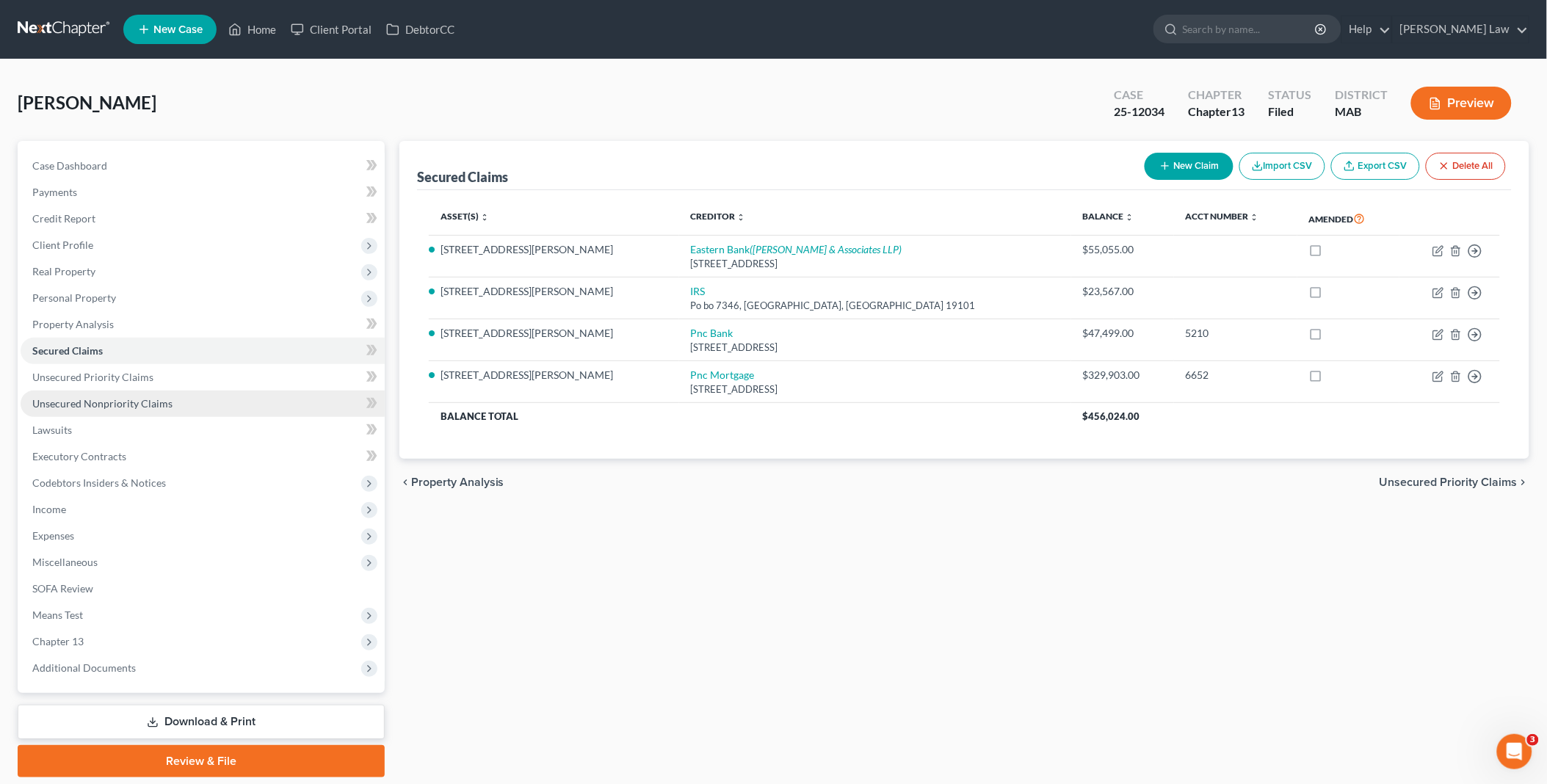
click at [130, 405] on span "Unsecured Nonpriority Claims" at bounding box center [102, 404] width 140 height 13
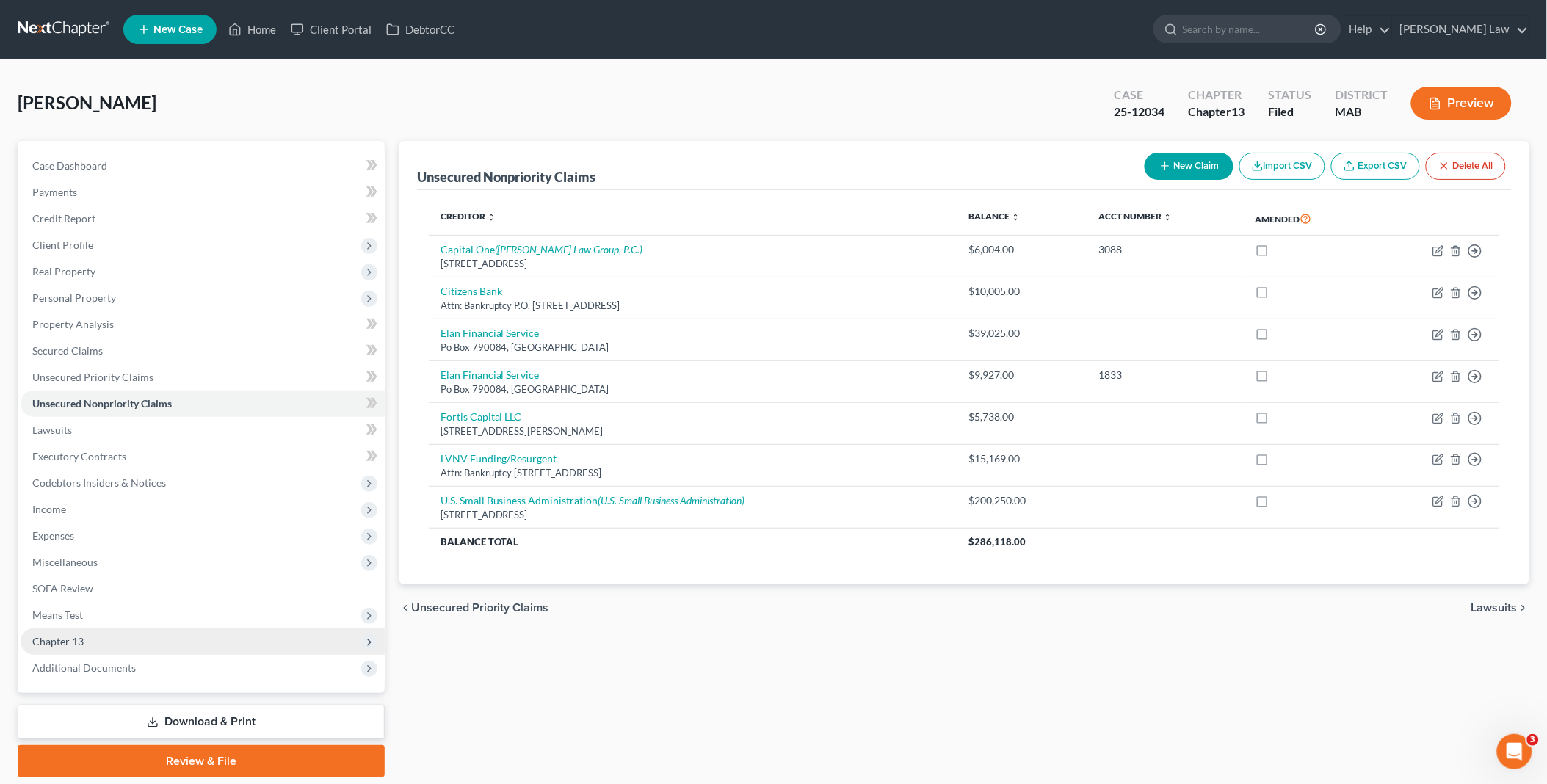
click at [86, 640] on span "Chapter 13" at bounding box center [202, 642] width 364 height 27
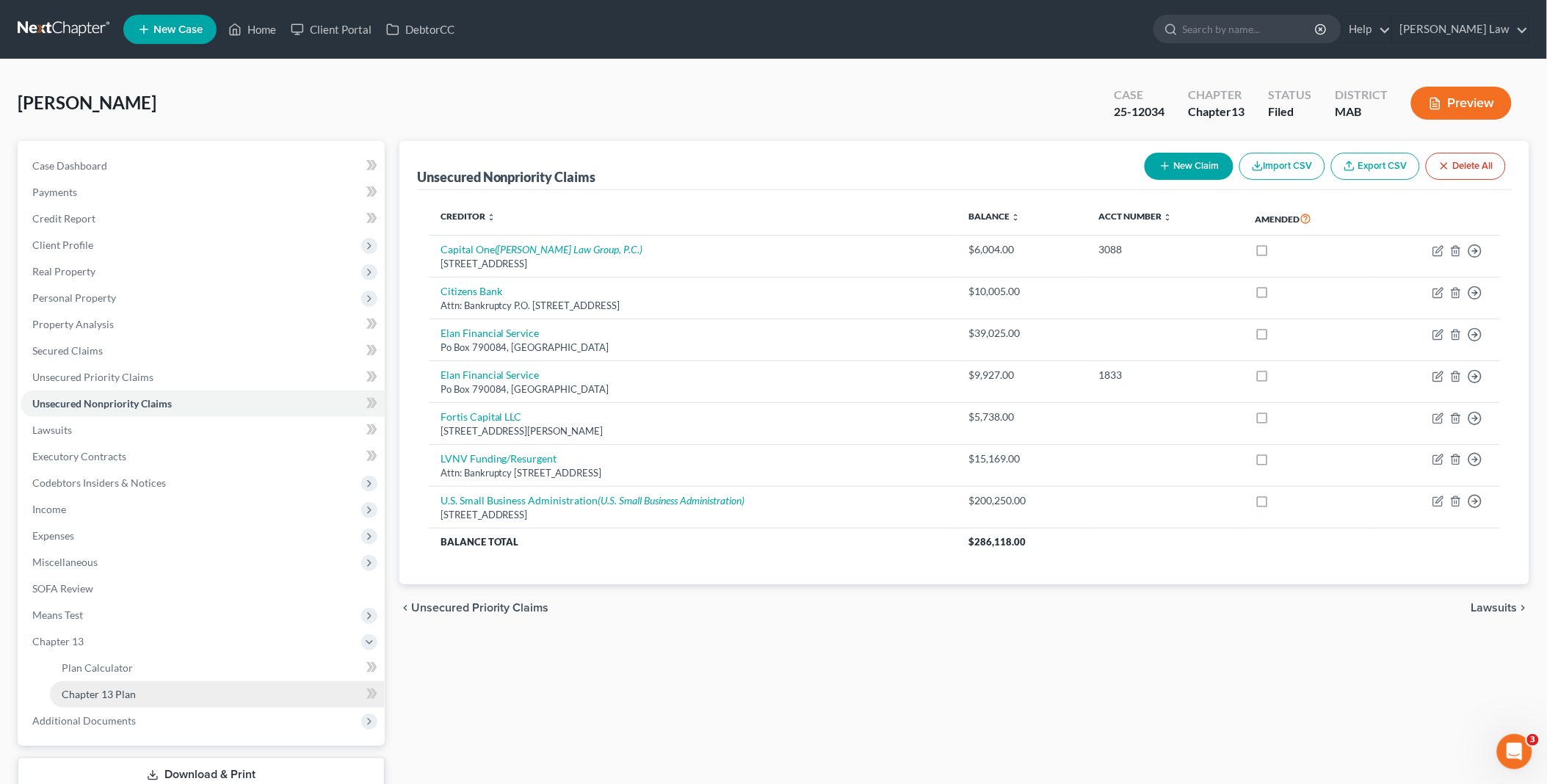
click at [174, 693] on link "Chapter 13 Plan" at bounding box center [217, 694] width 335 height 27
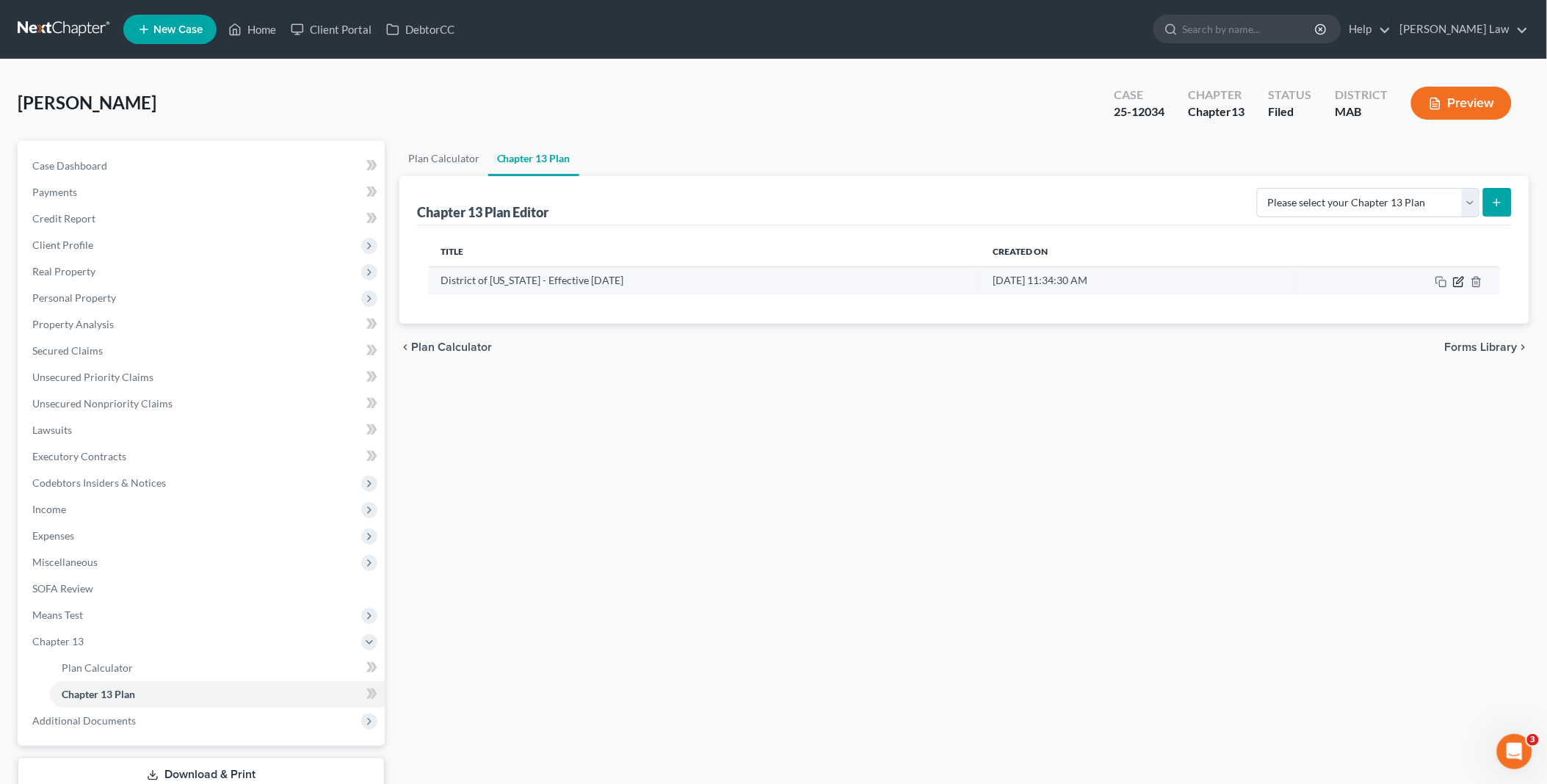
click at [1454, 281] on icon "button" at bounding box center [1458, 282] width 9 height 9
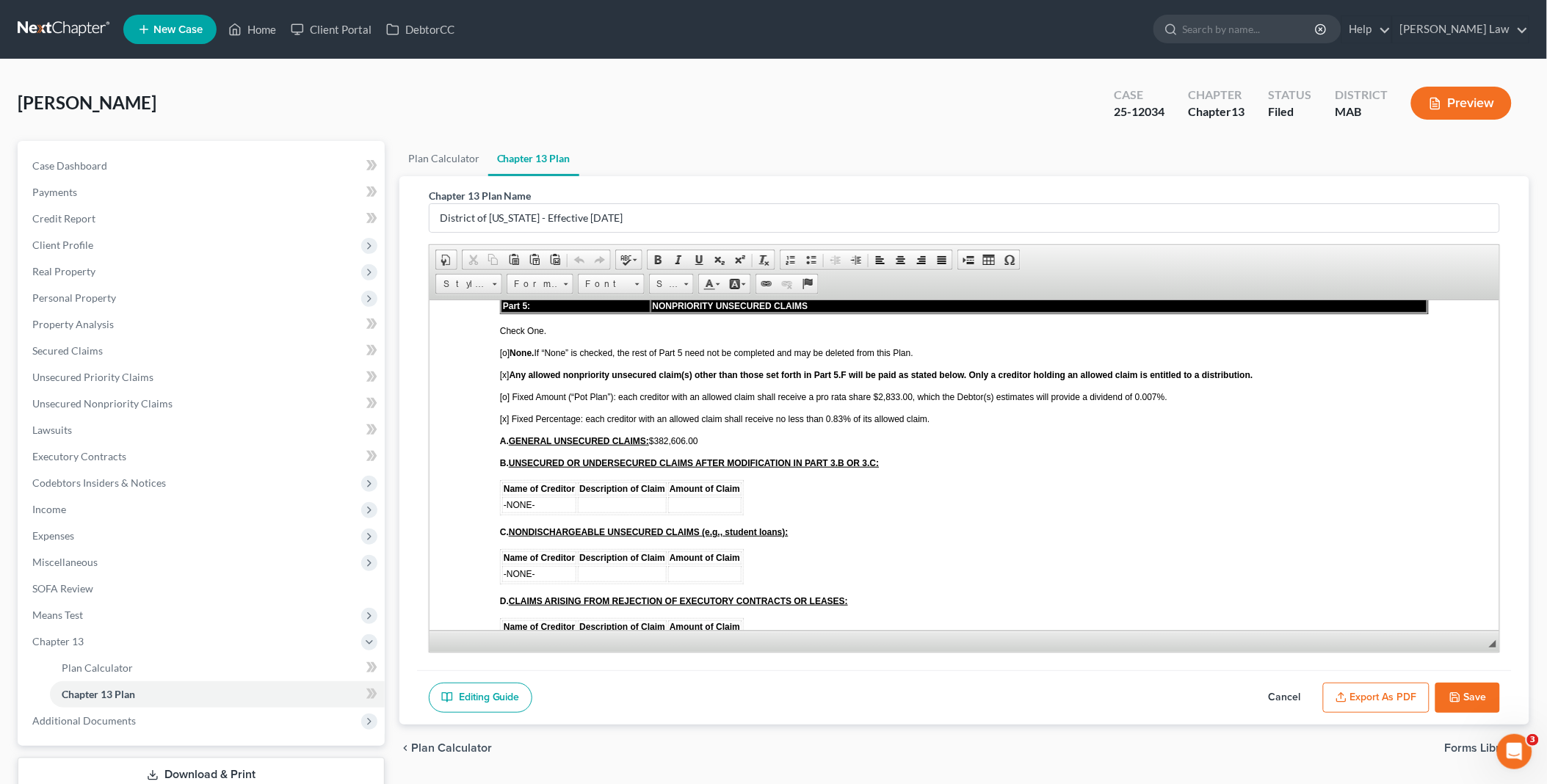
scroll to position [3099, 0]
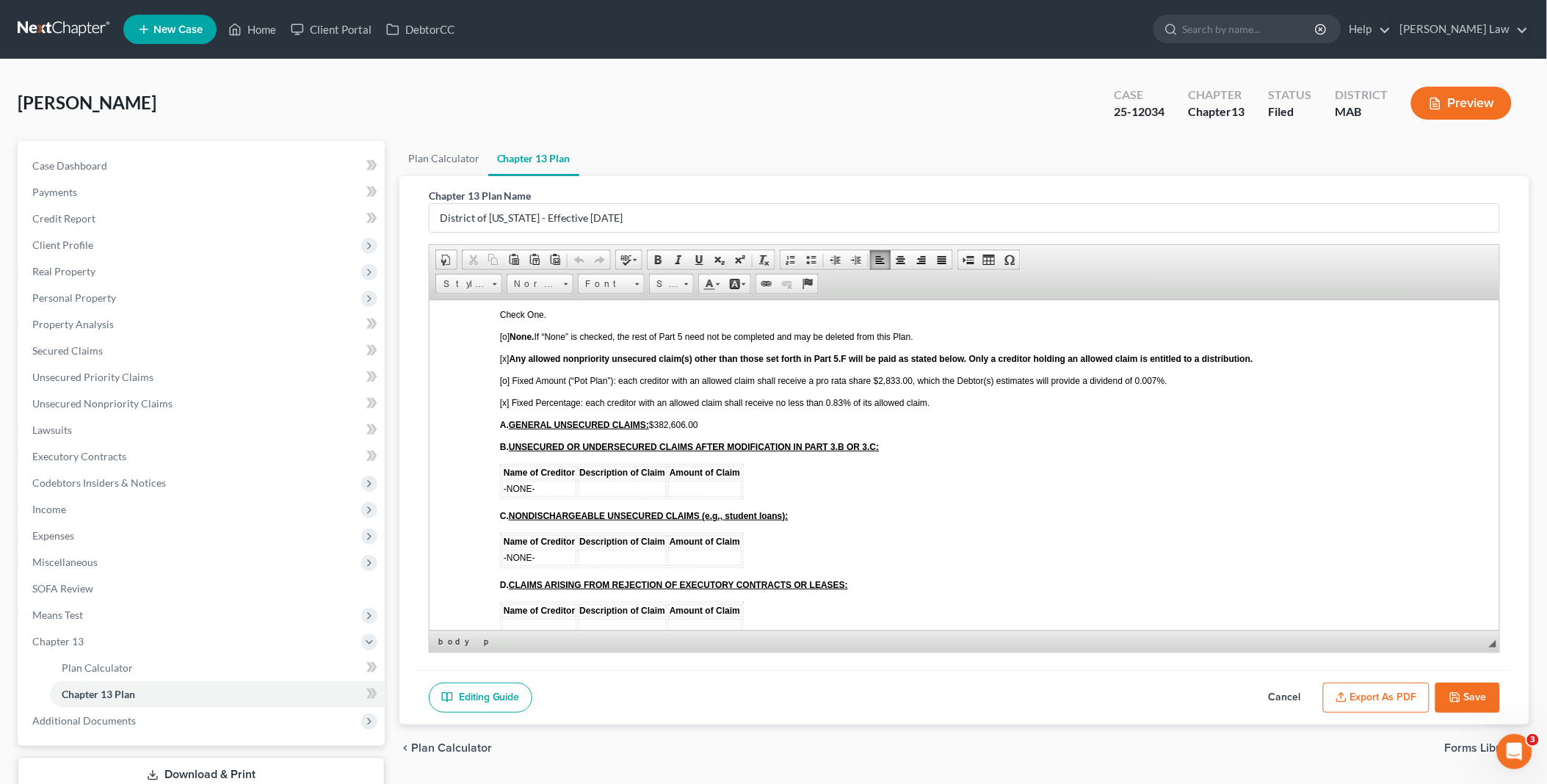
click at [502, 375] on span "[o] Fixed Amount (“Pot Plan”): each creditor with an allowed claim shall receiv…" at bounding box center [833, 380] width 667 height 10
click at [503, 398] on span "[x] Fixed Percentage: each creditor with an allowed claim shall receive no less…" at bounding box center [714, 402] width 431 height 10
click at [830, 398] on span "[ ] Fixed Percentage: each creditor with an allowed claim shall receive no less…" at bounding box center [712, 402] width 426 height 10
drag, startPoint x: 656, startPoint y: 366, endPoint x: 700, endPoint y: 368, distance: 44.0
click at [698, 420] on span "A. GENERAL UNSECURED CLAIMS: $382,606.00" at bounding box center [599, 424] width 198 height 10
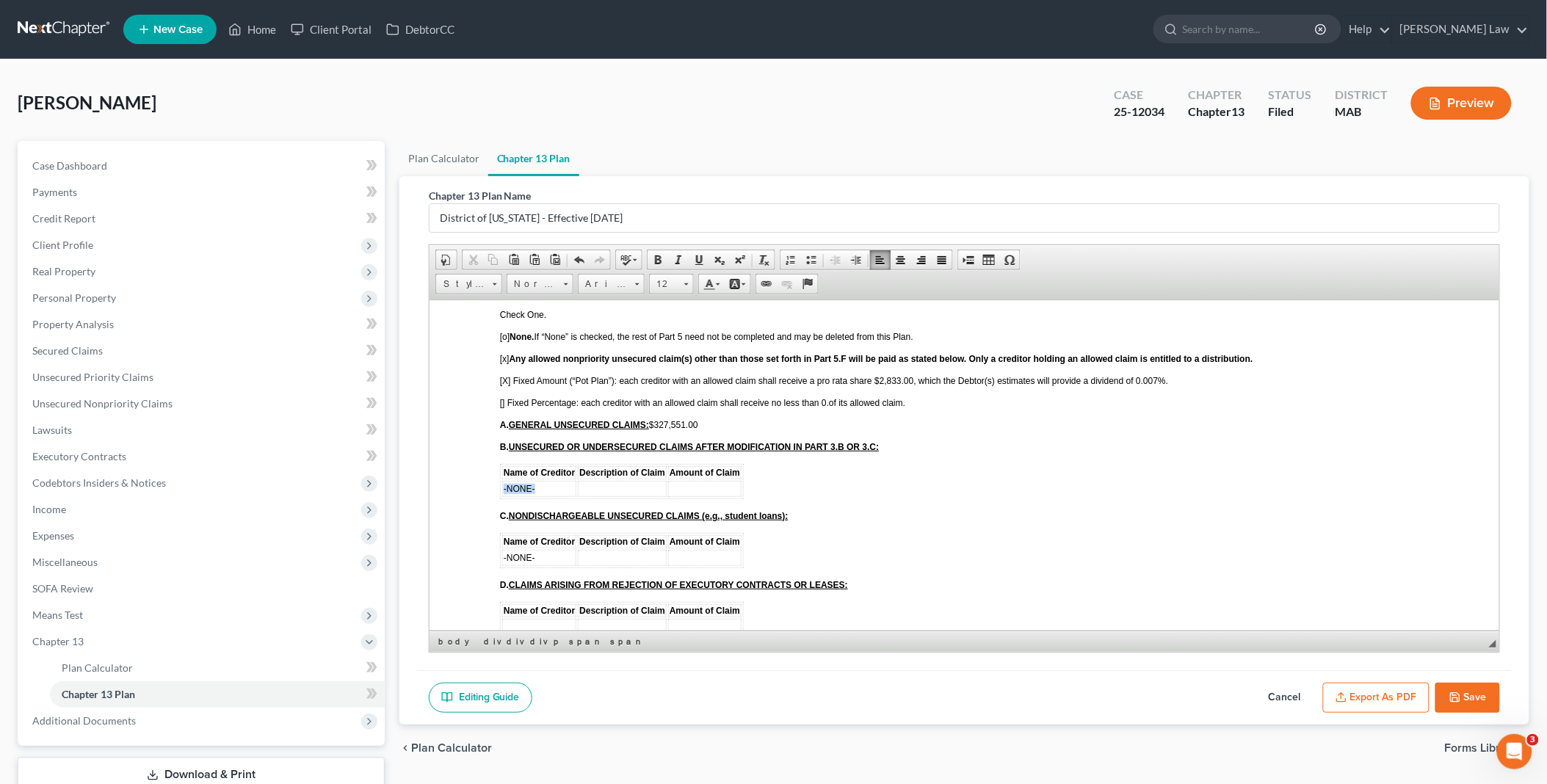
drag, startPoint x: 537, startPoint y: 427, endPoint x: 502, endPoint y: 428, distance: 35.0
click at [502, 480] on td "-NONE-" at bounding box center [538, 488] width 74 height 17
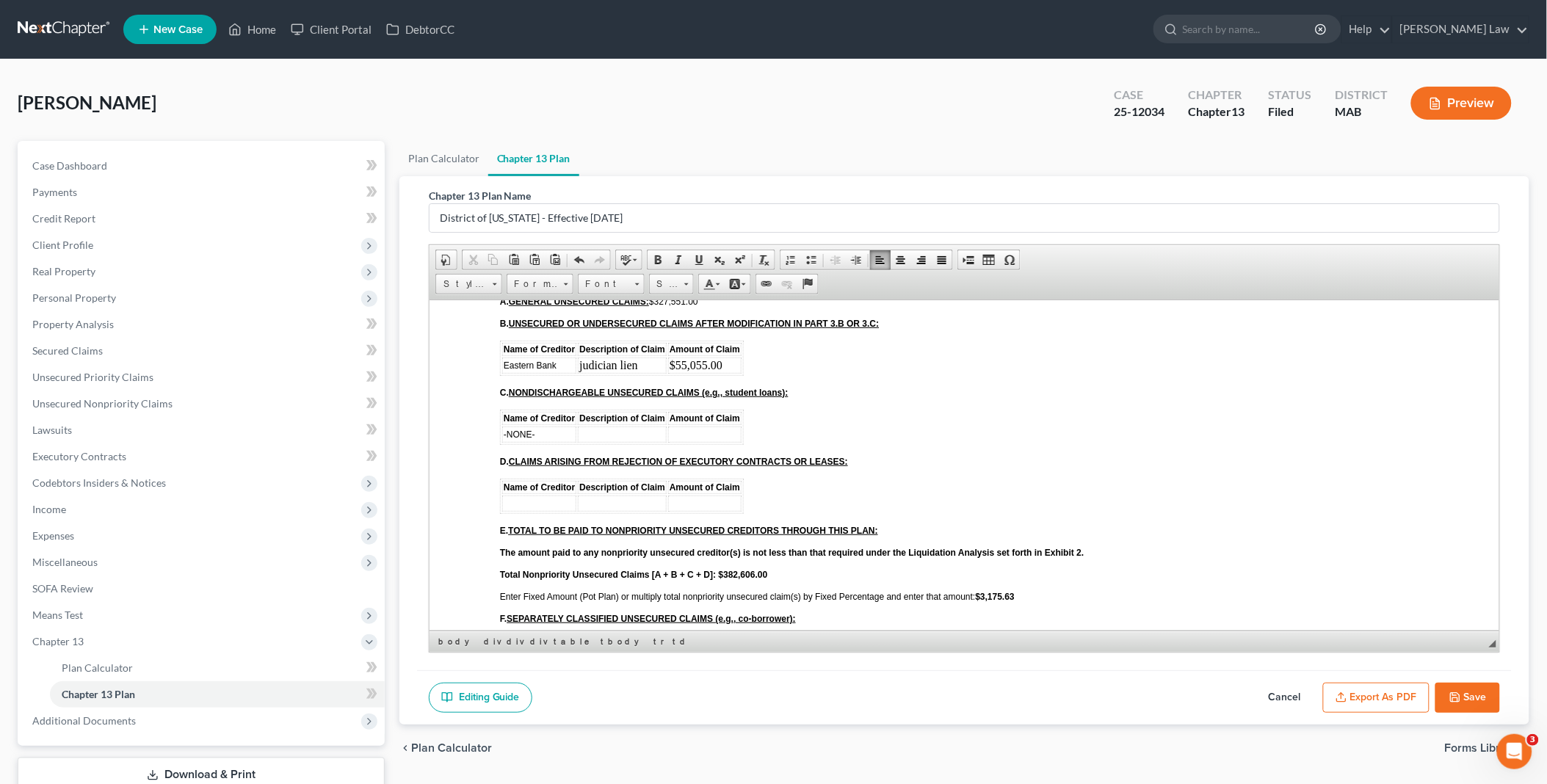
scroll to position [3263, 0]
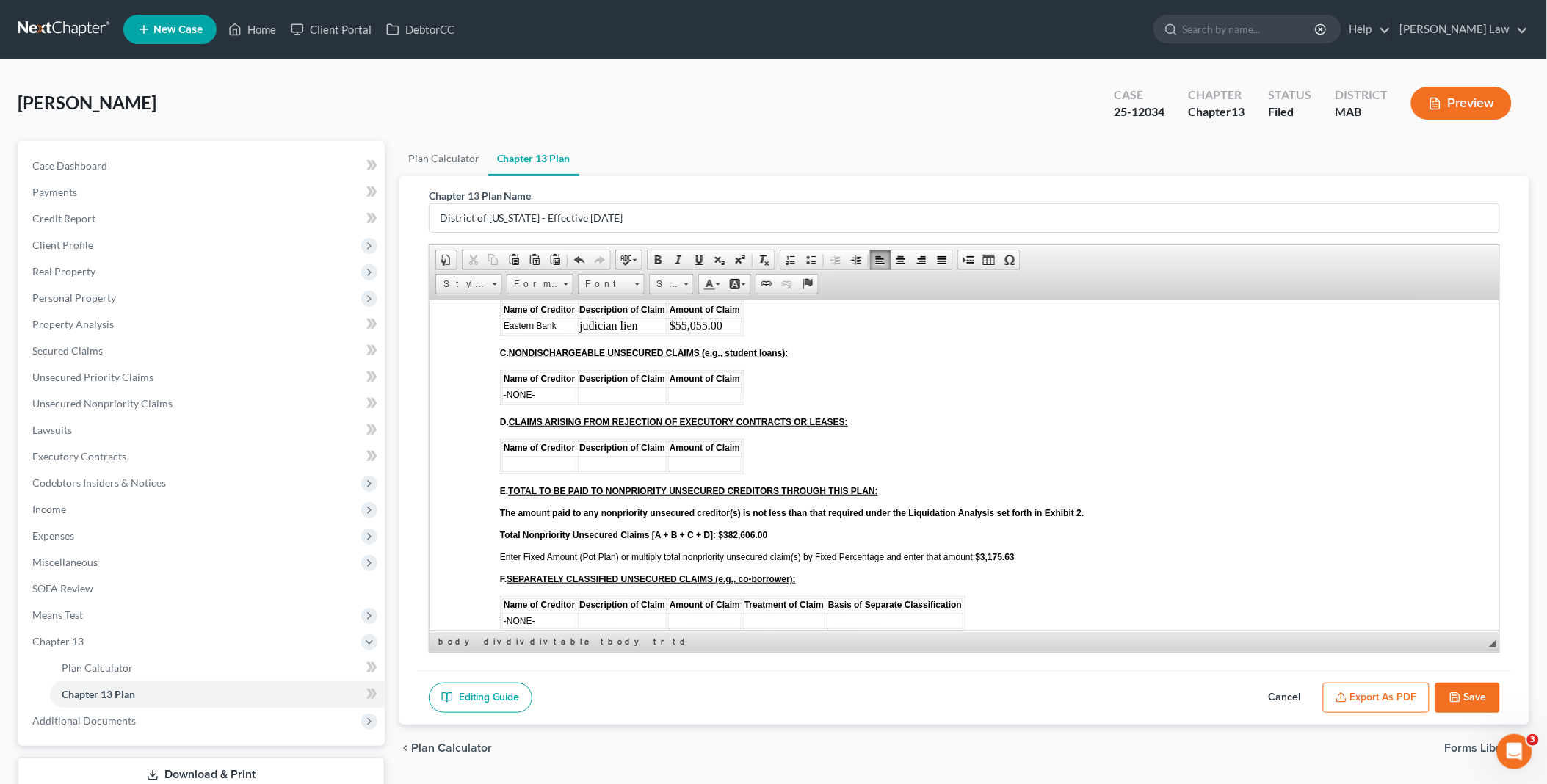
click at [982, 552] on strong "$3,175.63" at bounding box center [994, 556] width 39 height 10
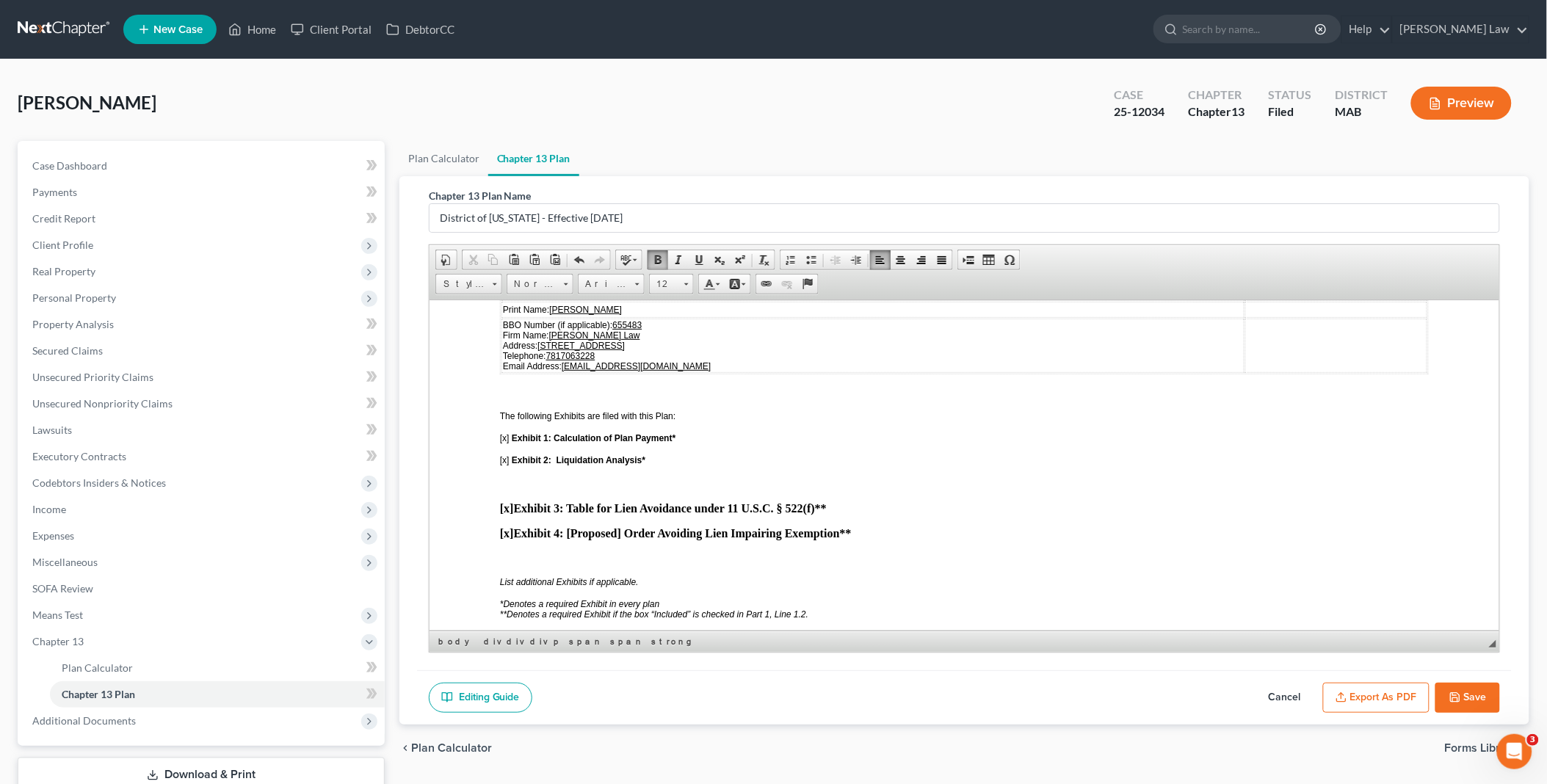
scroll to position [4322, 0]
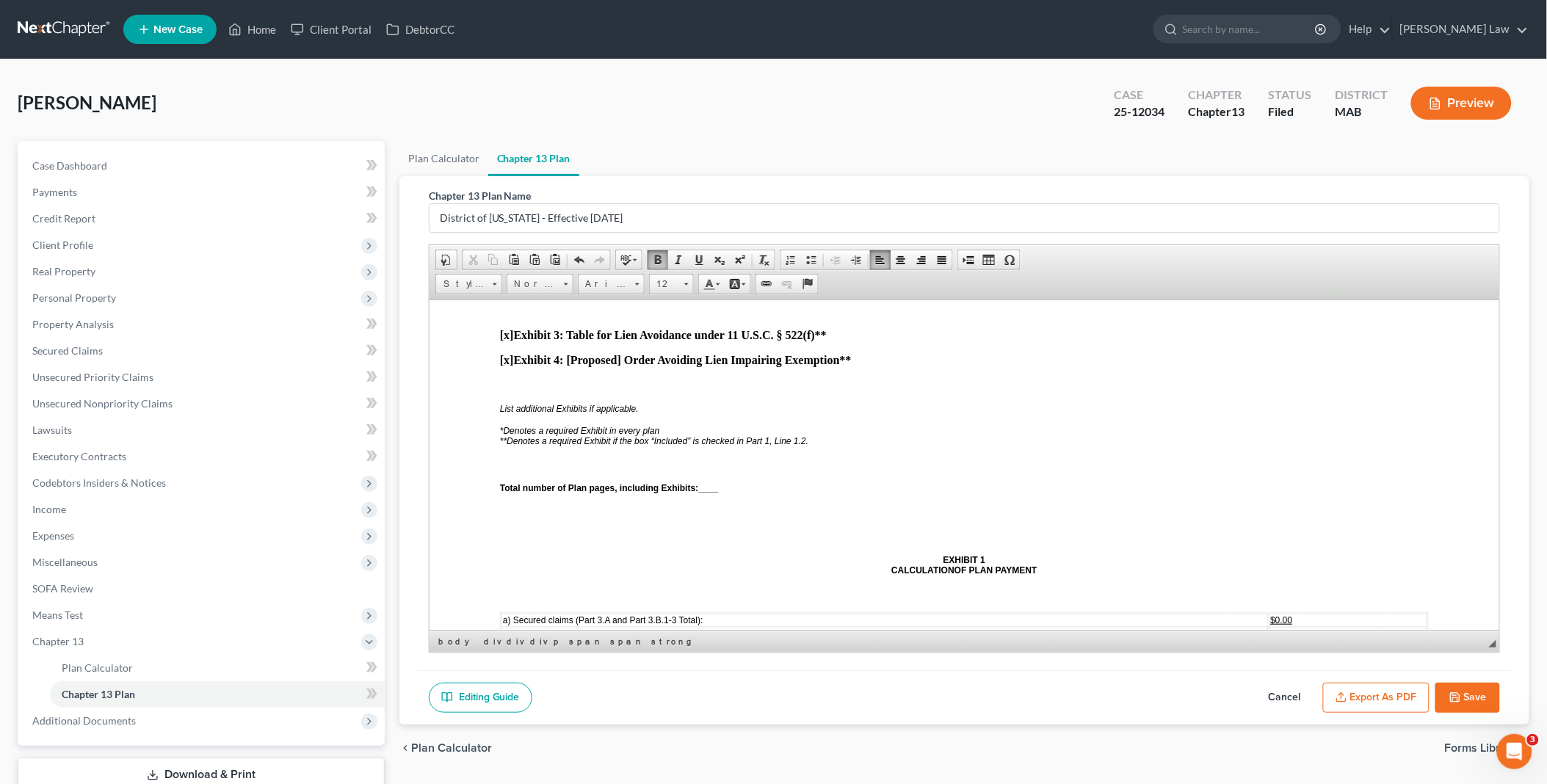
click at [703, 482] on span "____" at bounding box center [708, 487] width 20 height 10
click at [966, 262] on span at bounding box center [968, 260] width 12 height 12
drag, startPoint x: 1264, startPoint y: 523, endPoint x: 1293, endPoint y: 524, distance: 29.0
click at [1293, 605] on td "$0.00" at bounding box center [1348, 611] width 158 height 13
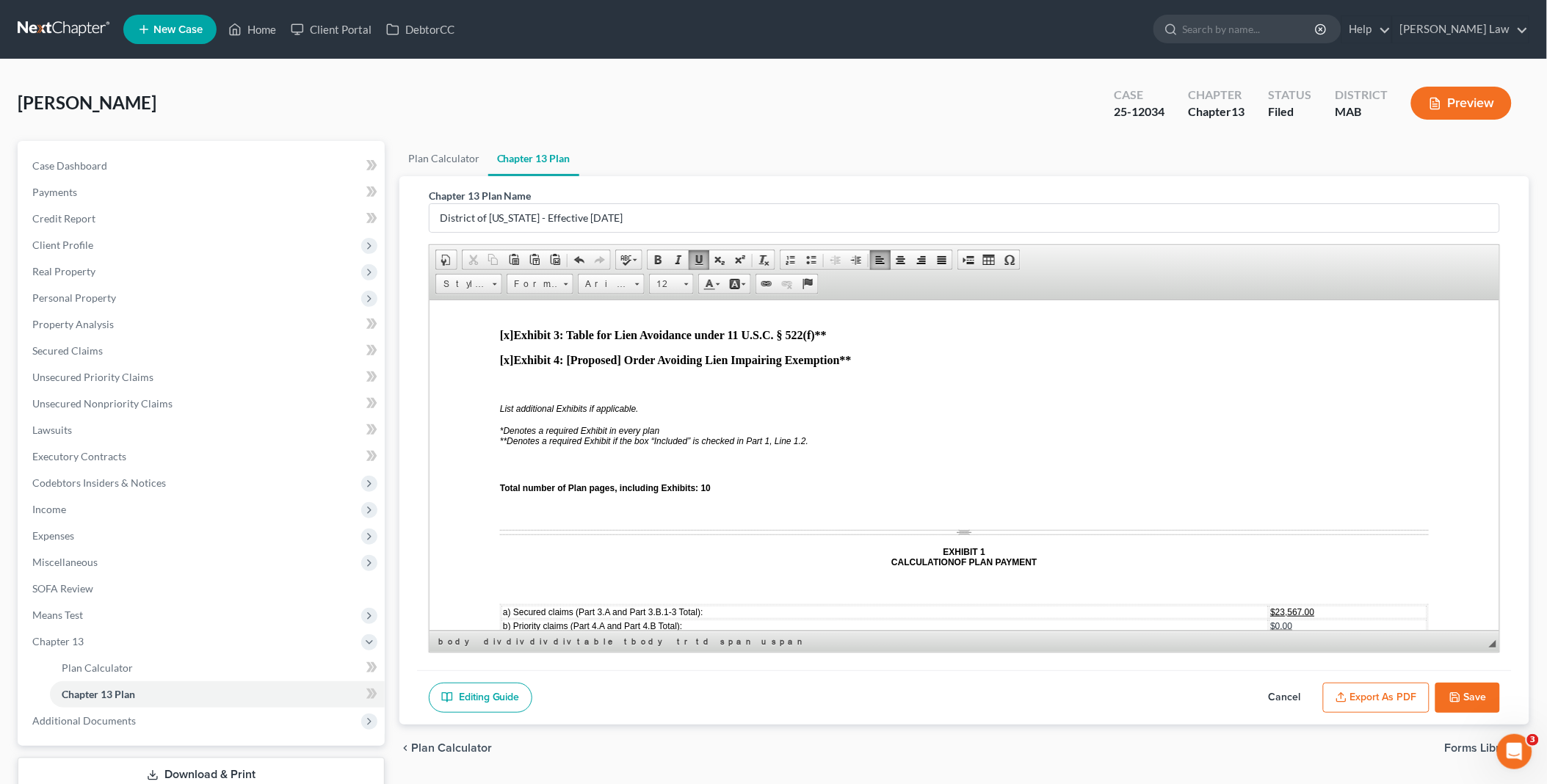
drag, startPoint x: 1264, startPoint y: 566, endPoint x: 1310, endPoint y: 566, distance: 46.0
click at [1310, 646] on td "$3,175.63" at bounding box center [1348, 653] width 158 height 13
drag, startPoint x: 1266, startPoint y: 603, endPoint x: 1325, endPoint y: 604, distance: 59.0
click at [1325, 689] on td "$9,175.63" at bounding box center [1348, 695] width 158 height 13
click at [1270, 704] on span "$10,195.14" at bounding box center [1292, 709] width 44 height 10
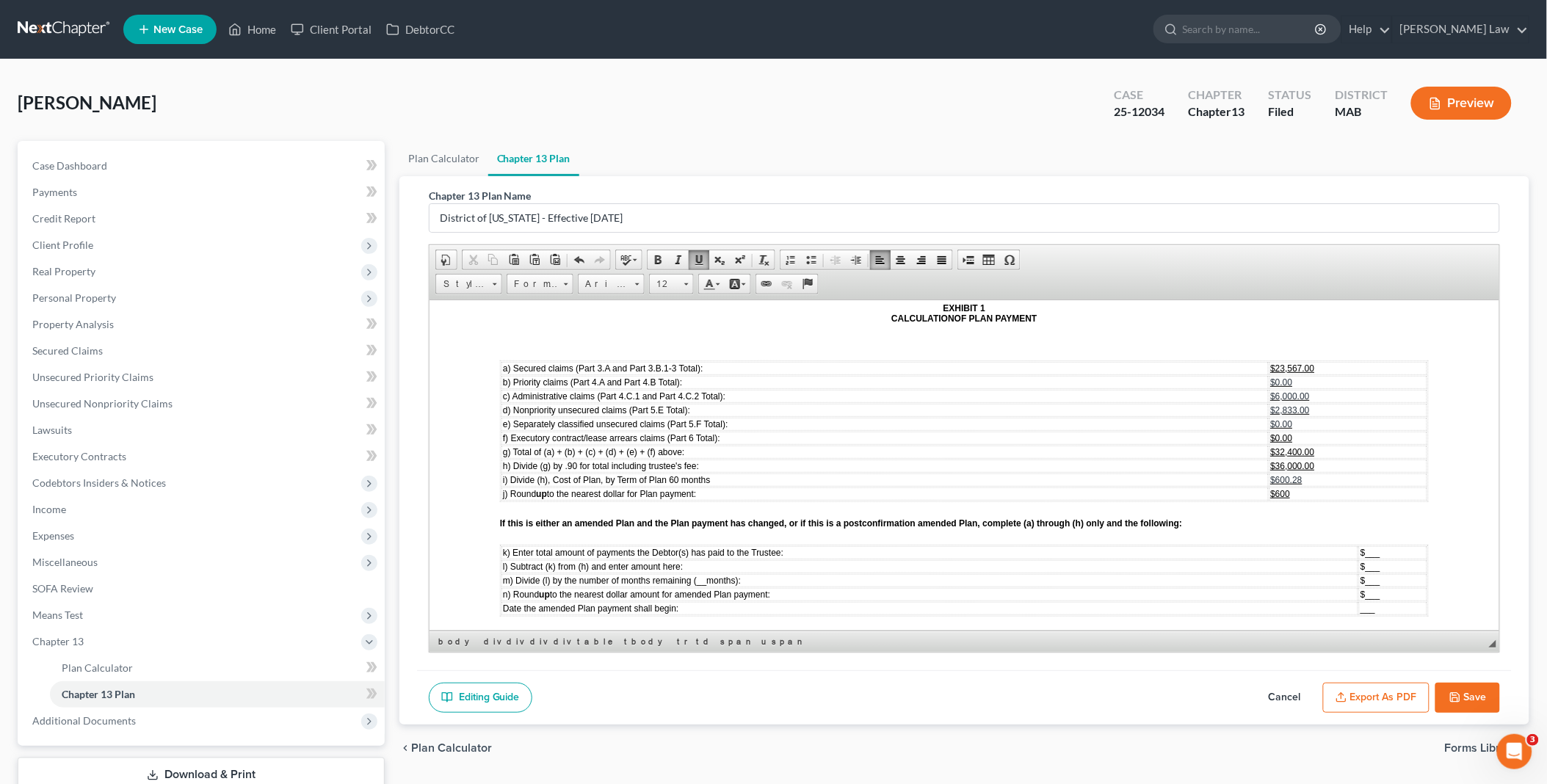
scroll to position [4567, 0]
click at [1283, 473] on span "$600.28" at bounding box center [1285, 477] width 31 height 10
click at [1284, 486] on td "$600" at bounding box center [1348, 492] width 158 height 13
click at [962, 257] on span at bounding box center [968, 260] width 12 height 12
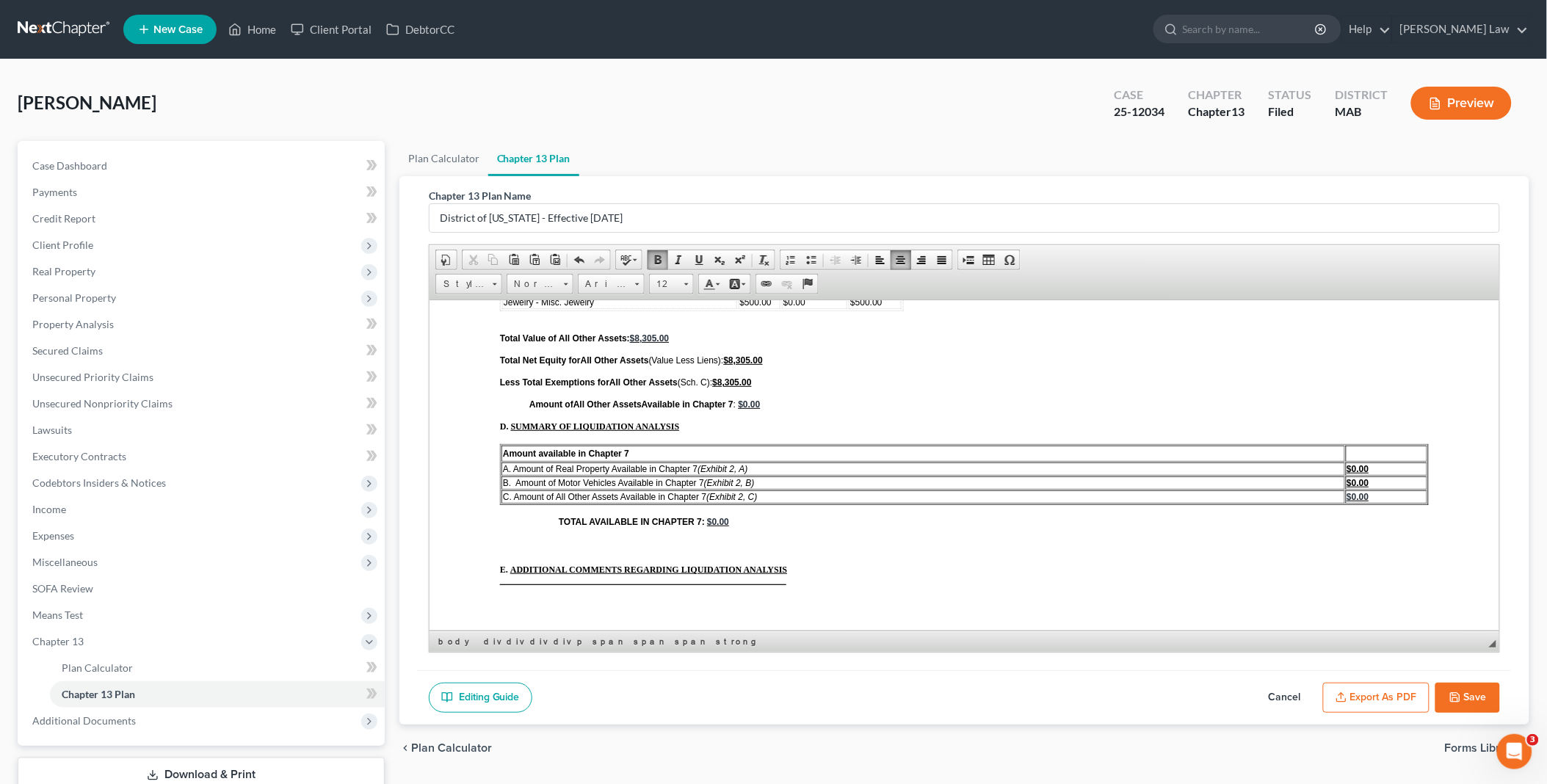
scroll to position [5465, 0]
click at [968, 258] on span at bounding box center [968, 260] width 12 height 12
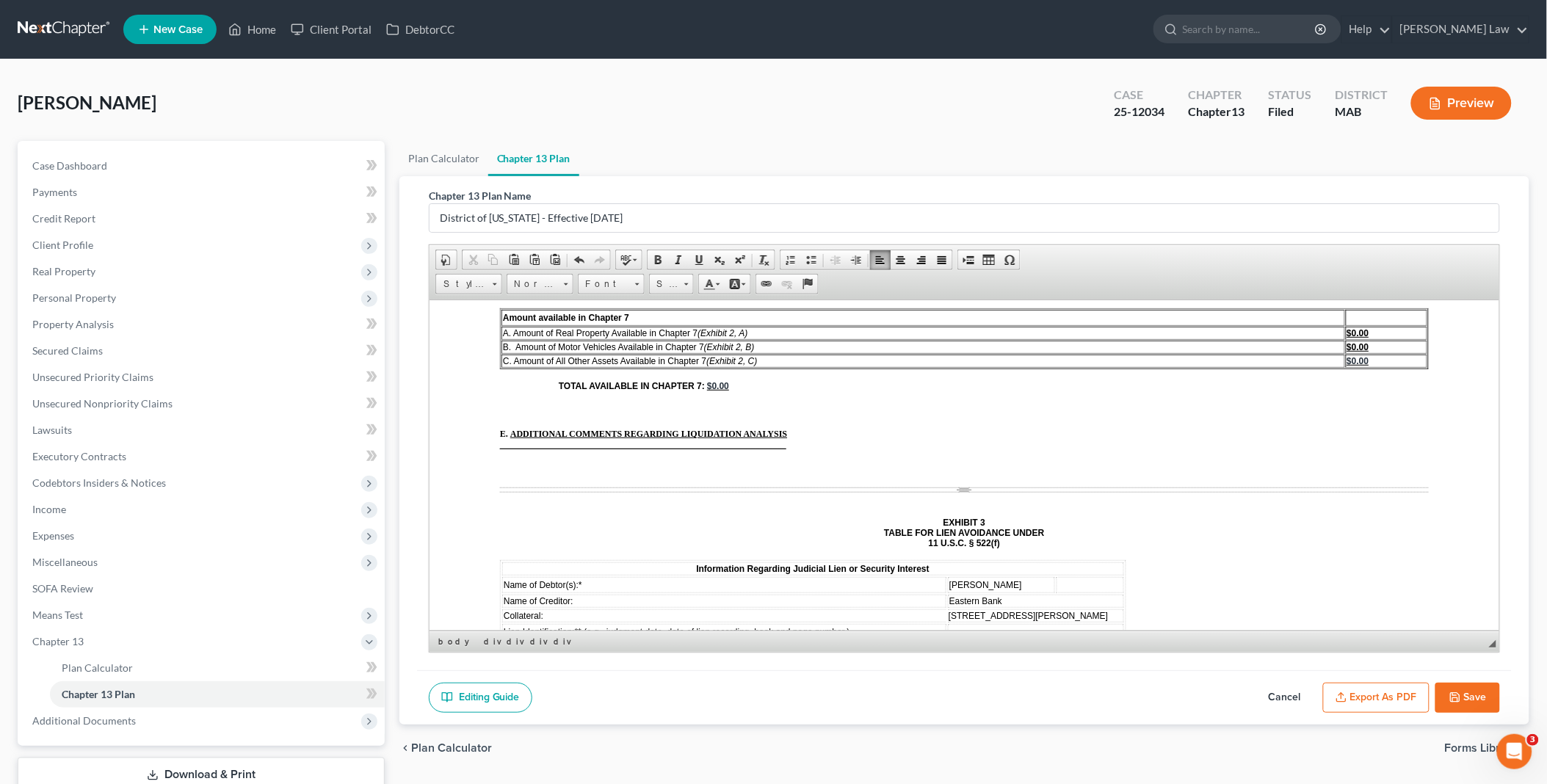
scroll to position [5628, 0]
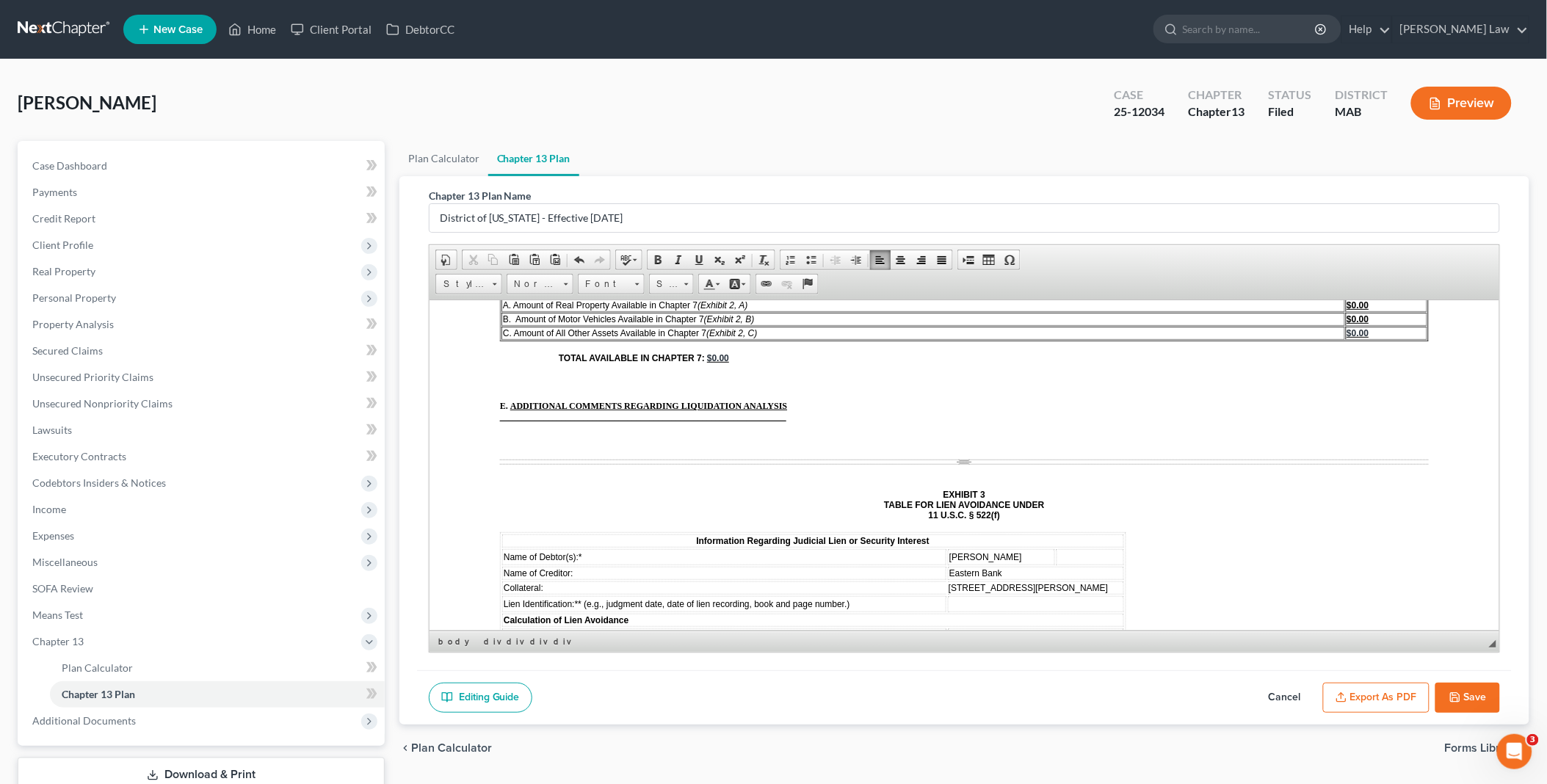
click at [1038, 581] on td "[STREET_ADDRESS][PERSON_NAME]" at bounding box center [1035, 588] width 175 height 13
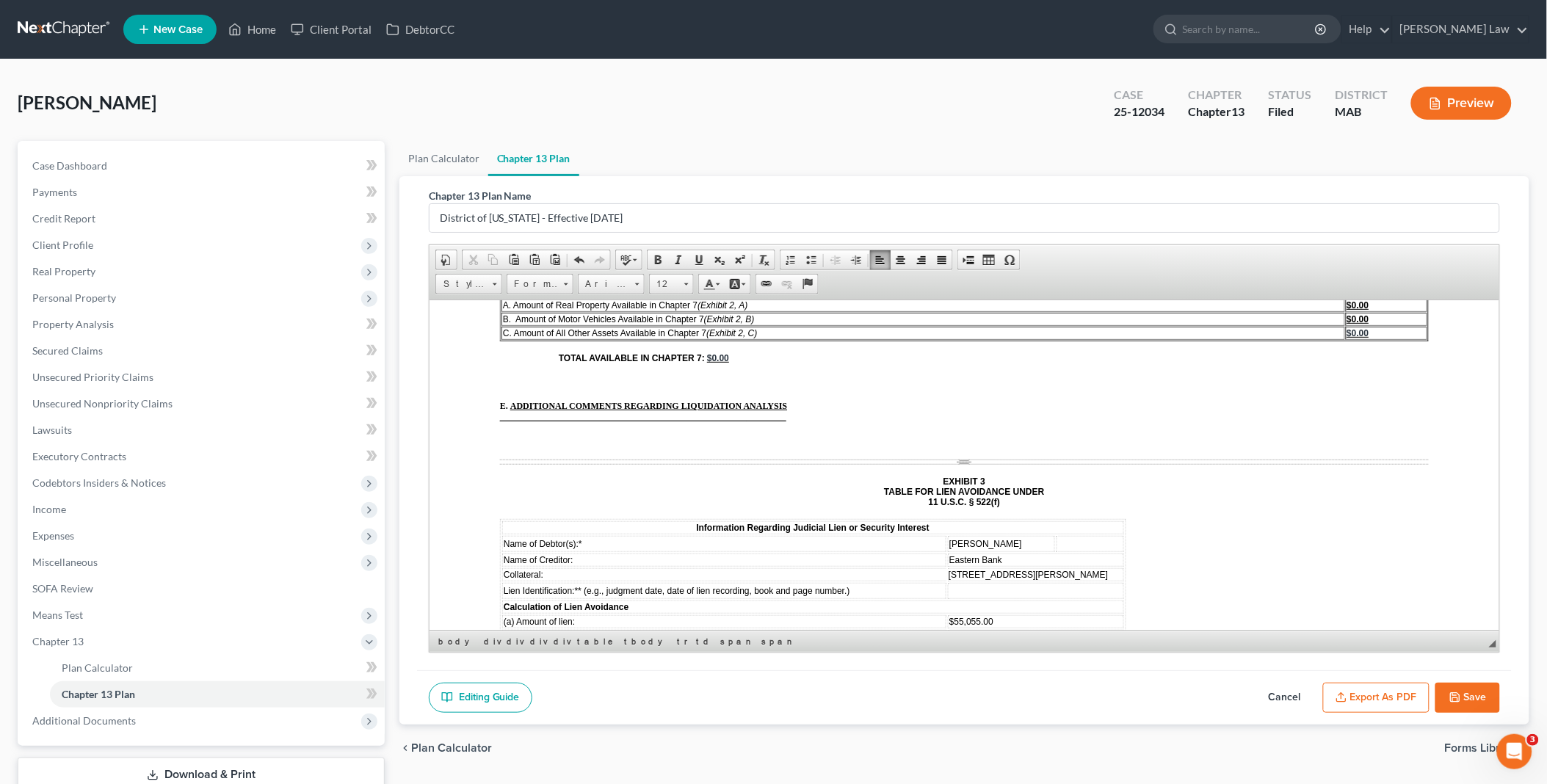
click at [962, 582] on td at bounding box center [1035, 590] width 175 height 17
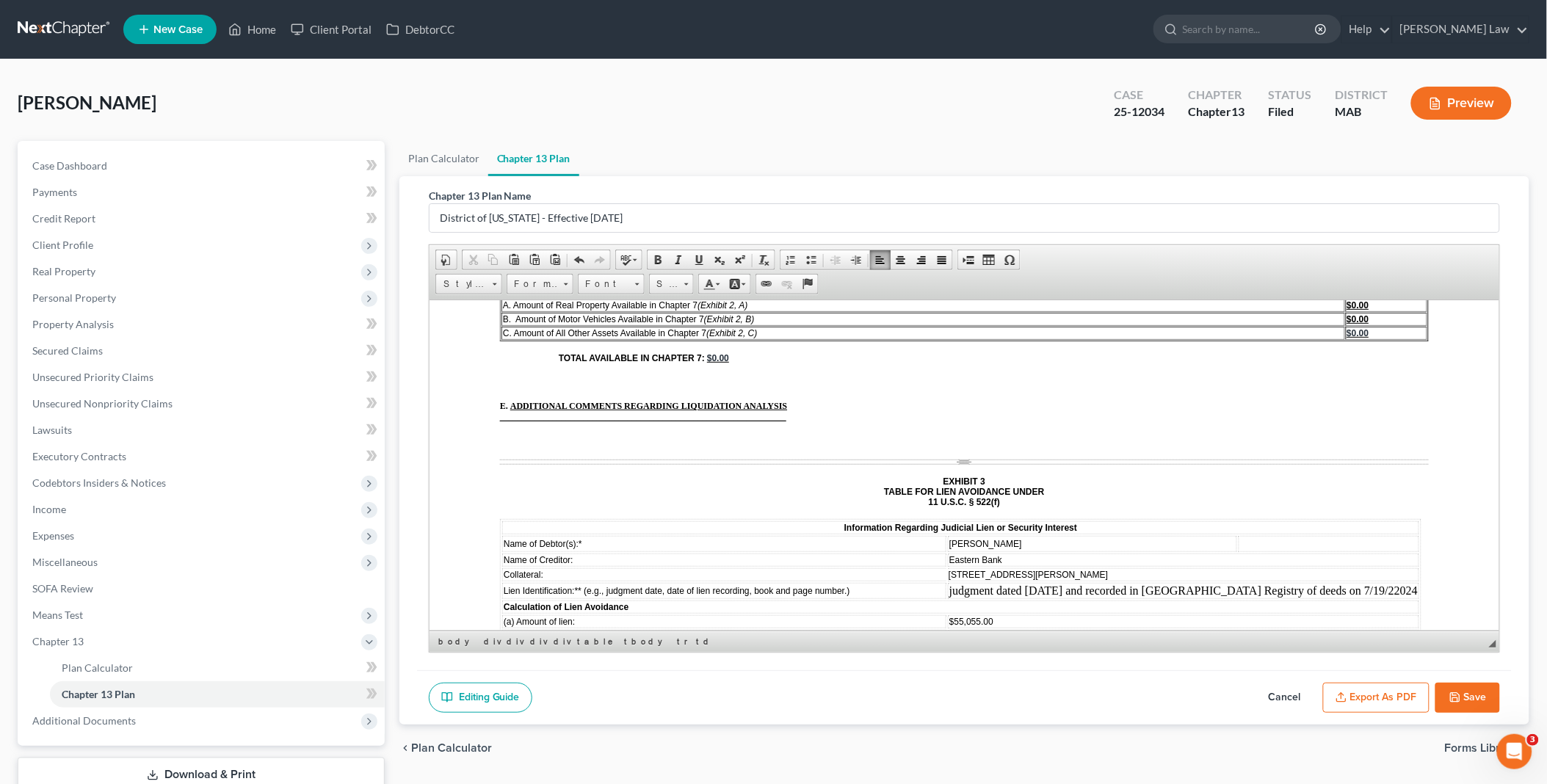
click at [1362, 582] on td "judgment dated [DATE] and recorded in [GEOGRAPHIC_DATA] Registry of deeds on 7/…" at bounding box center [1183, 590] width 471 height 17
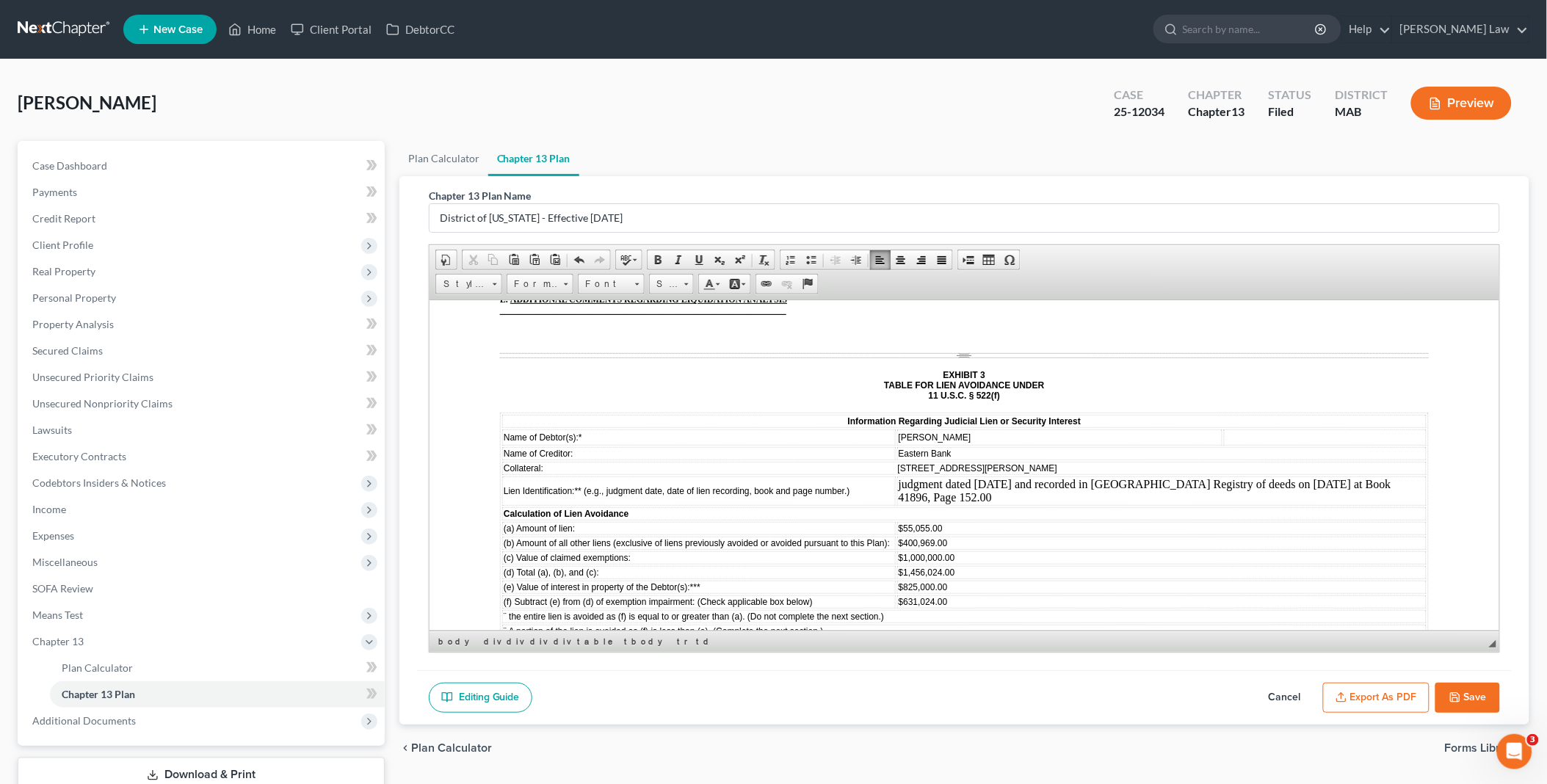
scroll to position [5791, 0]
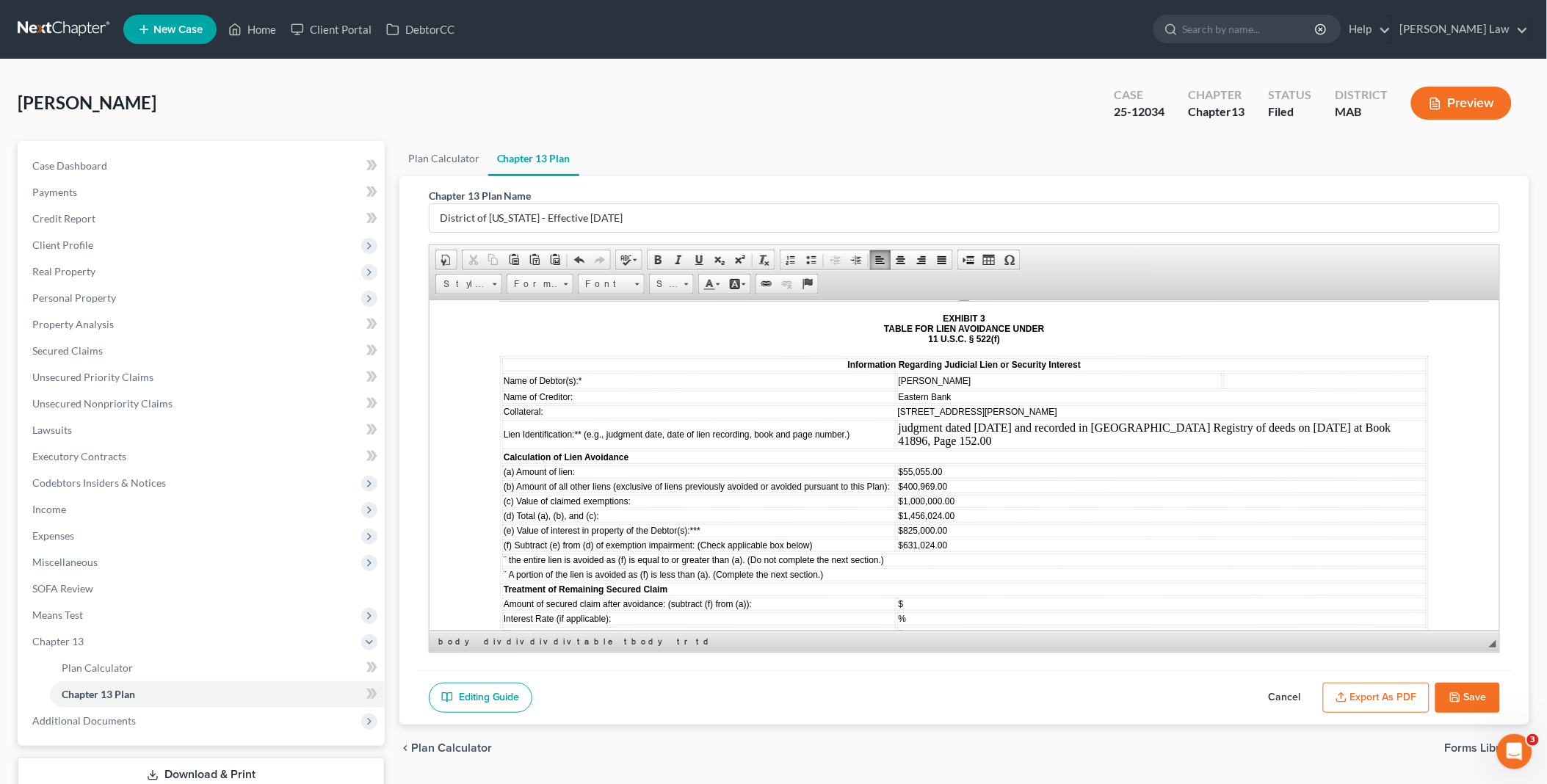
click at [884, 695] on td "***Describe the evidentiary basis for the value of the interest in property of …" at bounding box center [963, 701] width 925 height 13
click at [967, 264] on span at bounding box center [968, 260] width 12 height 12
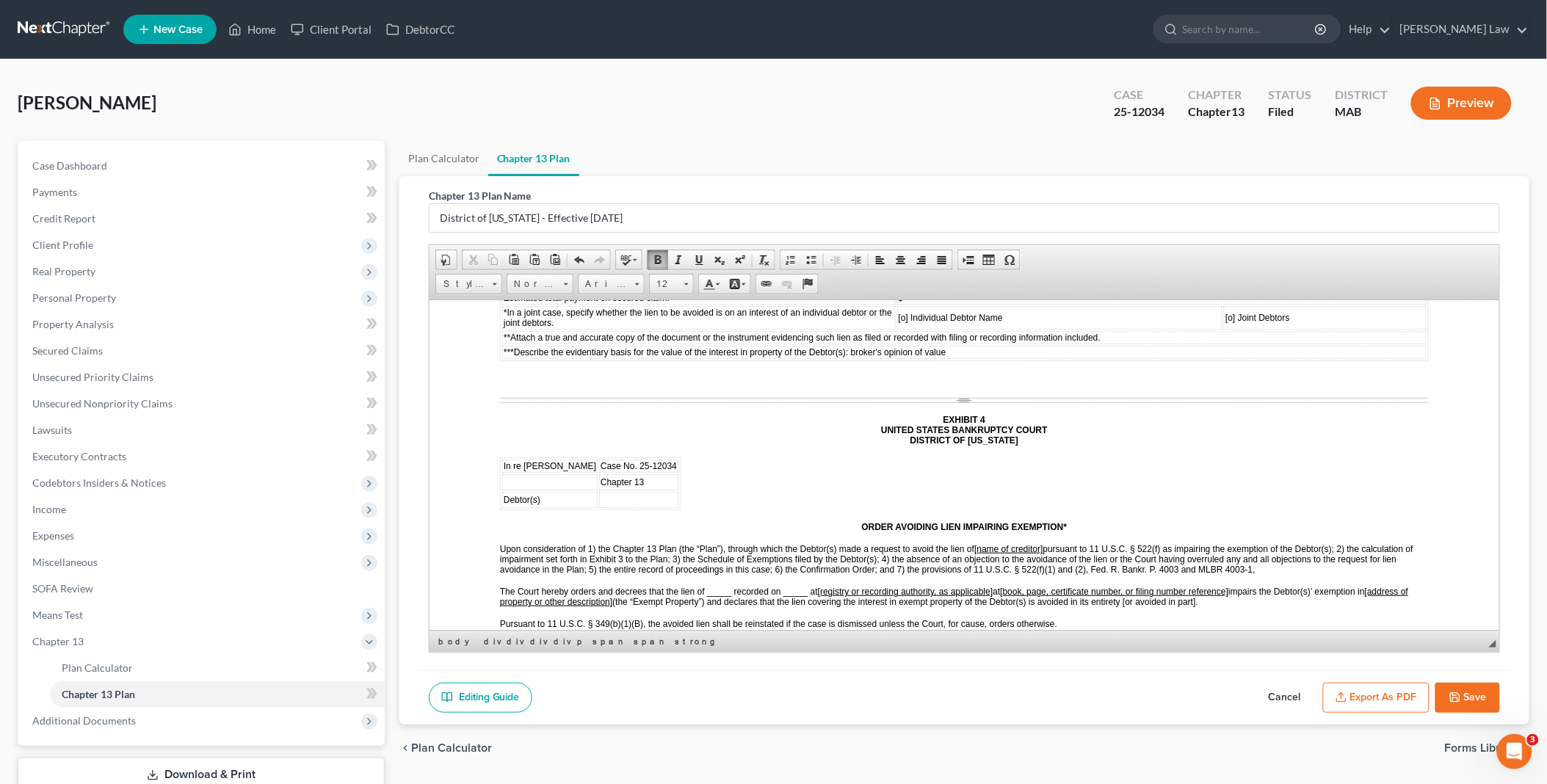
scroll to position [6118, 0]
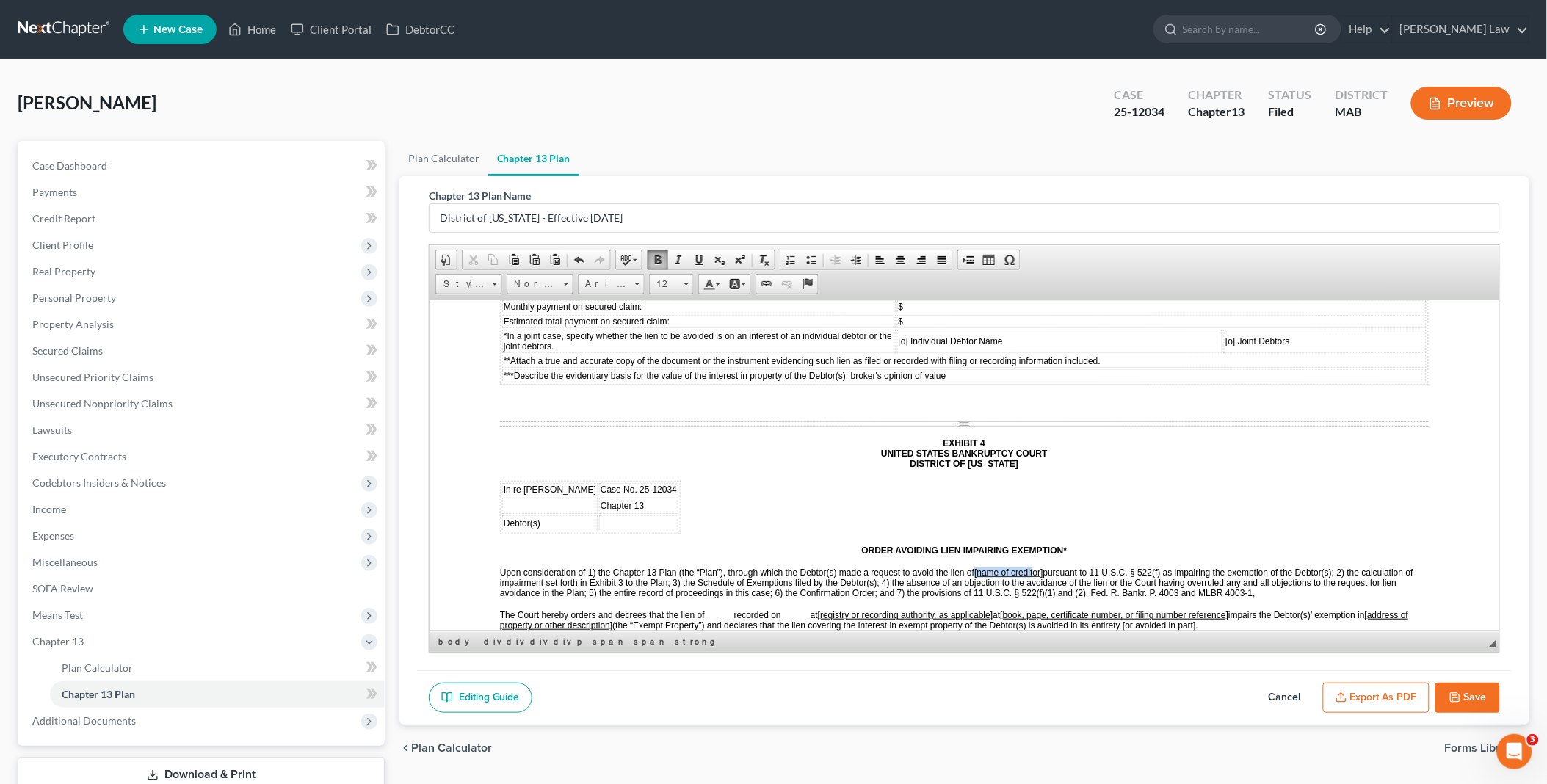
drag, startPoint x: 975, startPoint y: 416, endPoint x: 1037, endPoint y: 417, distance: 62.0
click at [1037, 566] on u "[name of creditor]" at bounding box center [1007, 571] width 68 height 10
click at [705, 610] on span "The Court hereby orders and decrees that the lien of _____ recorded on _____ at…" at bounding box center [953, 620] width 908 height 20
click at [815, 610] on span "The Court hereby orders and decrees that the lien of Eastern Bank recorded on _…" at bounding box center [961, 620] width 925 height 20
click at [878, 610] on u "[registry or recording authority, as applicable]" at bounding box center [931, 614] width 175 height 10
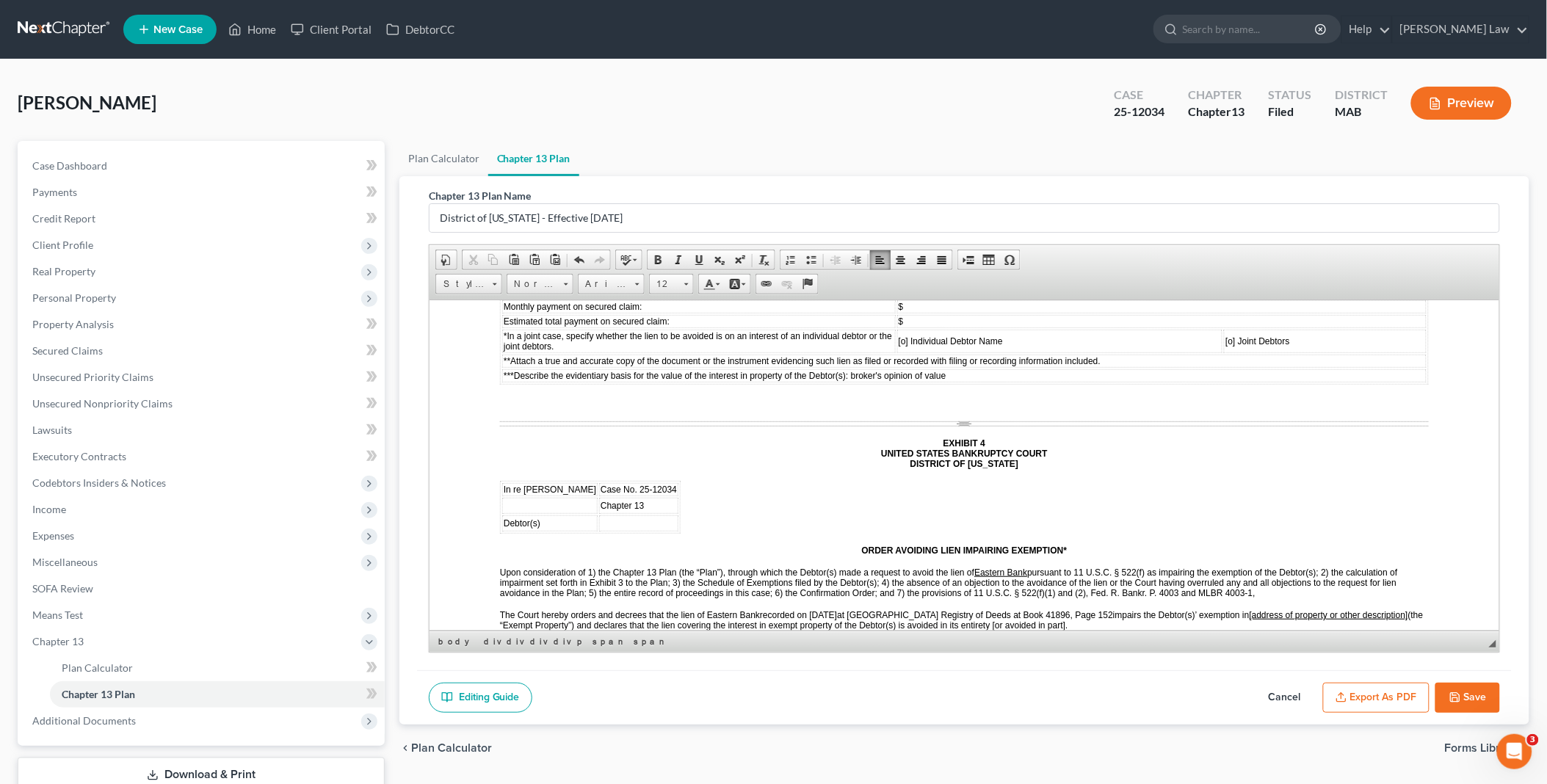
click at [1251, 610] on u "[address of property or other description]" at bounding box center [1328, 614] width 159 height 10
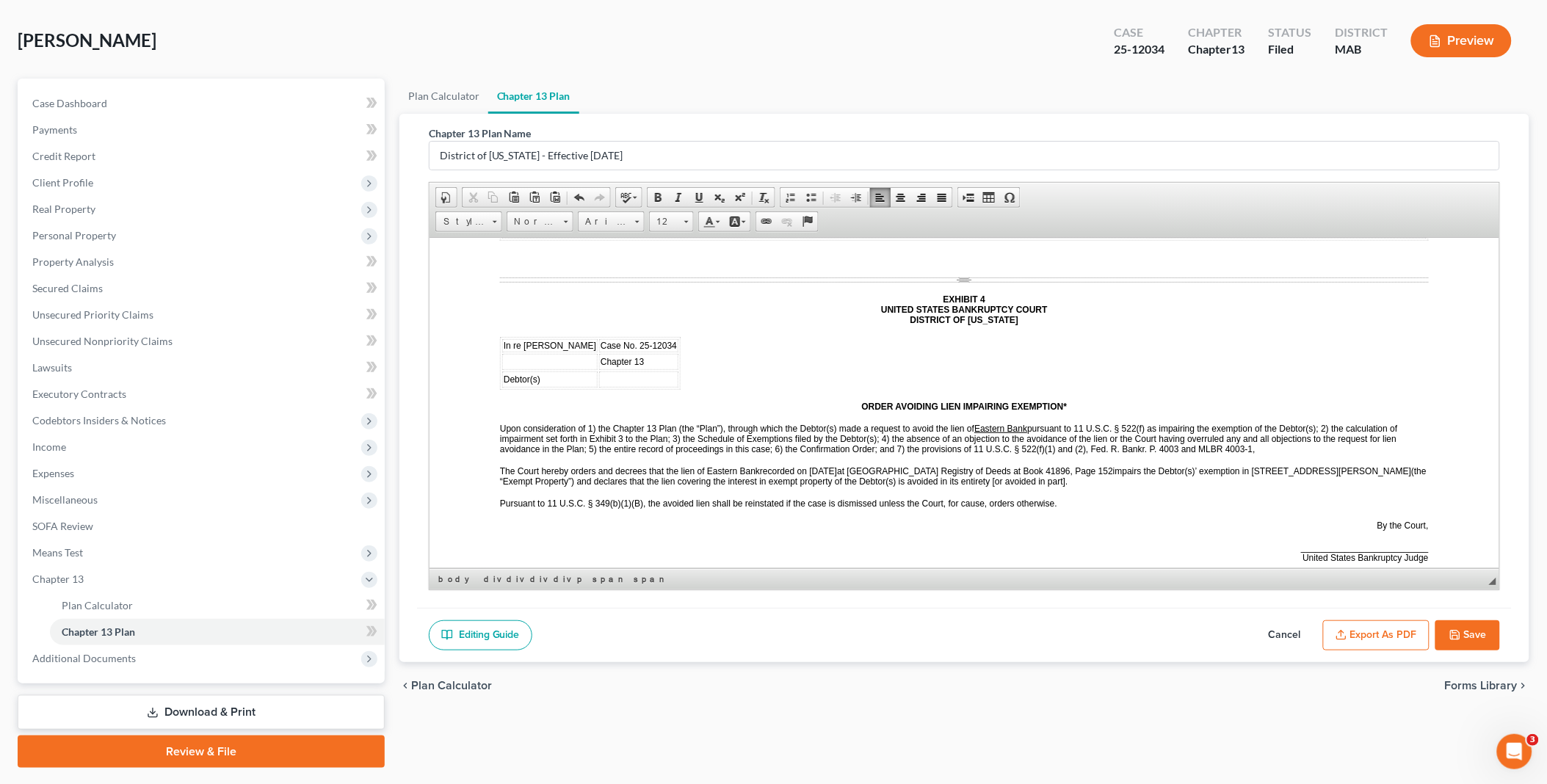
scroll to position [82, 0]
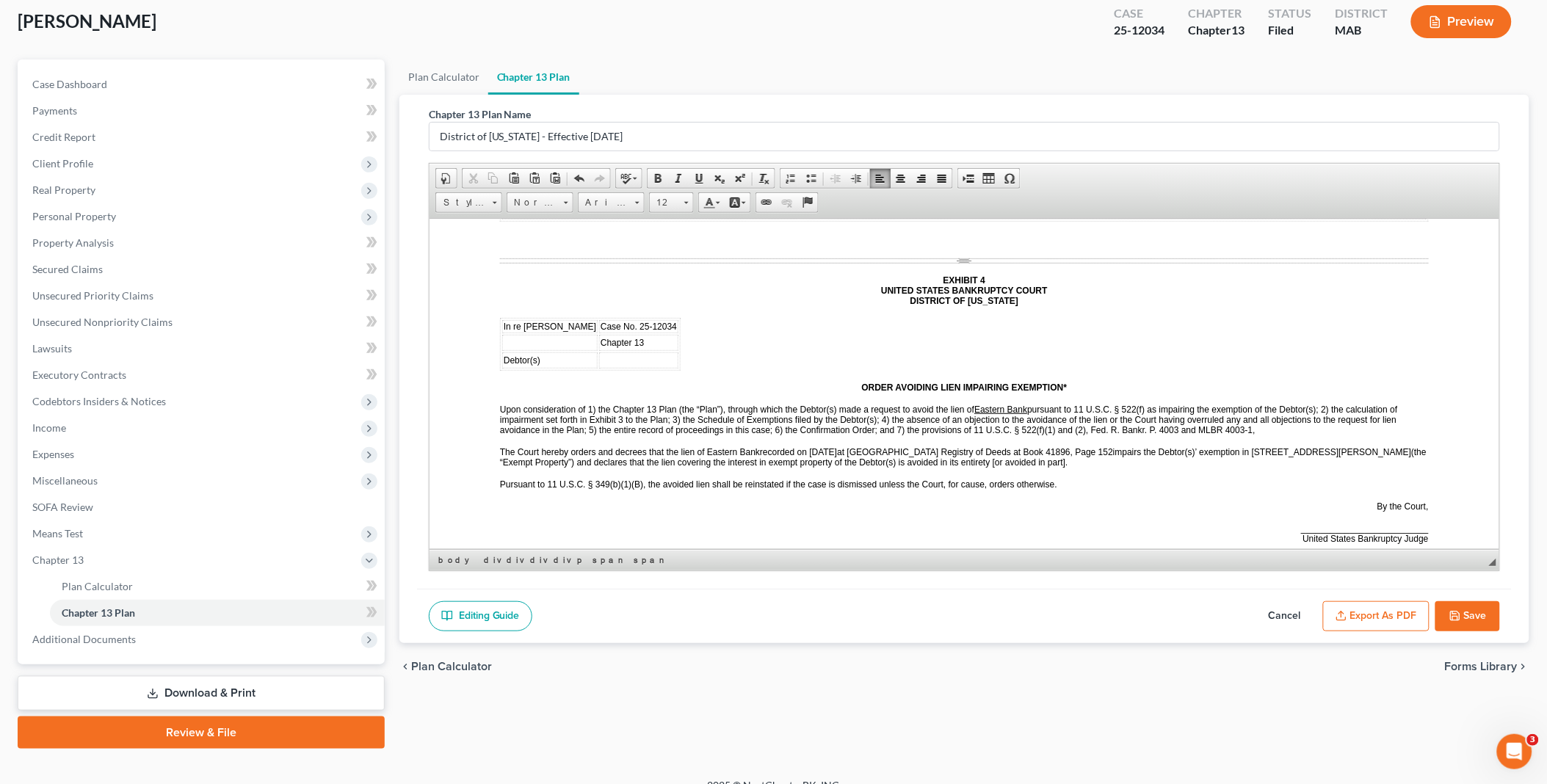
click at [1459, 615] on icon "button" at bounding box center [1455, 616] width 12 height 12
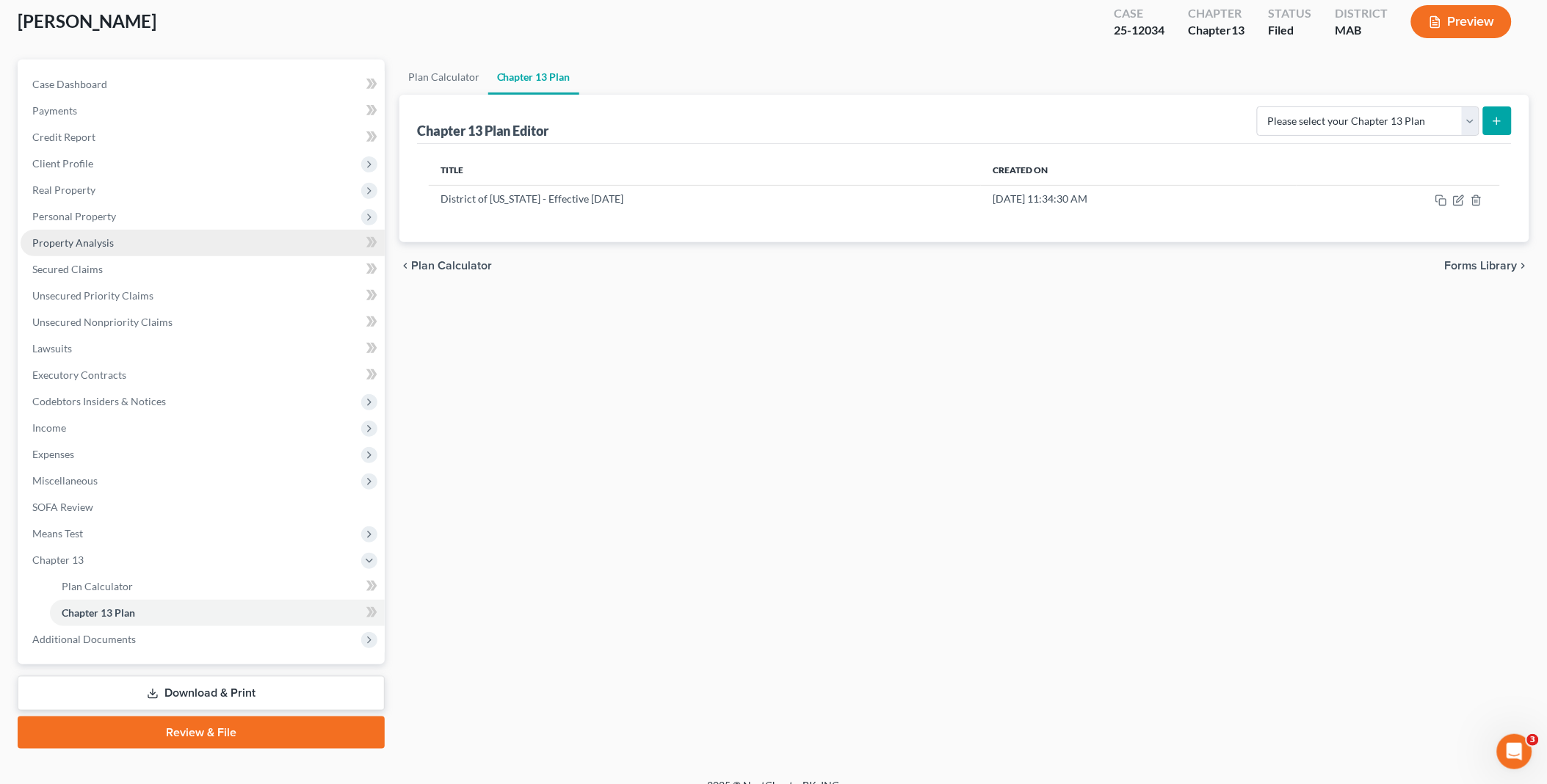
click at [101, 239] on span "Property Analysis" at bounding box center [73, 242] width 82 height 13
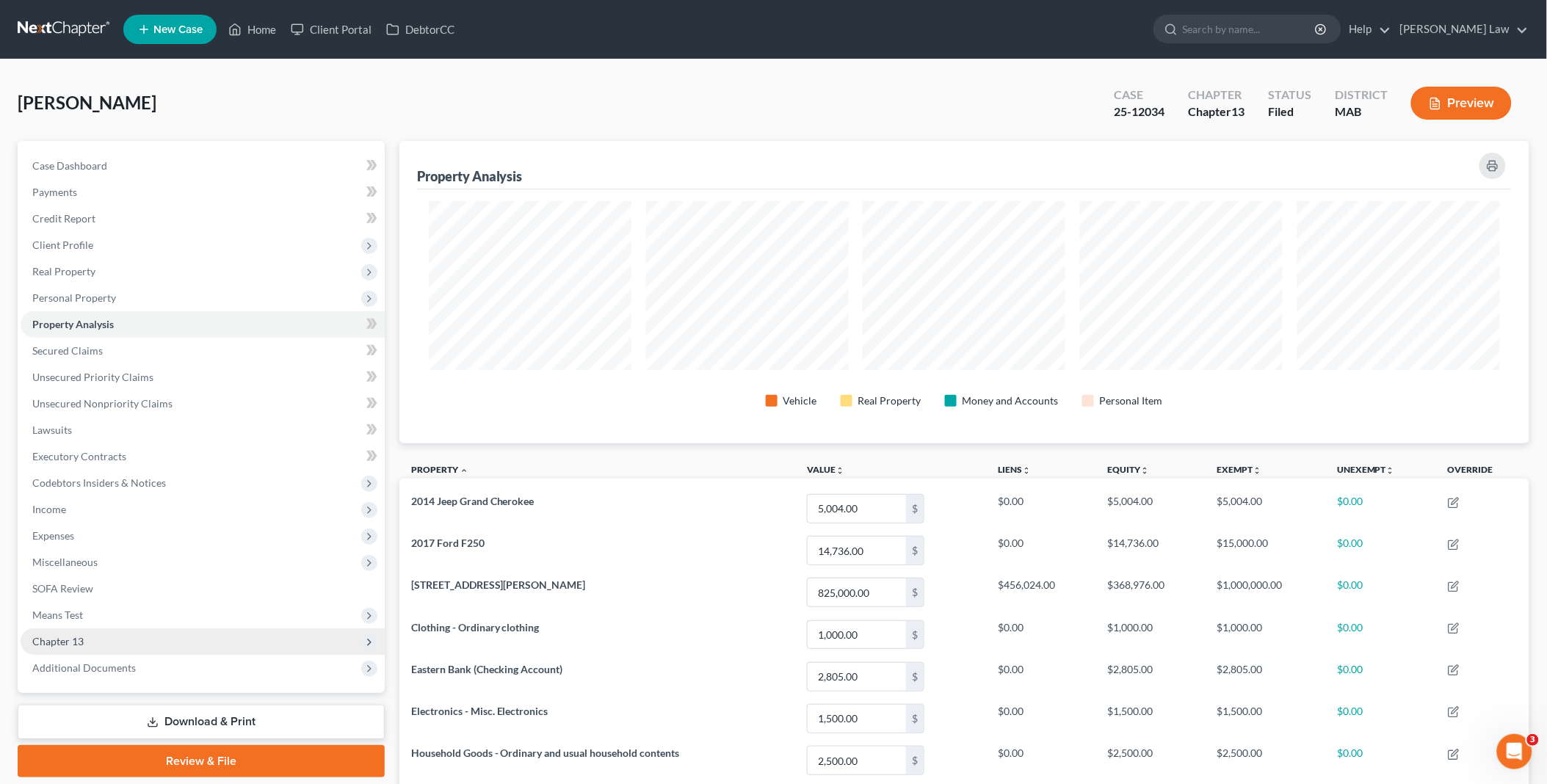
click at [111, 639] on span "Chapter 13" at bounding box center [202, 642] width 364 height 27
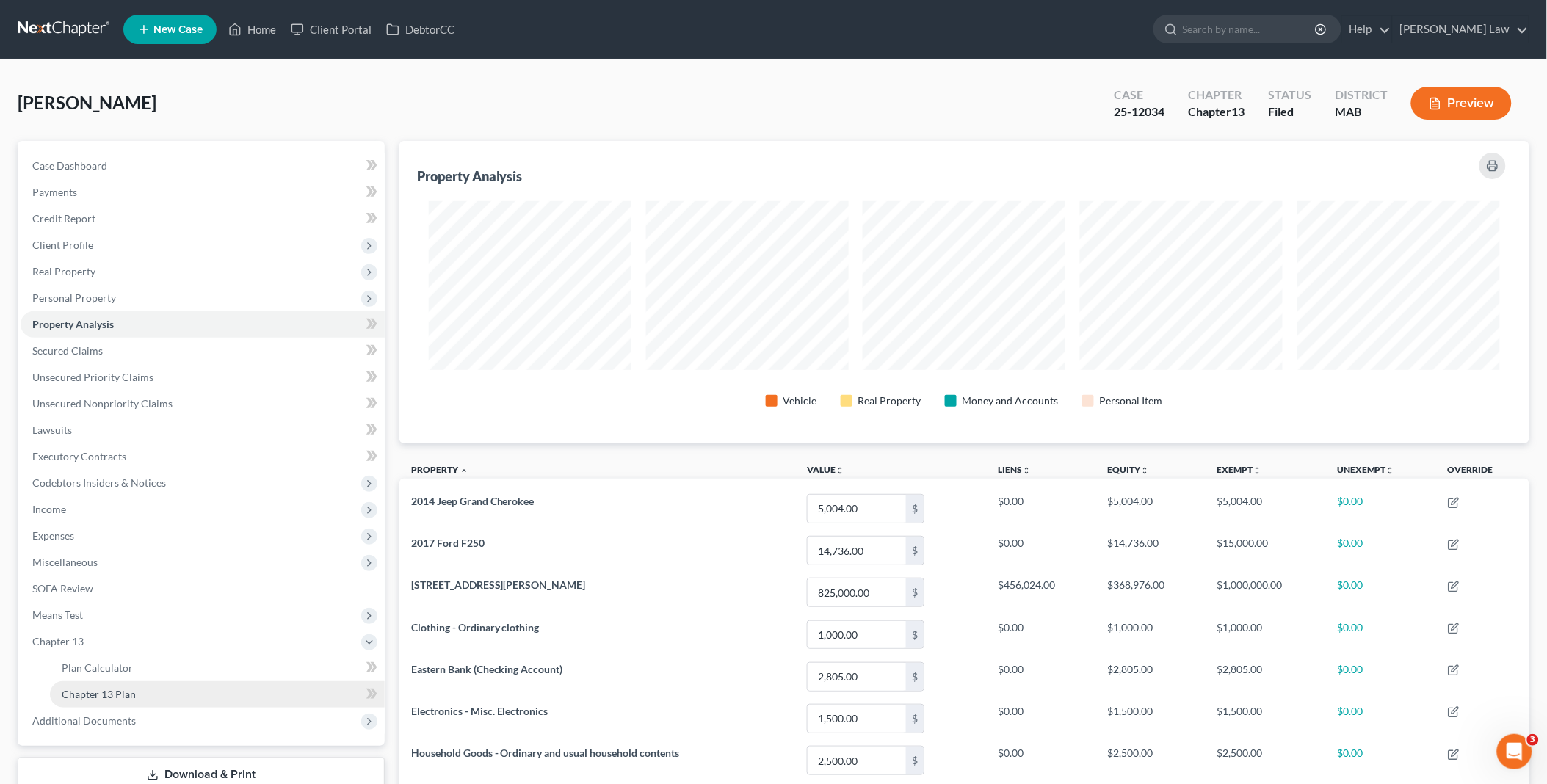
click at [167, 693] on link "Chapter 13 Plan" at bounding box center [217, 694] width 335 height 27
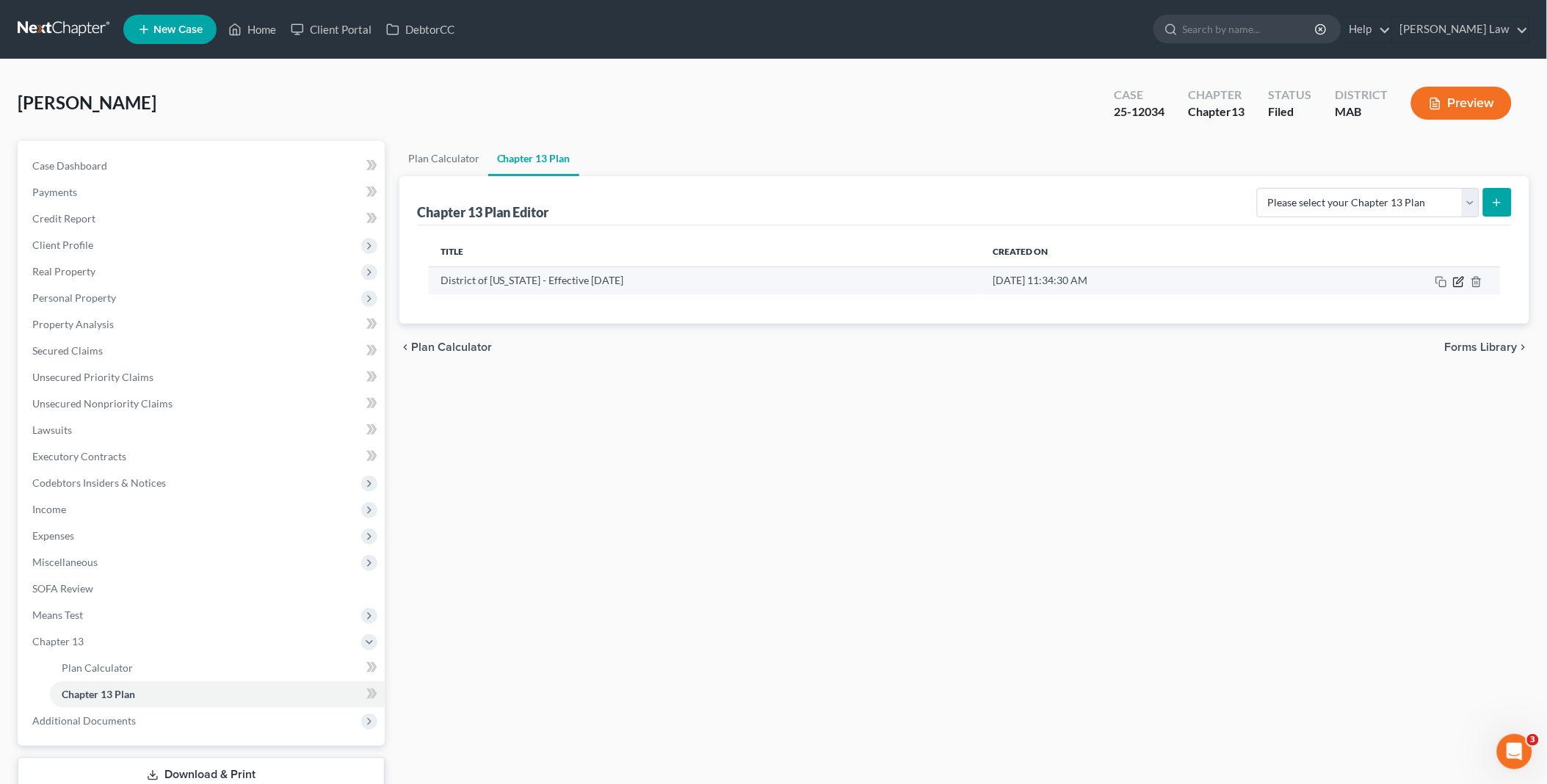
click at [1457, 281] on icon "button" at bounding box center [1459, 282] width 12 height 12
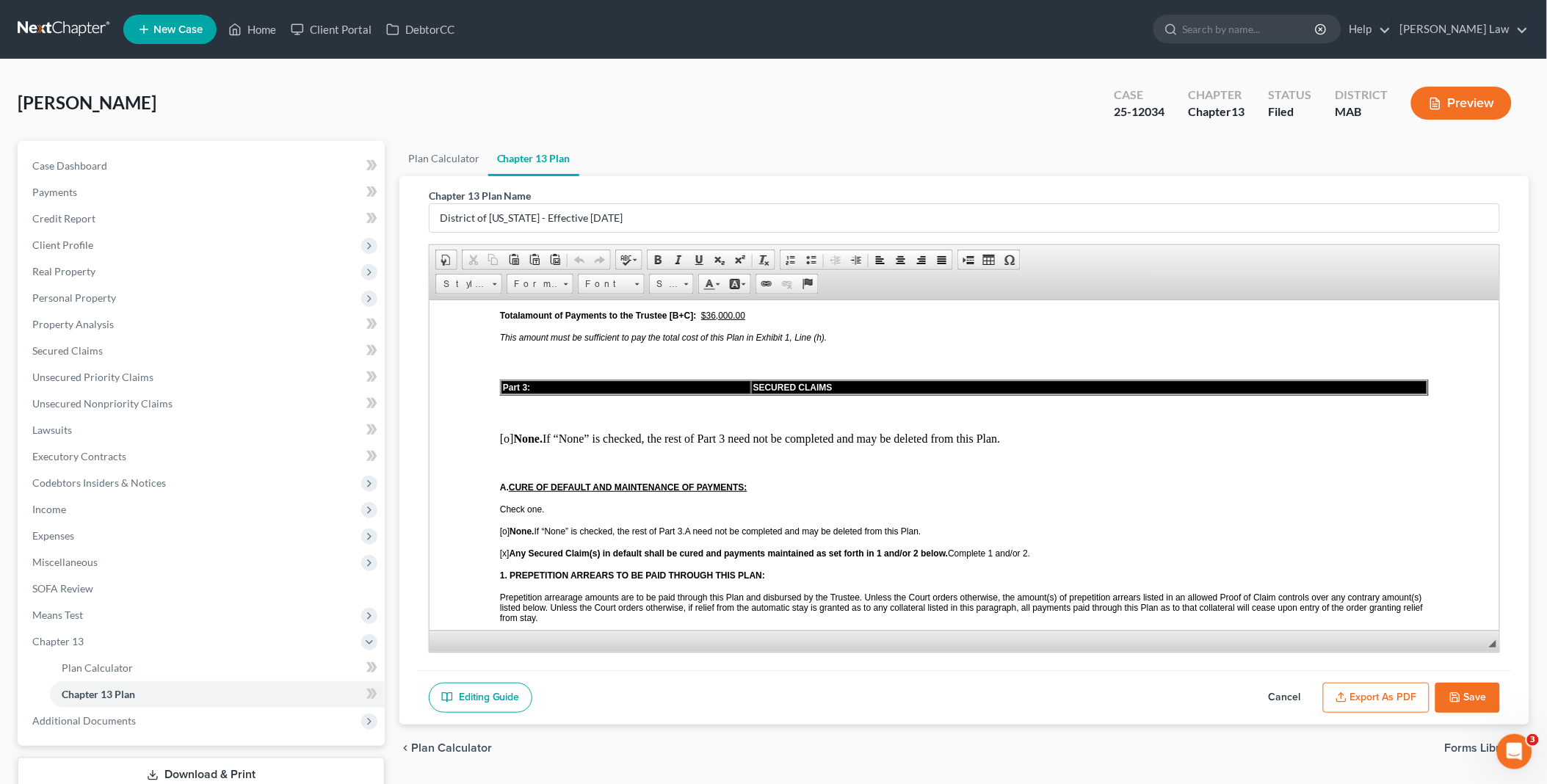
scroll to position [1141, 0]
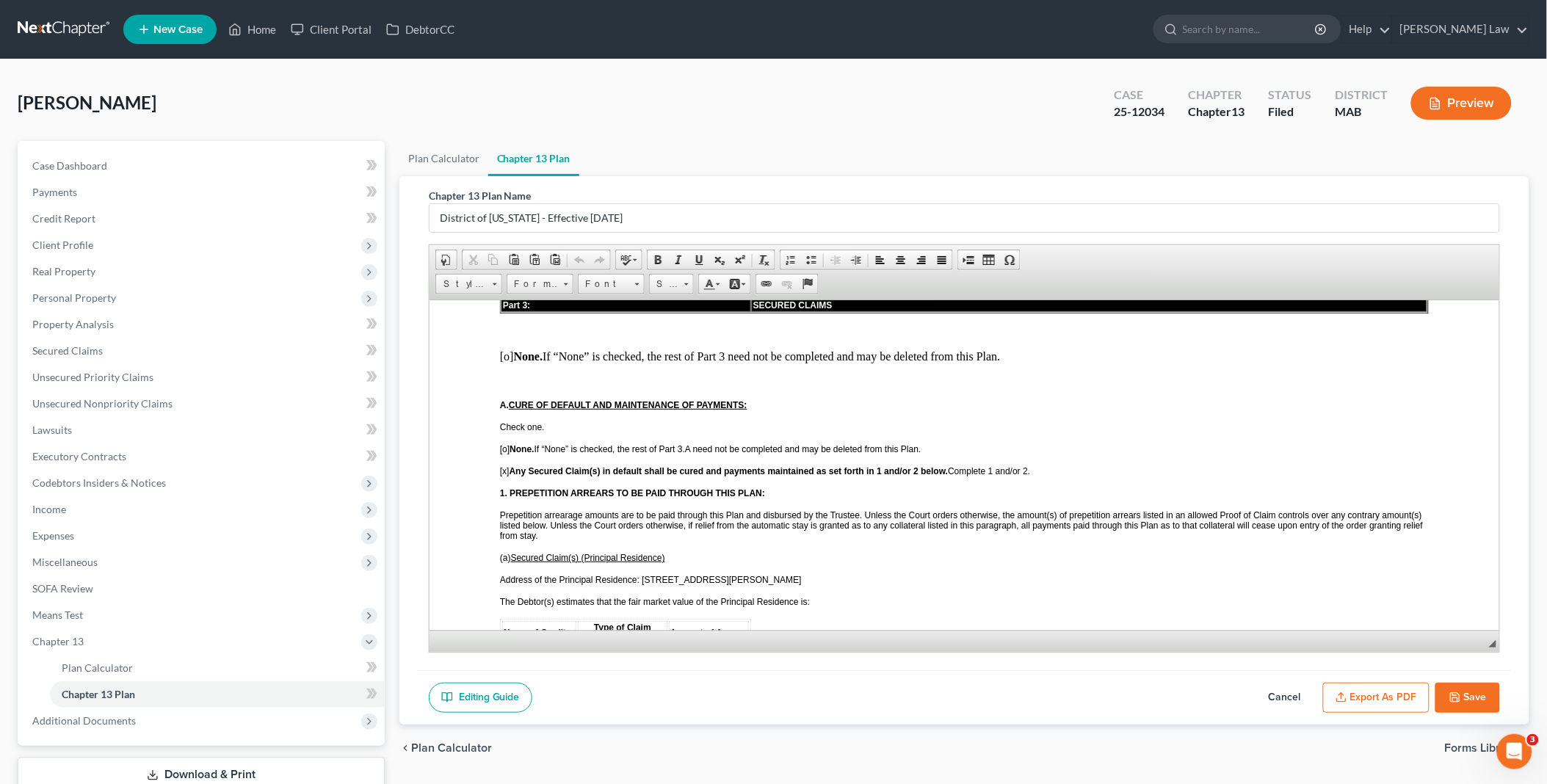
click at [813, 596] on p "The Debtor(s) estimates that the fair market value of the Principal Residence i…" at bounding box center [964, 600] width 929 height 10
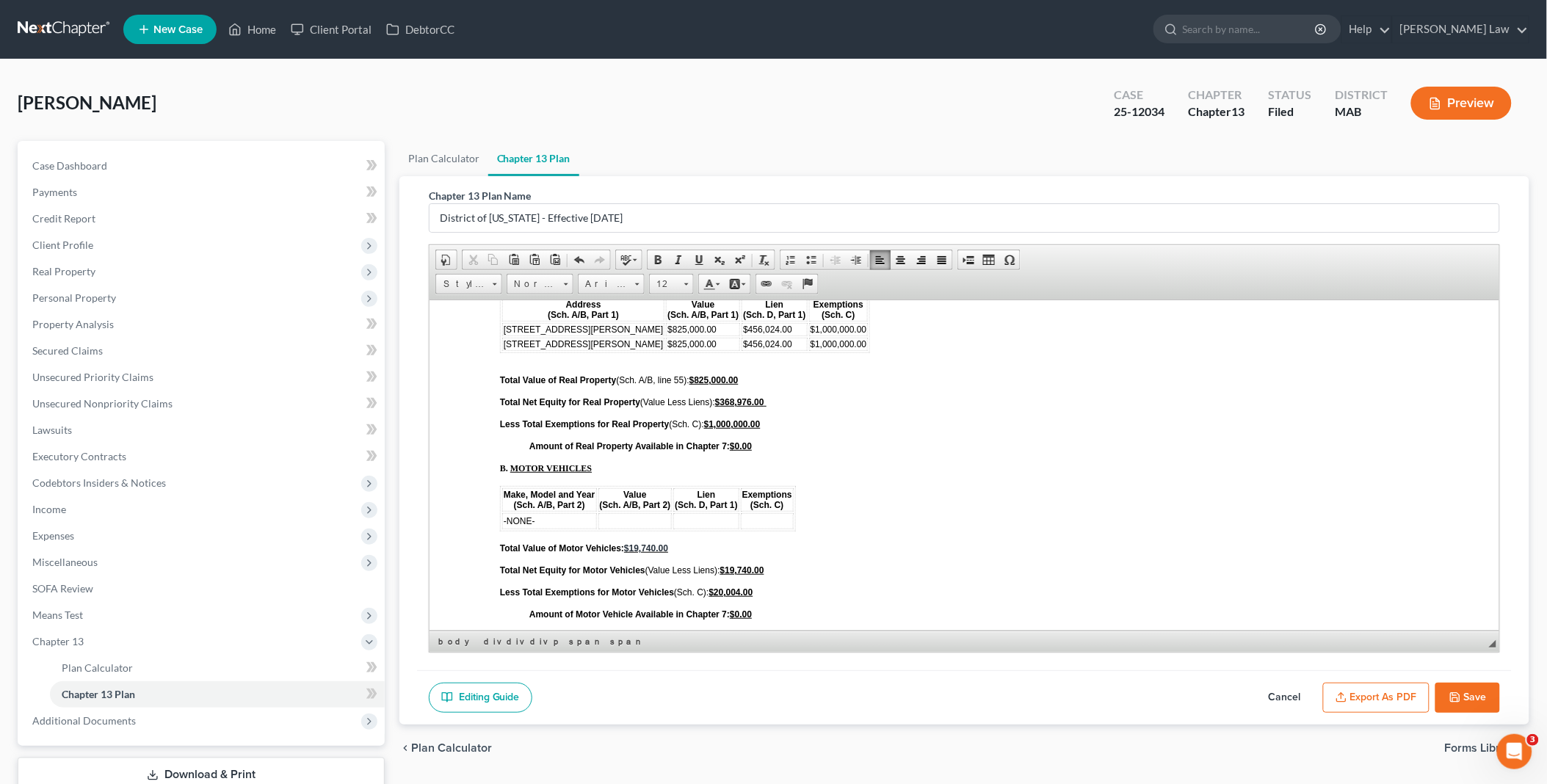
scroll to position [5057, 0]
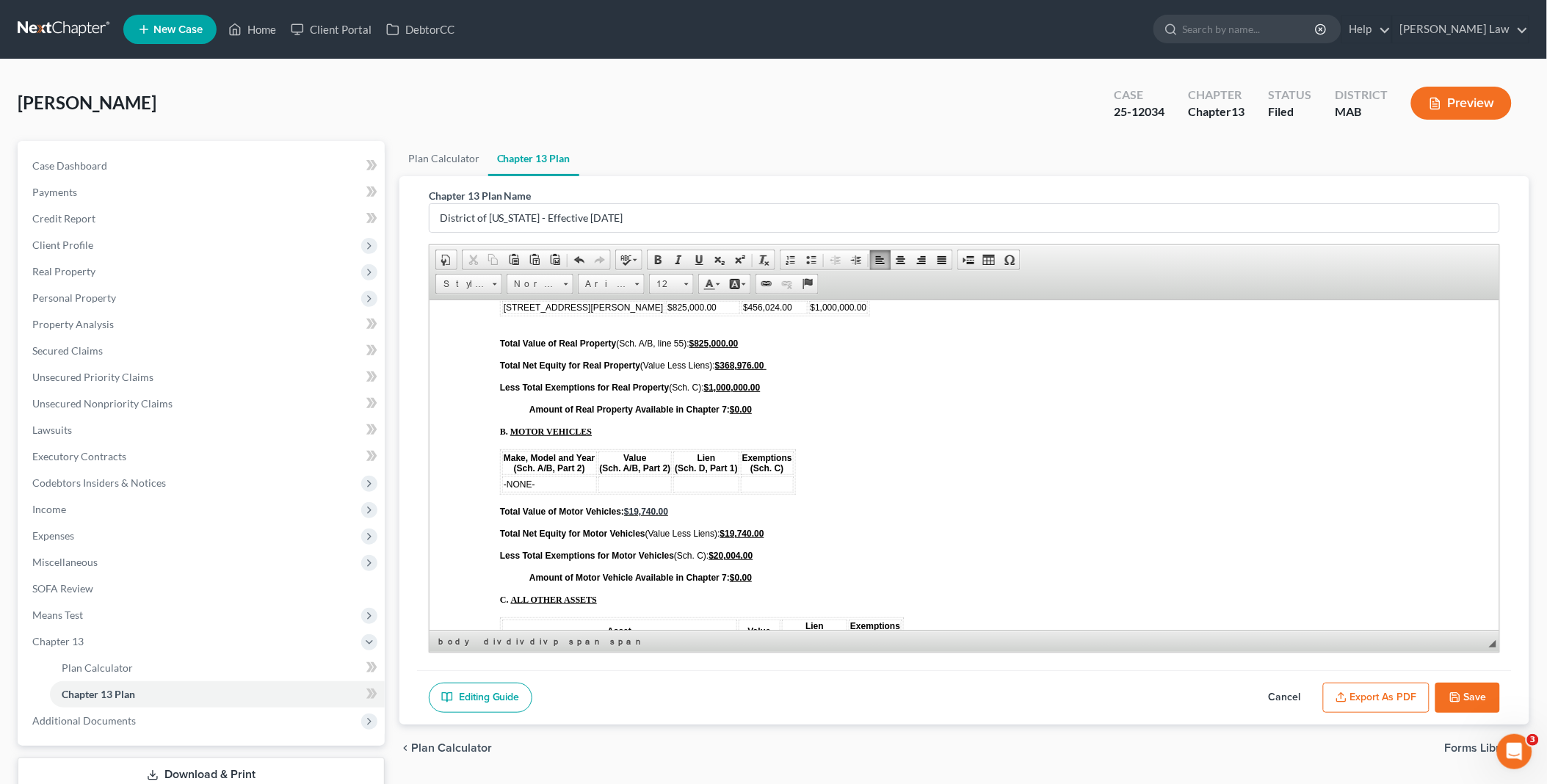
click at [564, 476] on td "-NONE-" at bounding box center [548, 484] width 95 height 17
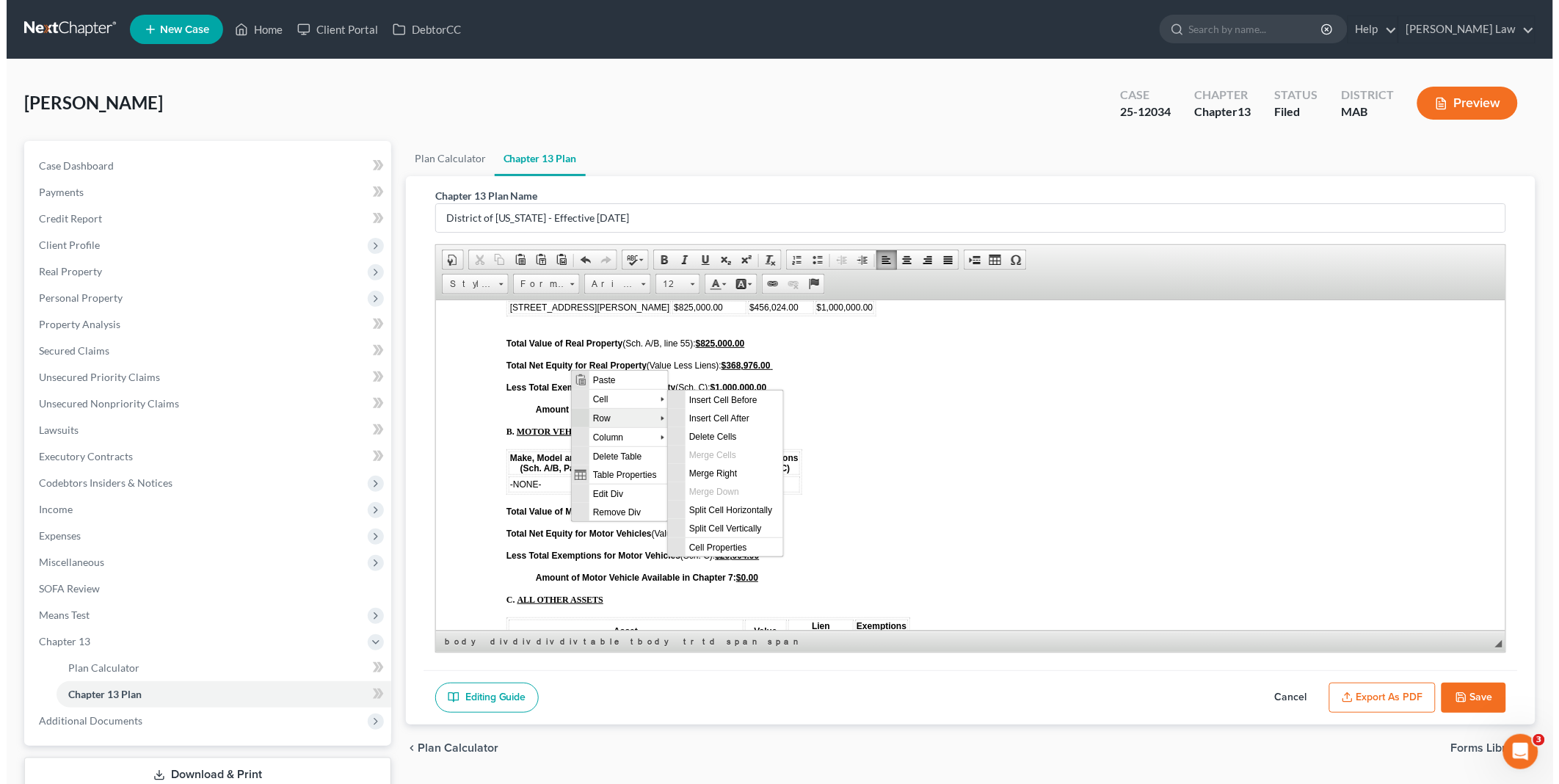
scroll to position [0, 0]
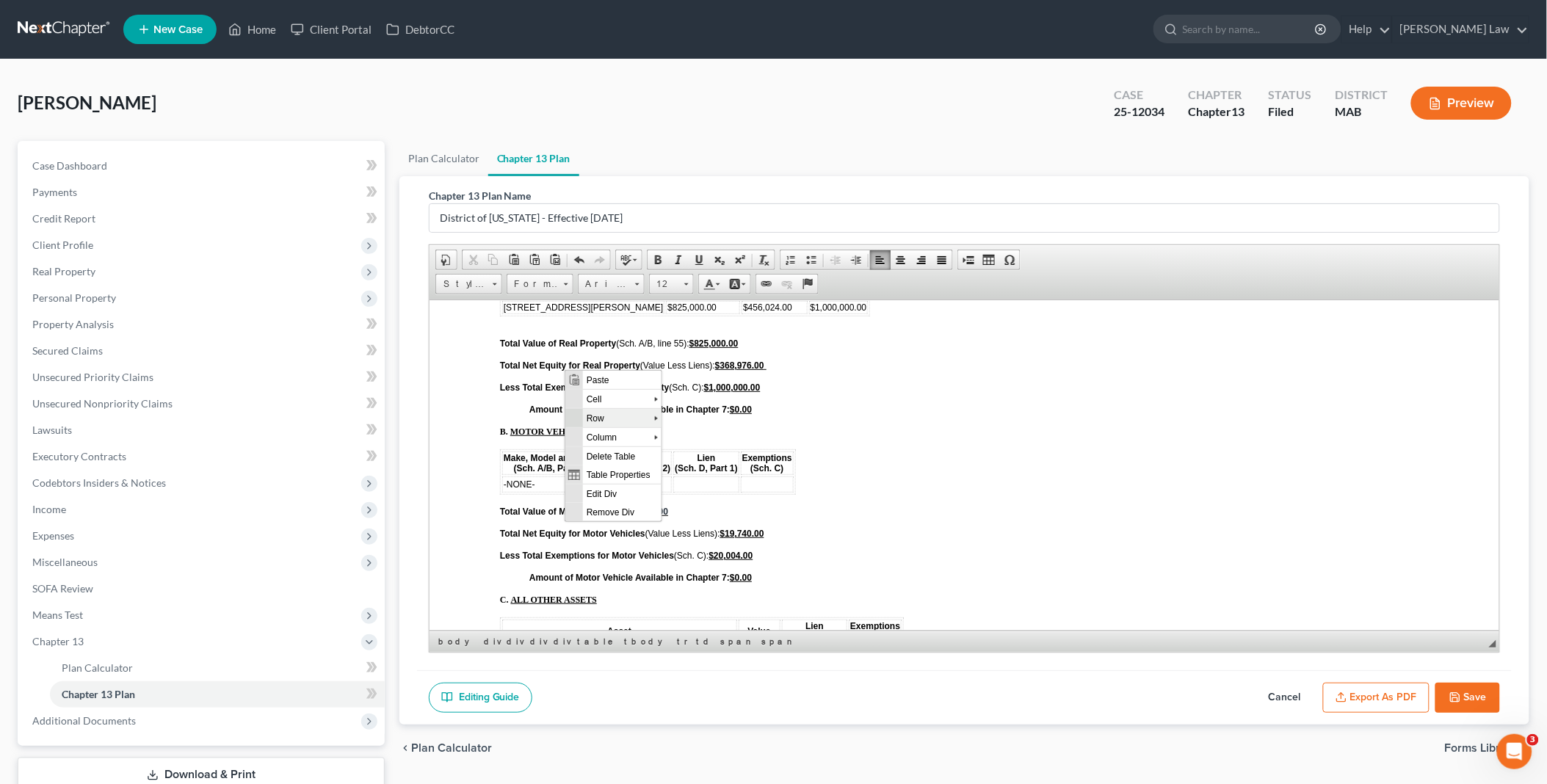
click at [589, 410] on span "Row" at bounding box center [618, 418] width 72 height 18
click at [696, 440] on span "Insert Row After" at bounding box center [721, 436] width 85 height 18
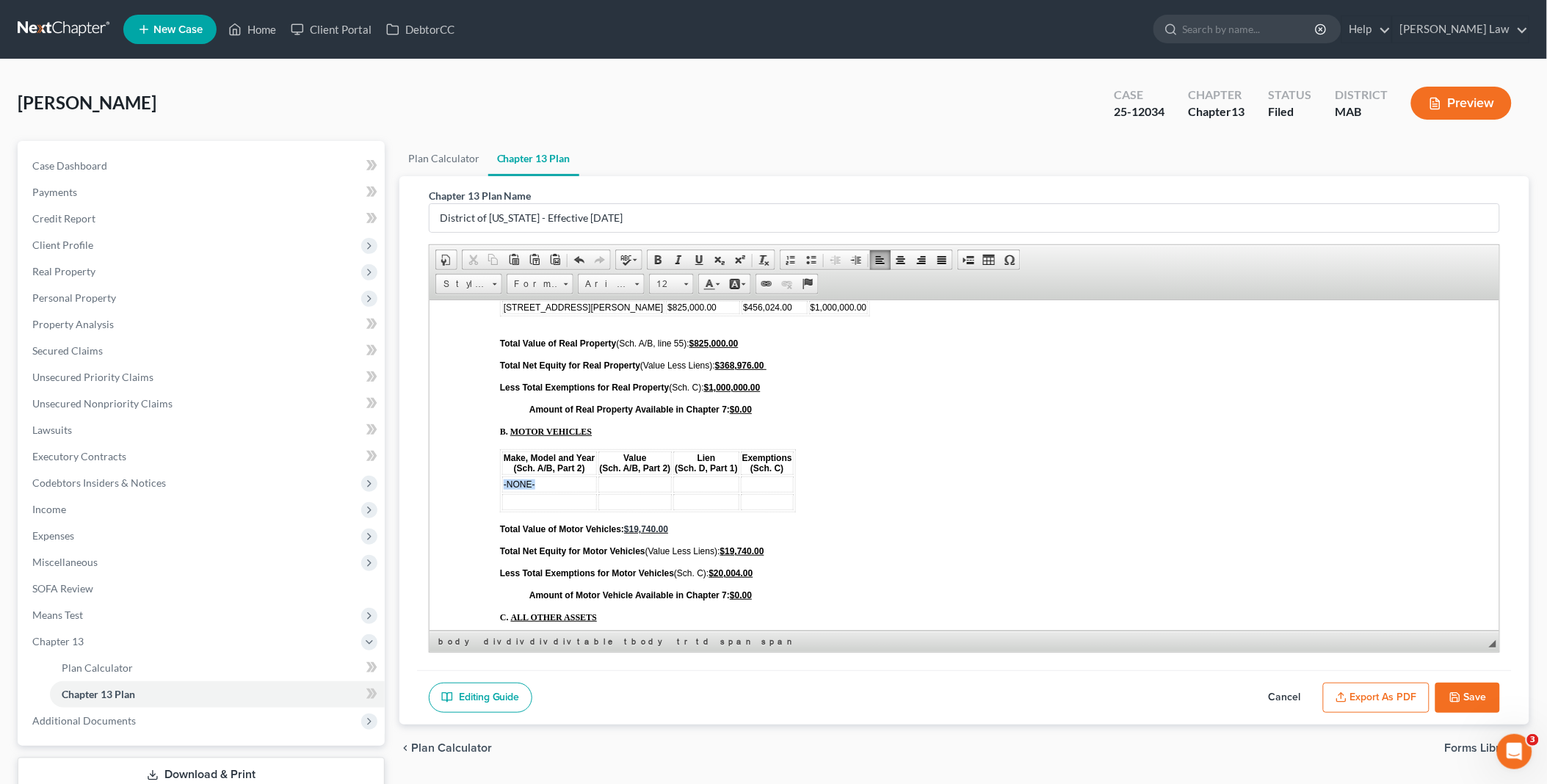
drag, startPoint x: 532, startPoint y: 375, endPoint x: 502, endPoint y: 370, distance: 30.4
click at [503, 478] on span "-NONE-" at bounding box center [519, 483] width 31 height 10
click at [1371, 688] on button "Export as PDF" at bounding box center [1376, 699] width 106 height 31
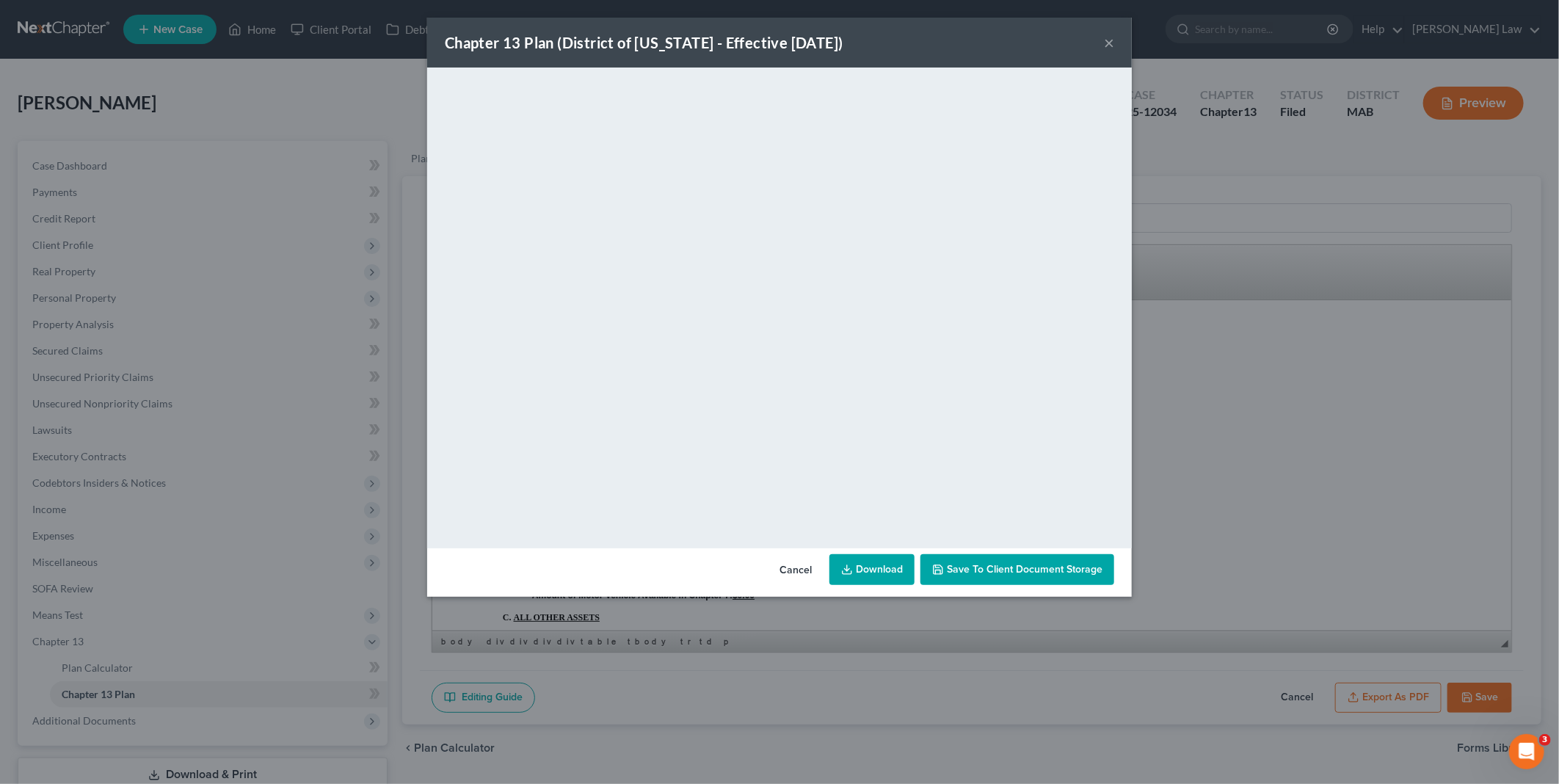
click at [882, 563] on link "Download" at bounding box center [872, 570] width 85 height 31
